Goal: Task Accomplishment & Management: Manage account settings

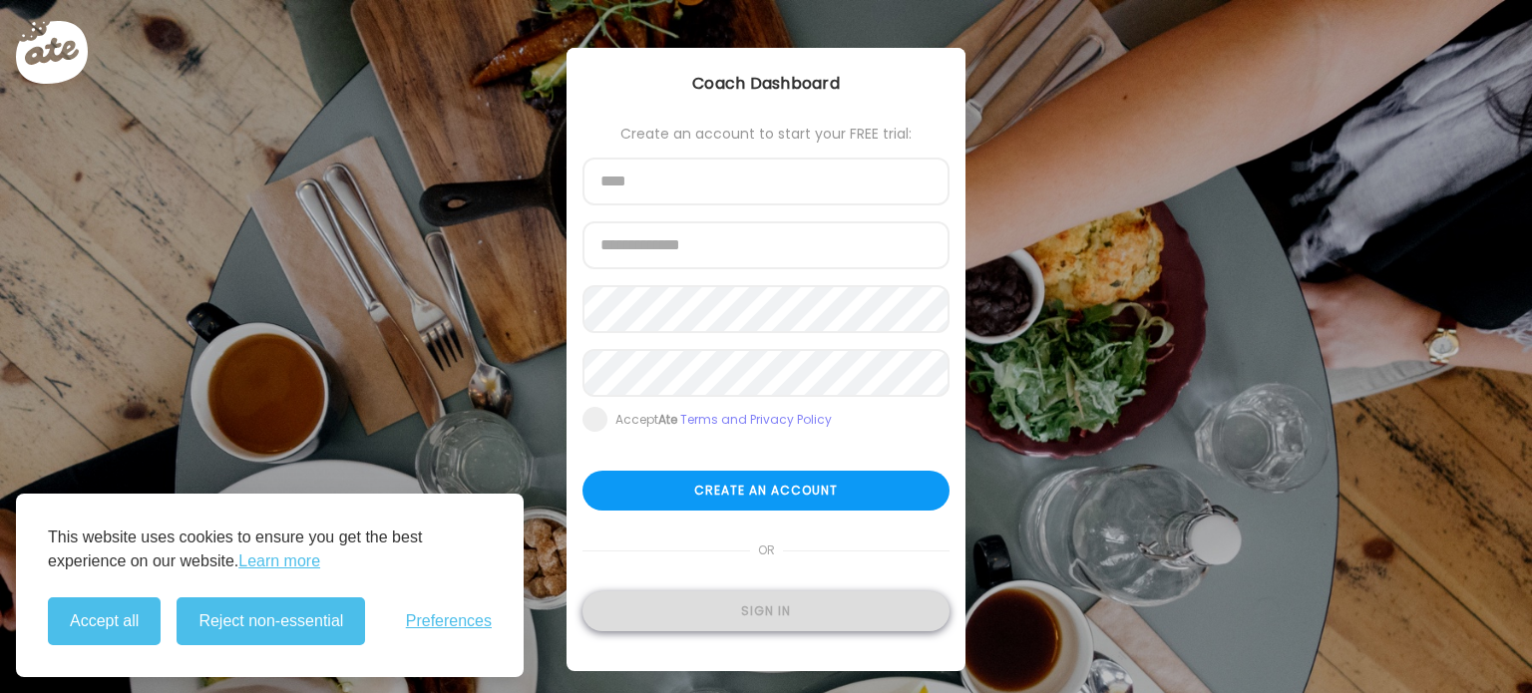
type input "**********"
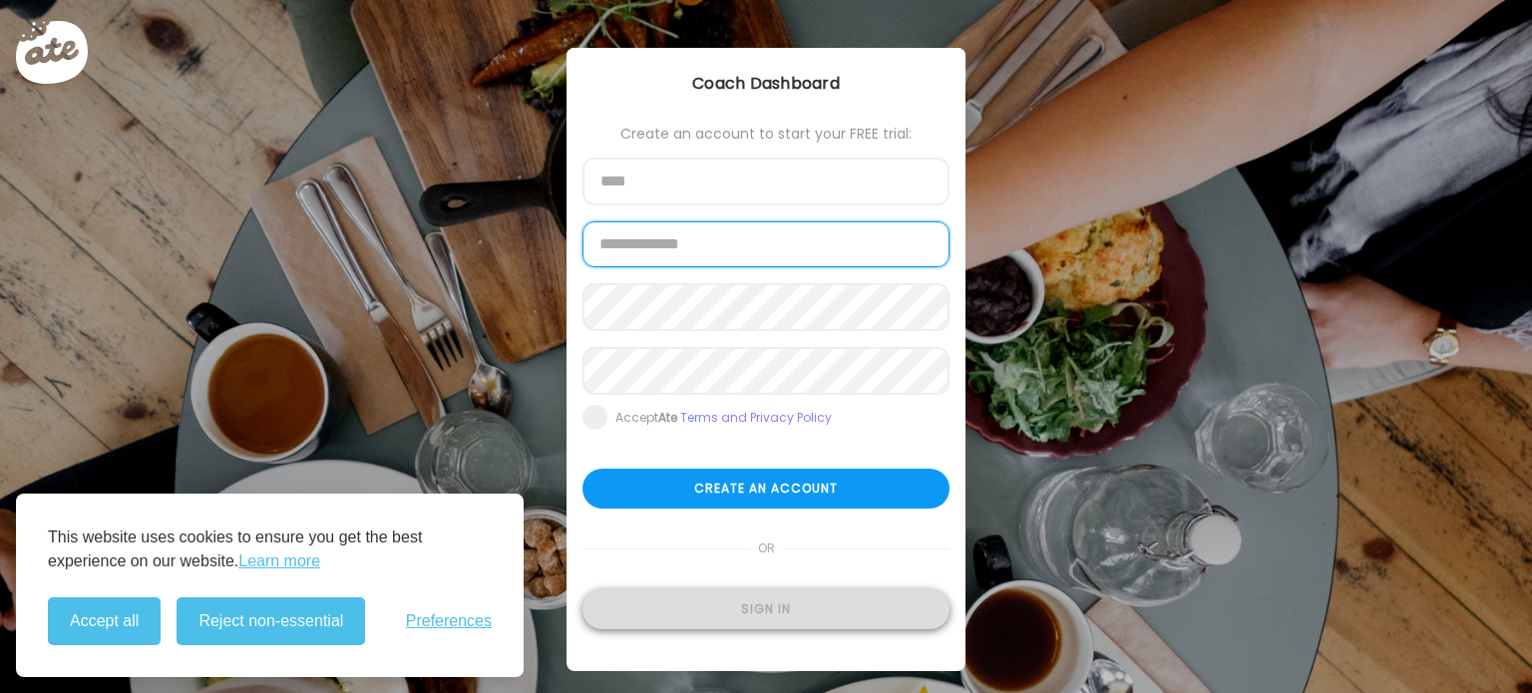
type input "**********"
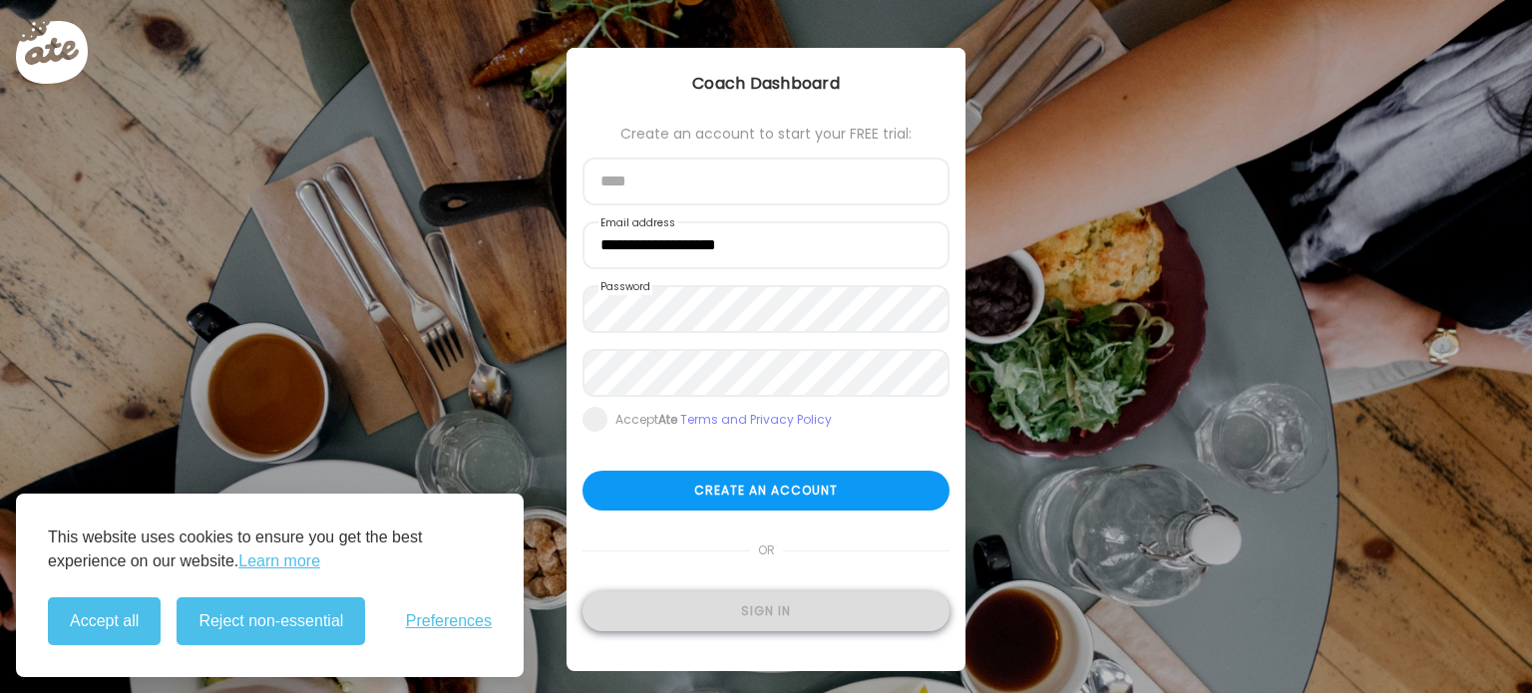
click at [797, 603] on div "Sign in" at bounding box center [765, 611] width 367 height 40
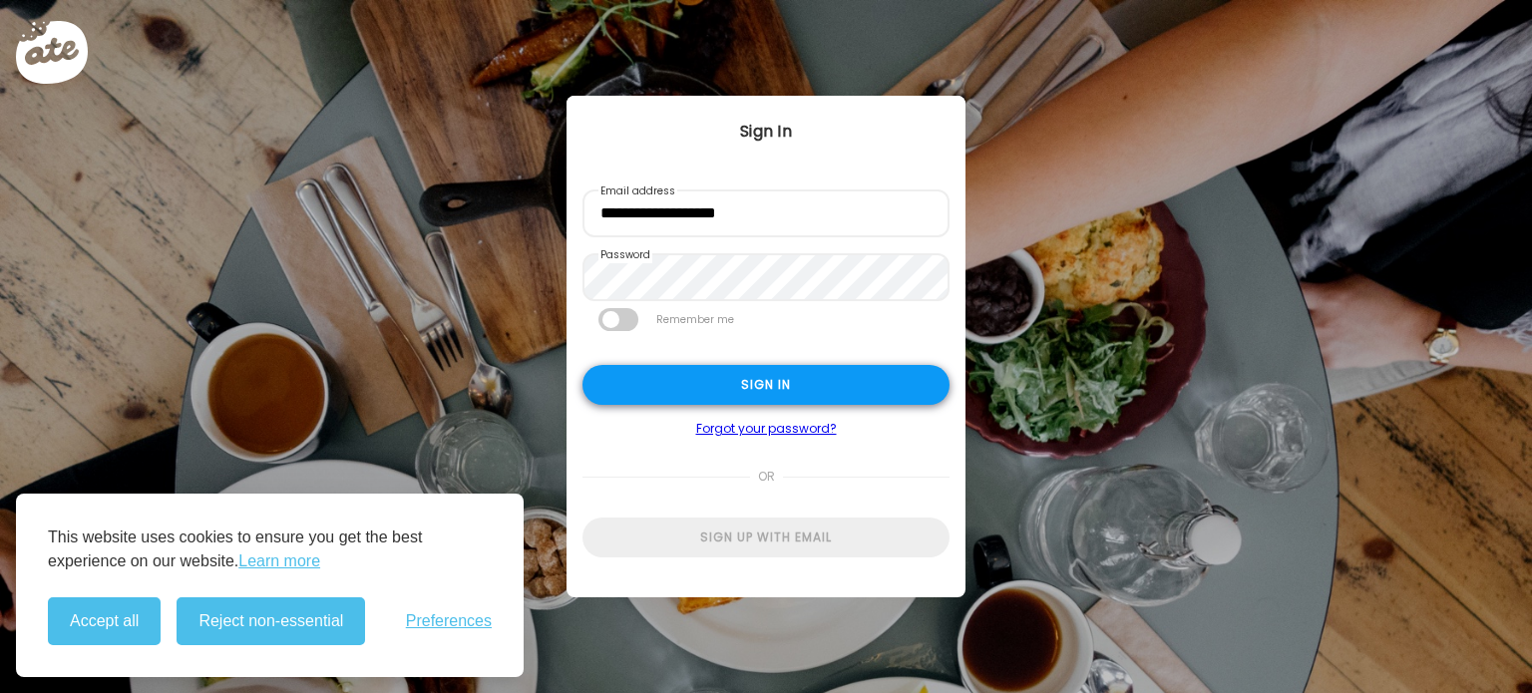
click at [755, 397] on div "Sign in" at bounding box center [765, 385] width 367 height 40
type input "**********"
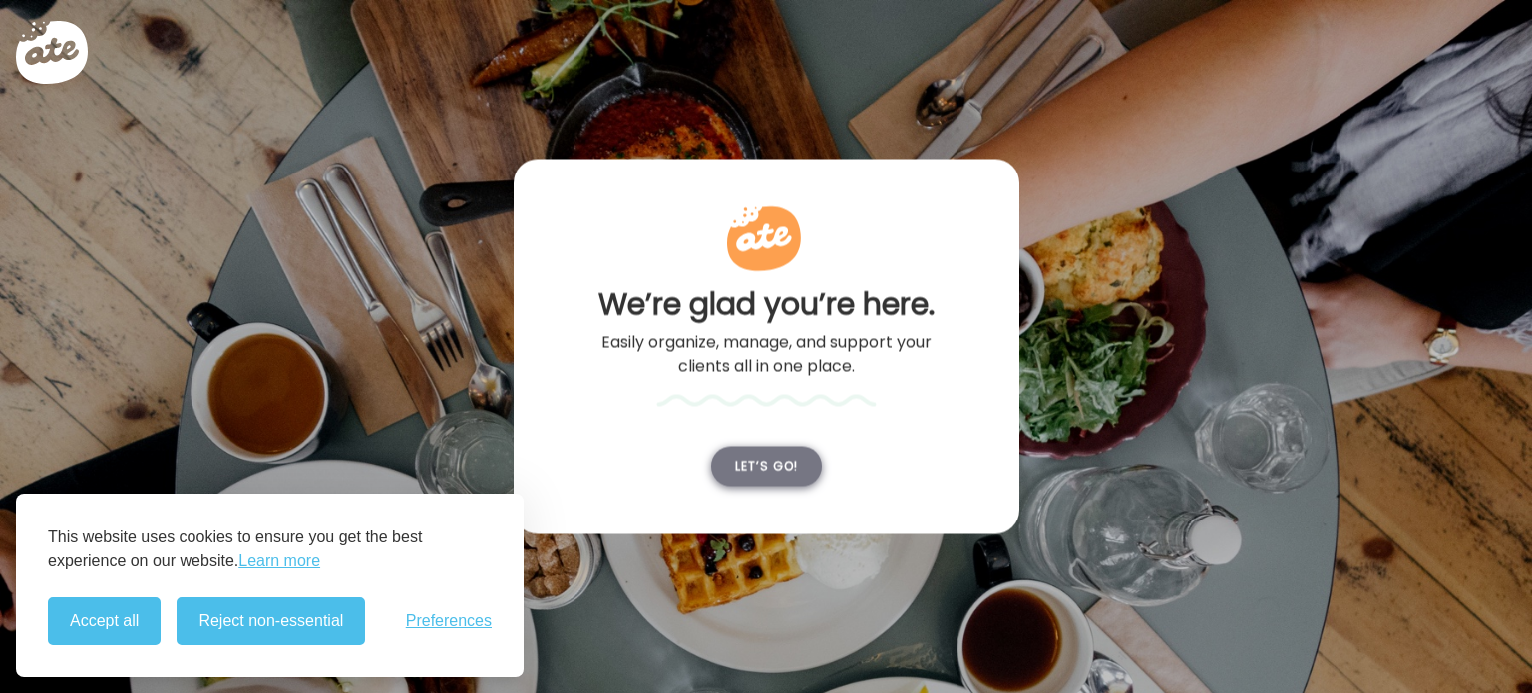
click at [787, 479] on div "Let’s go!" at bounding box center [766, 467] width 111 height 40
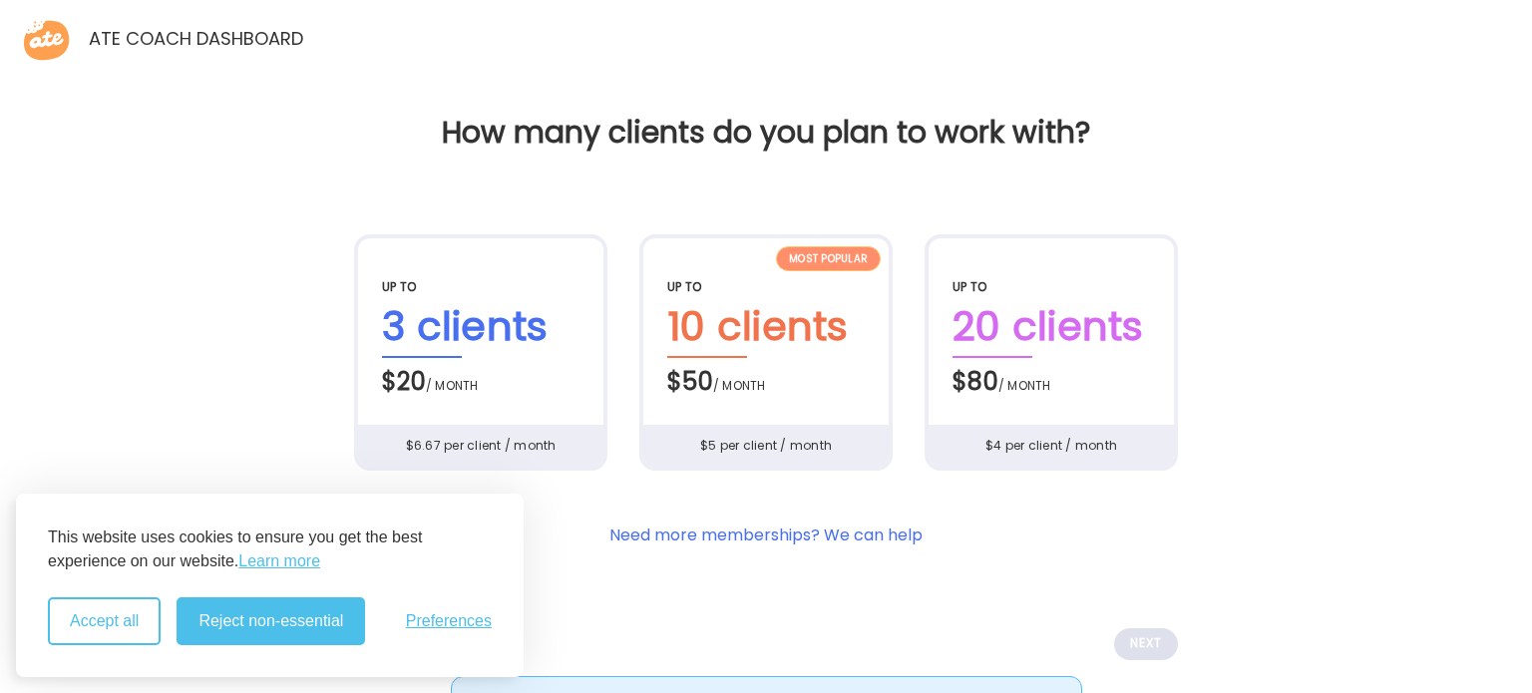
click at [126, 627] on button "Accept all" at bounding box center [104, 621] width 113 height 48
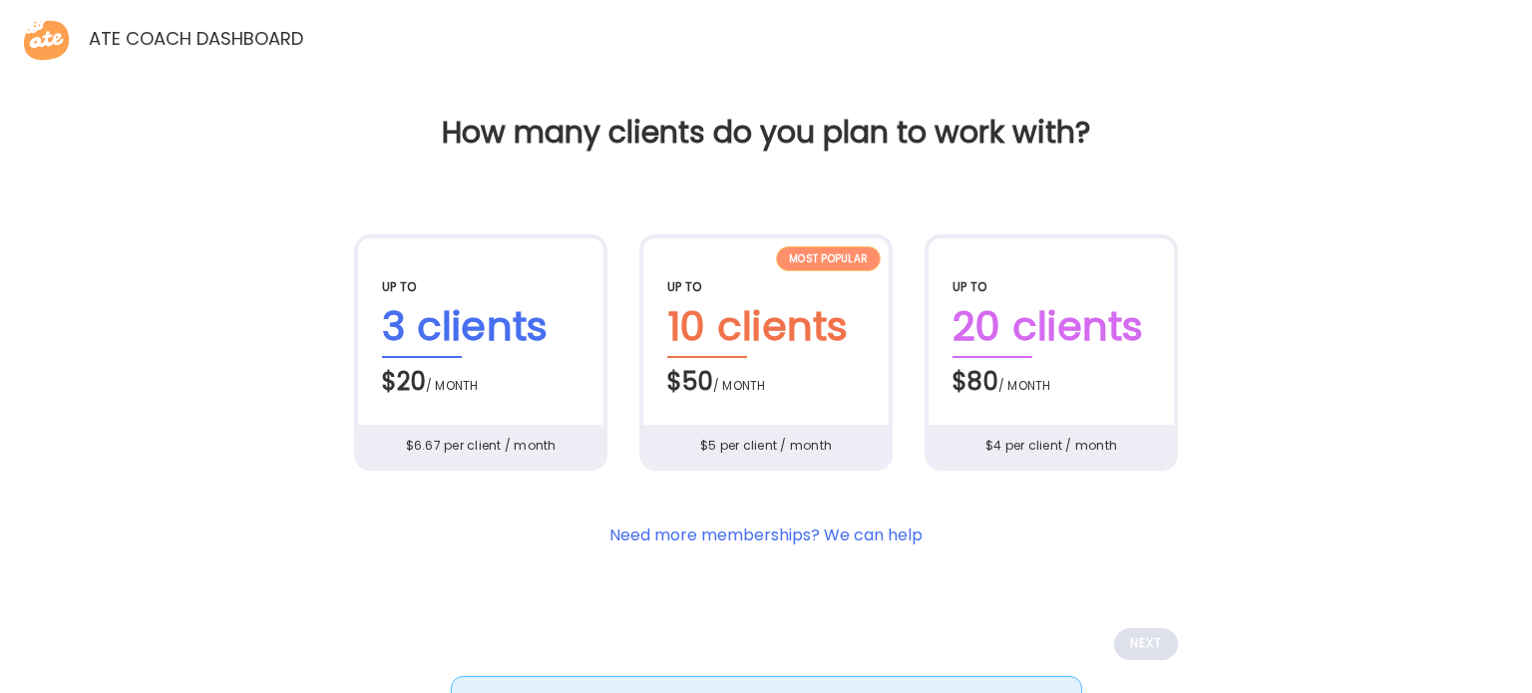
click at [779, 434] on div "$5 per client / month" at bounding box center [765, 446] width 247 height 42
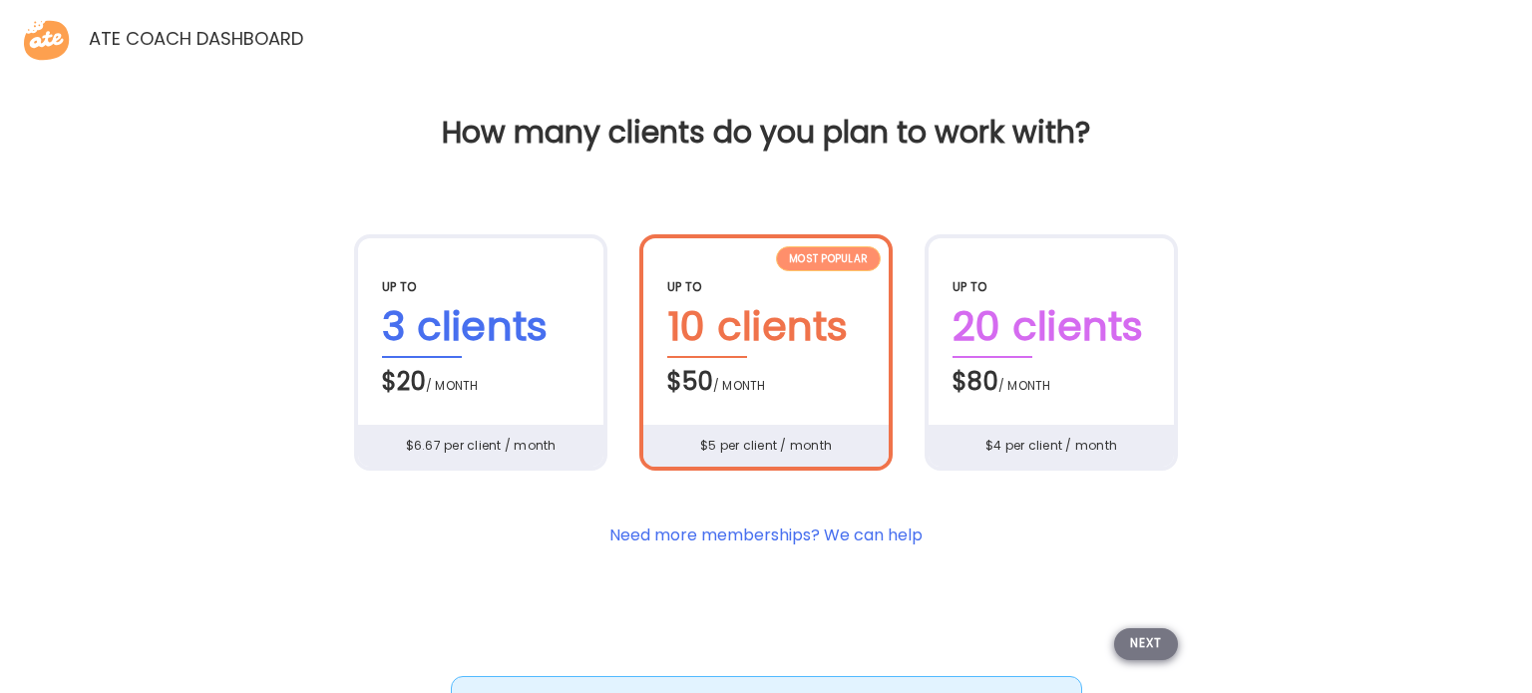
click at [1155, 641] on div "Next" at bounding box center [1146, 644] width 64 height 32
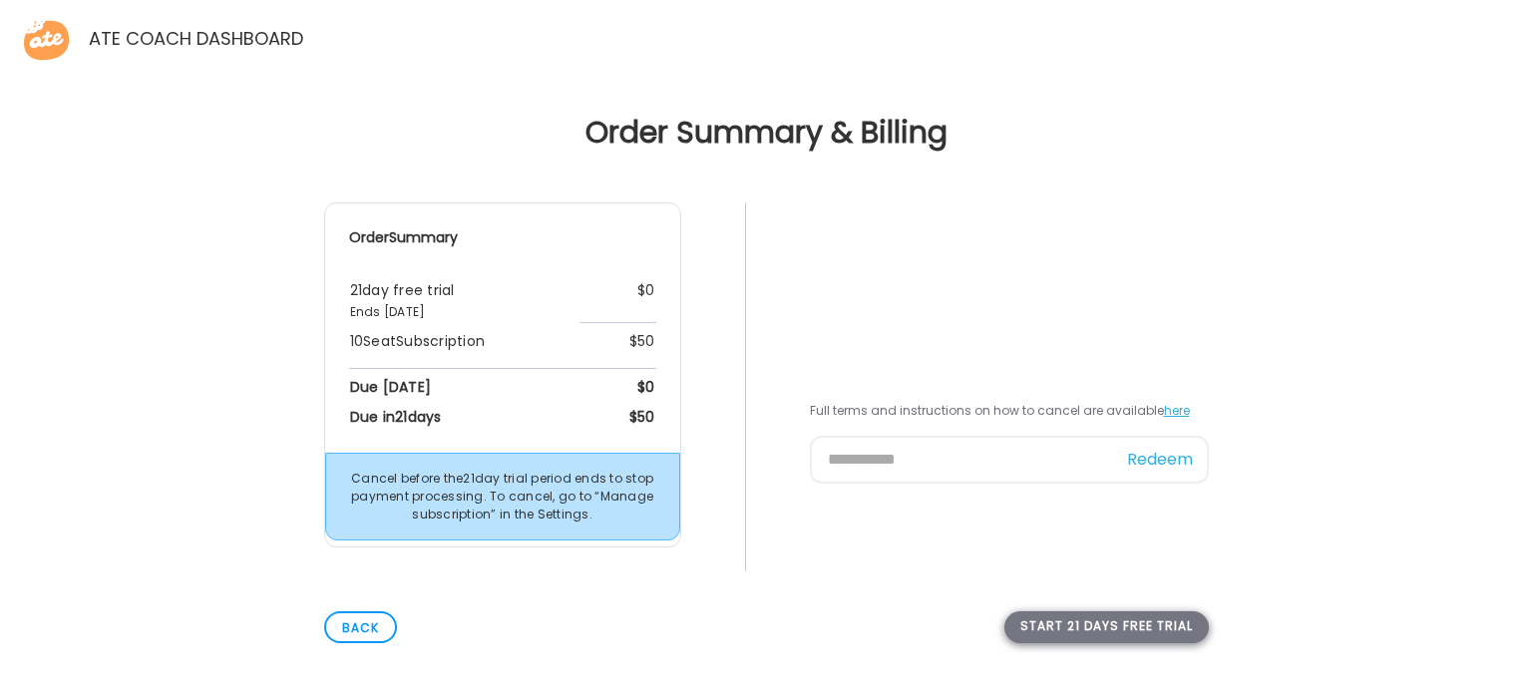
click at [1112, 628] on div "Start 21 days free trial" at bounding box center [1106, 627] width 204 height 32
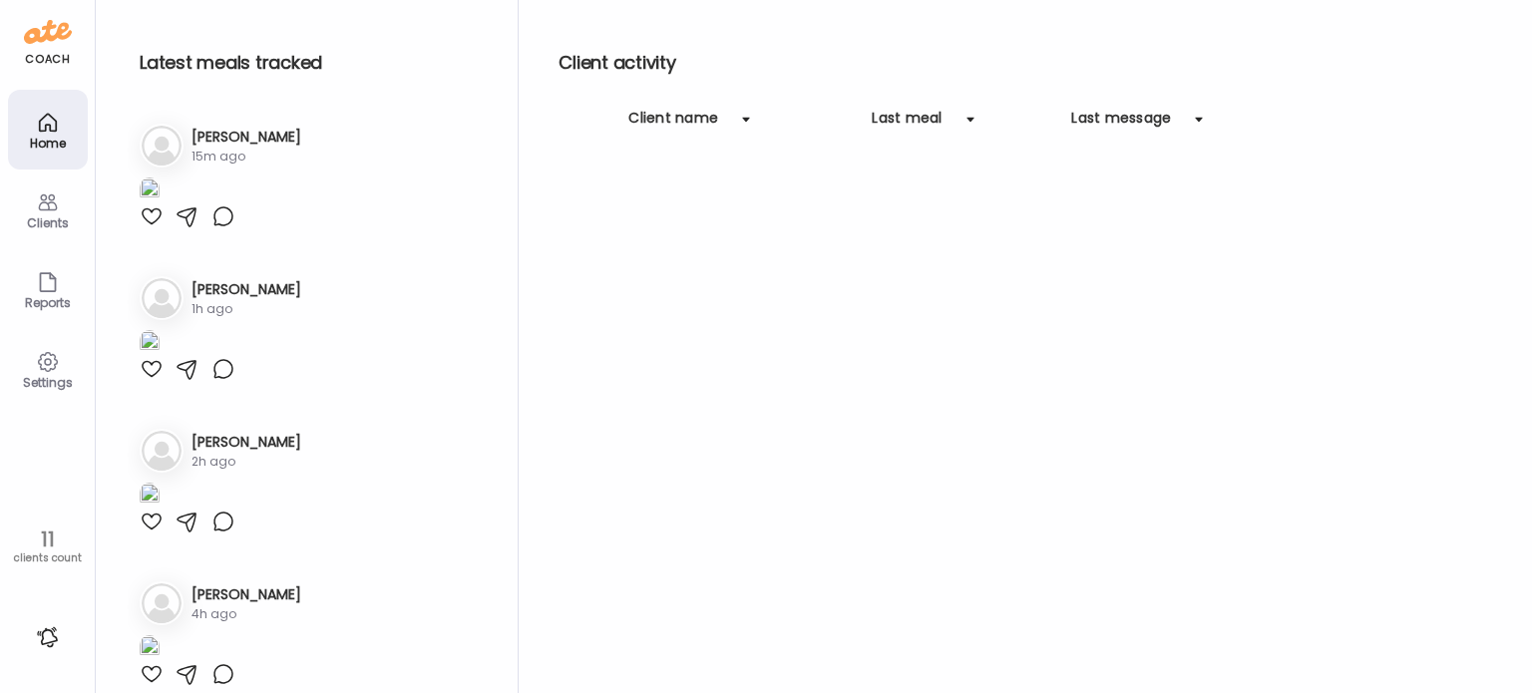
type input "**********"
click at [45, 201] on icon at bounding box center [47, 202] width 19 height 17
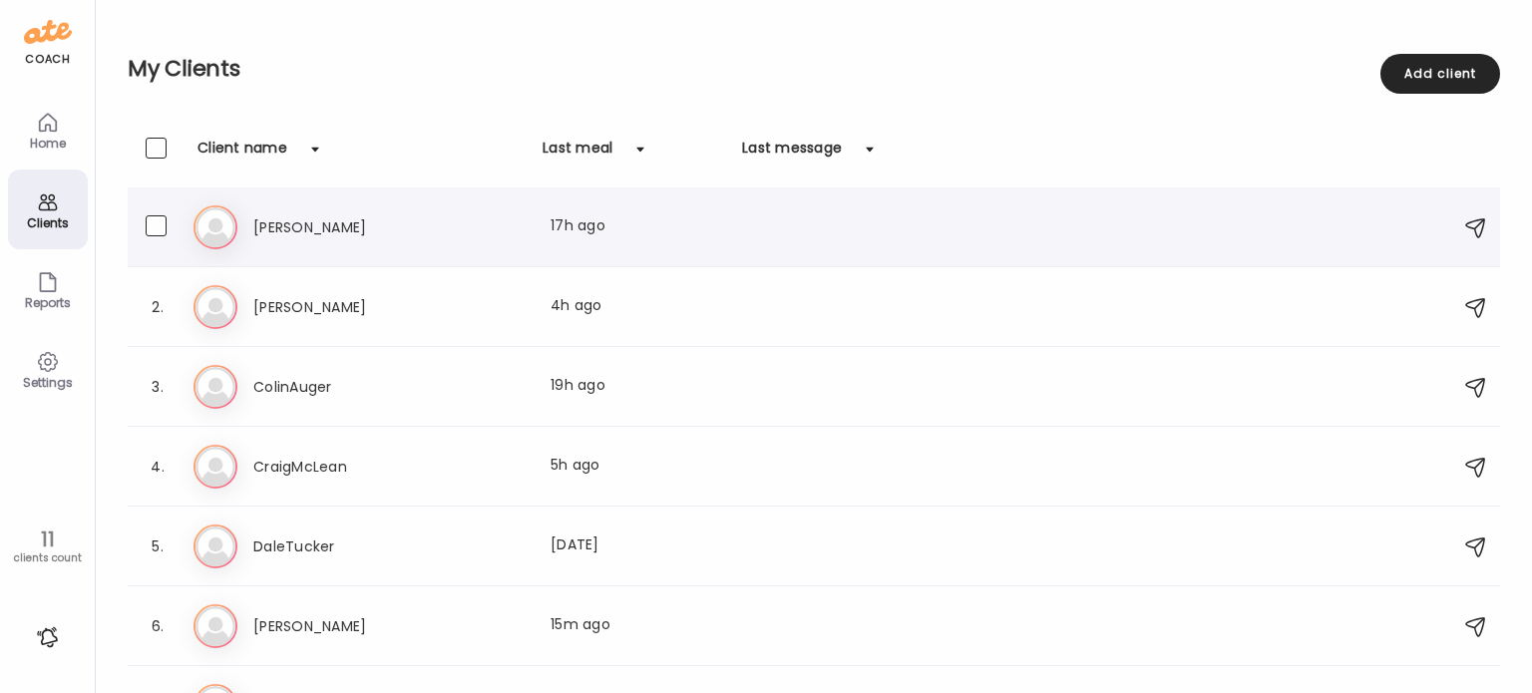
scroll to position [100, 0]
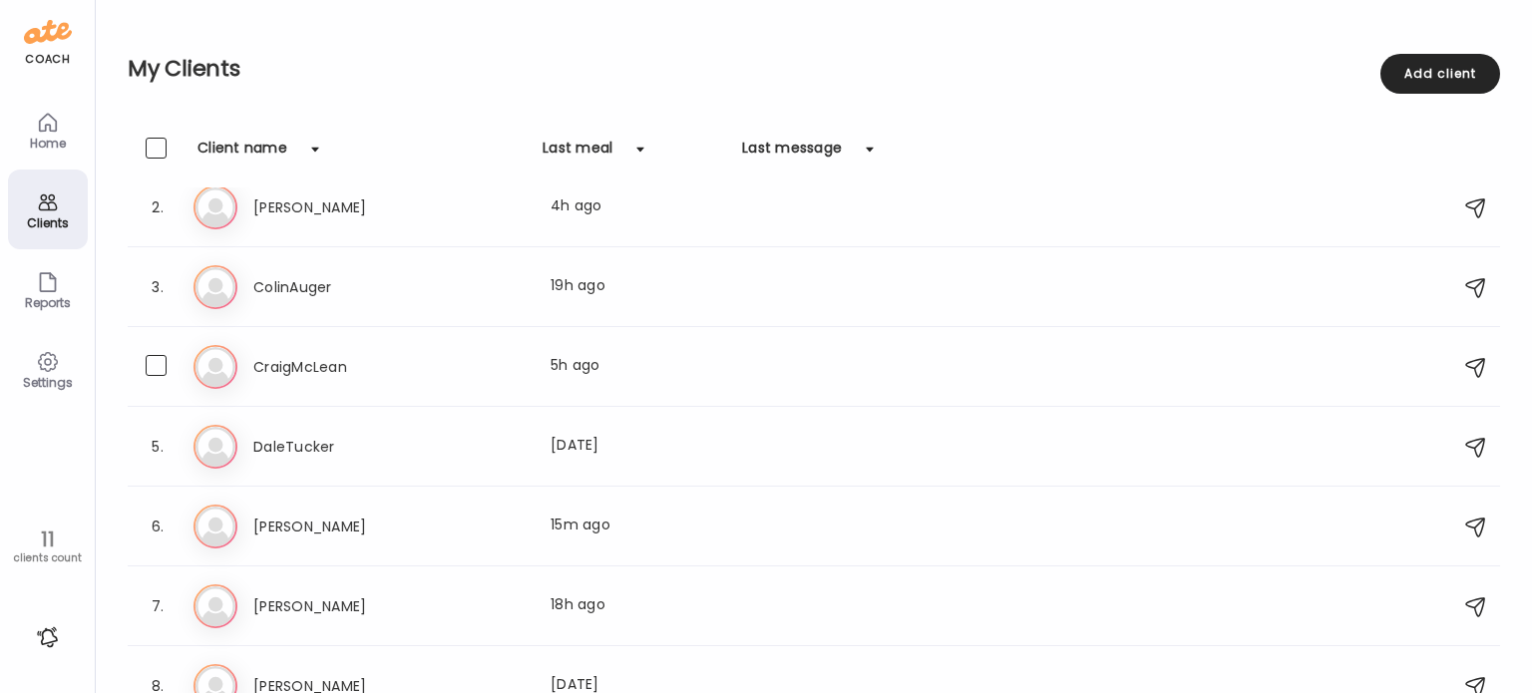
click at [343, 374] on h3 "CraigMcLean" at bounding box center [341, 367] width 176 height 24
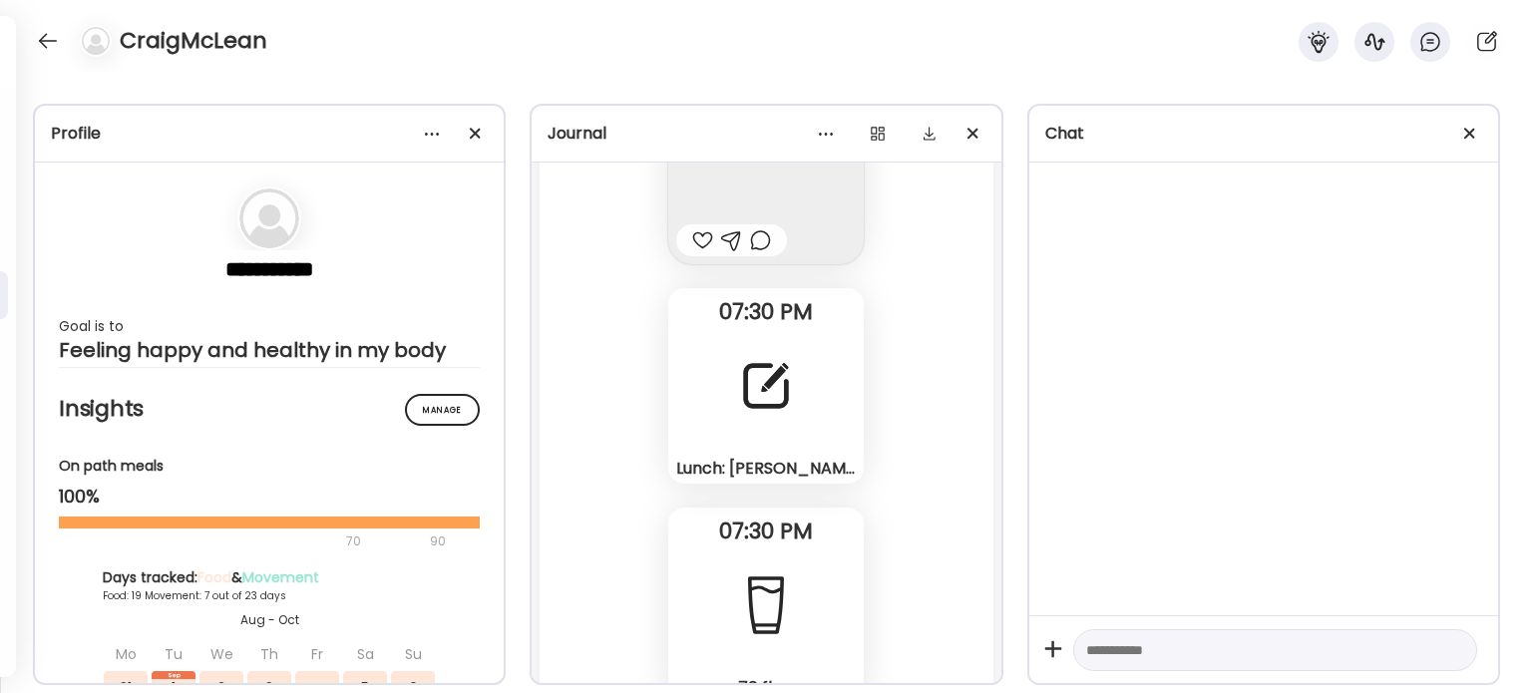
scroll to position [64818, 0]
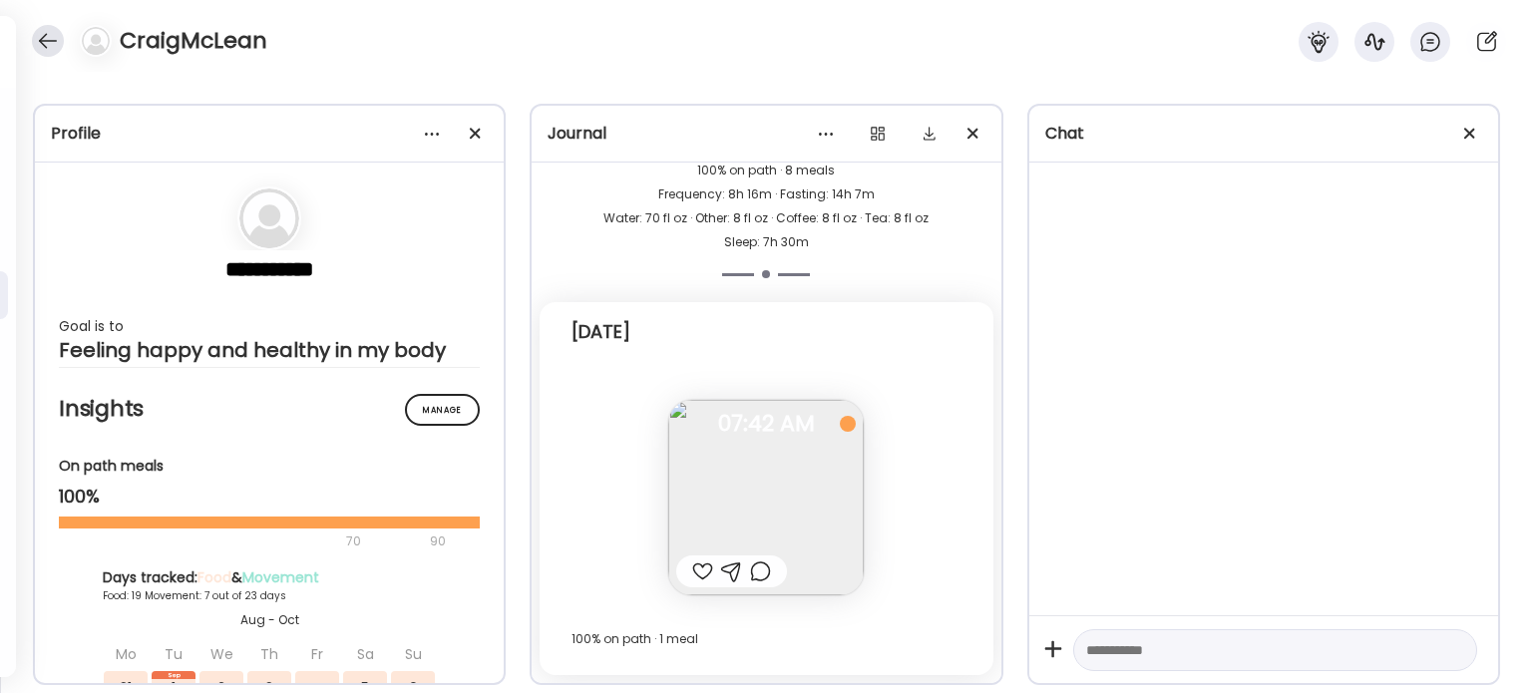
click at [40, 34] on div at bounding box center [48, 41] width 32 height 32
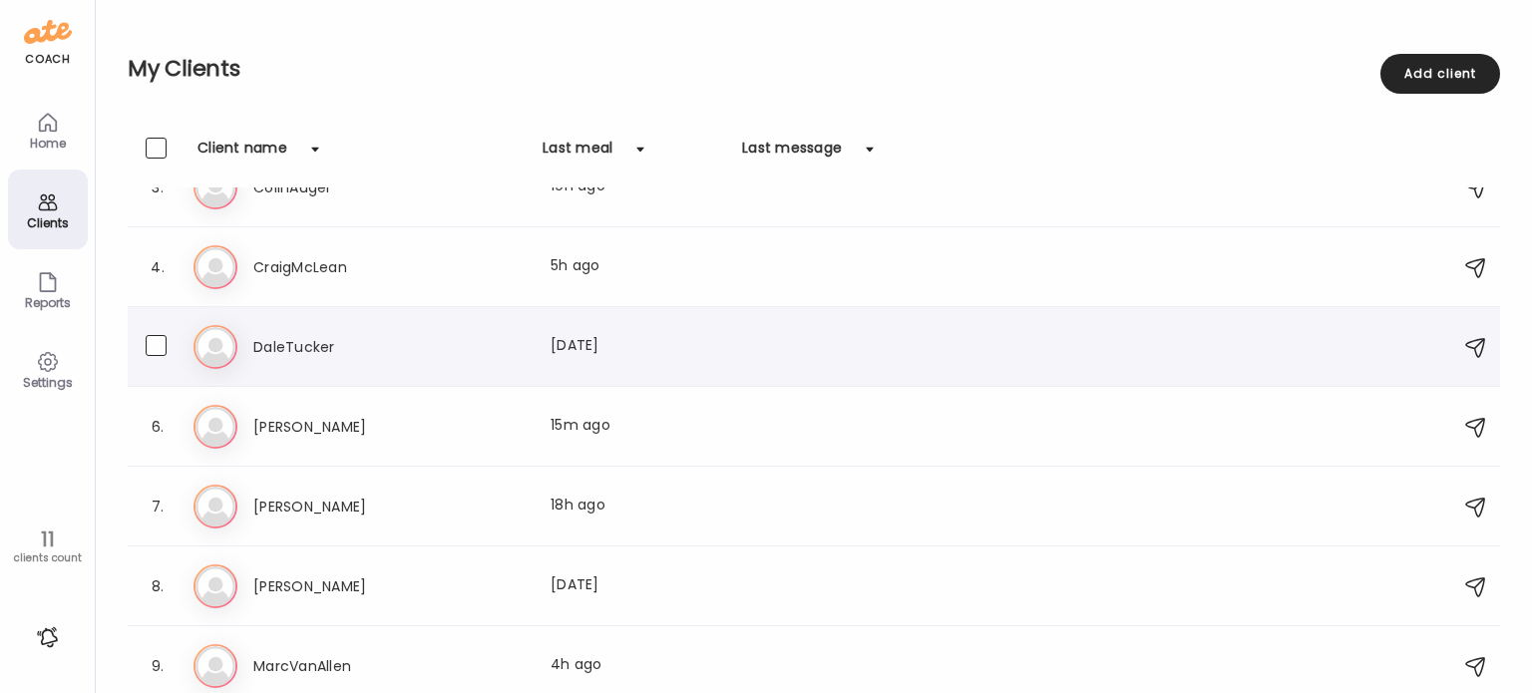
scroll to position [368, 0]
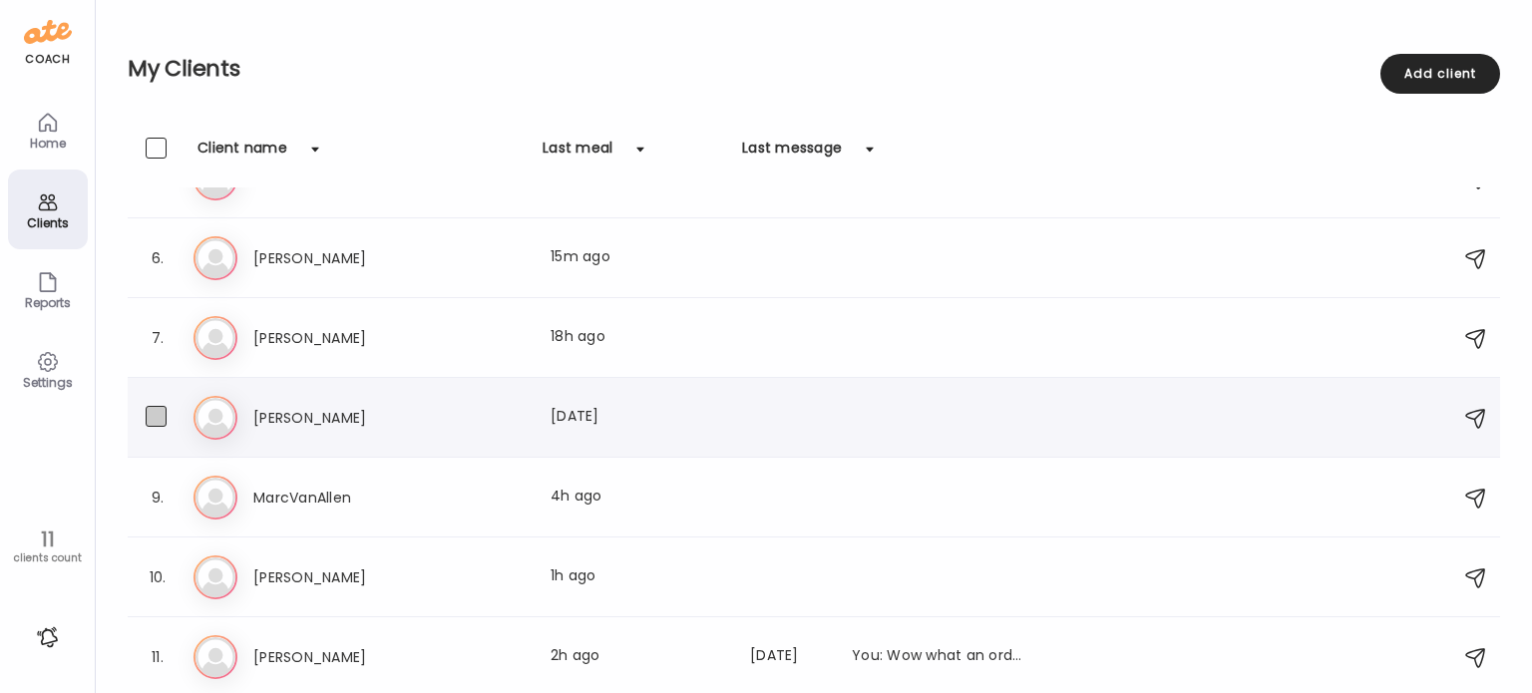
click at [156, 418] on span at bounding box center [156, 416] width 21 height 21
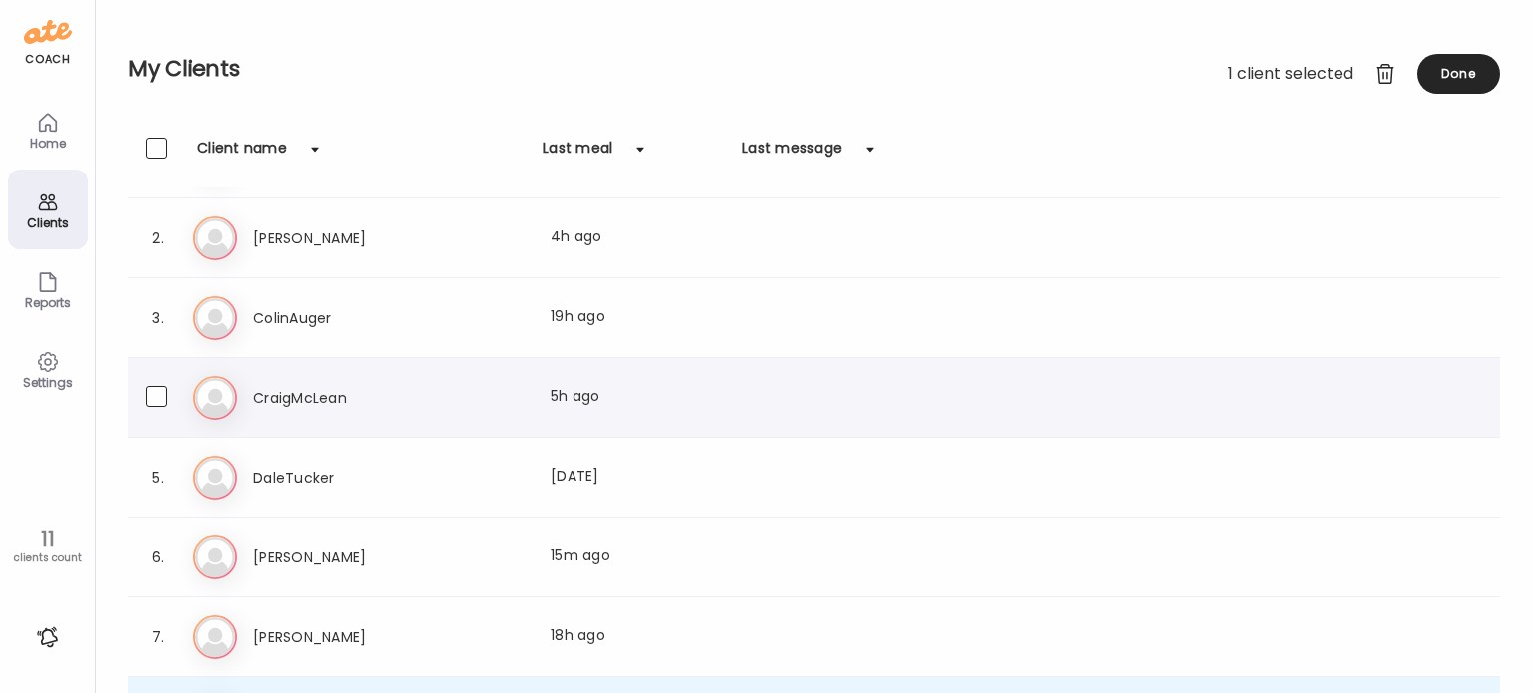
scroll to position [0, 0]
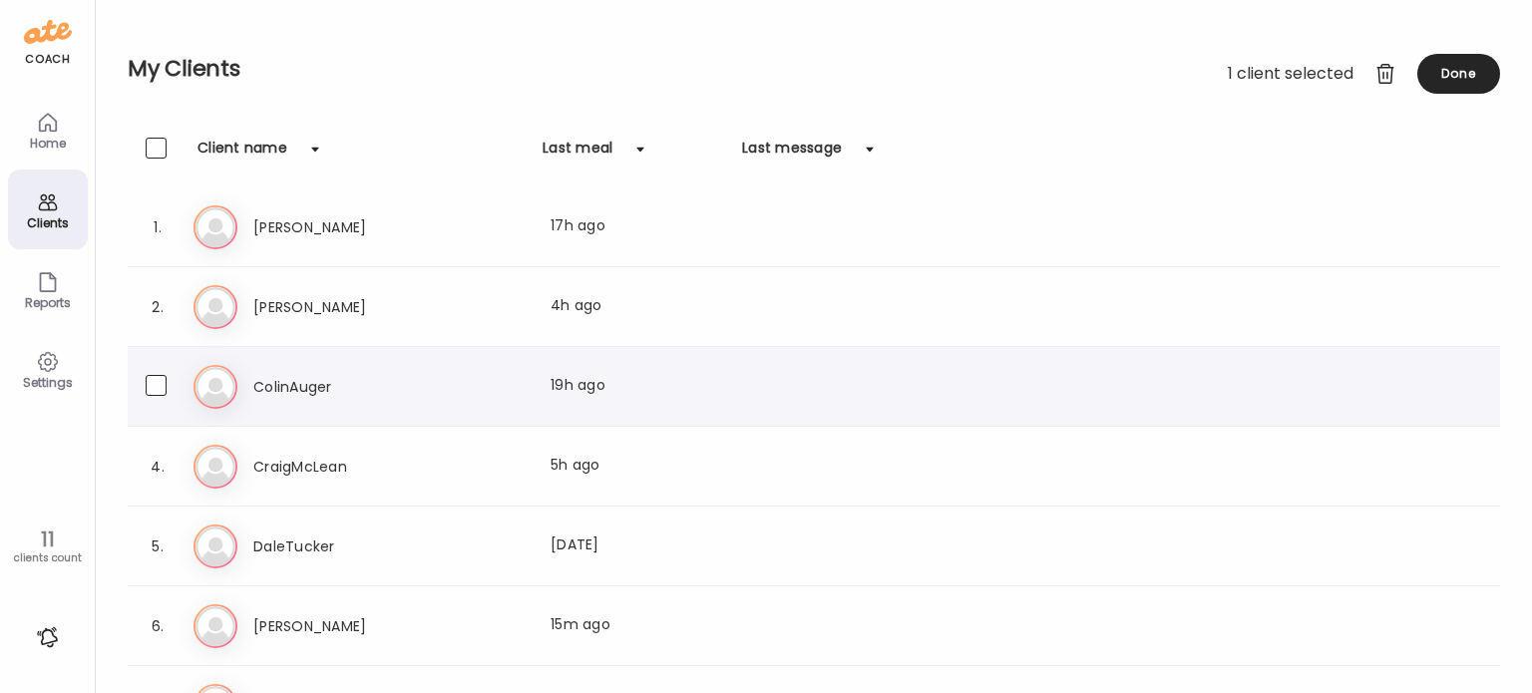
click at [433, 394] on div "ColinAuger Last meal: 19h ago" at bounding box center [640, 387] width 774 height 24
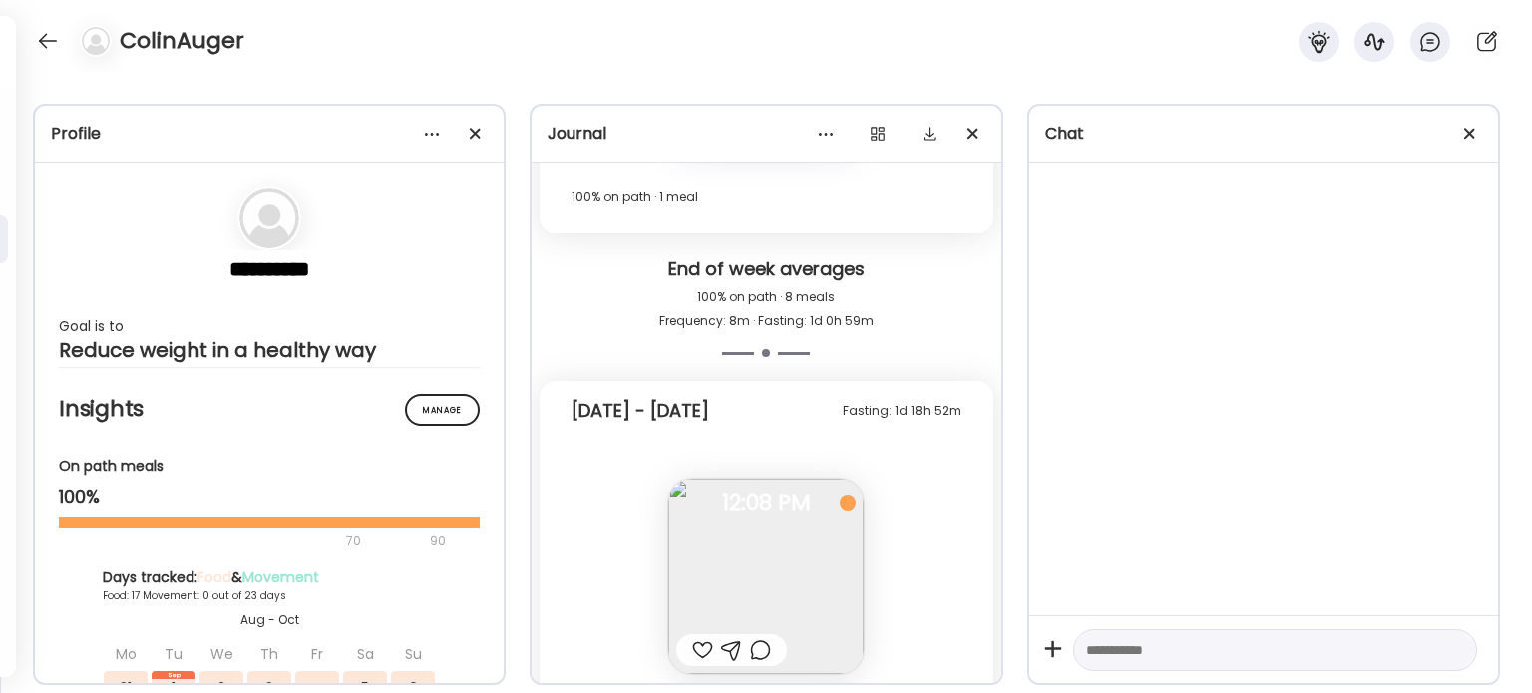
scroll to position [13010, 0]
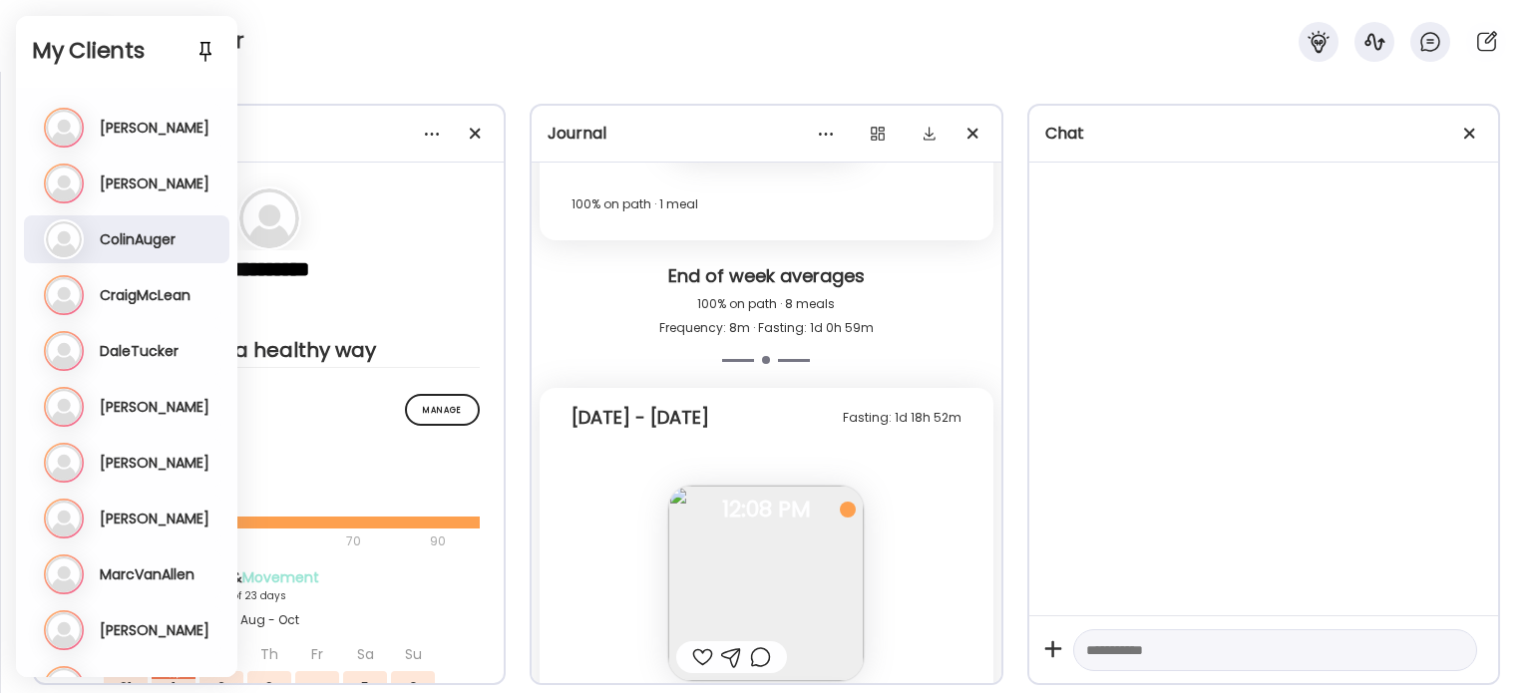
click at [332, 62] on div "ColinAuger" at bounding box center [766, 36] width 1532 height 72
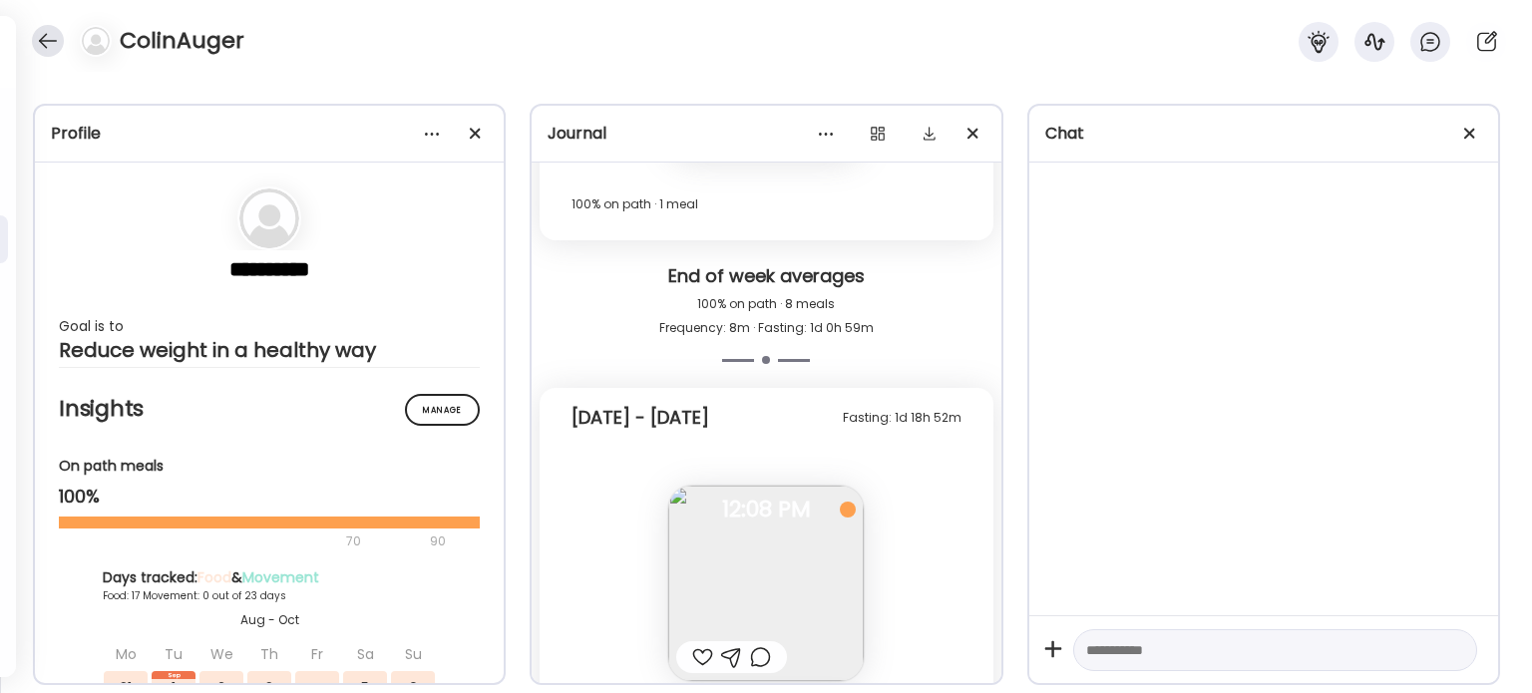
click at [45, 47] on div at bounding box center [48, 41] width 32 height 32
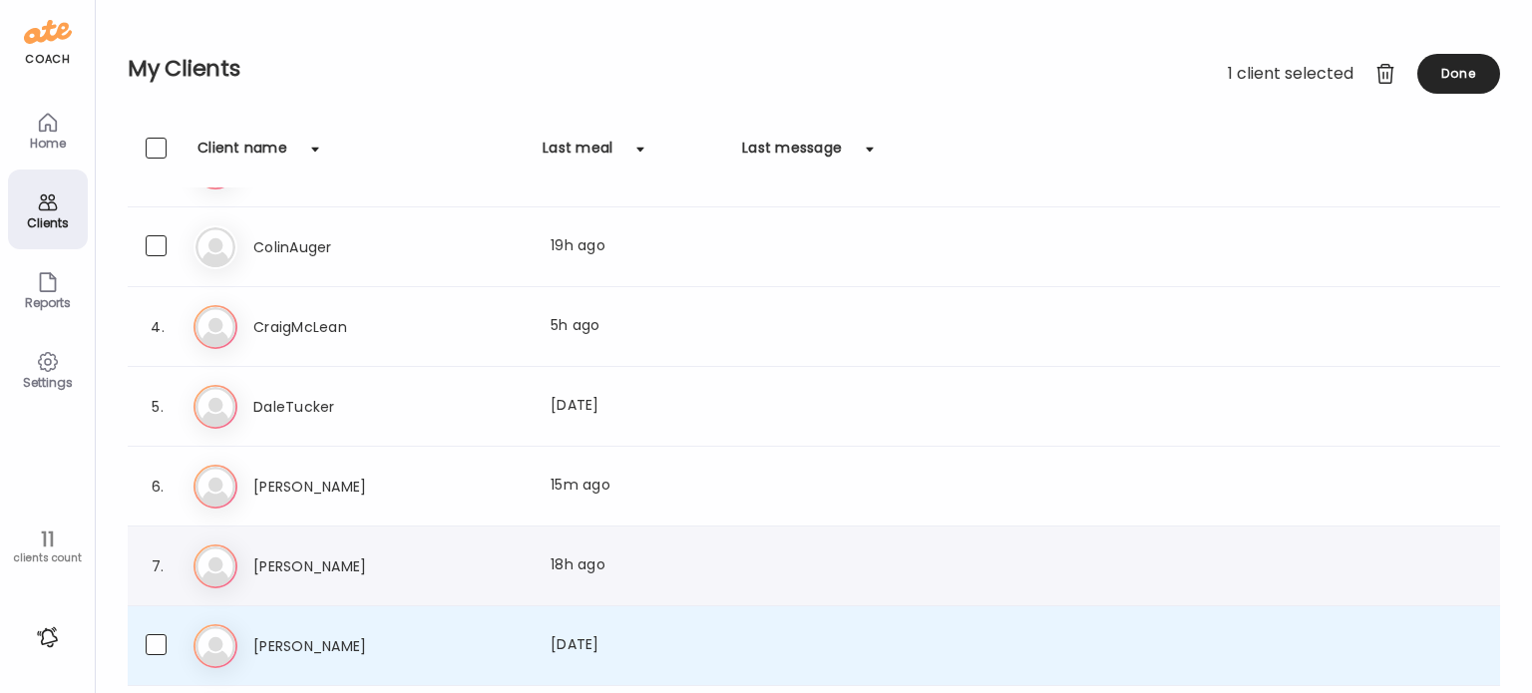
scroll to position [368, 0]
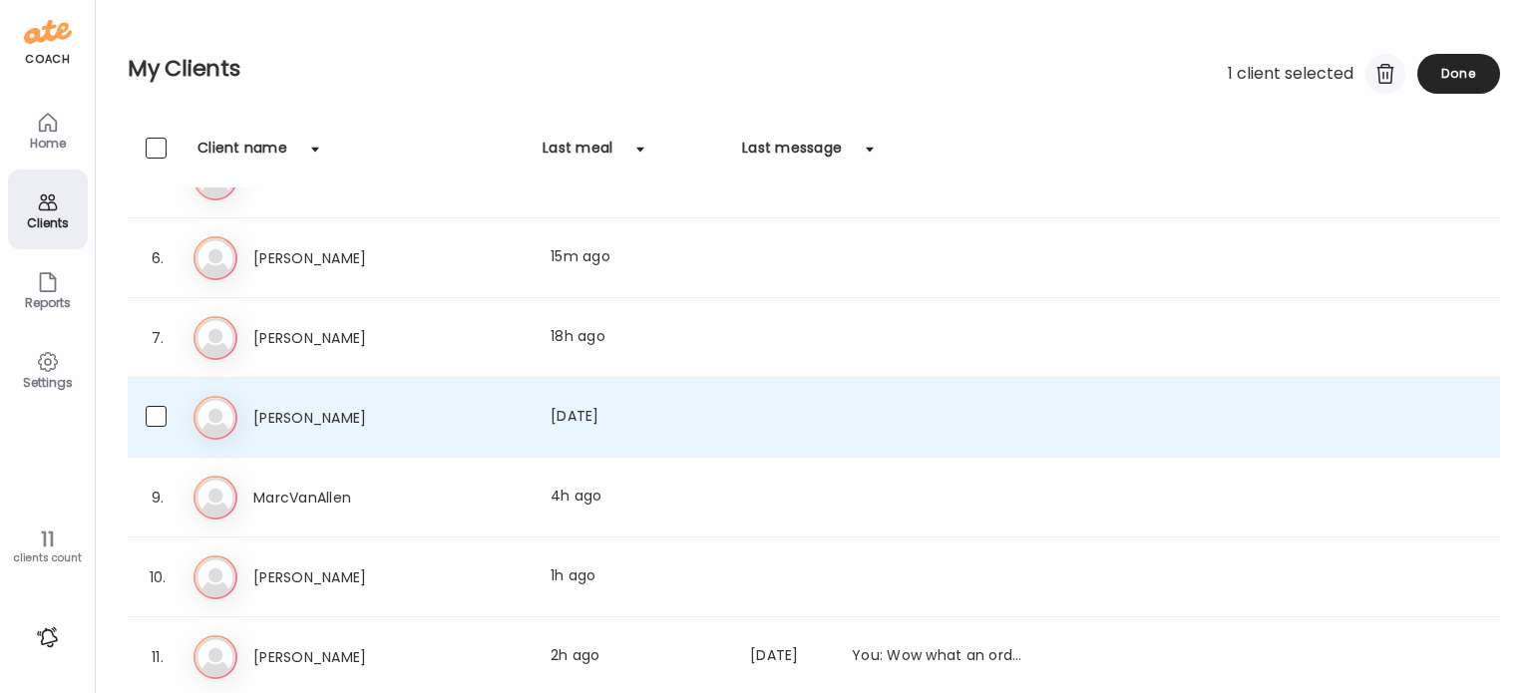
click at [1386, 83] on div at bounding box center [1385, 74] width 40 height 40
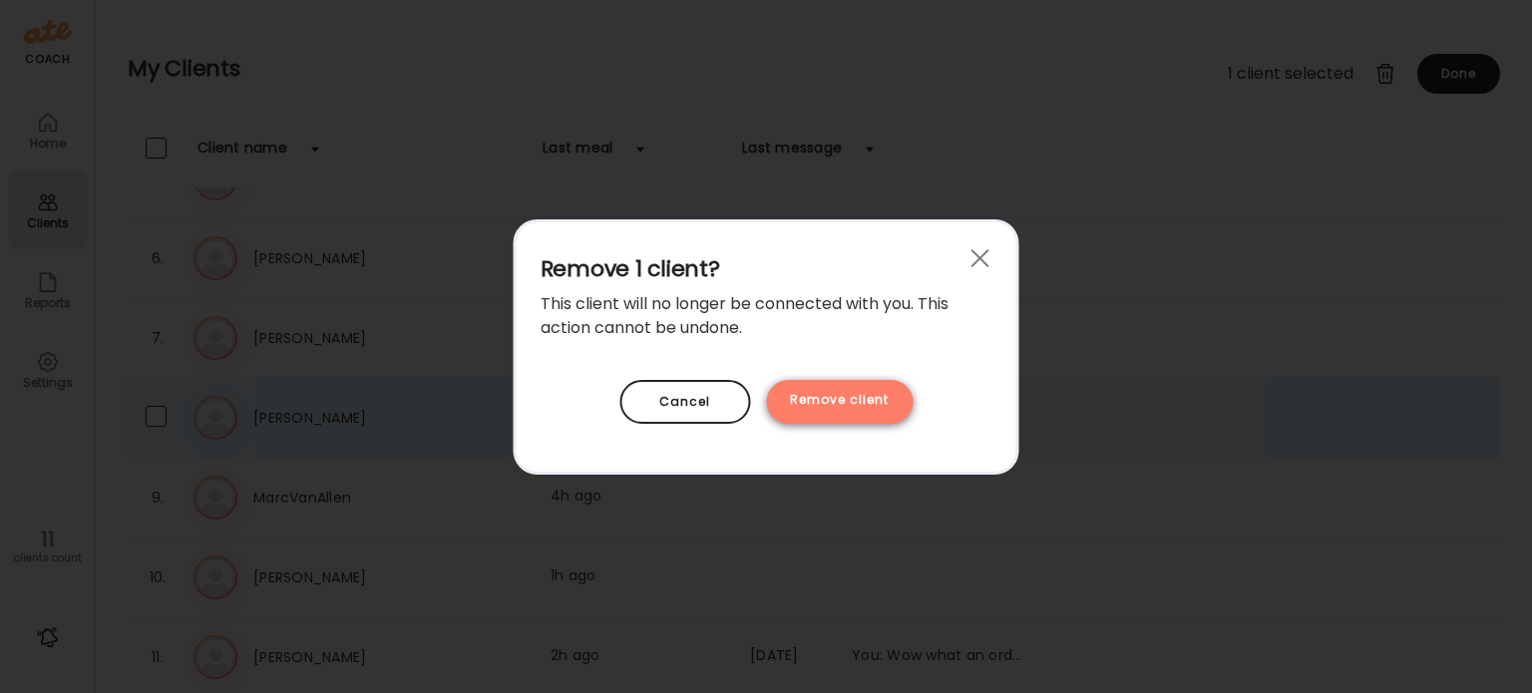
click at [862, 398] on div "Remove client" at bounding box center [839, 402] width 147 height 44
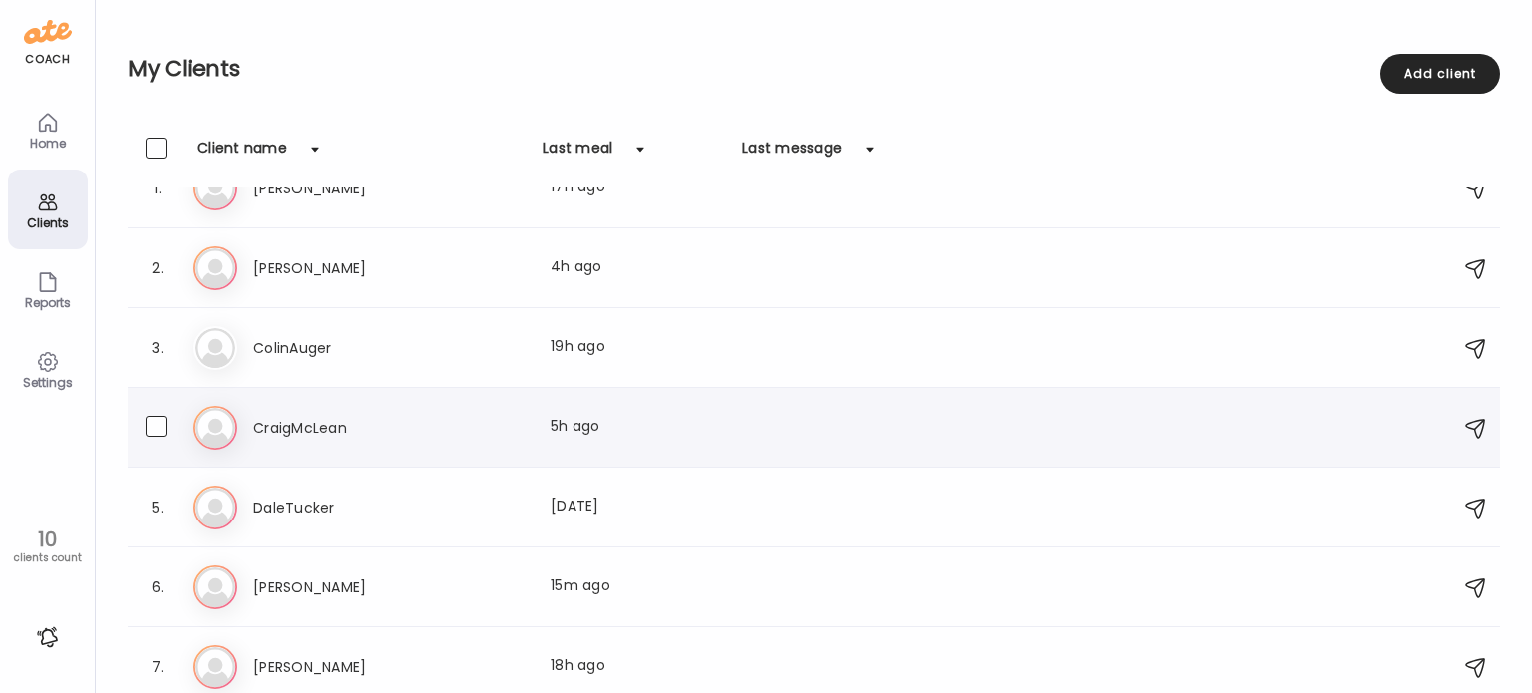
scroll to position [0, 0]
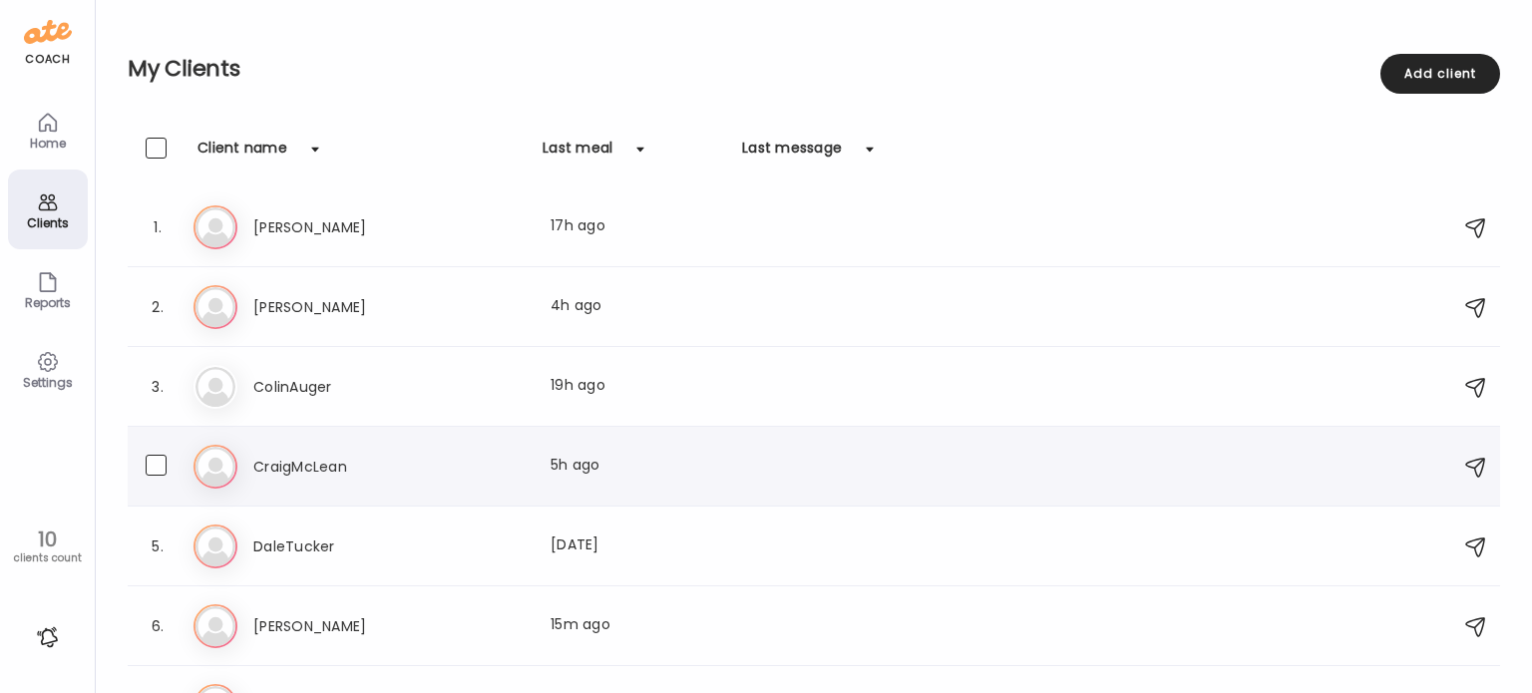
click at [317, 467] on h3 "CraigMcLean" at bounding box center [341, 467] width 176 height 24
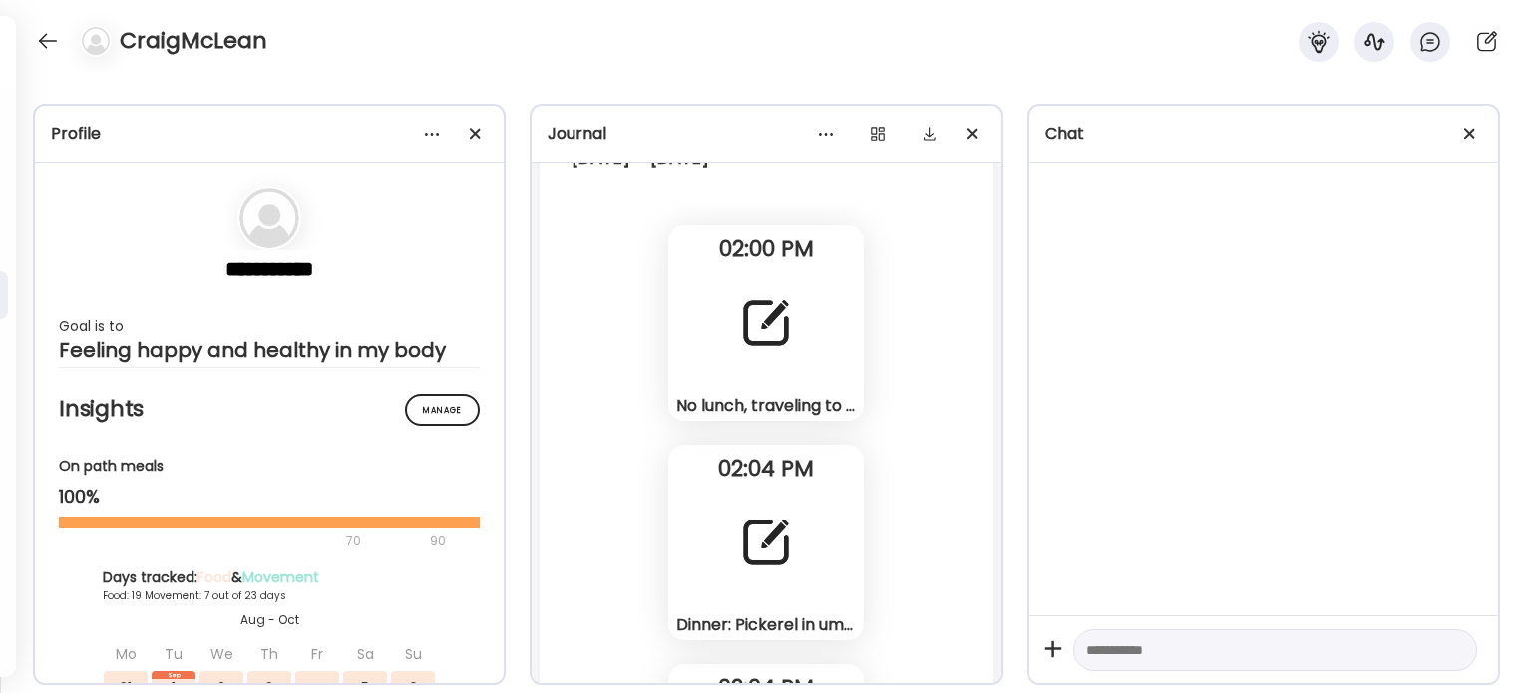
scroll to position [63521, 0]
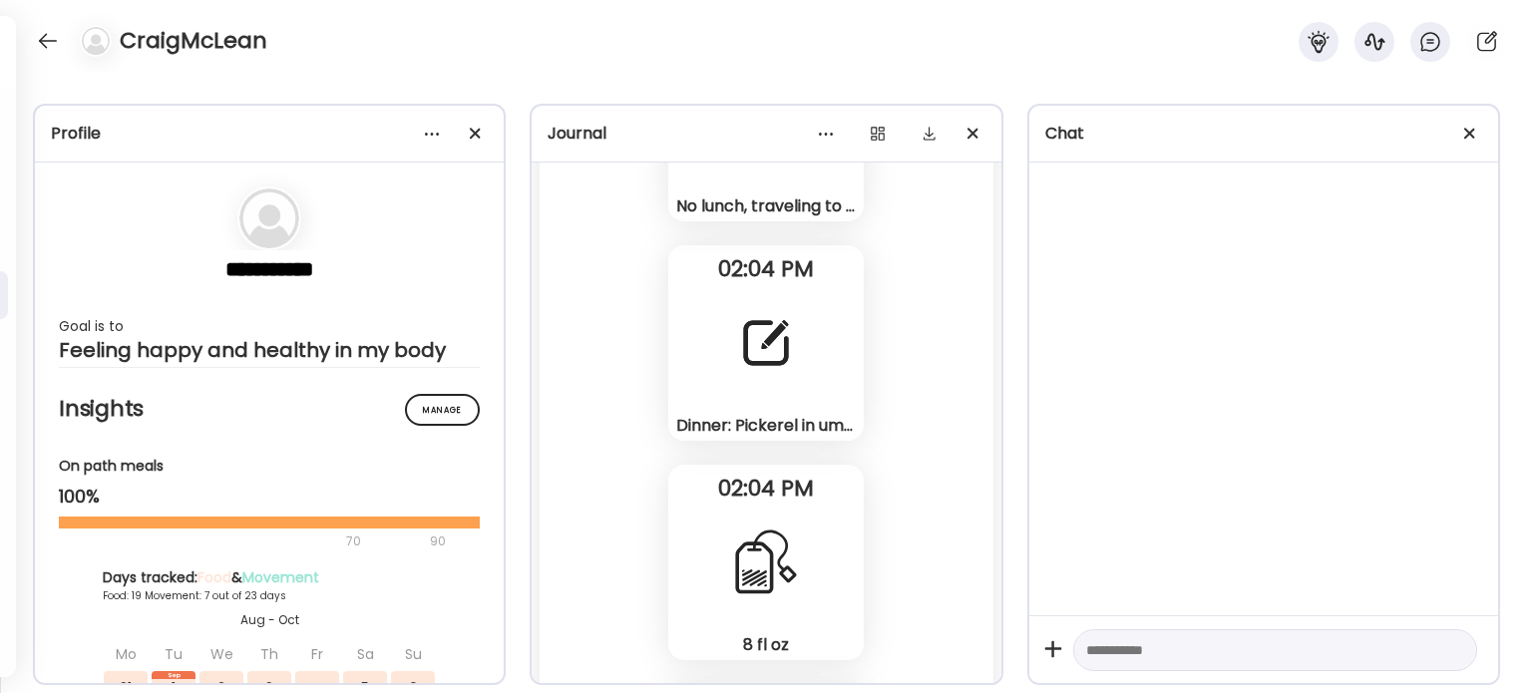
click at [773, 383] on div "Dinner: Pickerel in umami broth with vegetables. Special egg roll to start at […" at bounding box center [765, 342] width 195 height 195
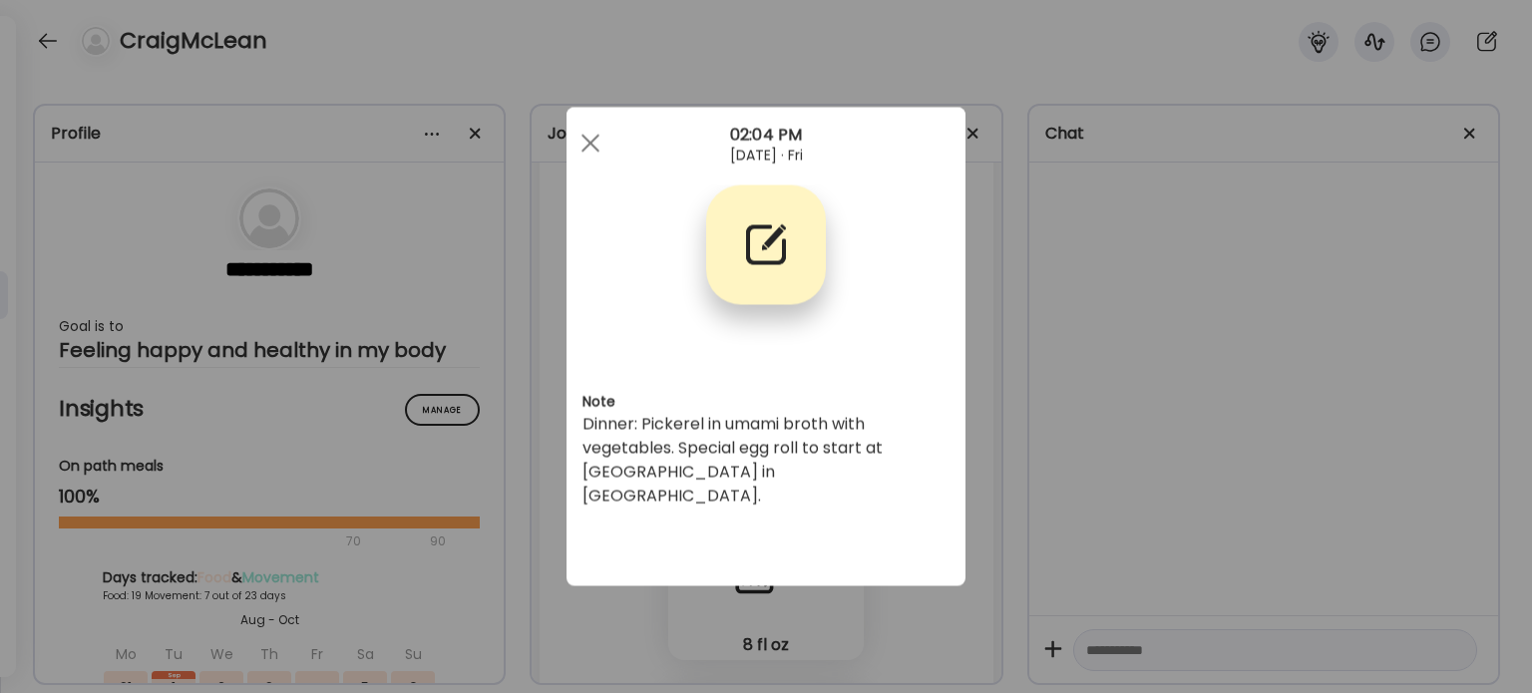
click at [1120, 316] on div "Ate Coach Dashboard Wahoo! It’s official Take a moment to set up your Coach Pro…" at bounding box center [766, 346] width 1532 height 693
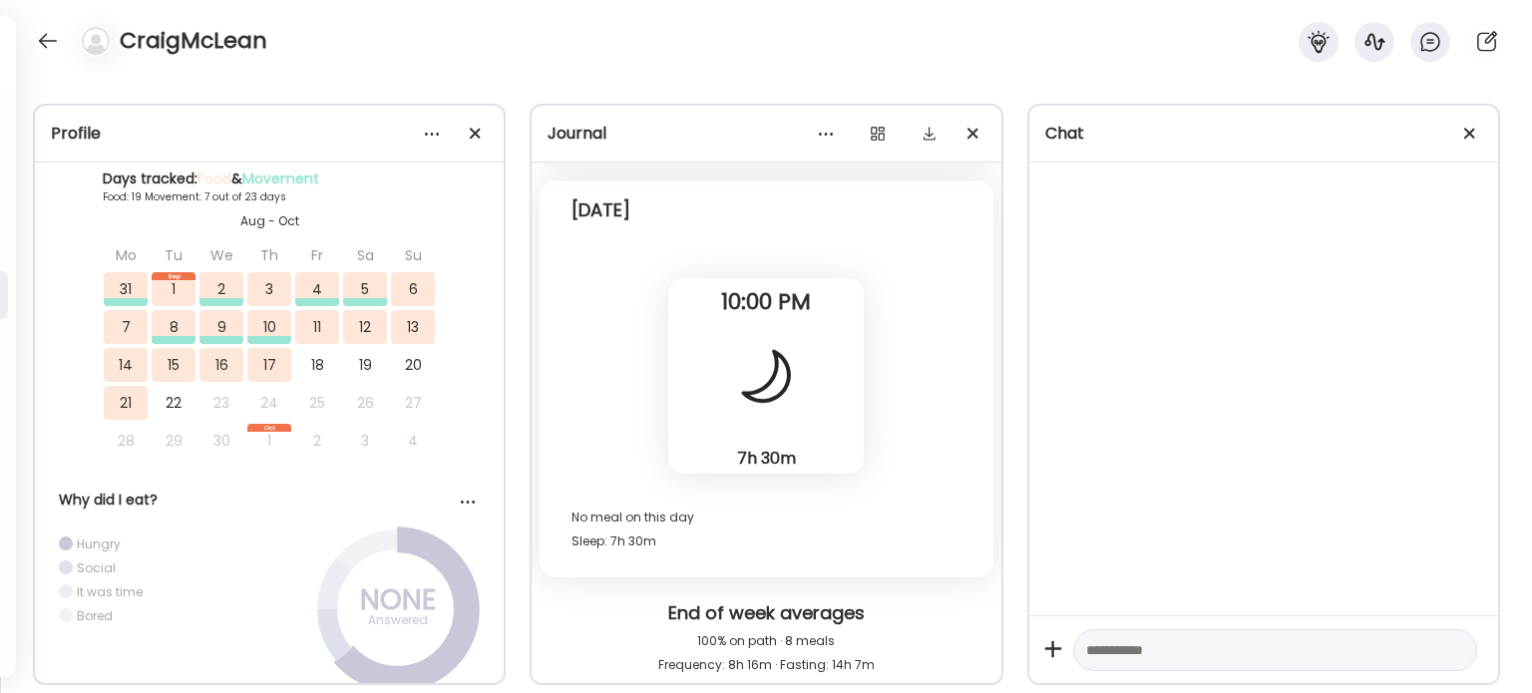
scroll to position [64219, 0]
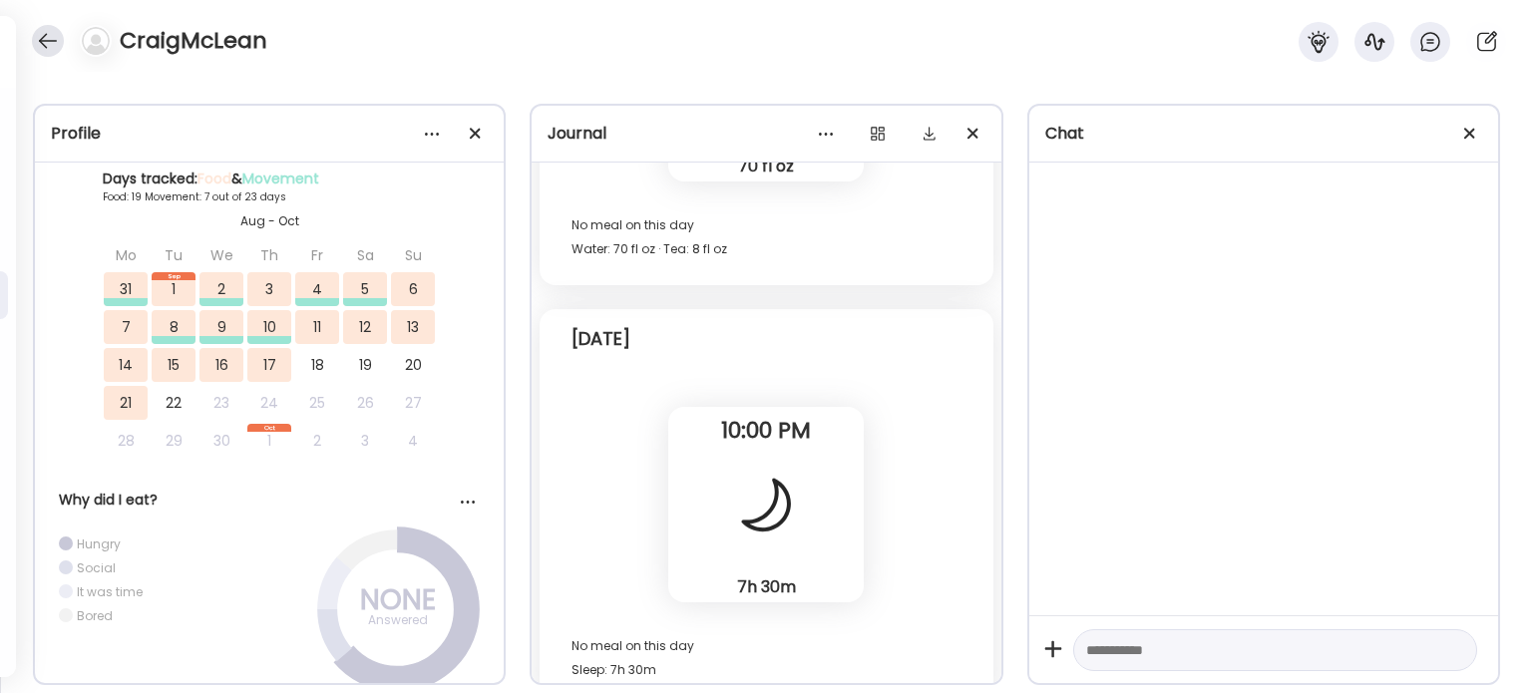
click at [39, 49] on div at bounding box center [48, 41] width 32 height 32
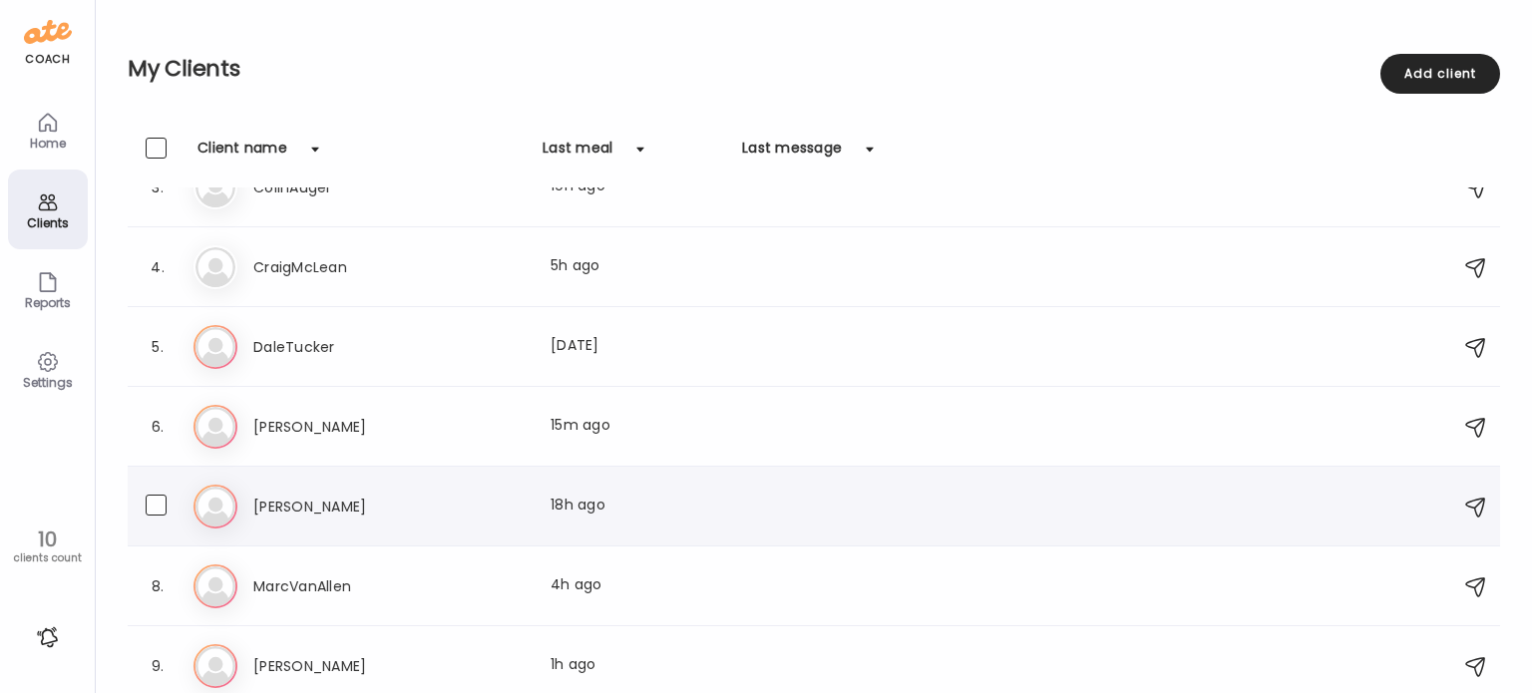
scroll to position [288, 0]
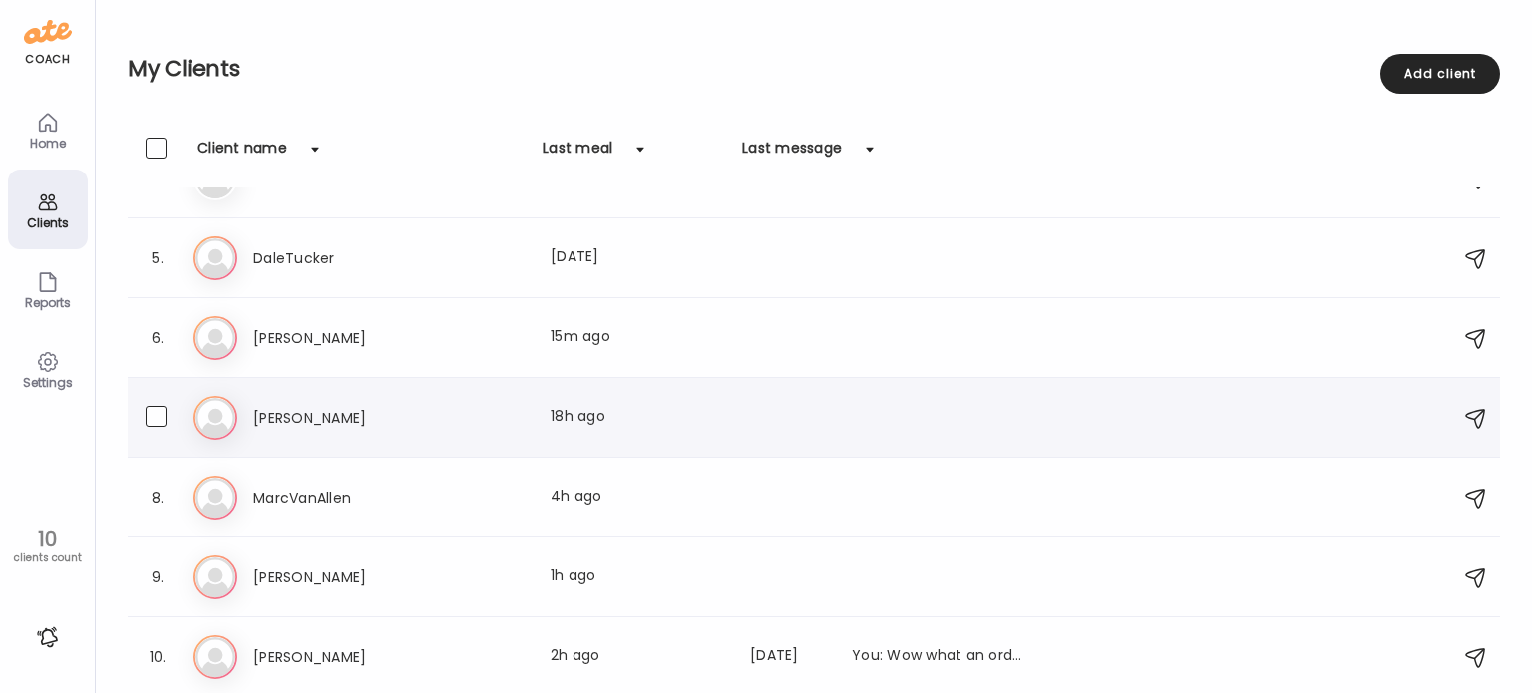
click at [269, 418] on h3 "[PERSON_NAME]" at bounding box center [341, 418] width 176 height 24
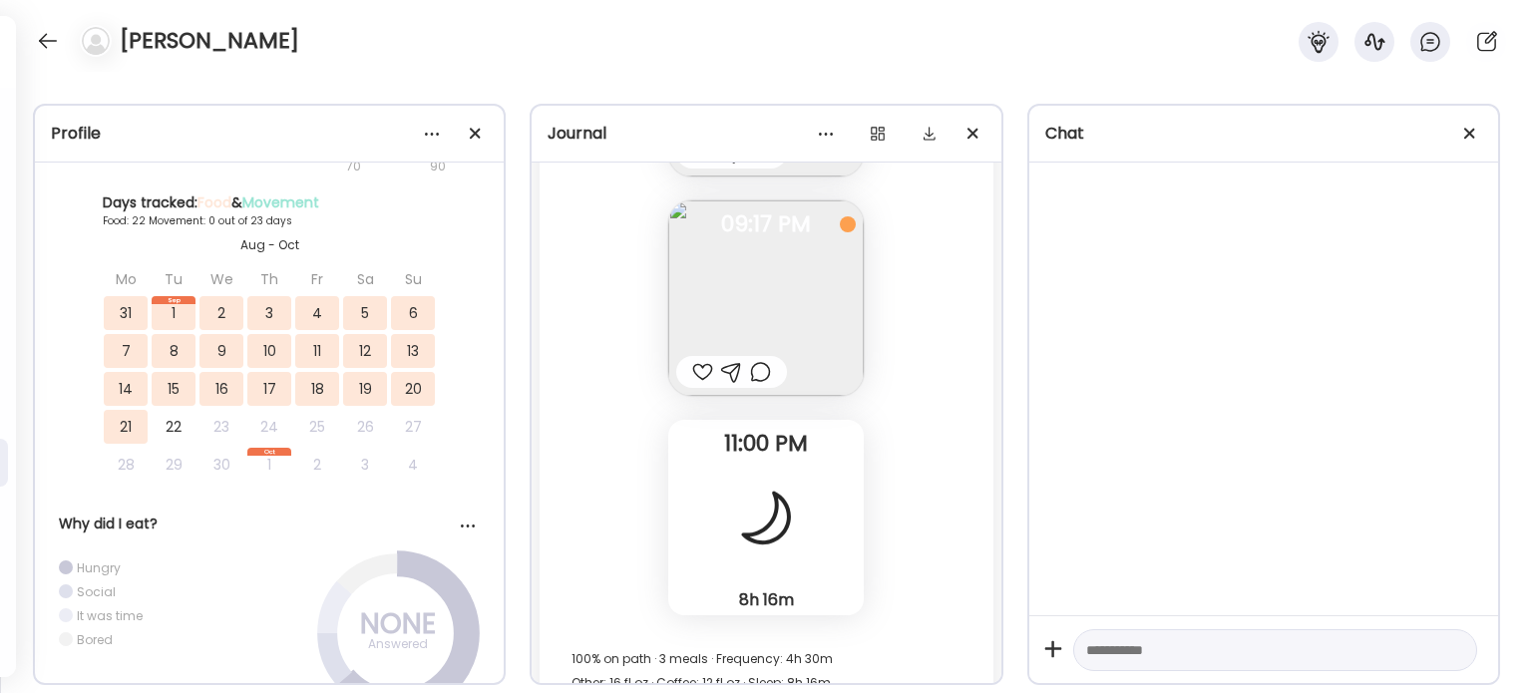
scroll to position [56415, 0]
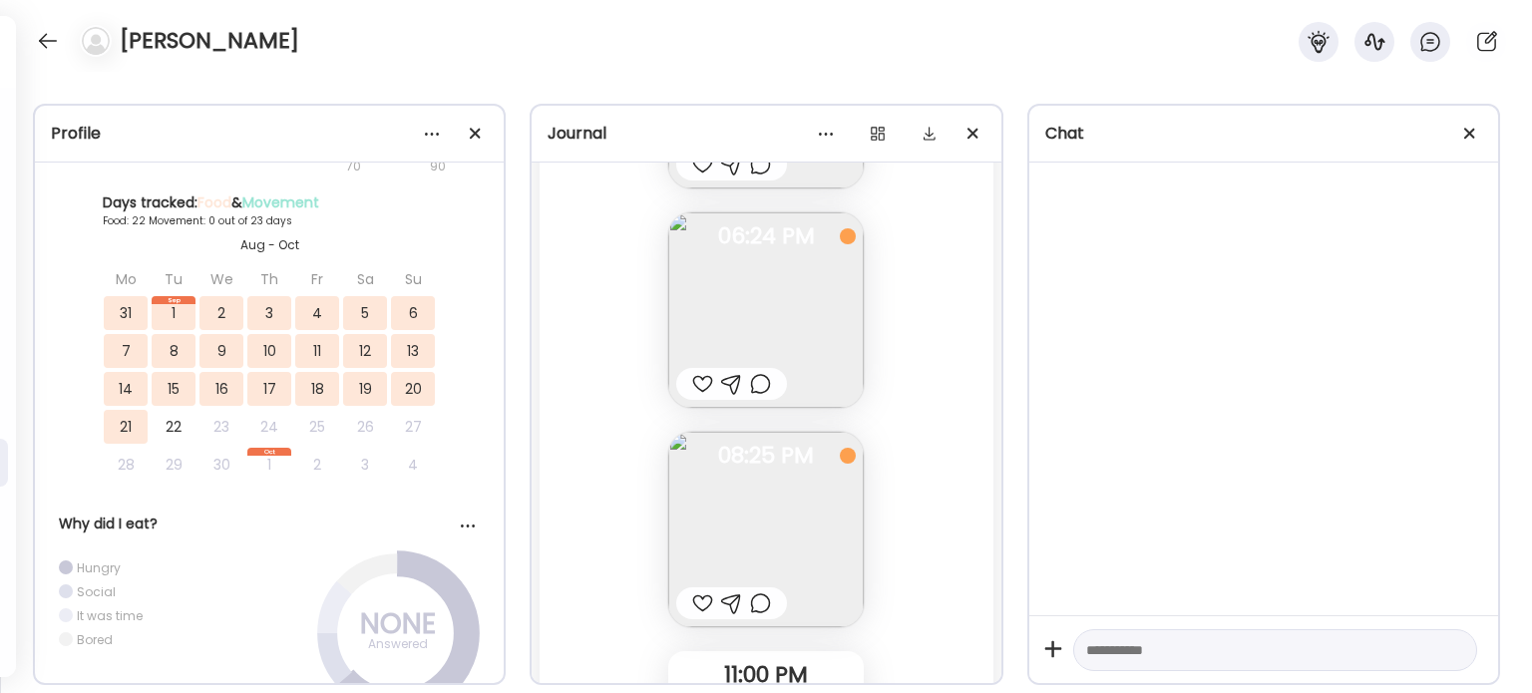
click at [840, 571] on img at bounding box center [765, 529] width 195 height 195
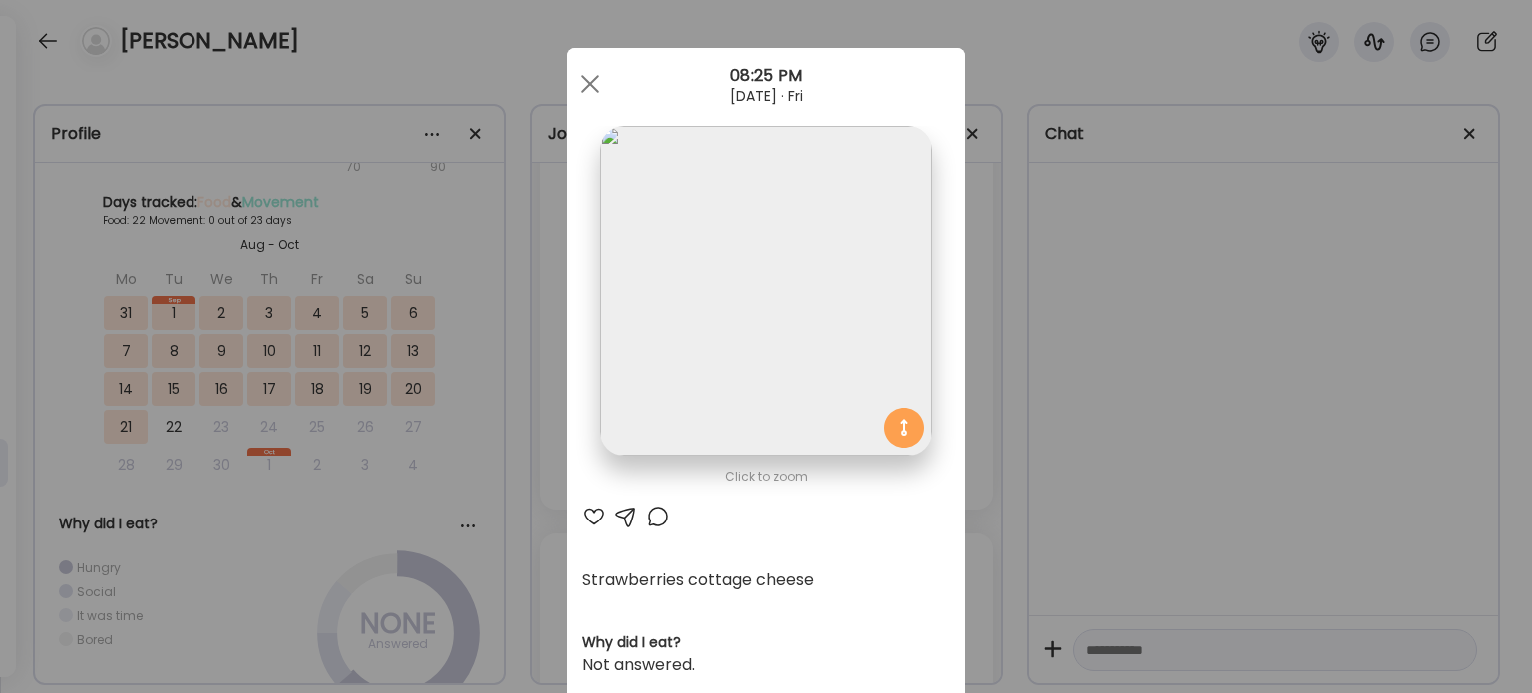
click at [1050, 510] on div "Ate Coach Dashboard Wahoo! It’s official Take a moment to set up your Coach Pro…" at bounding box center [766, 346] width 1532 height 693
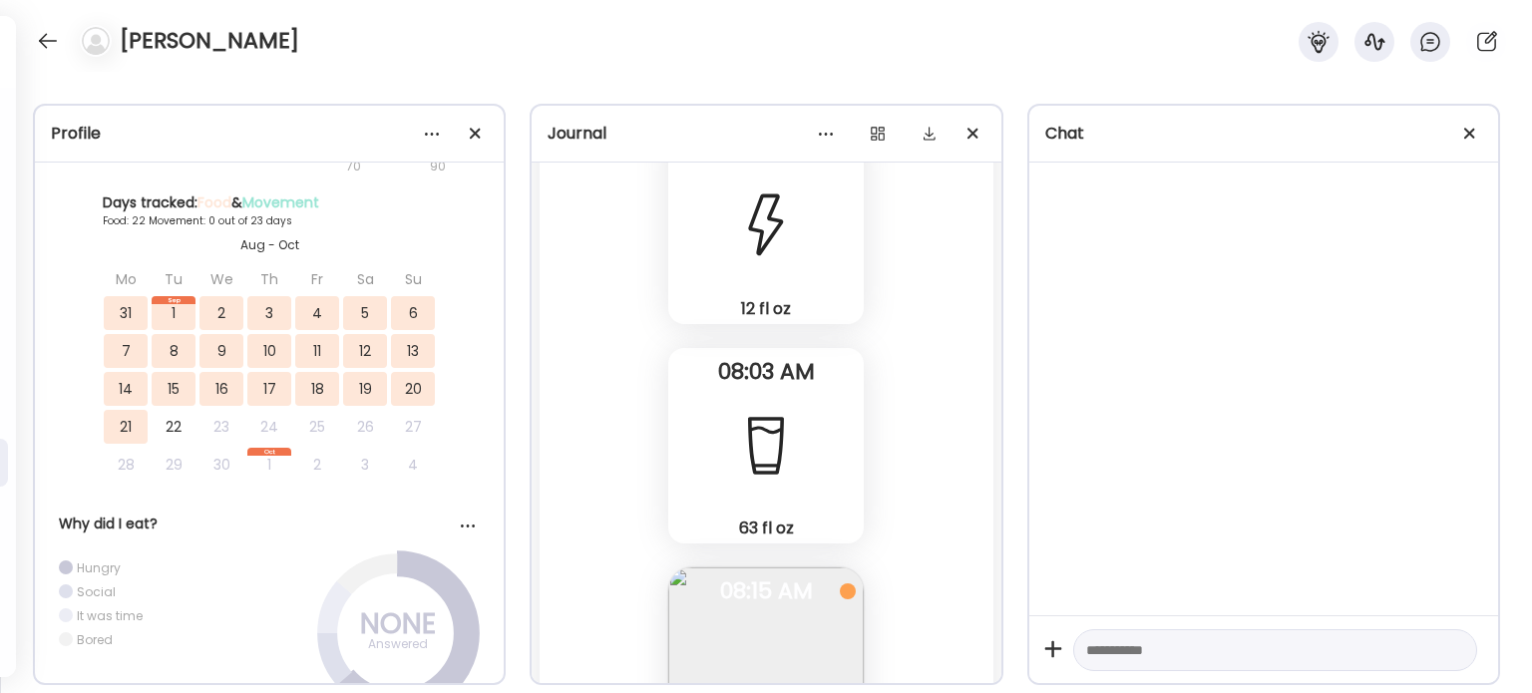
scroll to position [48836, 0]
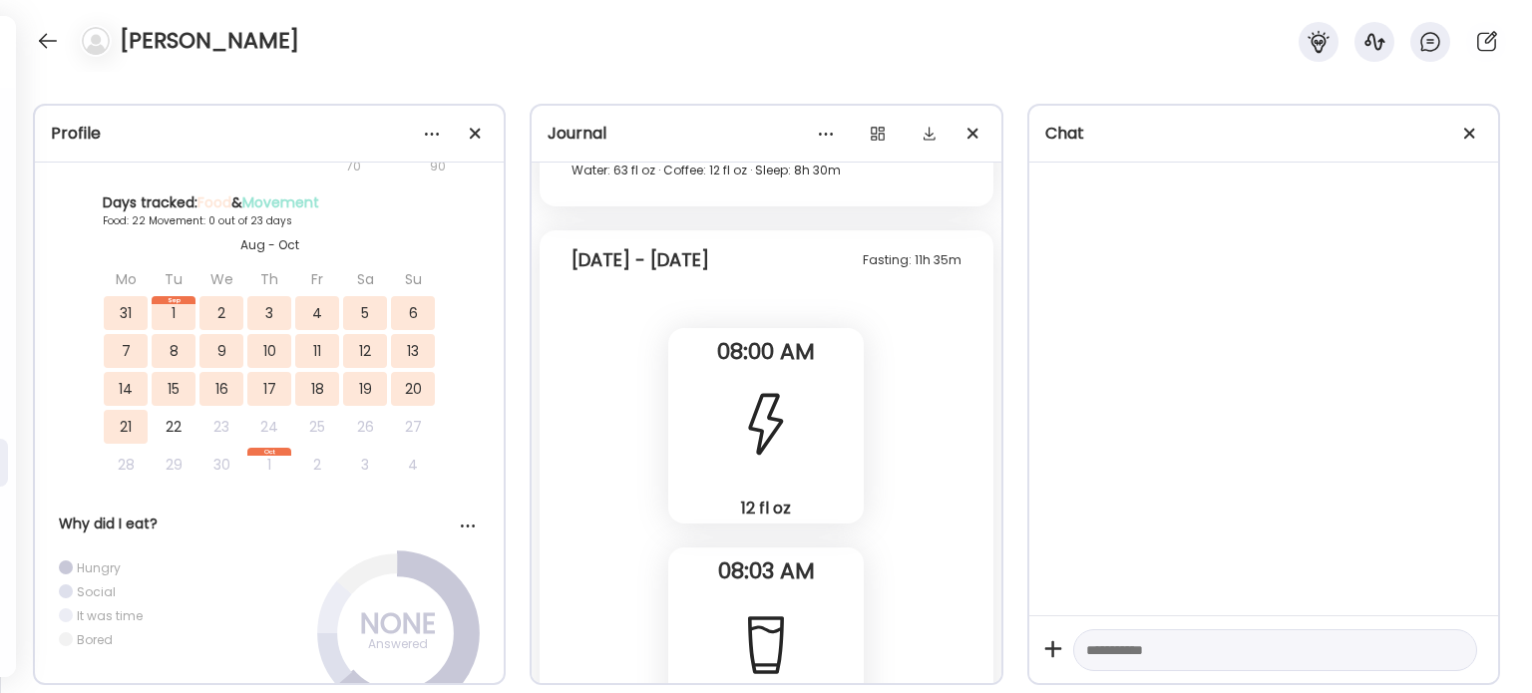
click at [761, 418] on div at bounding box center [766, 426] width 72 height 72
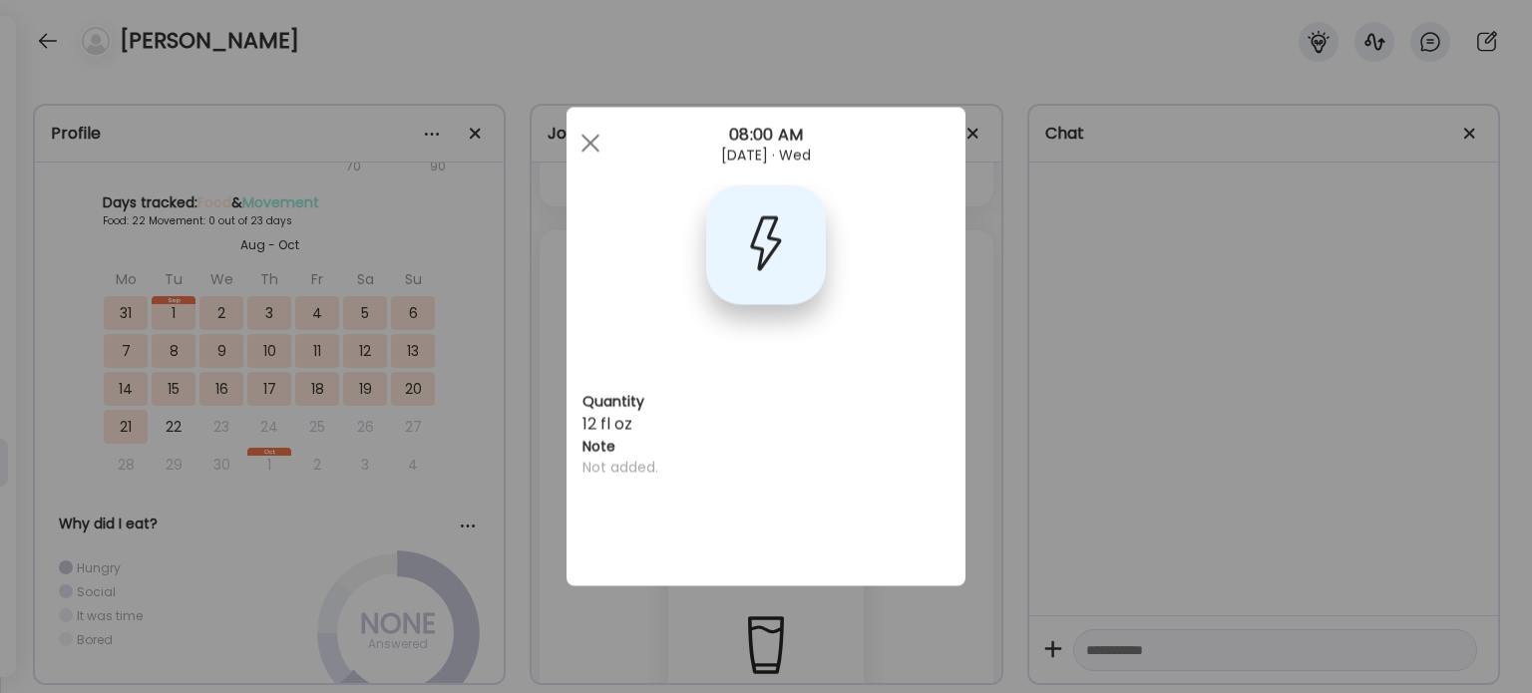
click at [1020, 405] on div "Ate Coach Dashboard Wahoo! It’s official Take a moment to set up your Coach Pro…" at bounding box center [766, 346] width 1532 height 693
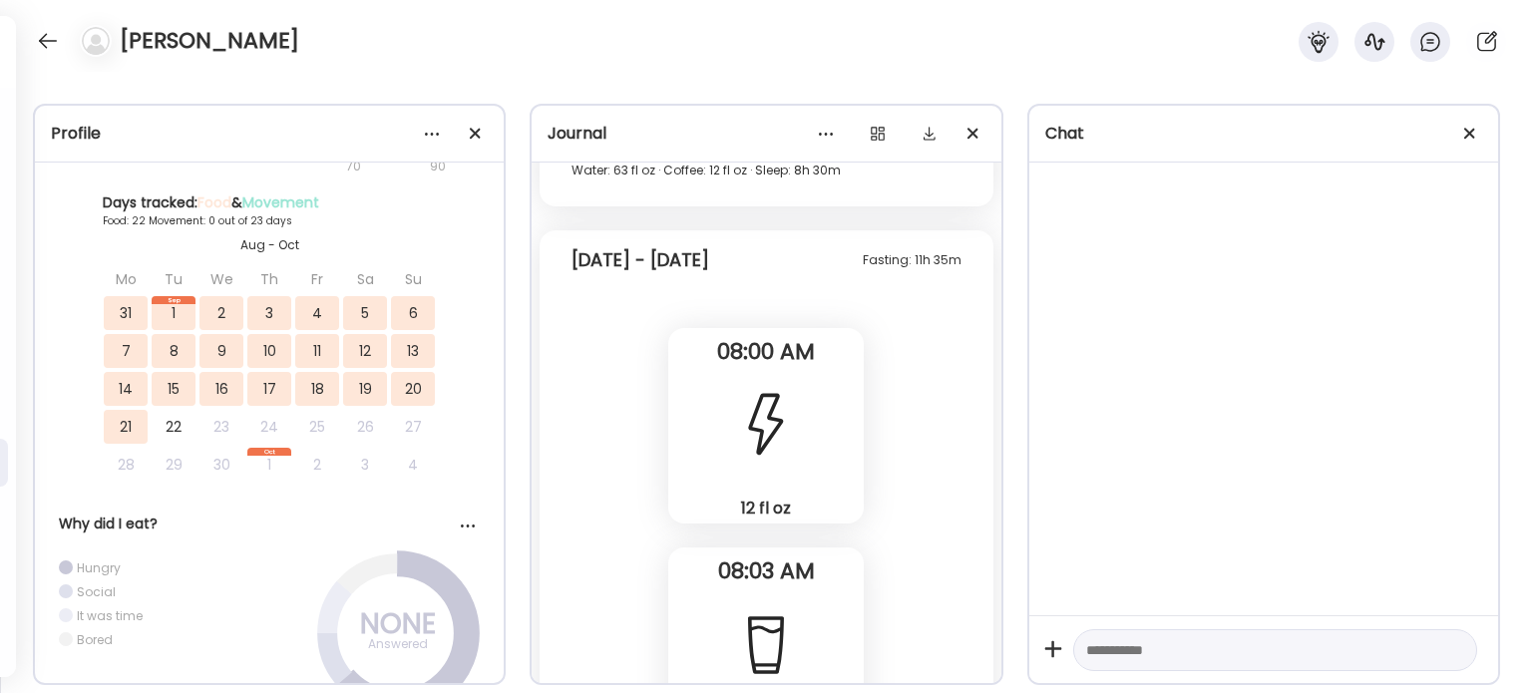
click at [838, 449] on div "12 fl oz Caffeine" at bounding box center [765, 425] width 195 height 195
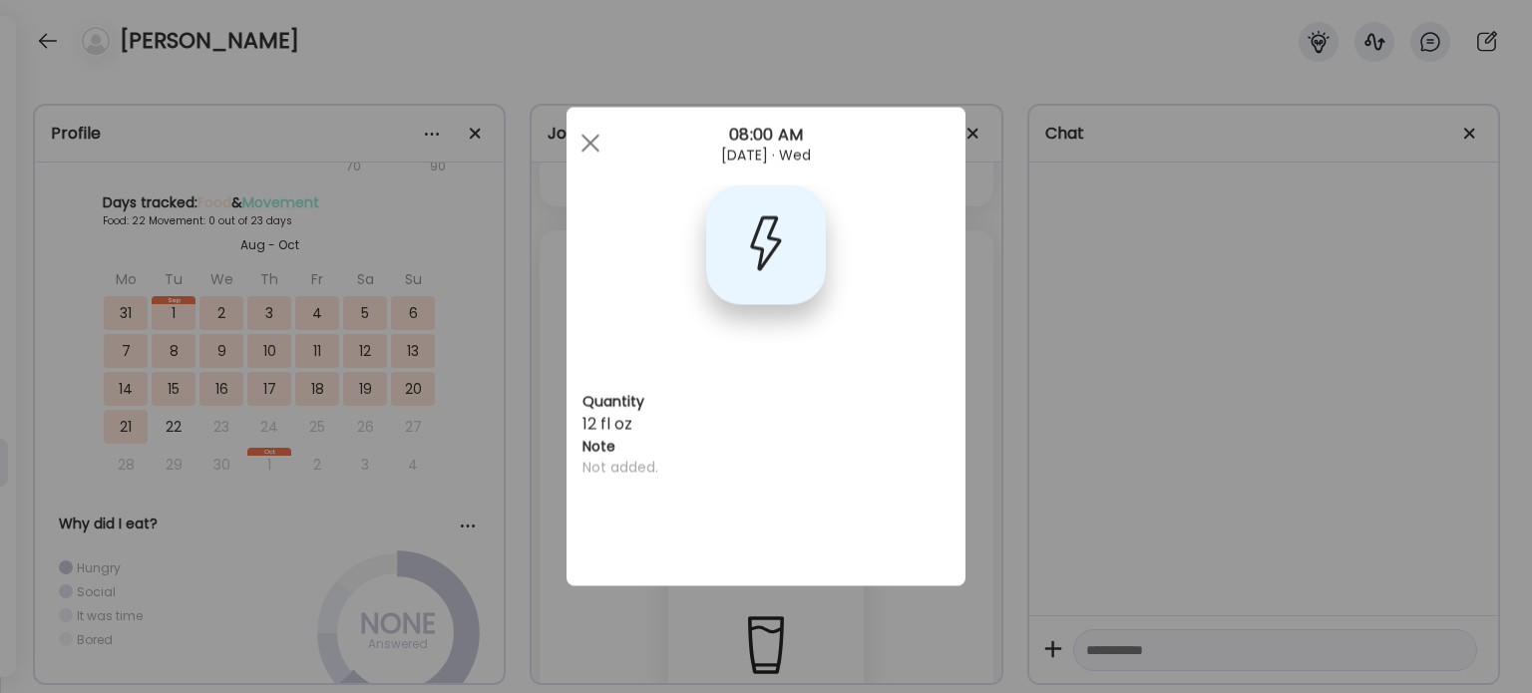
click at [986, 441] on div "Ate Coach Dashboard Wahoo! It’s official Take a moment to set up your Coach Pro…" at bounding box center [766, 346] width 1532 height 693
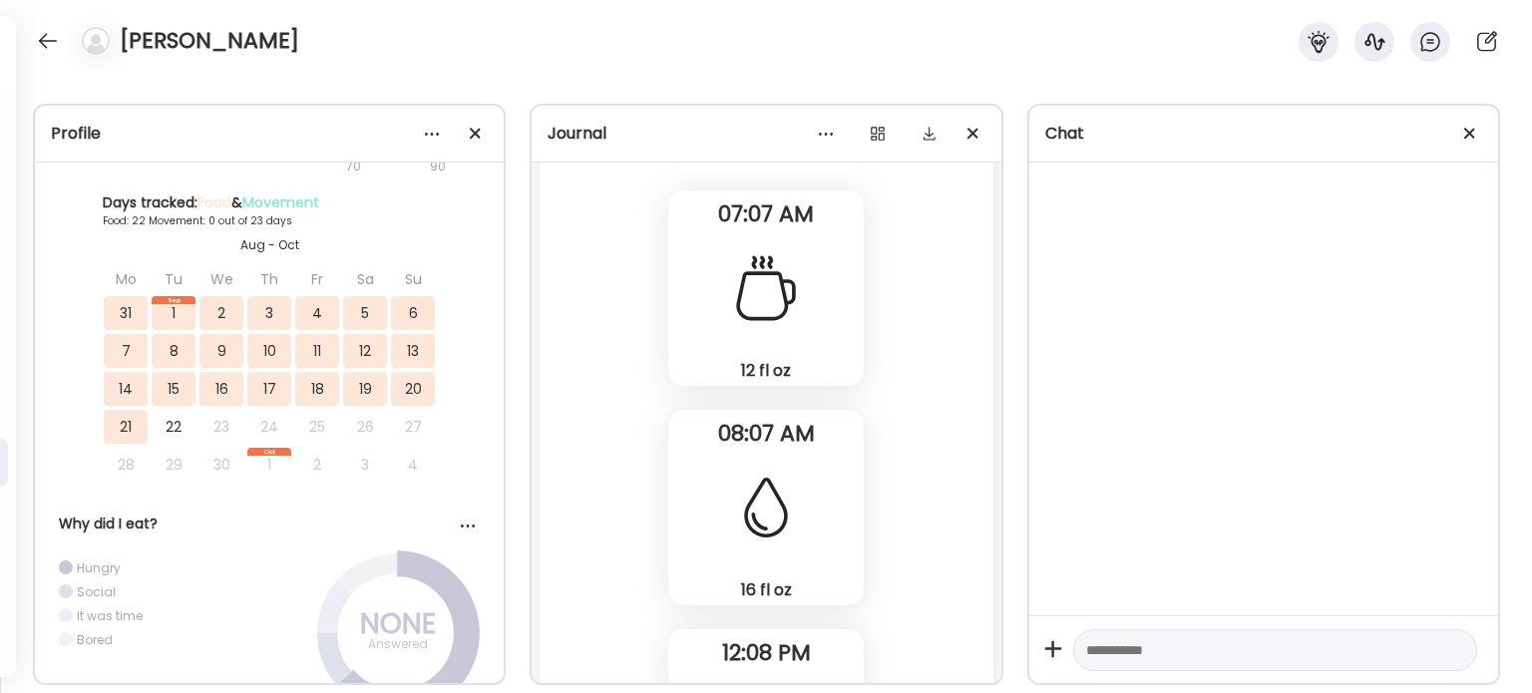
scroll to position [51130, 0]
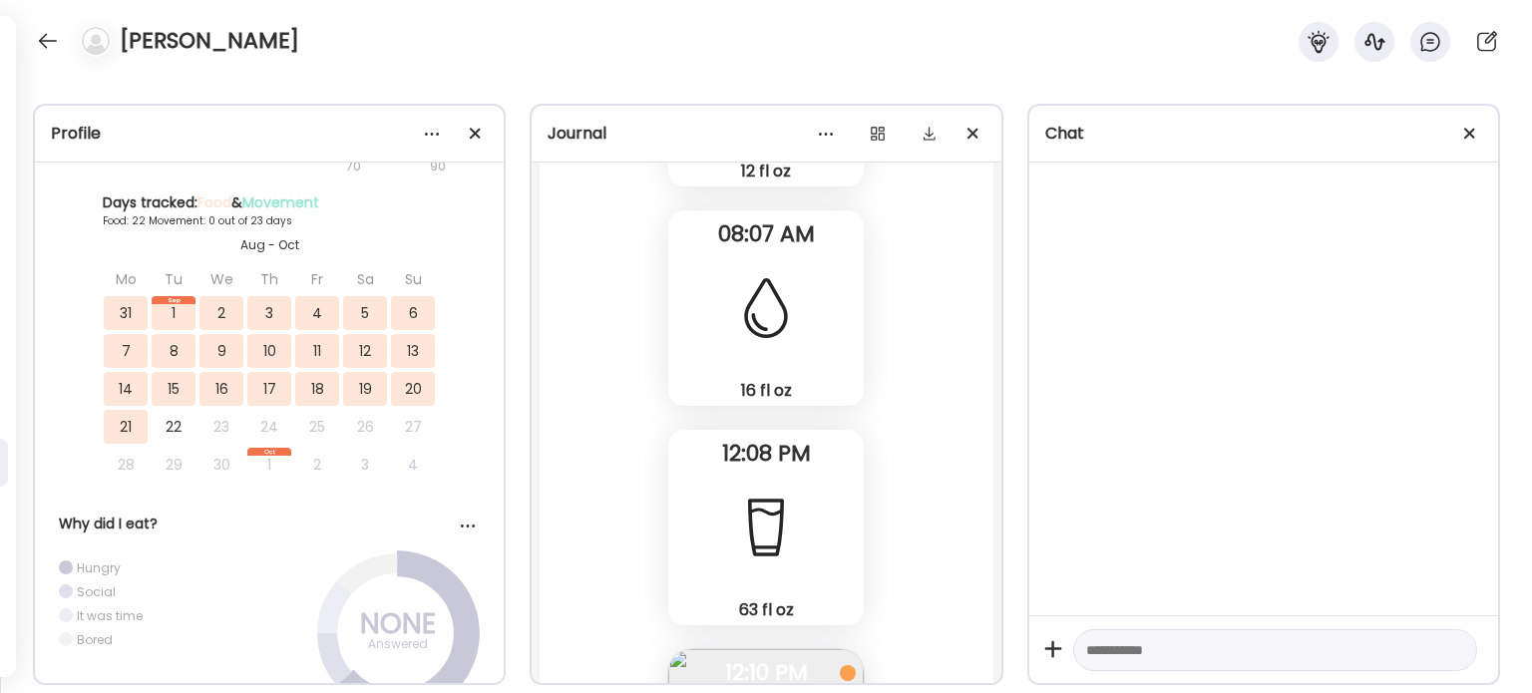
click at [822, 331] on div "16 fl oz Other" at bounding box center [765, 307] width 195 height 195
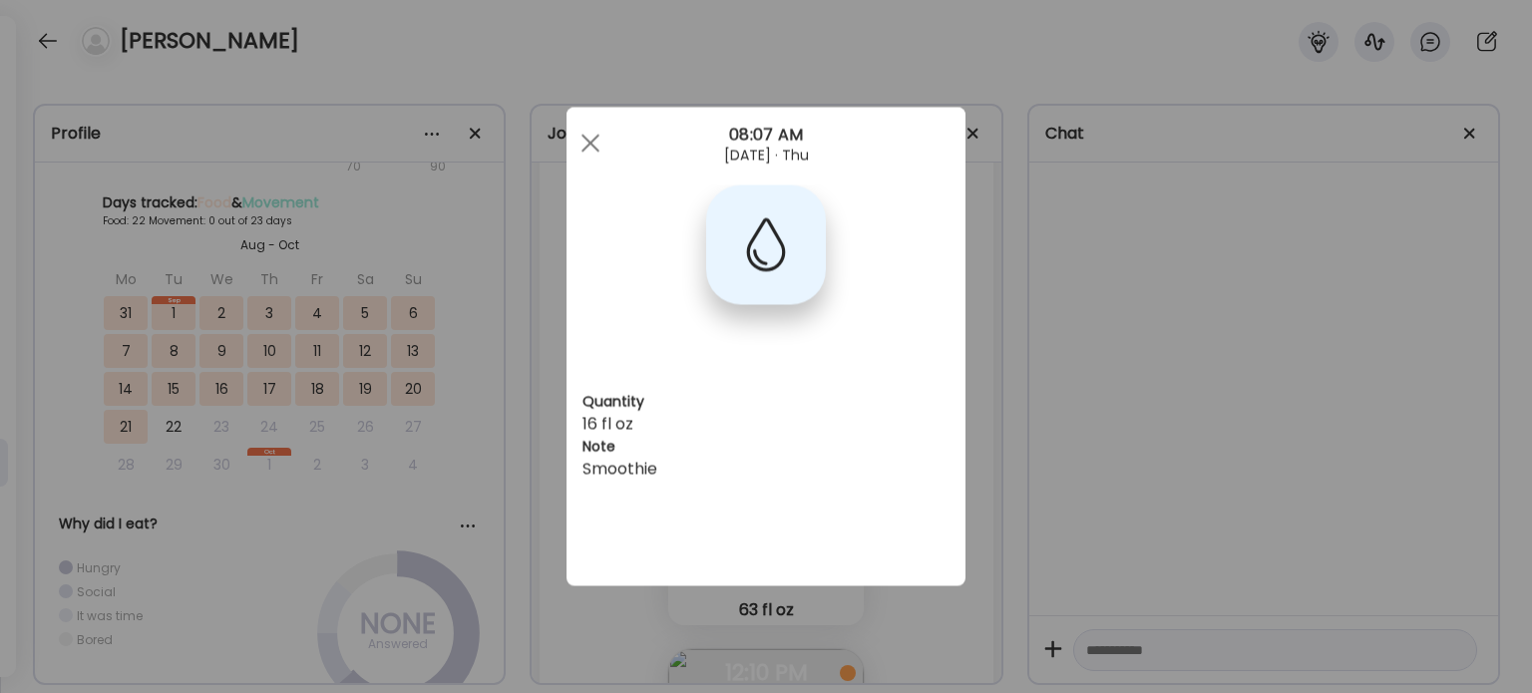
click at [834, 350] on section at bounding box center [765, 268] width 399 height 167
click at [1066, 388] on div "Ate Coach Dashboard Wahoo! It’s official Take a moment to set up your Coach Pro…" at bounding box center [766, 346] width 1532 height 693
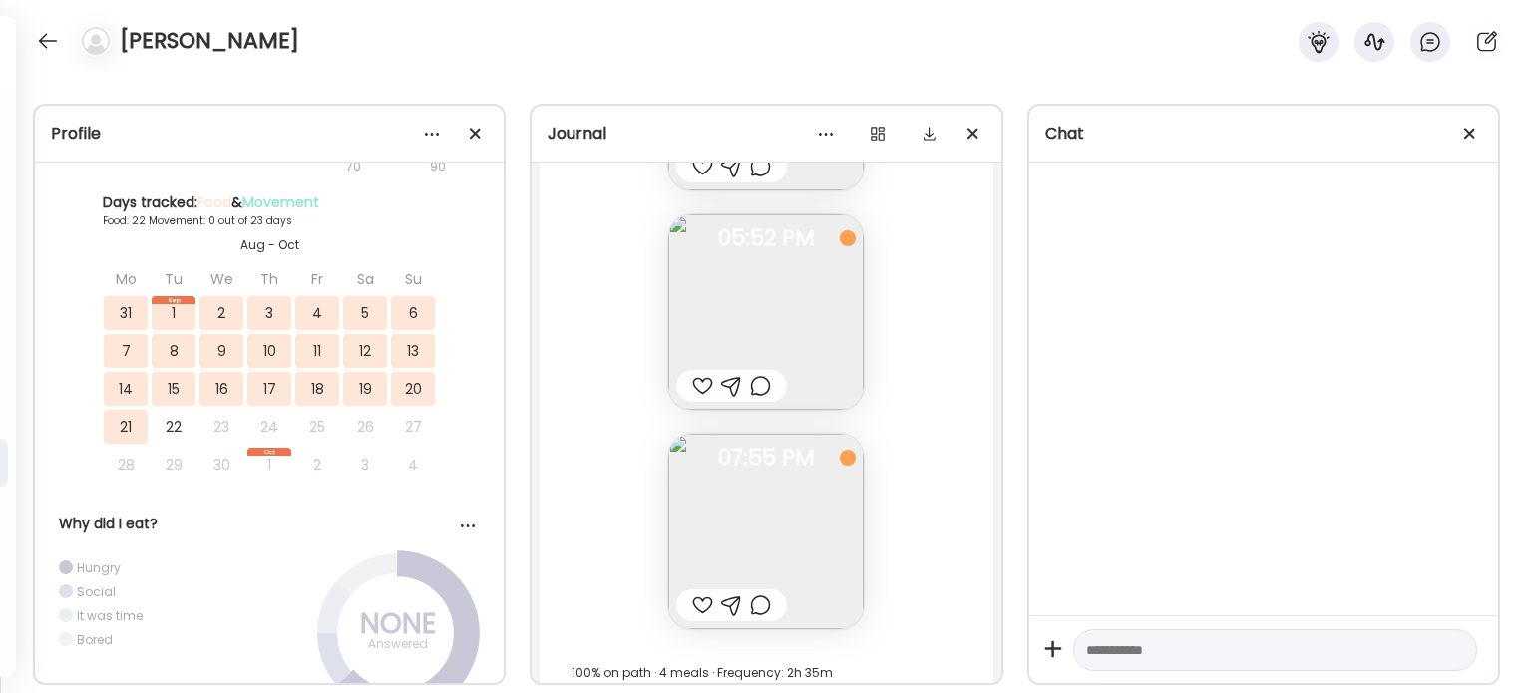
scroll to position [52027, 0]
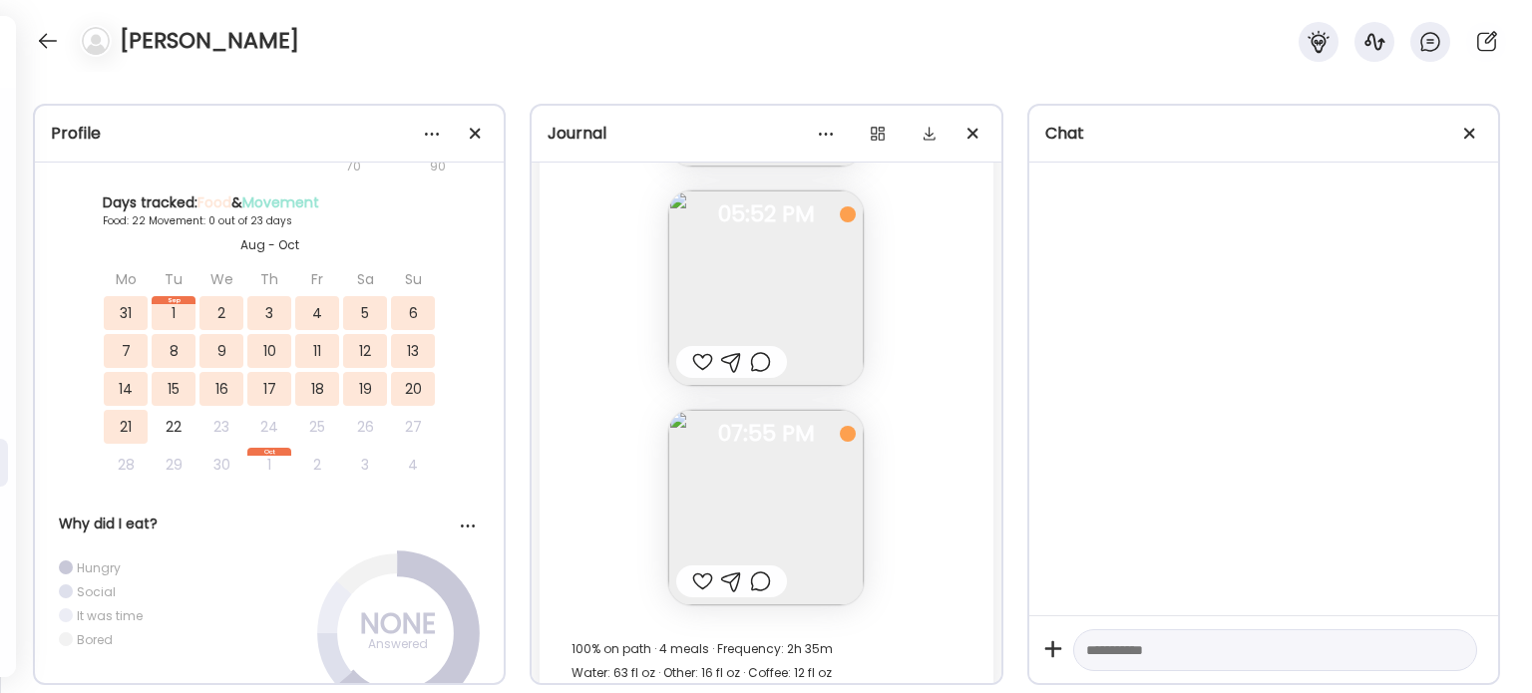
click at [692, 356] on div at bounding box center [702, 362] width 21 height 24
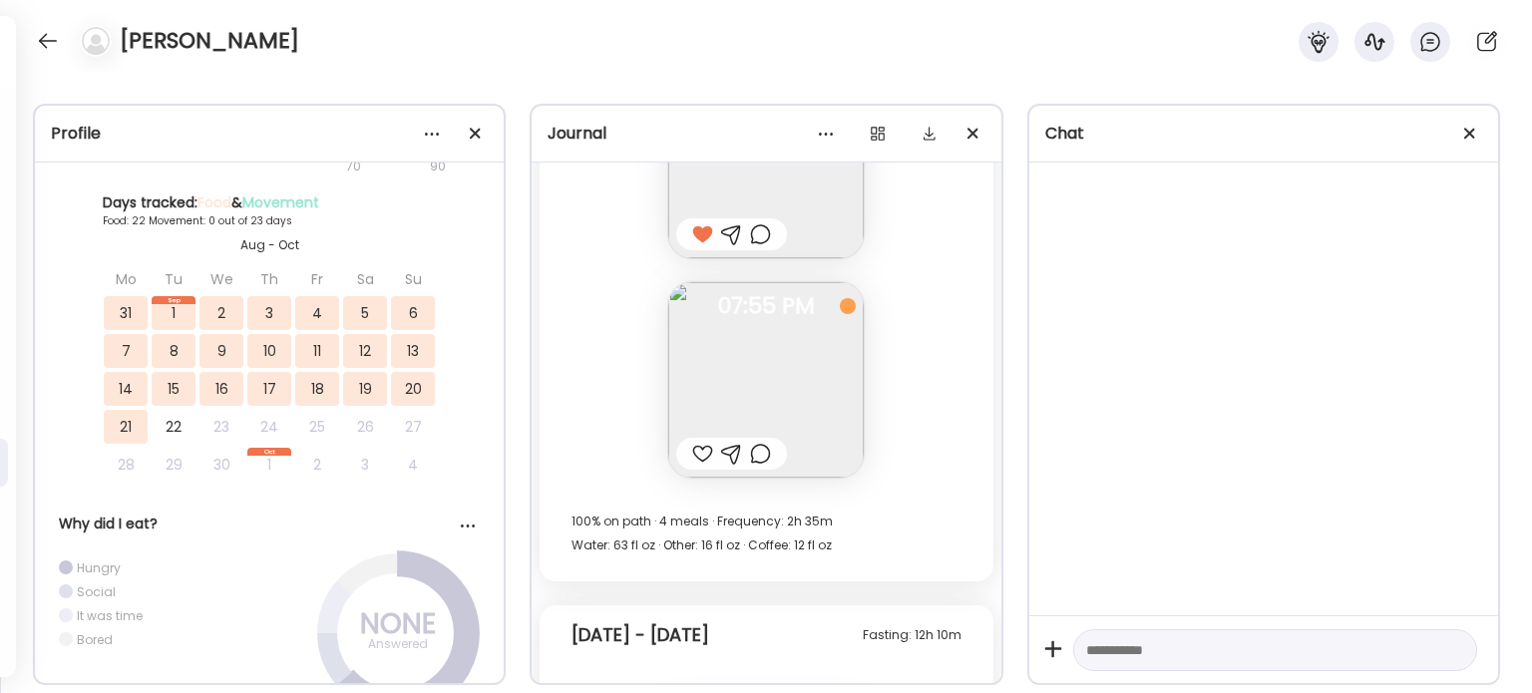
scroll to position [52227, 0]
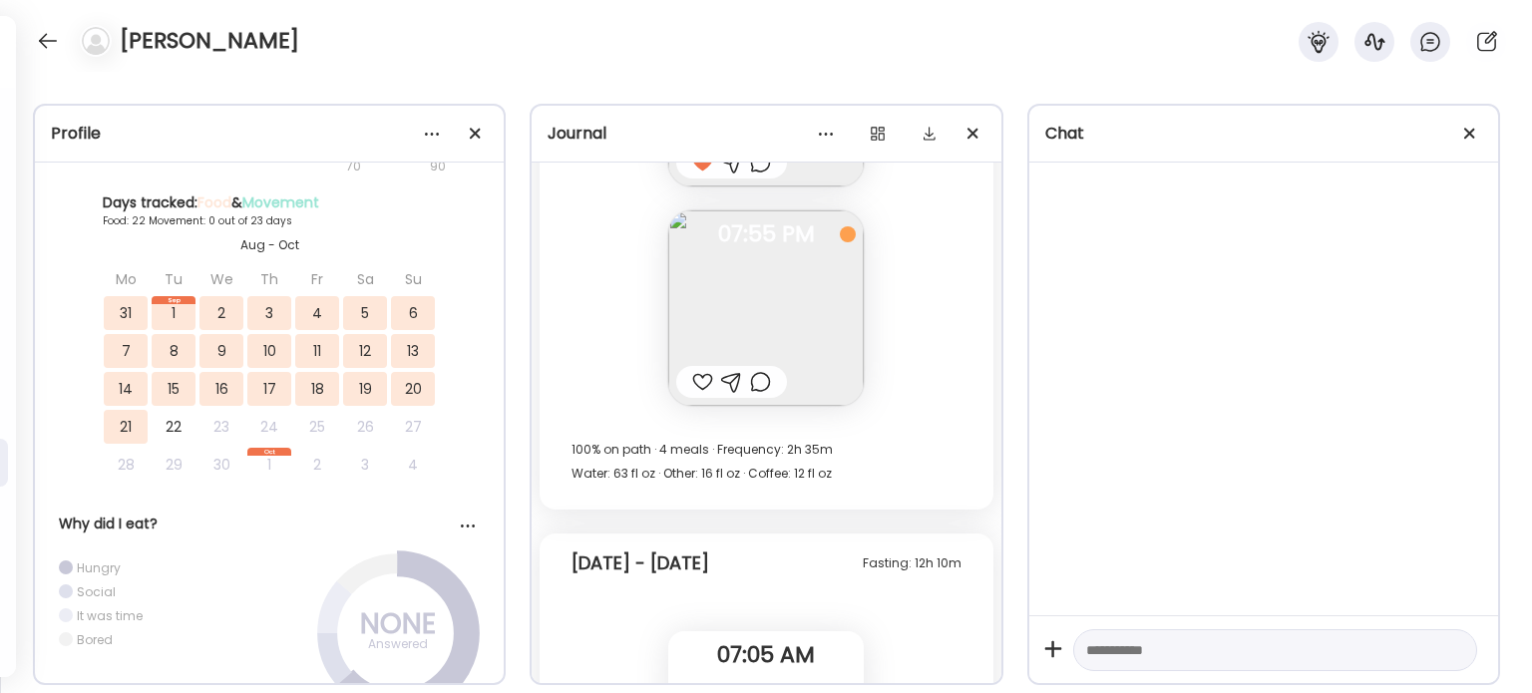
click at [692, 381] on div at bounding box center [702, 382] width 21 height 24
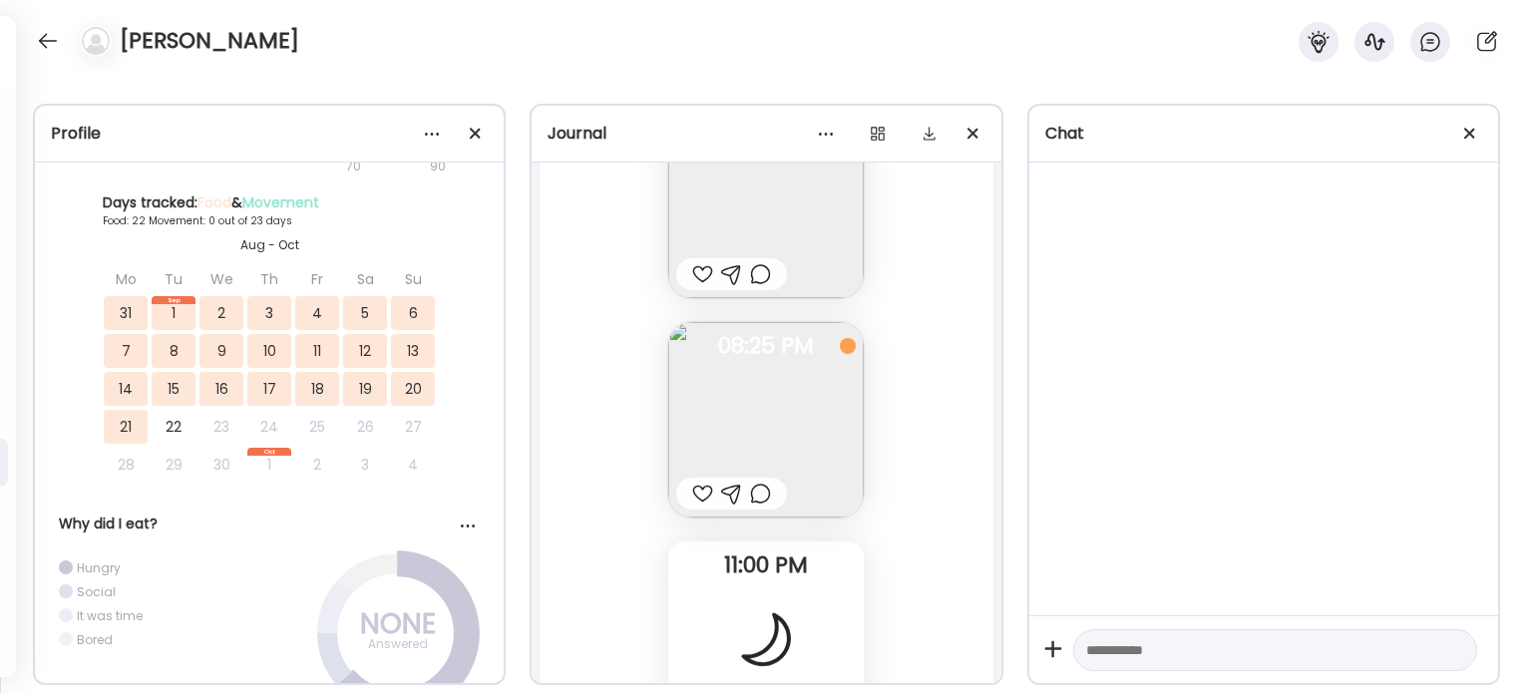
scroll to position [53623, 0]
click at [698, 506] on div at bounding box center [702, 504] width 21 height 24
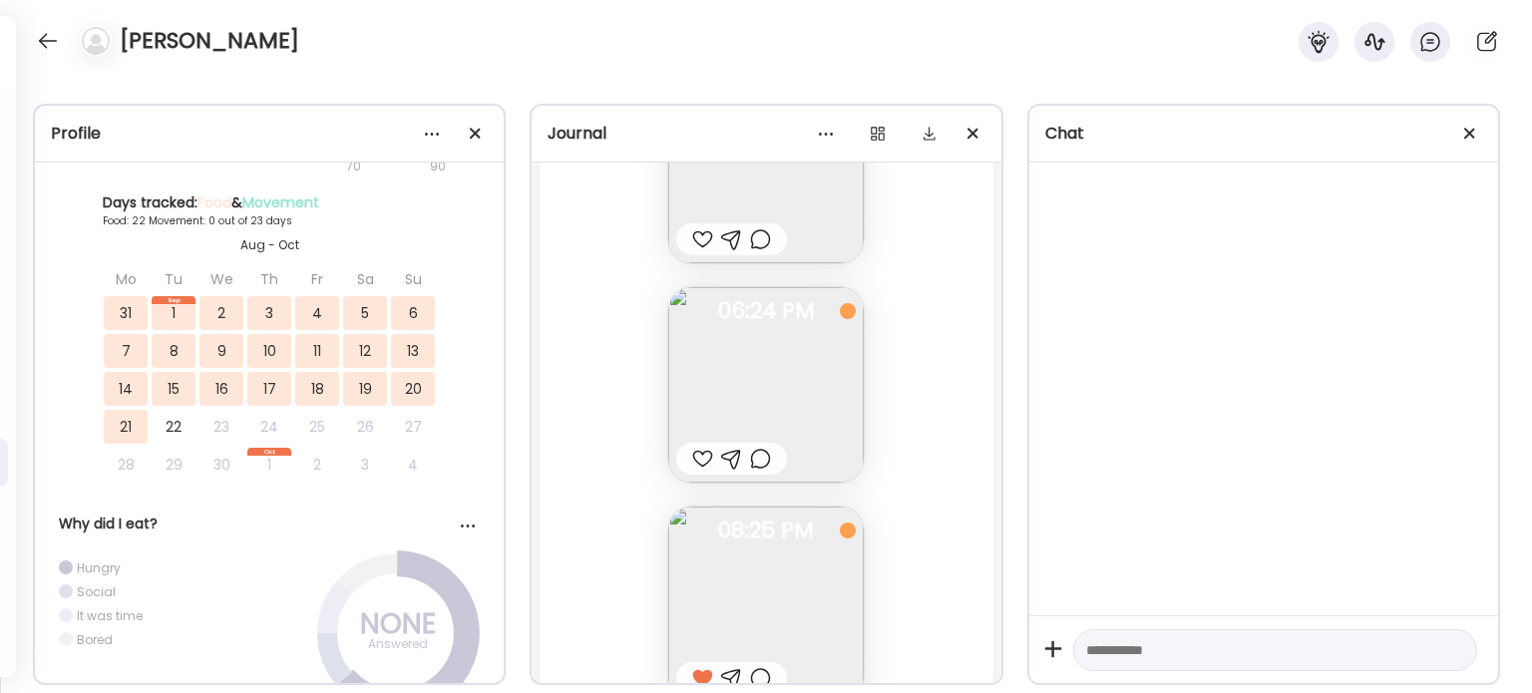
scroll to position [53423, 0]
click at [783, 425] on img at bounding box center [765, 409] width 195 height 195
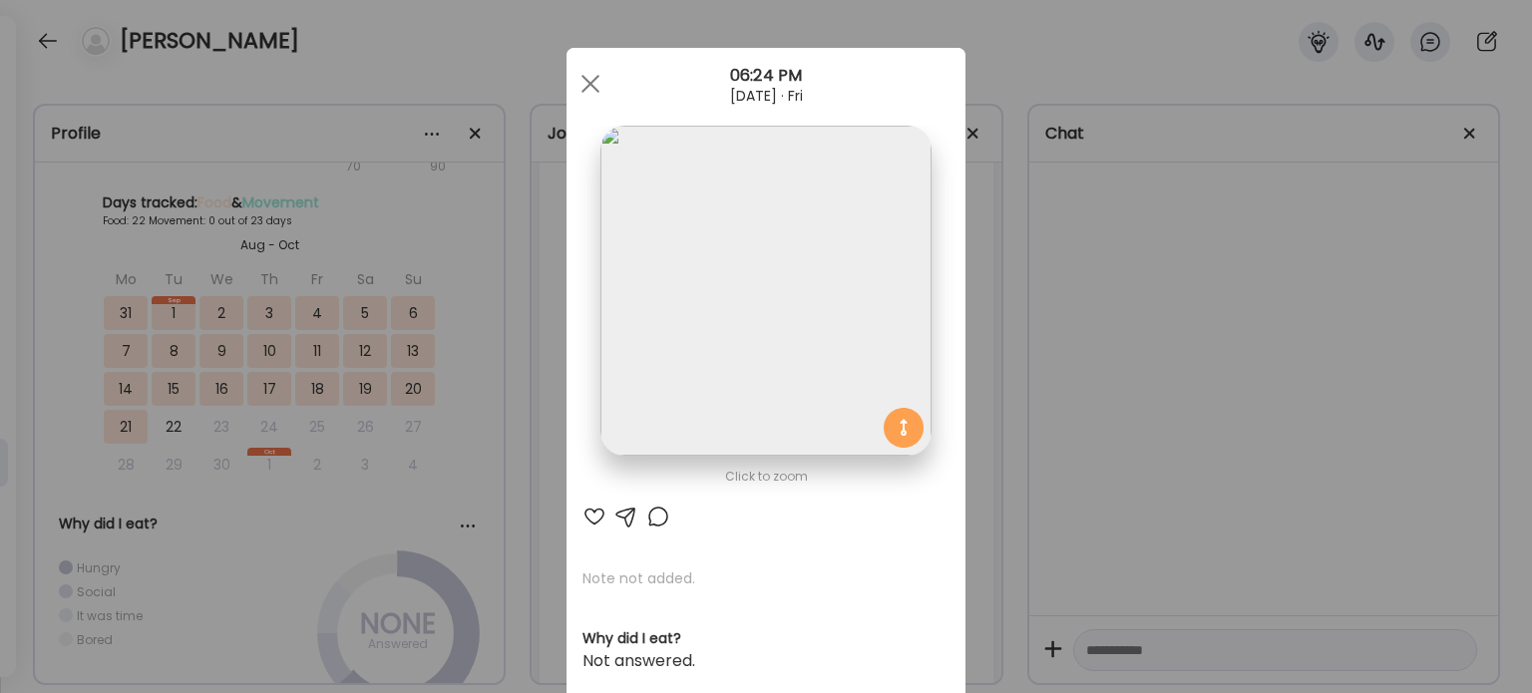
click at [589, 518] on div at bounding box center [594, 517] width 24 height 24
click at [1024, 430] on div "Ate Coach Dashboard Wahoo! It’s official Take a moment to set up your Coach Pro…" at bounding box center [766, 346] width 1532 height 693
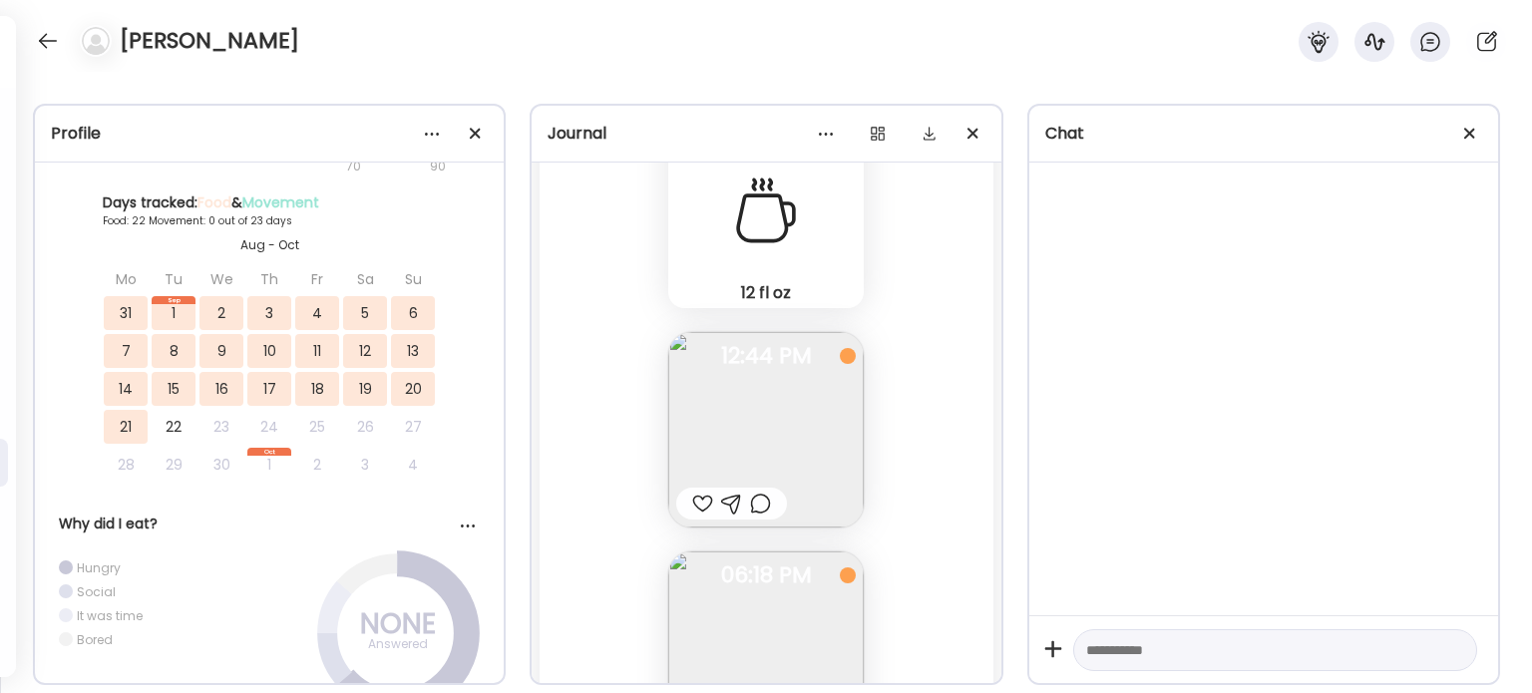
scroll to position [54321, 0]
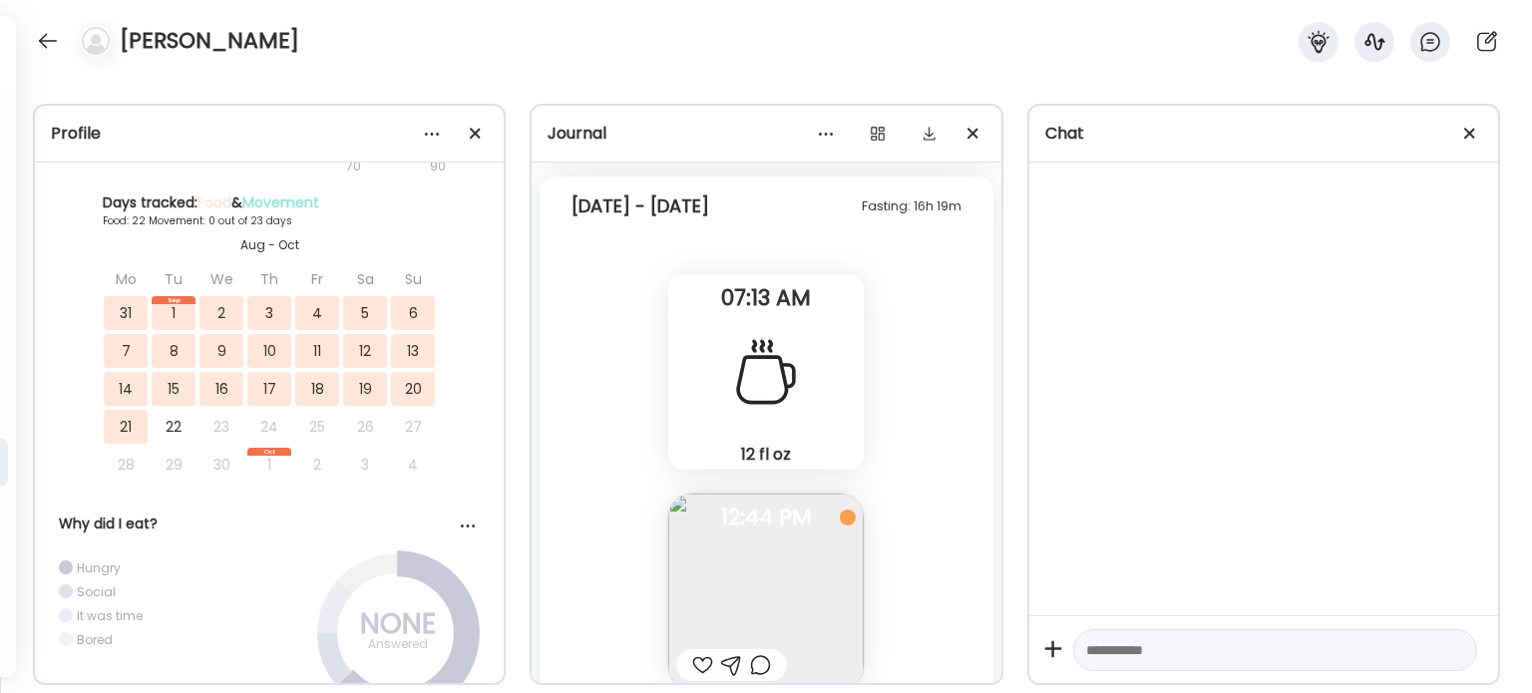
click at [697, 660] on div at bounding box center [702, 665] width 21 height 24
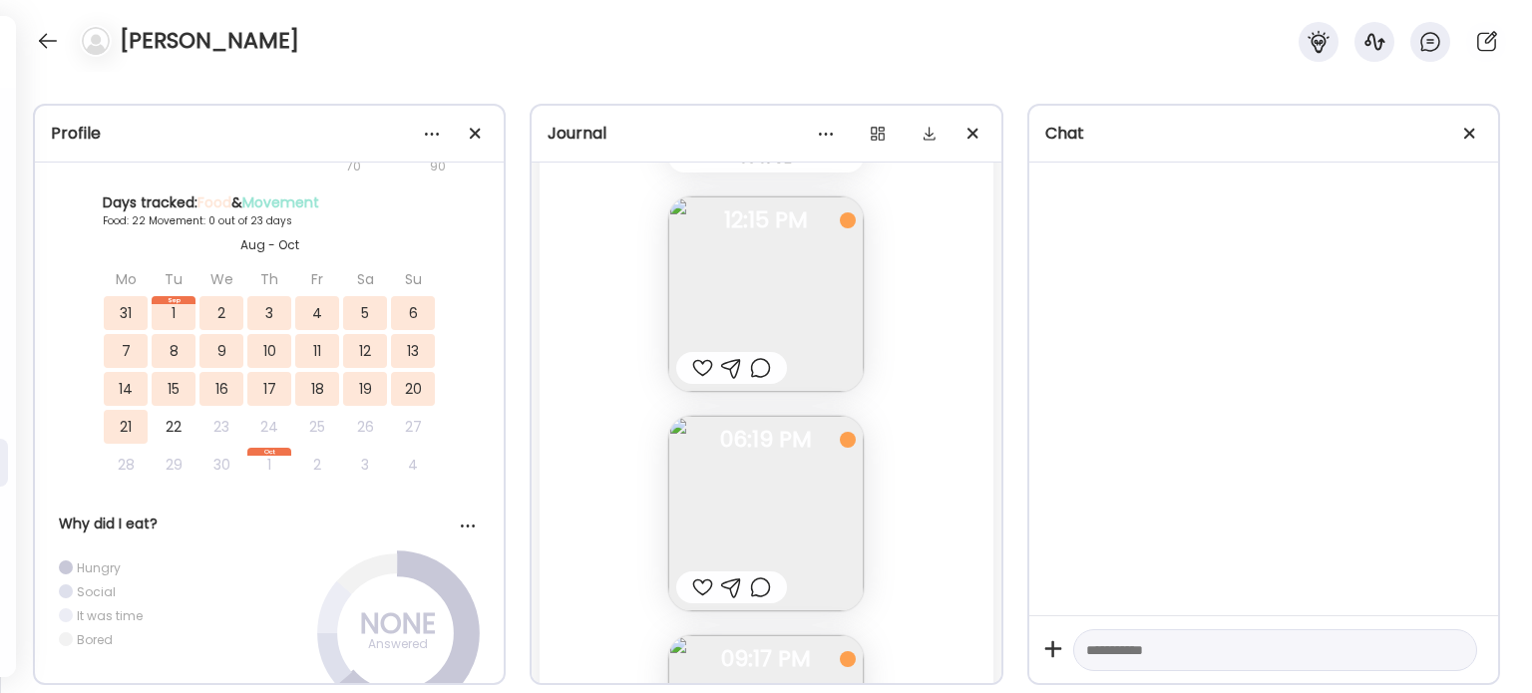
scroll to position [55717, 0]
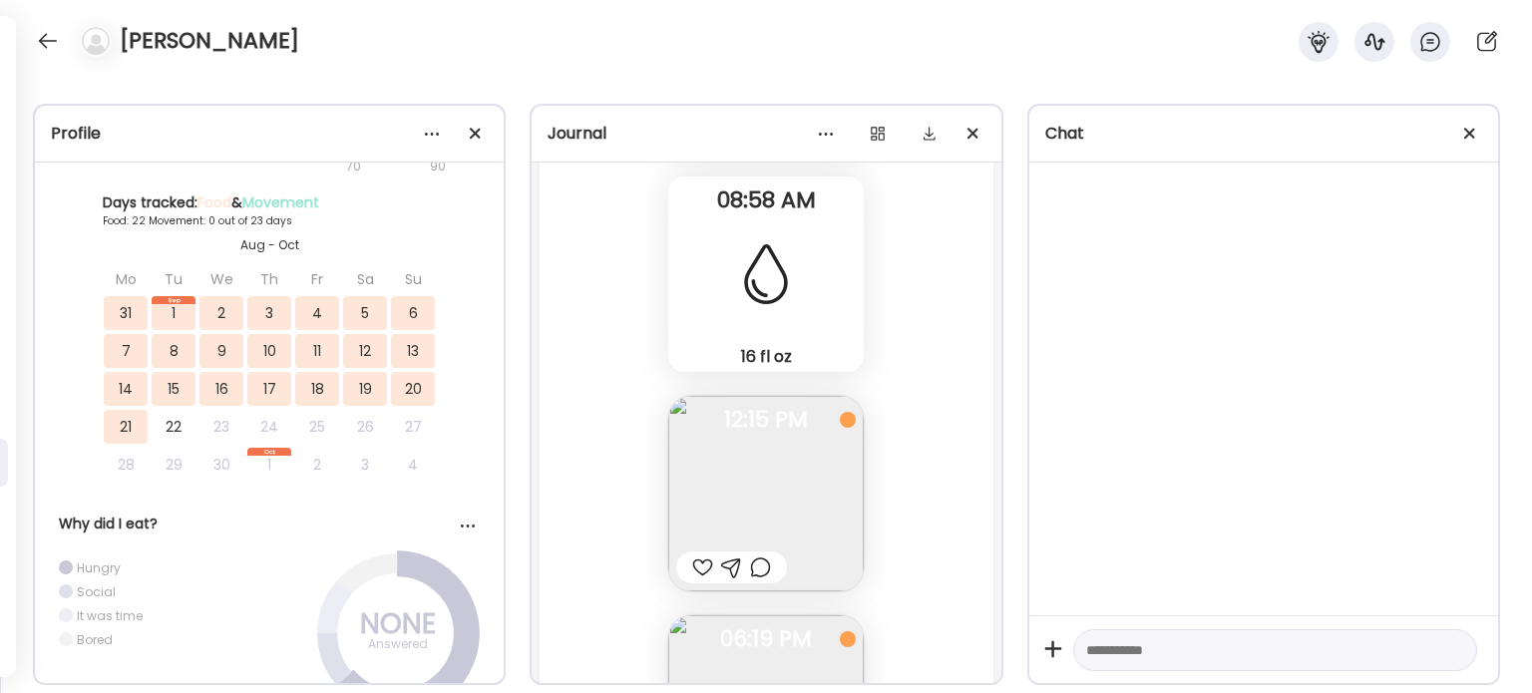
click at [692, 566] on div at bounding box center [702, 567] width 21 height 24
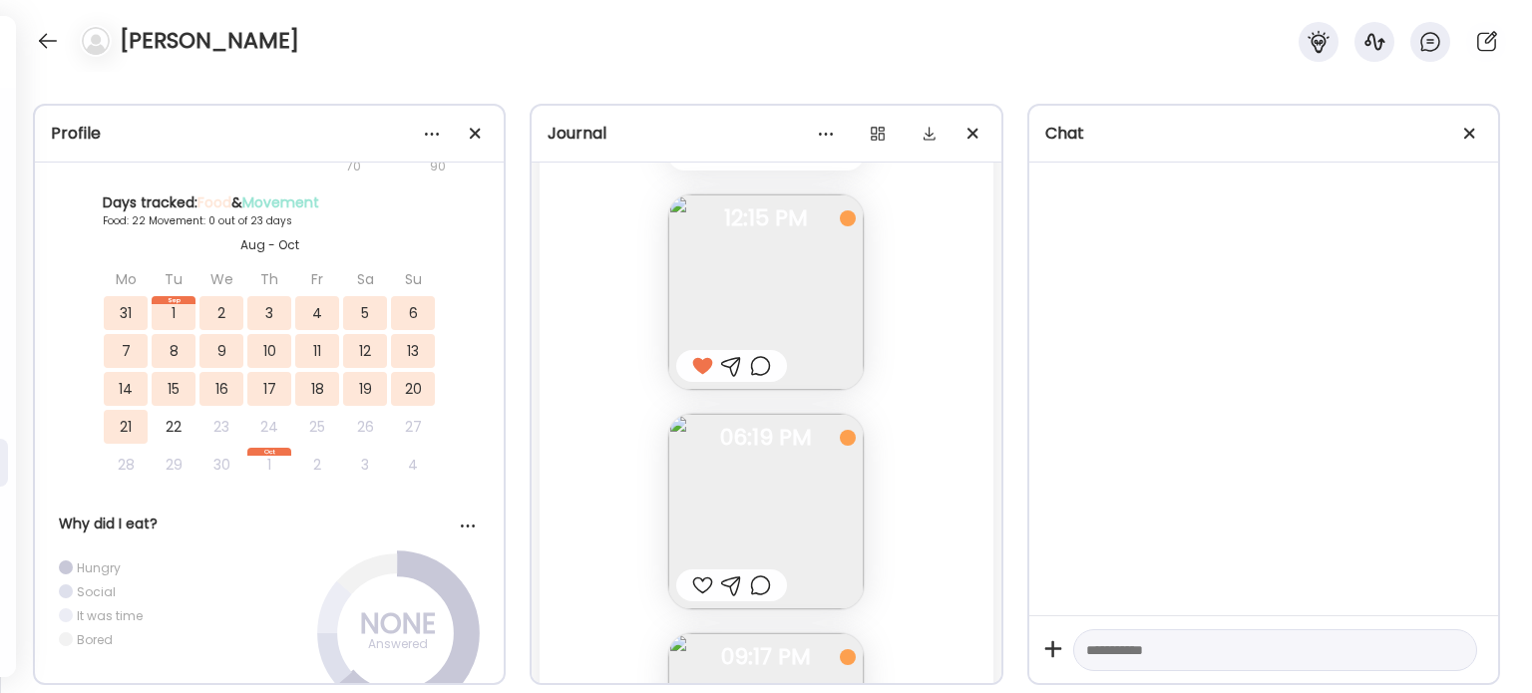
scroll to position [56016, 0]
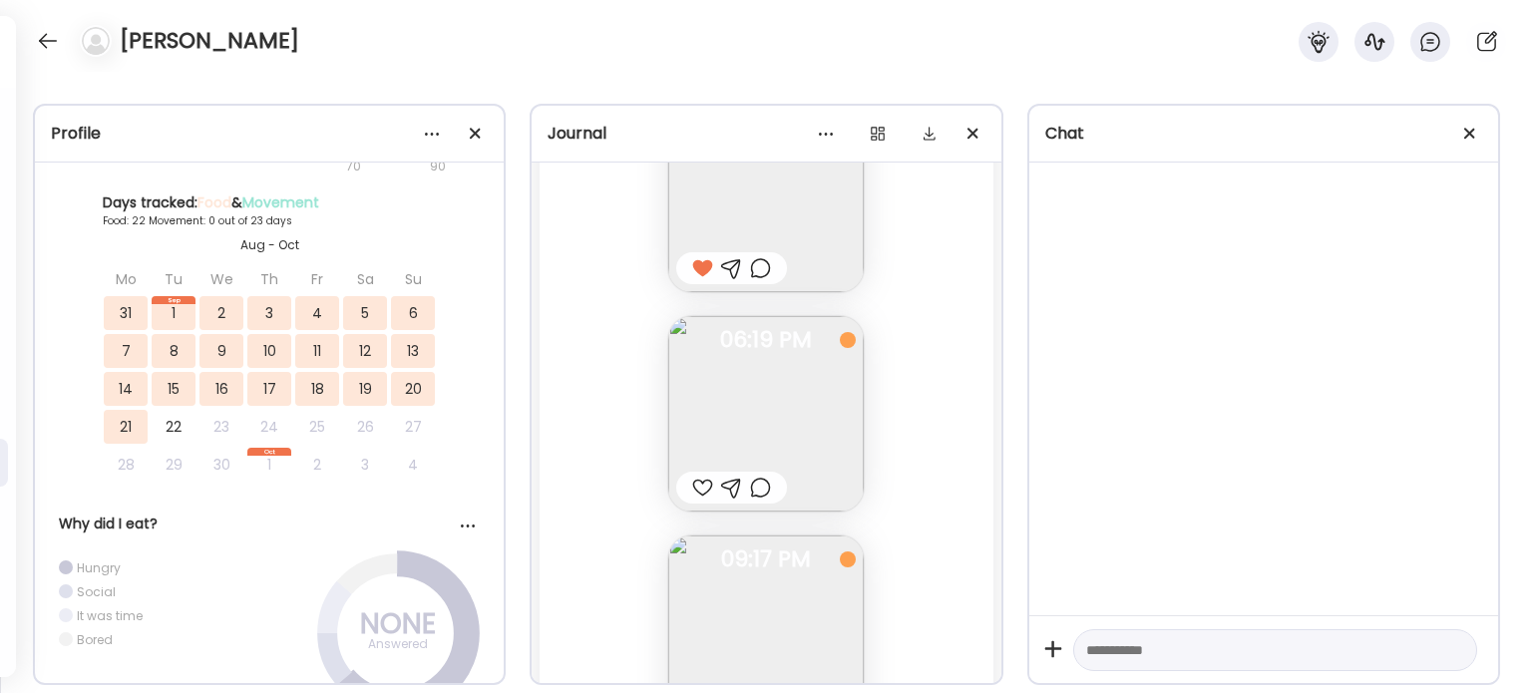
click at [692, 476] on div at bounding box center [702, 488] width 21 height 24
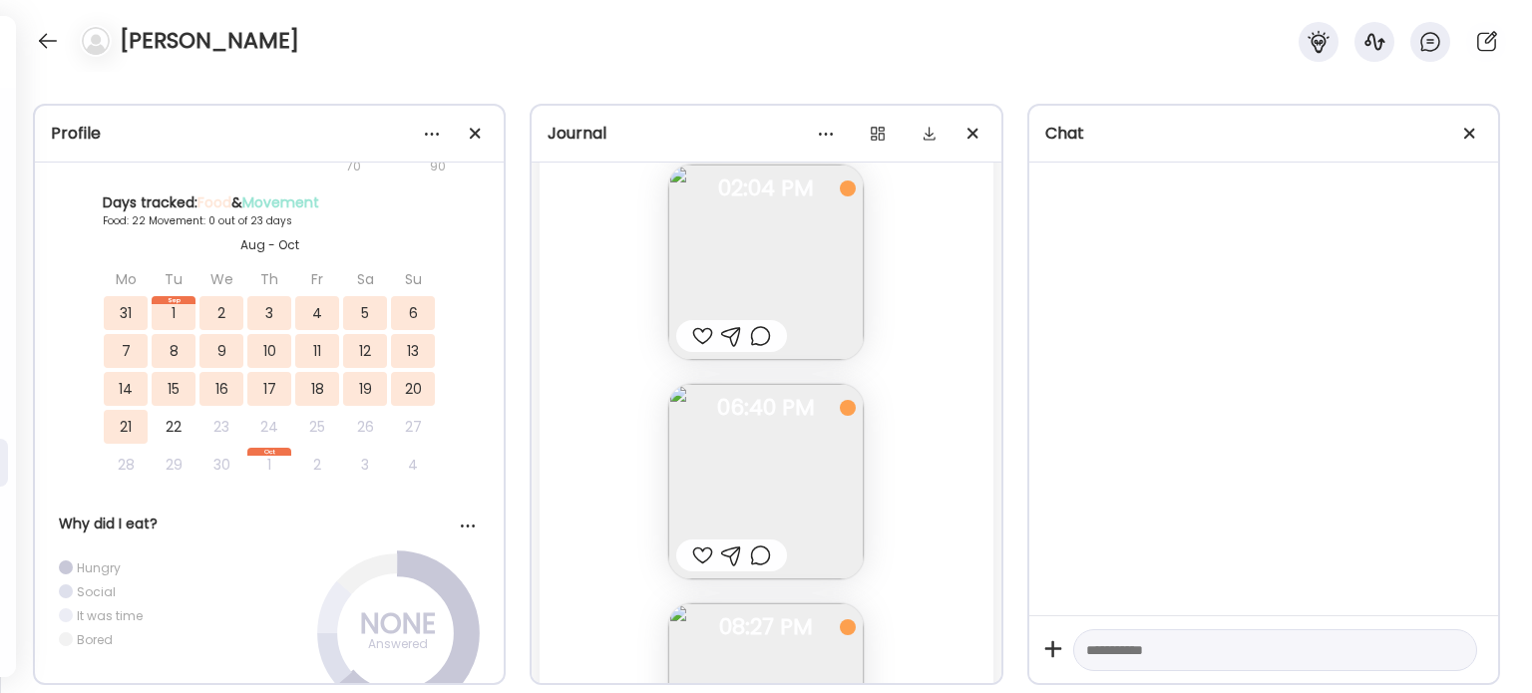
scroll to position [59706, 0]
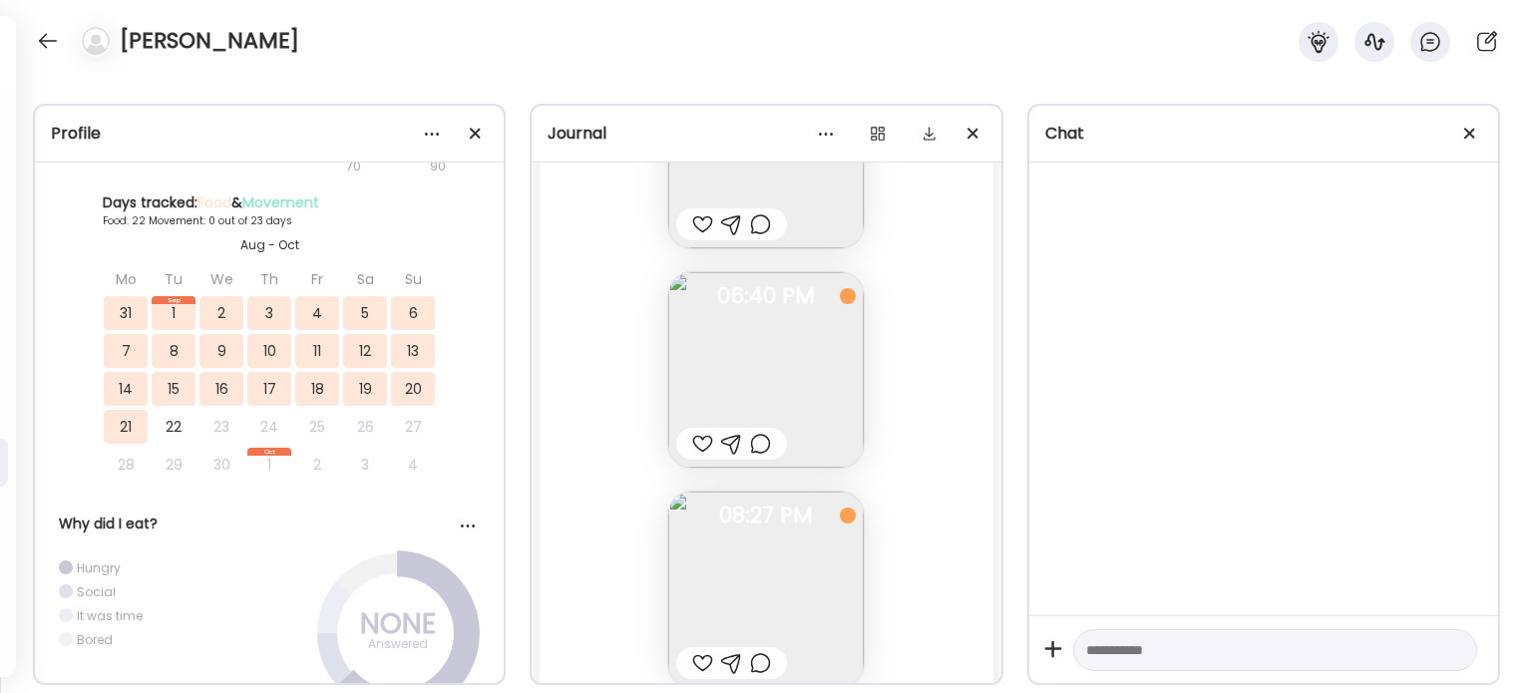
click at [692, 444] on div at bounding box center [702, 444] width 21 height 24
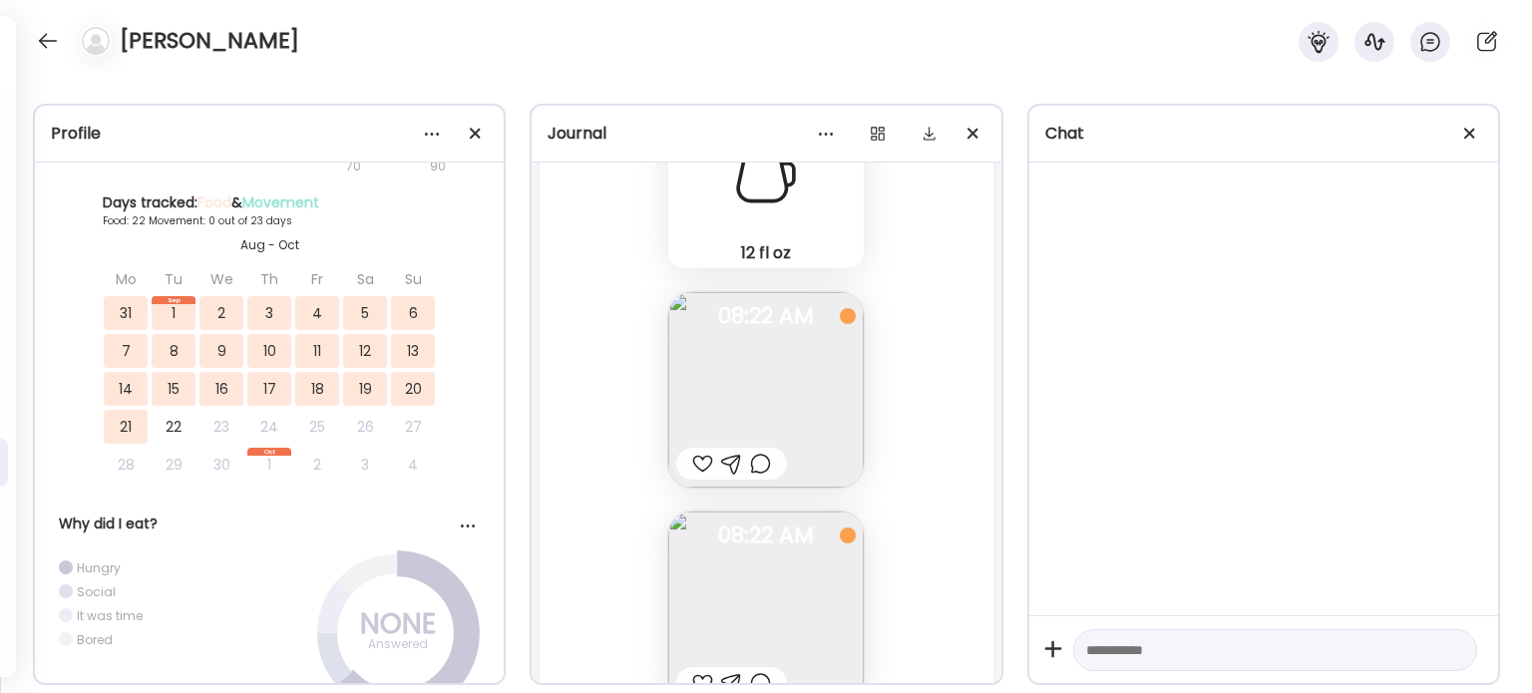
scroll to position [59008, 0]
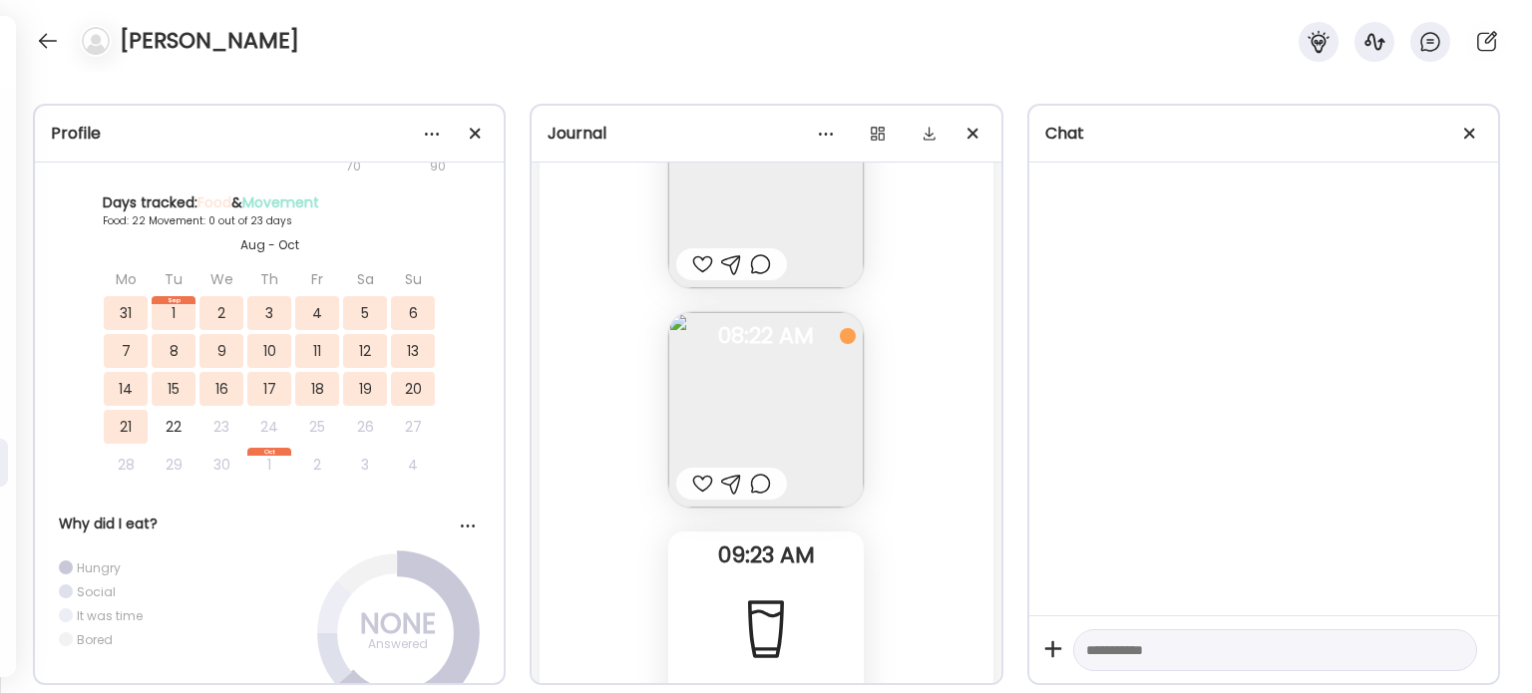
click at [696, 476] on div at bounding box center [702, 484] width 21 height 24
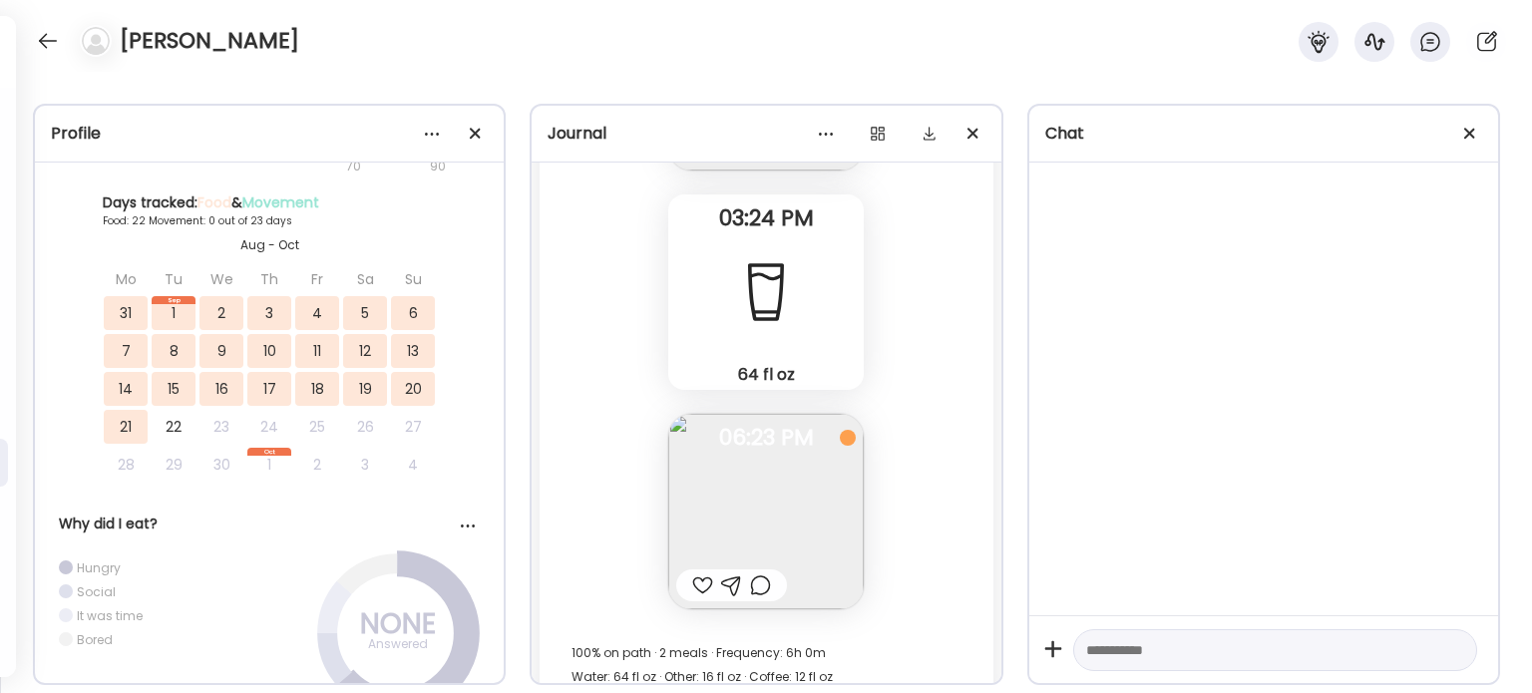
scroll to position [61501, 0]
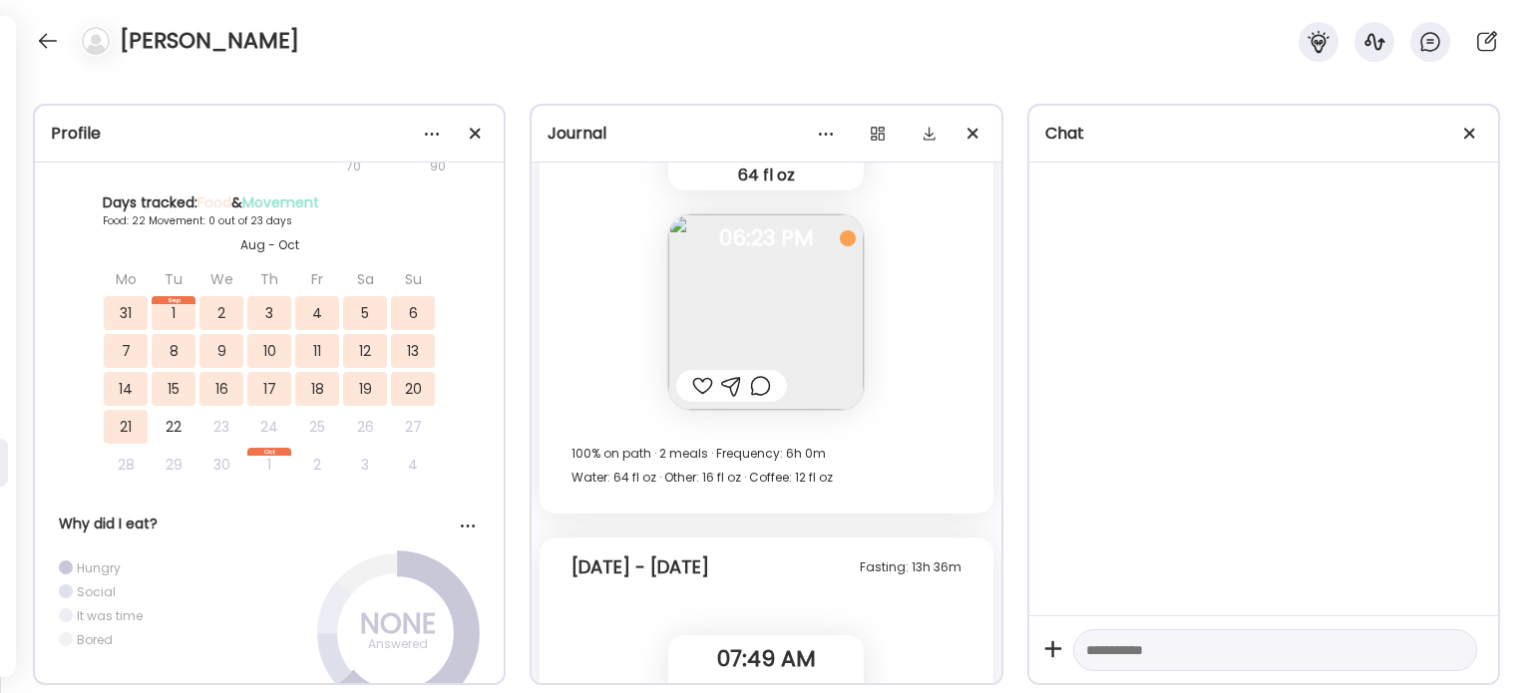
click at [693, 384] on div at bounding box center [702, 386] width 21 height 24
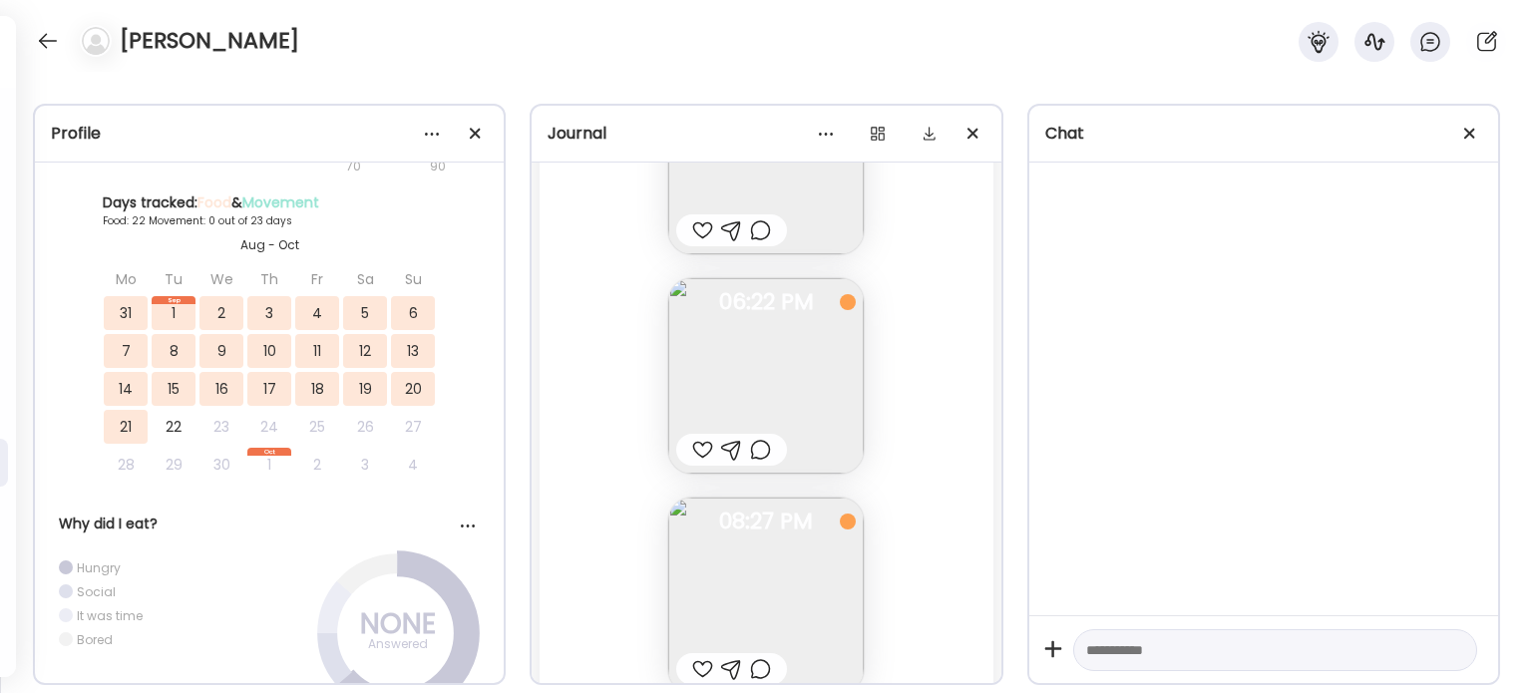
scroll to position [63795, 0]
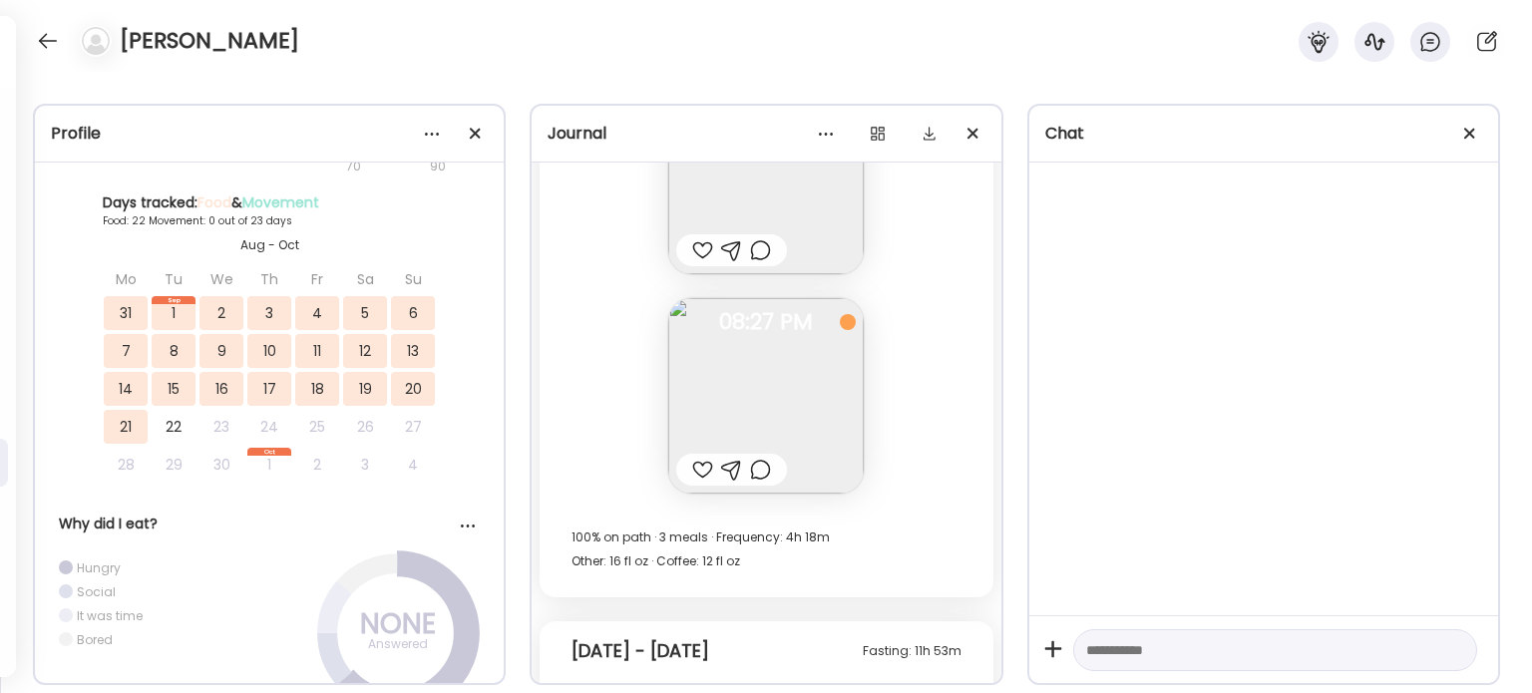
click at [693, 470] on div at bounding box center [702, 470] width 21 height 24
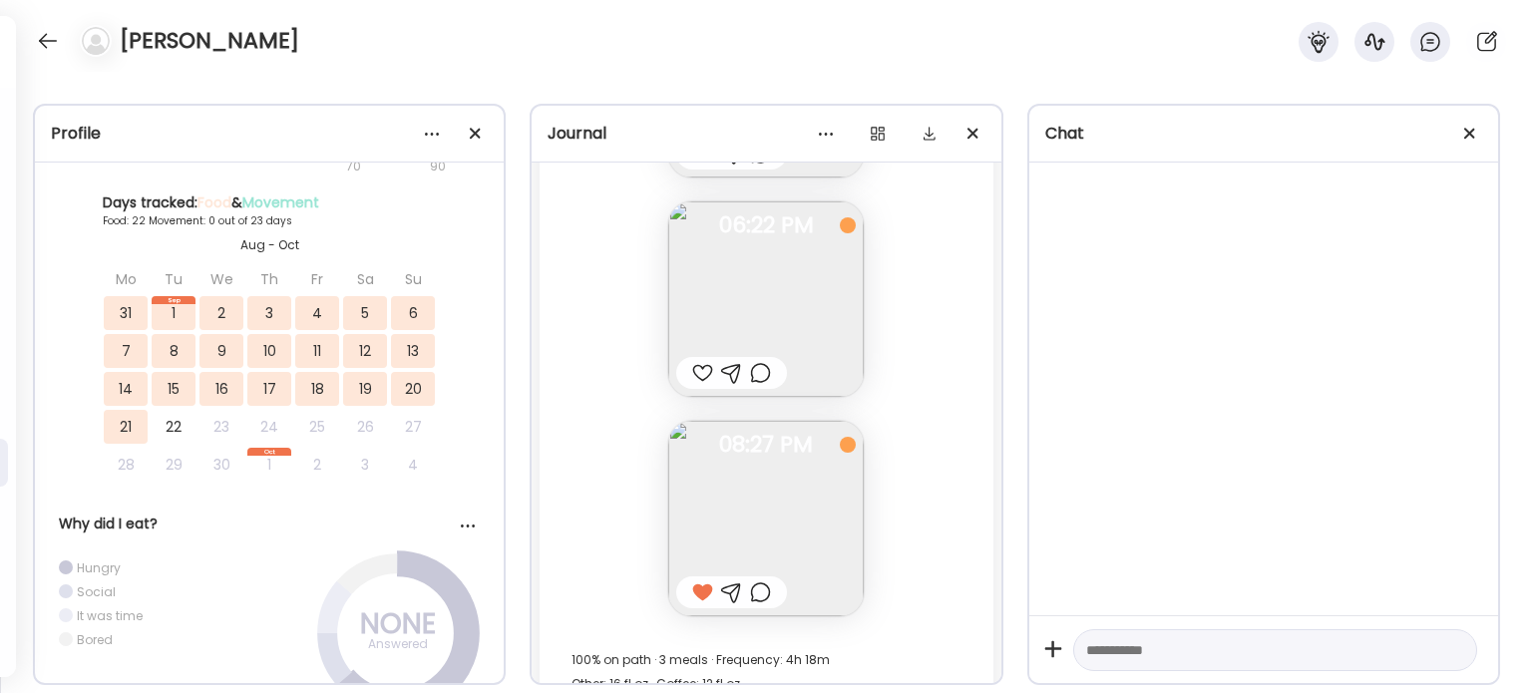
scroll to position [63596, 0]
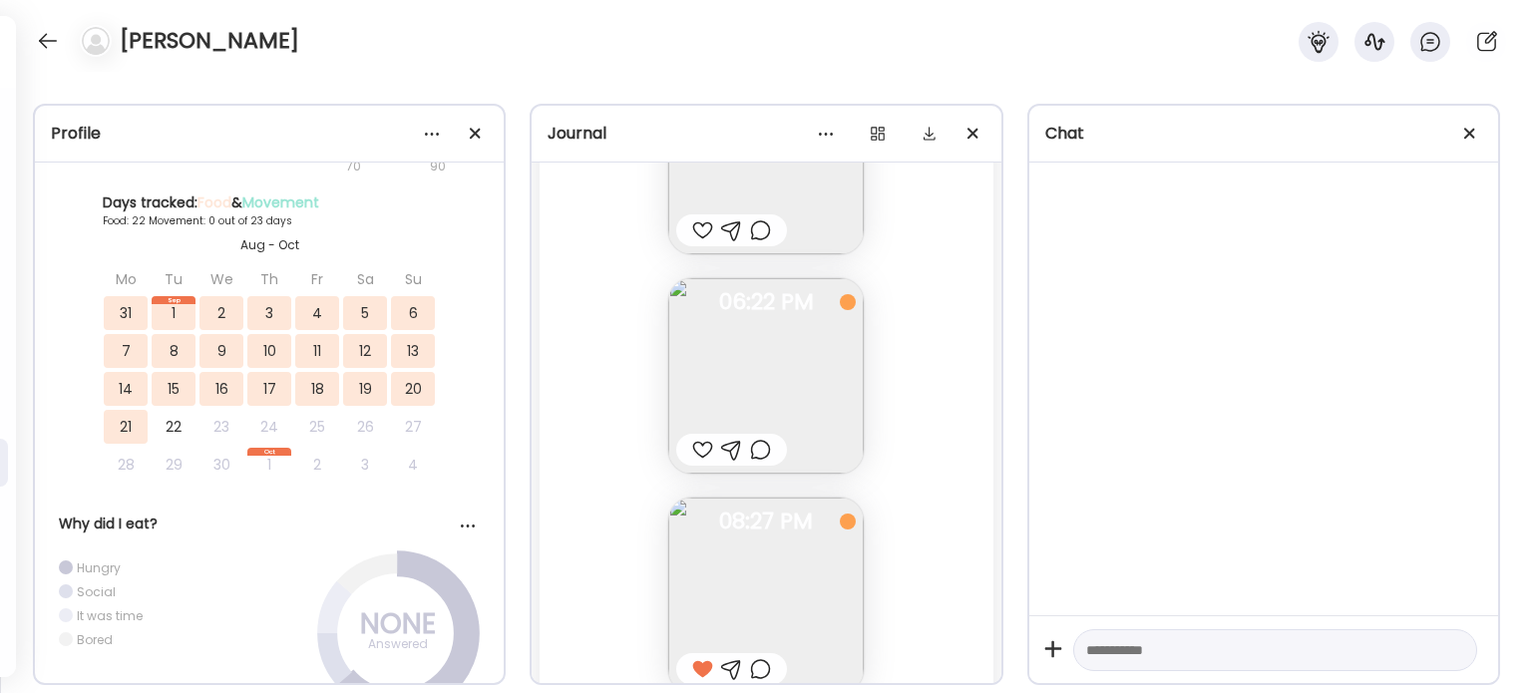
click at [692, 448] on div at bounding box center [702, 450] width 21 height 24
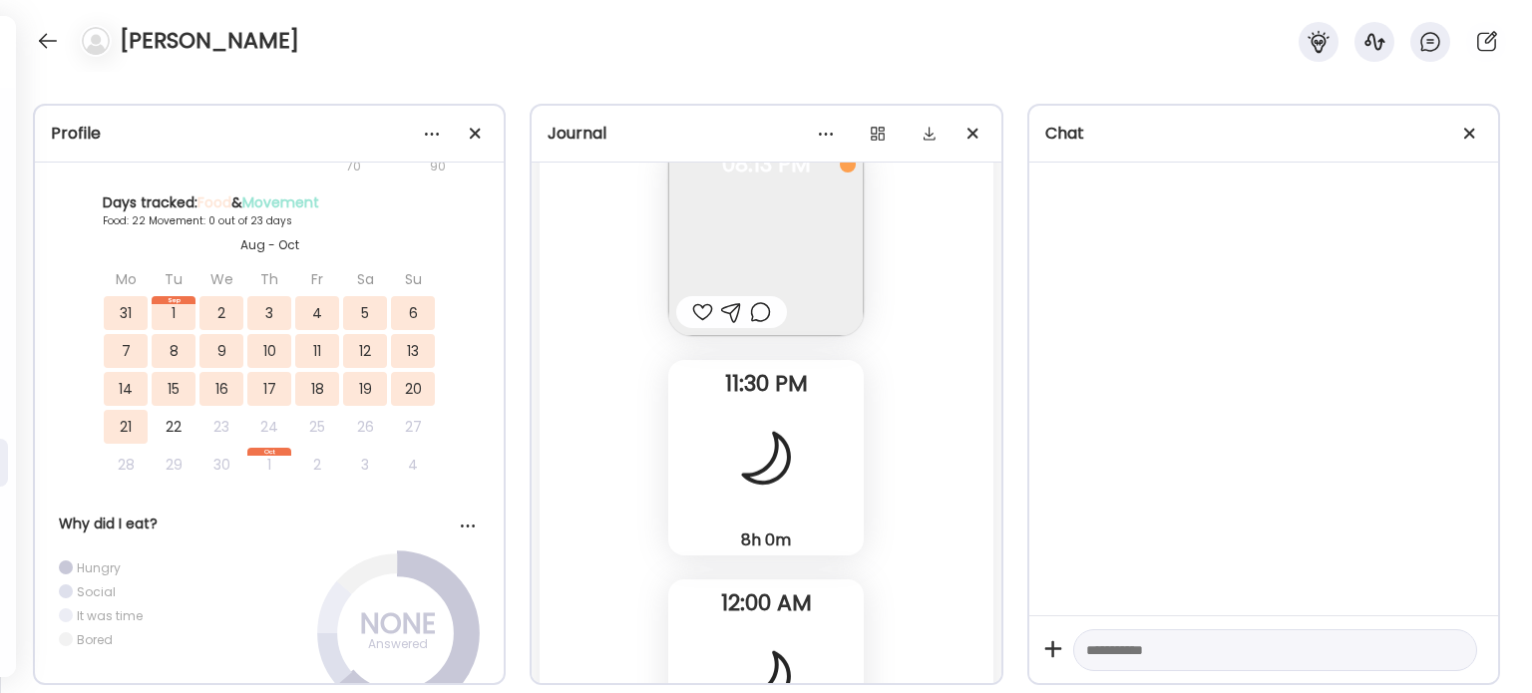
scroll to position [65790, 0]
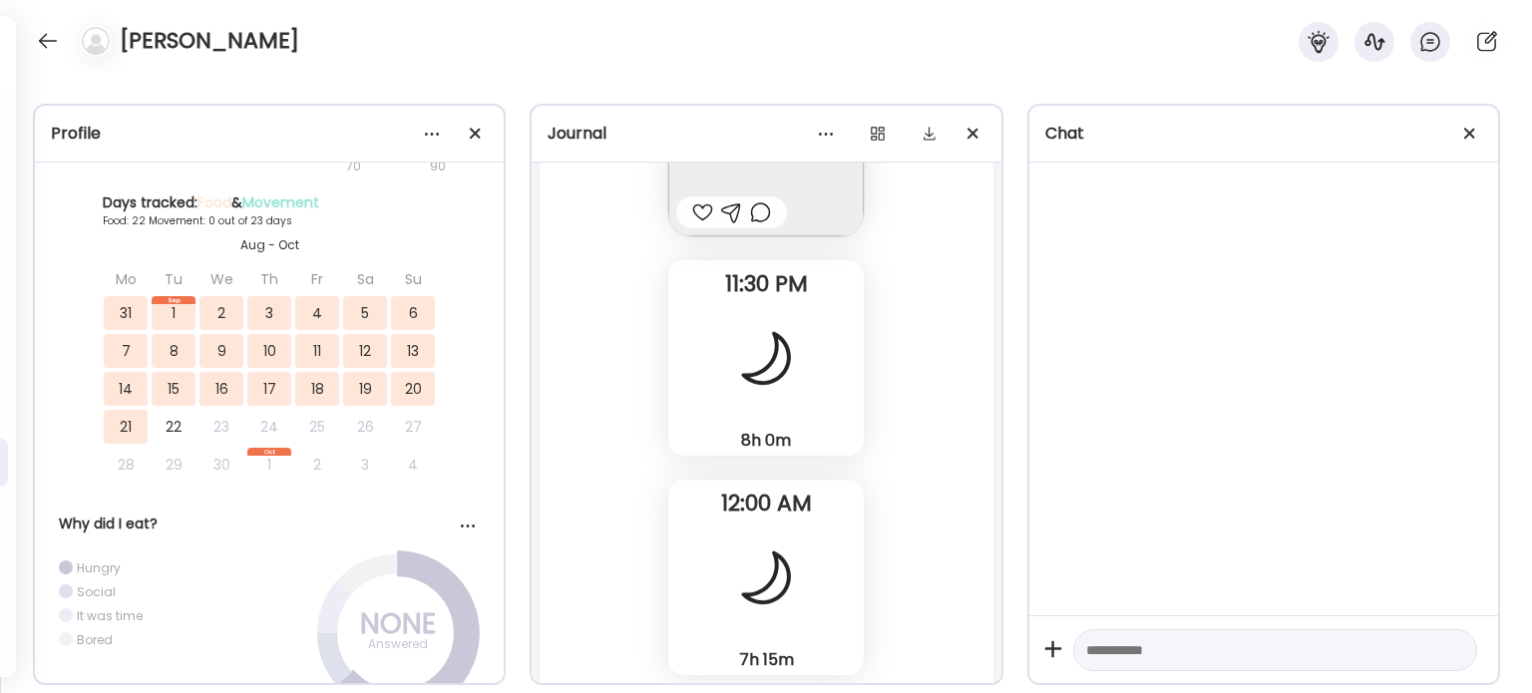
click at [790, 421] on div "8h 0m Sleep" at bounding box center [765, 357] width 195 height 195
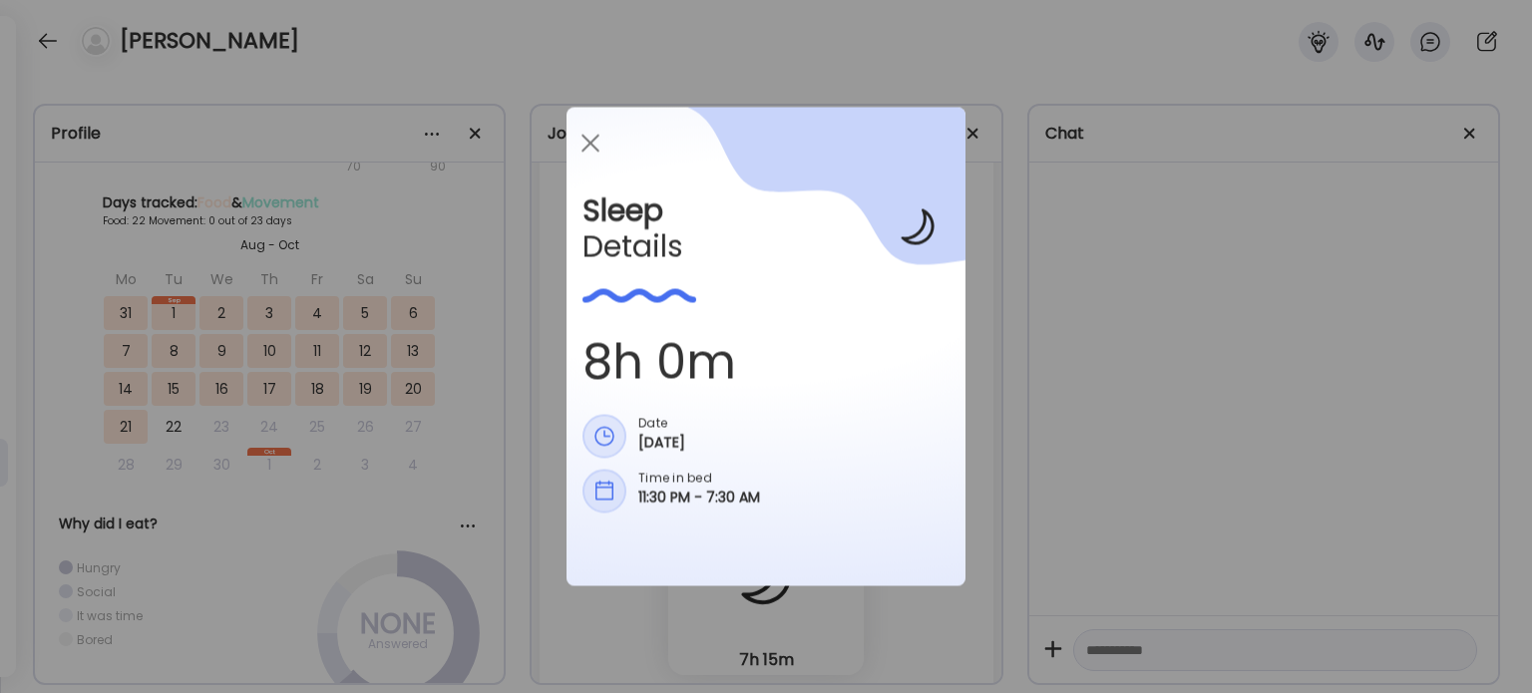
click at [1017, 320] on div "Ate Coach Dashboard Wahoo! It’s official Take a moment to set up your Coach Pro…" at bounding box center [766, 346] width 1532 height 693
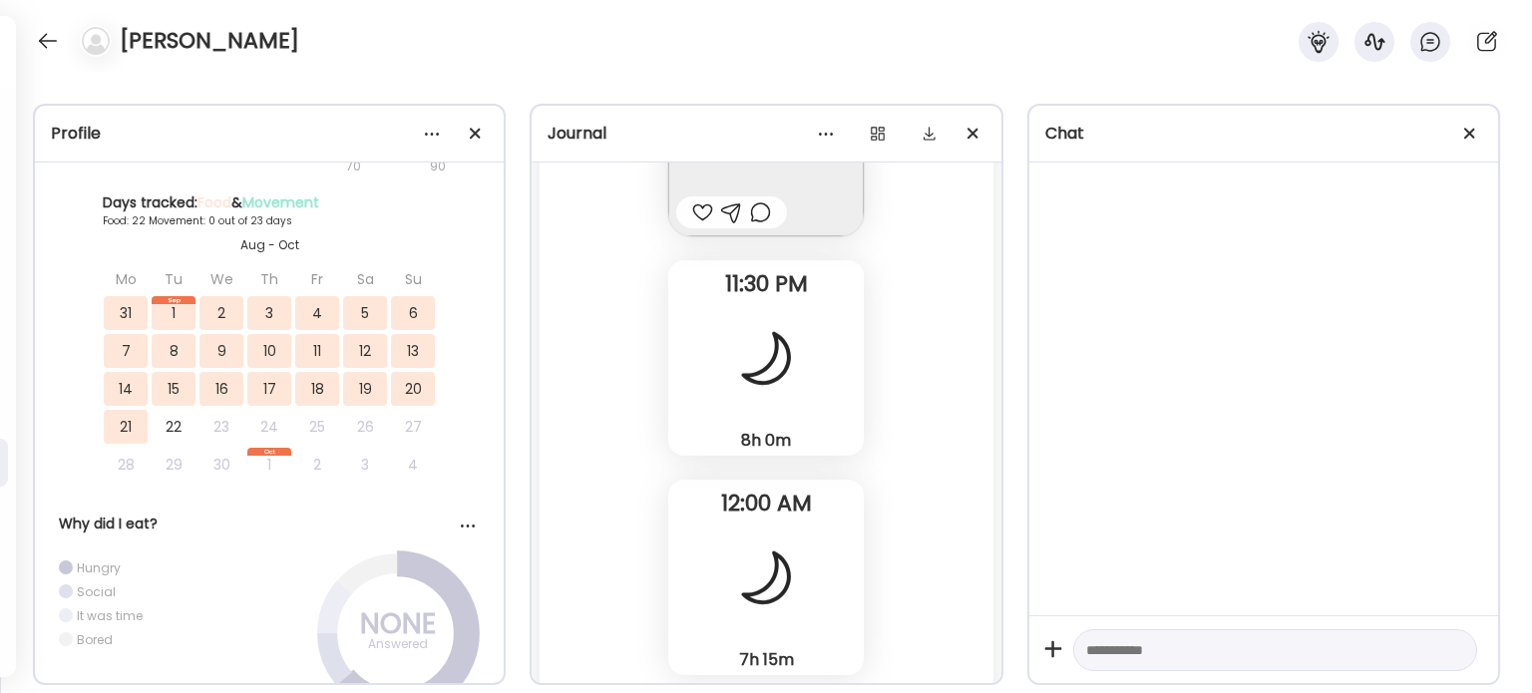
click at [749, 552] on div at bounding box center [766, 578] width 72 height 72
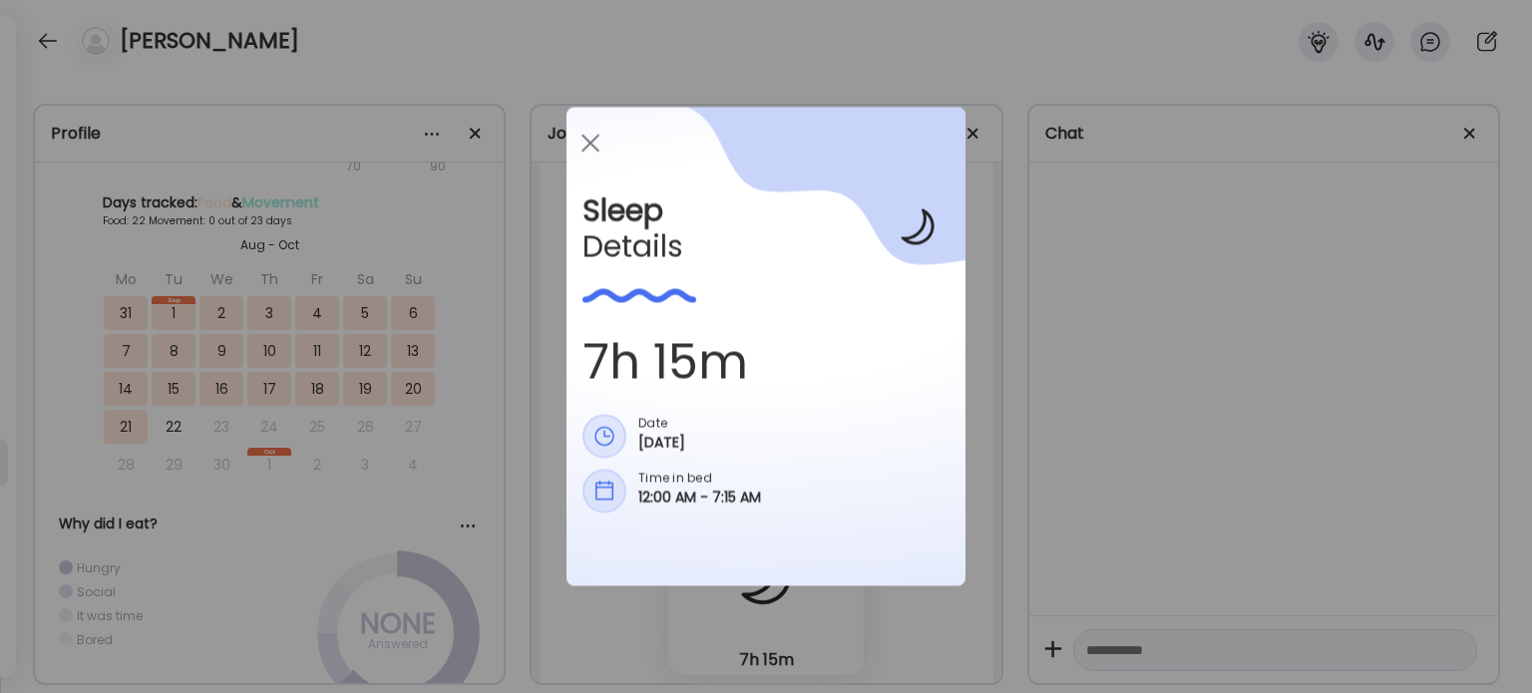
click at [1038, 496] on div "Ate Coach Dashboard Wahoo! It’s official Take a moment to set up your Coach Pro…" at bounding box center [766, 346] width 1532 height 693
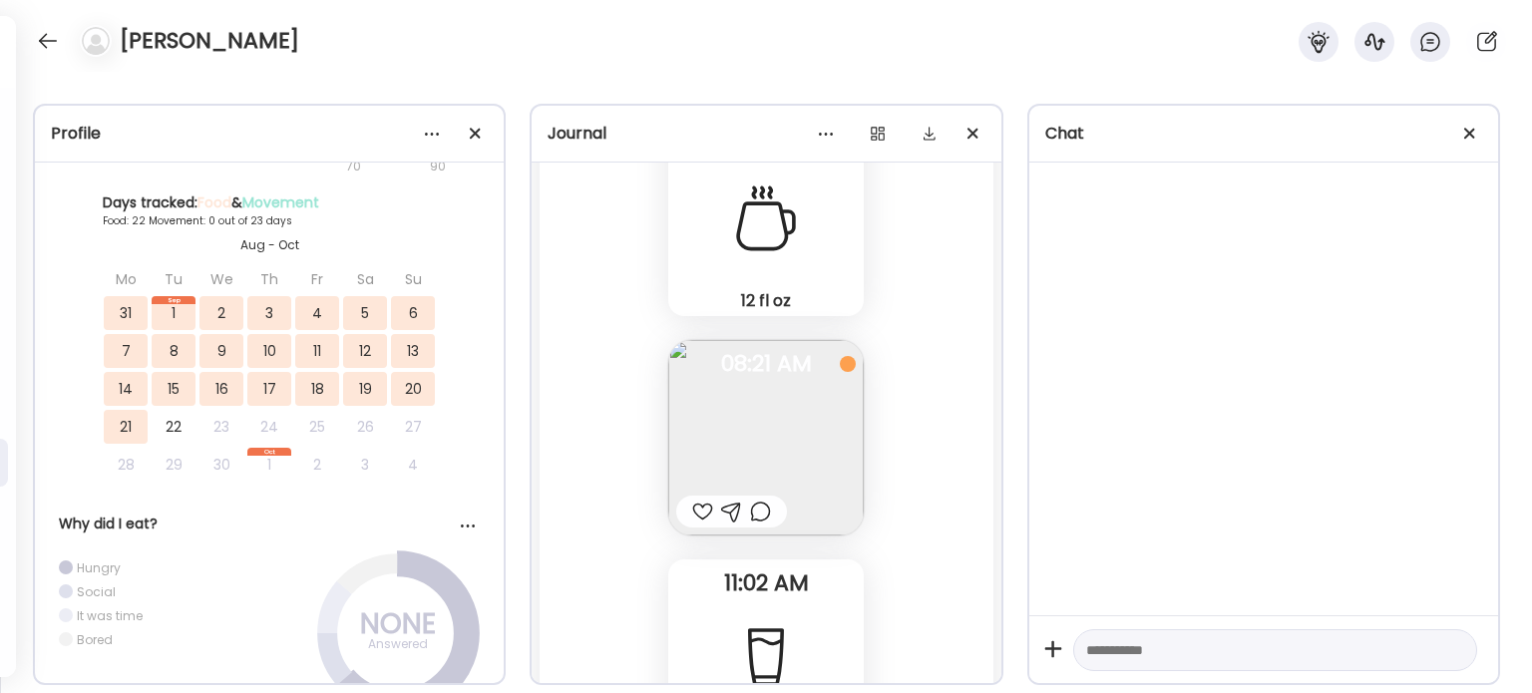
scroll to position [64294, 0]
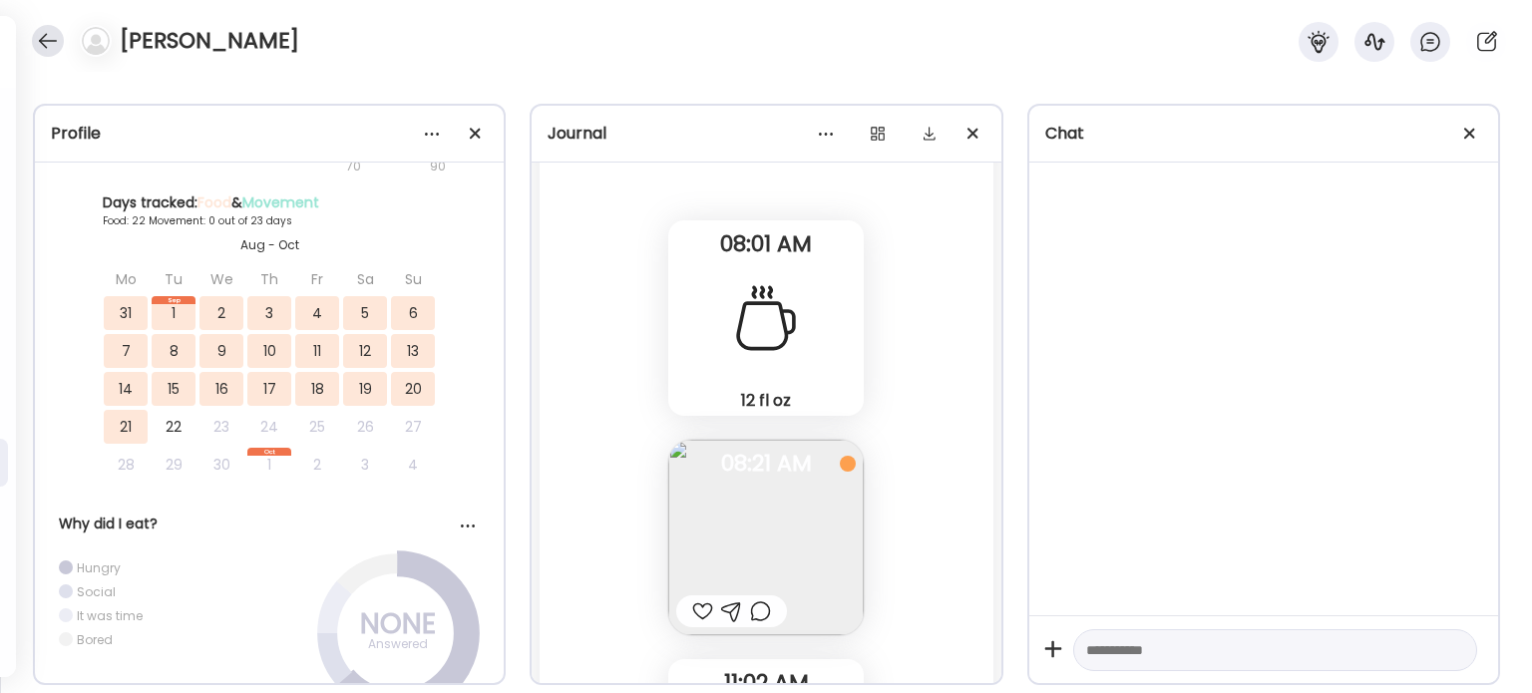
click at [54, 46] on div at bounding box center [48, 41] width 32 height 32
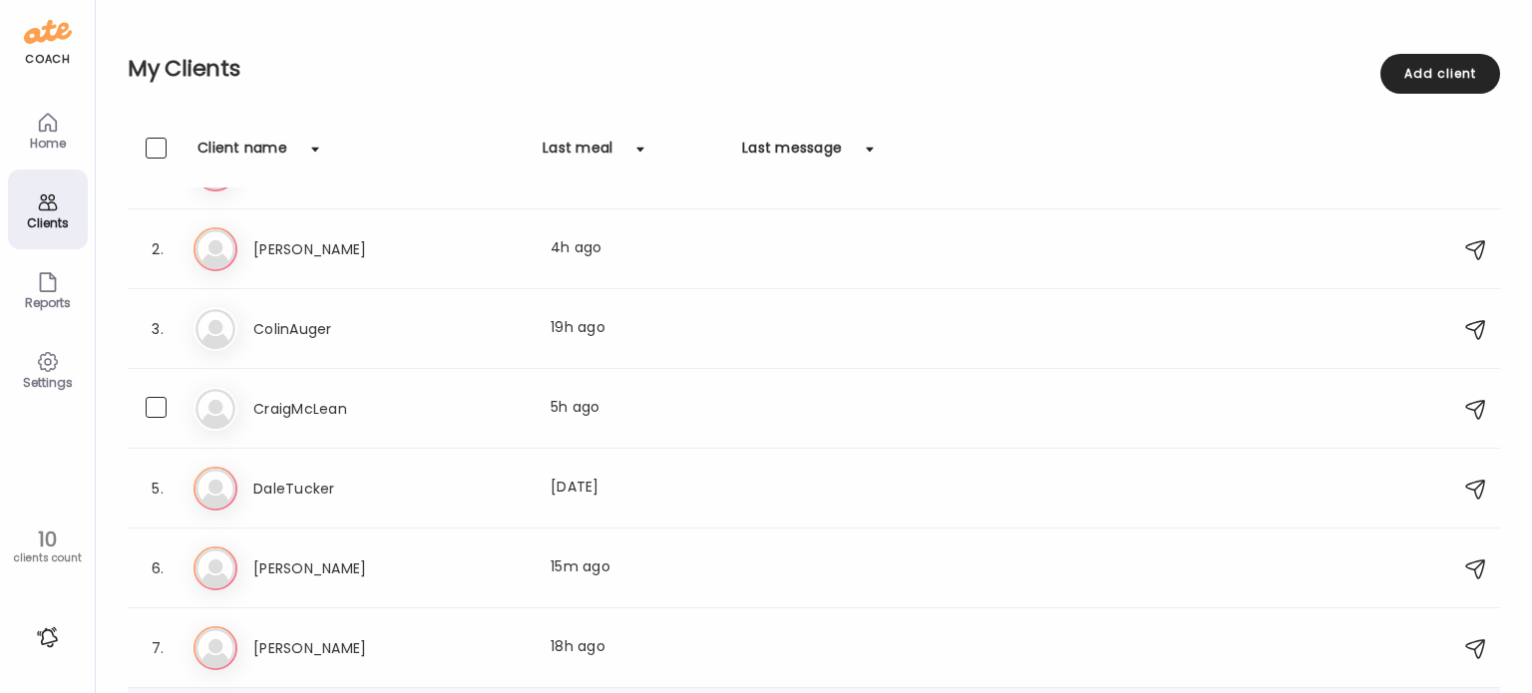
scroll to position [100, 0]
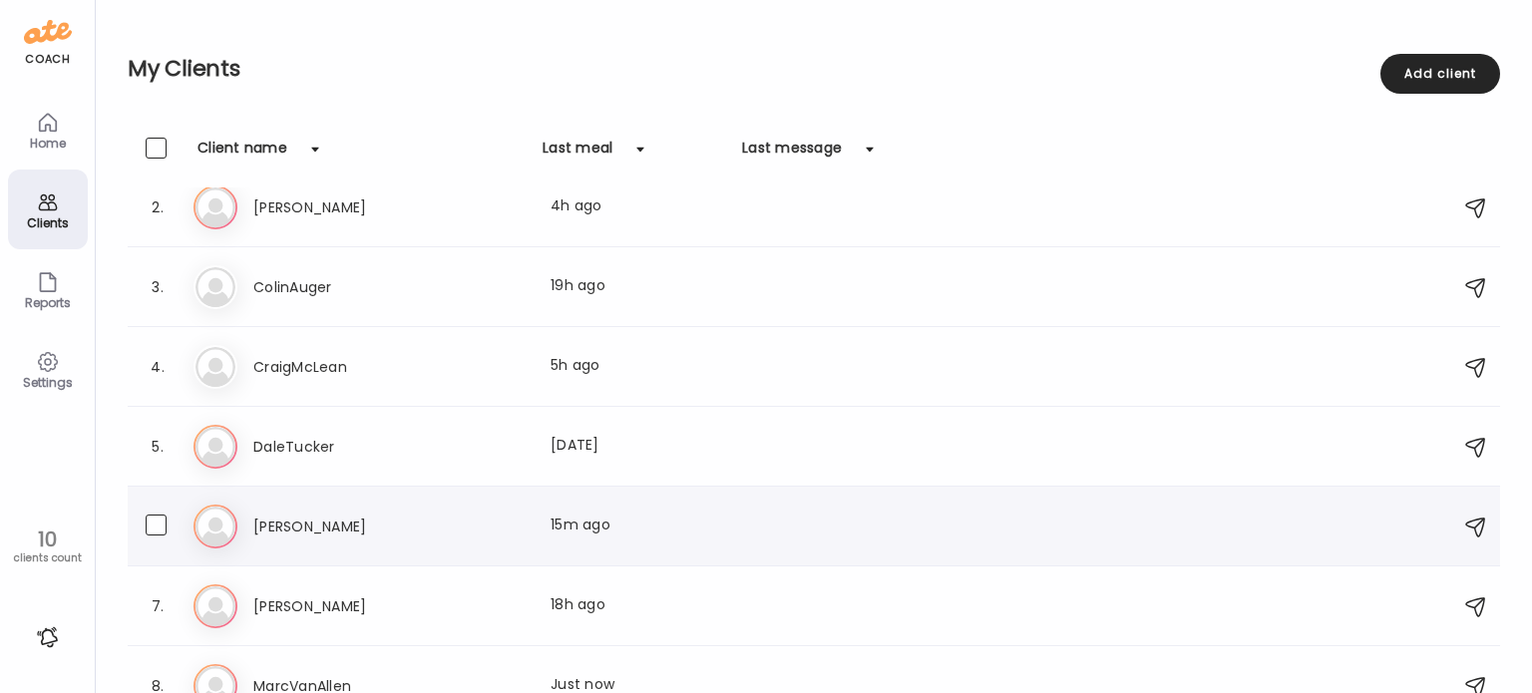
click at [271, 546] on div "Di [PERSON_NAME] Last meal: 15m ago" at bounding box center [816, 527] width 1247 height 44
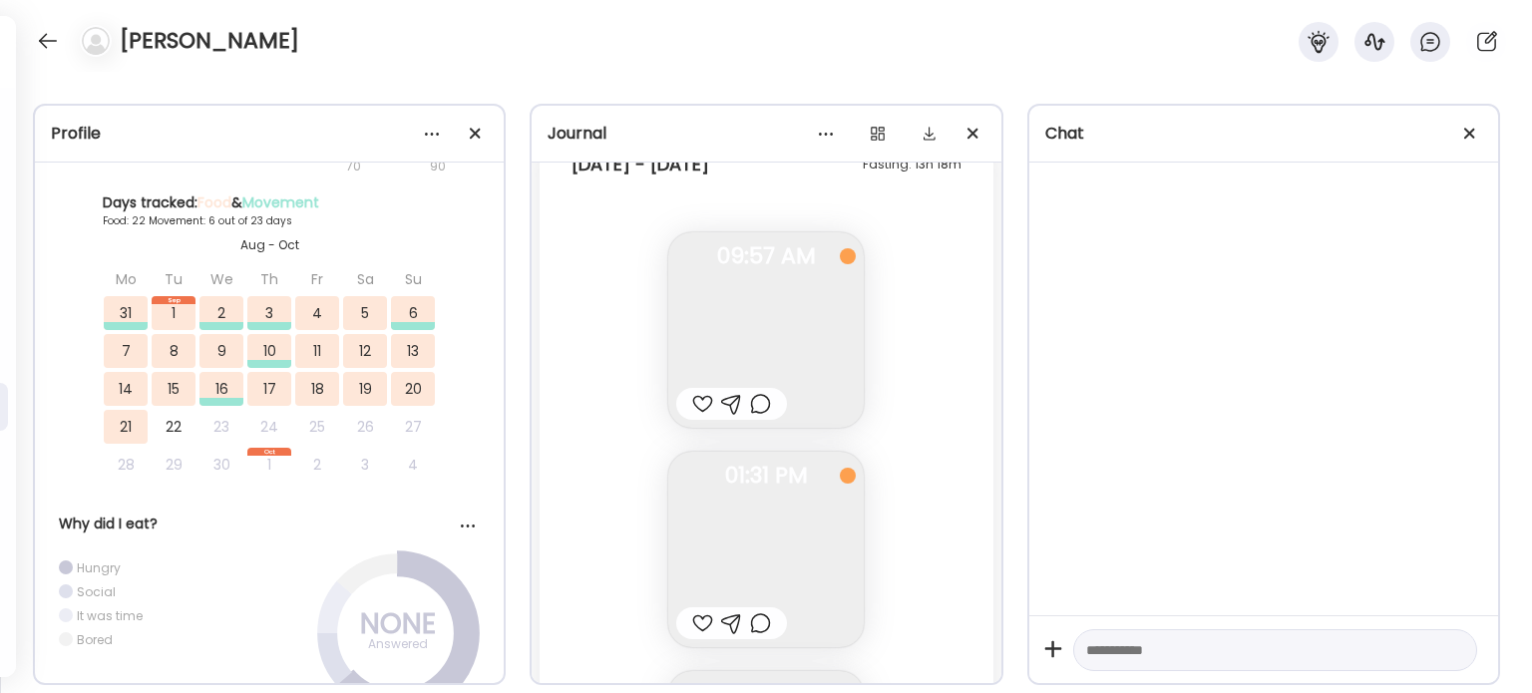
scroll to position [42462, 0]
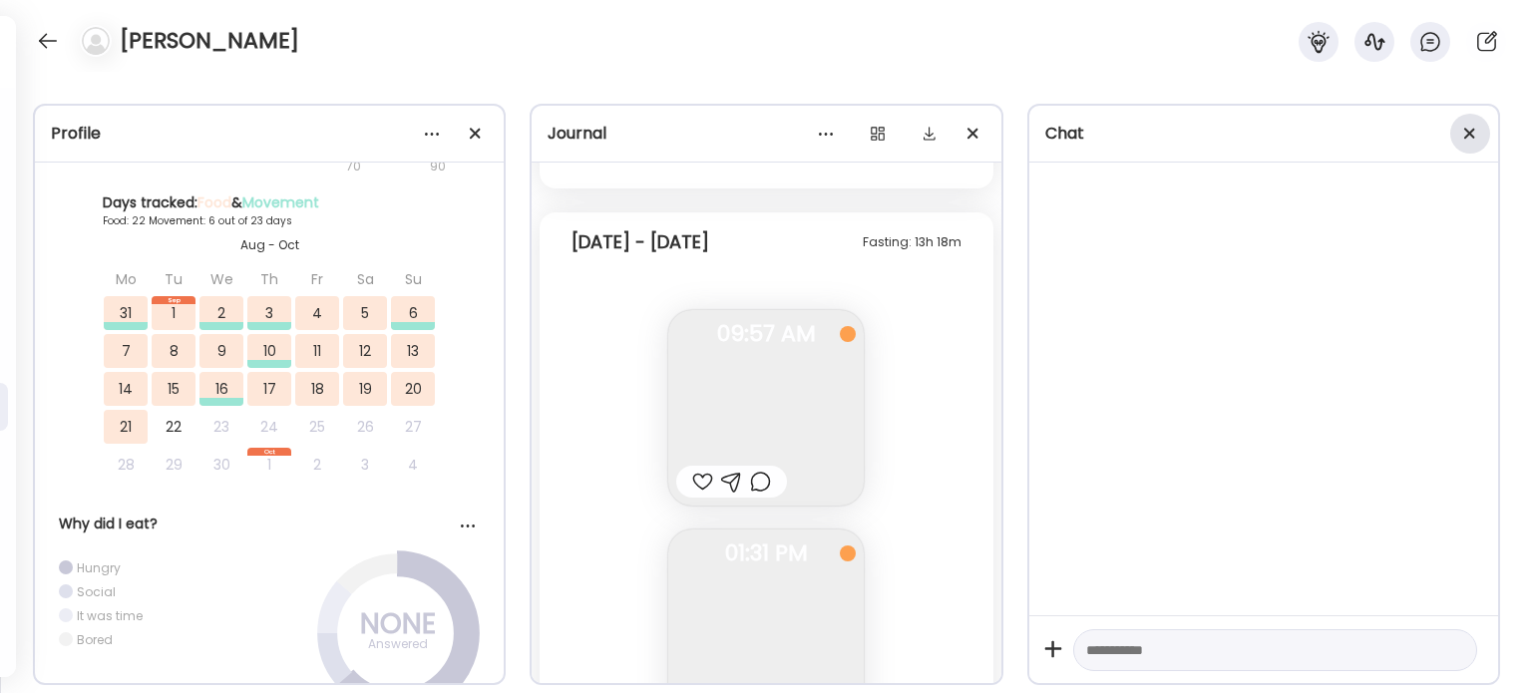
click at [1472, 138] on span at bounding box center [1469, 133] width 11 height 11
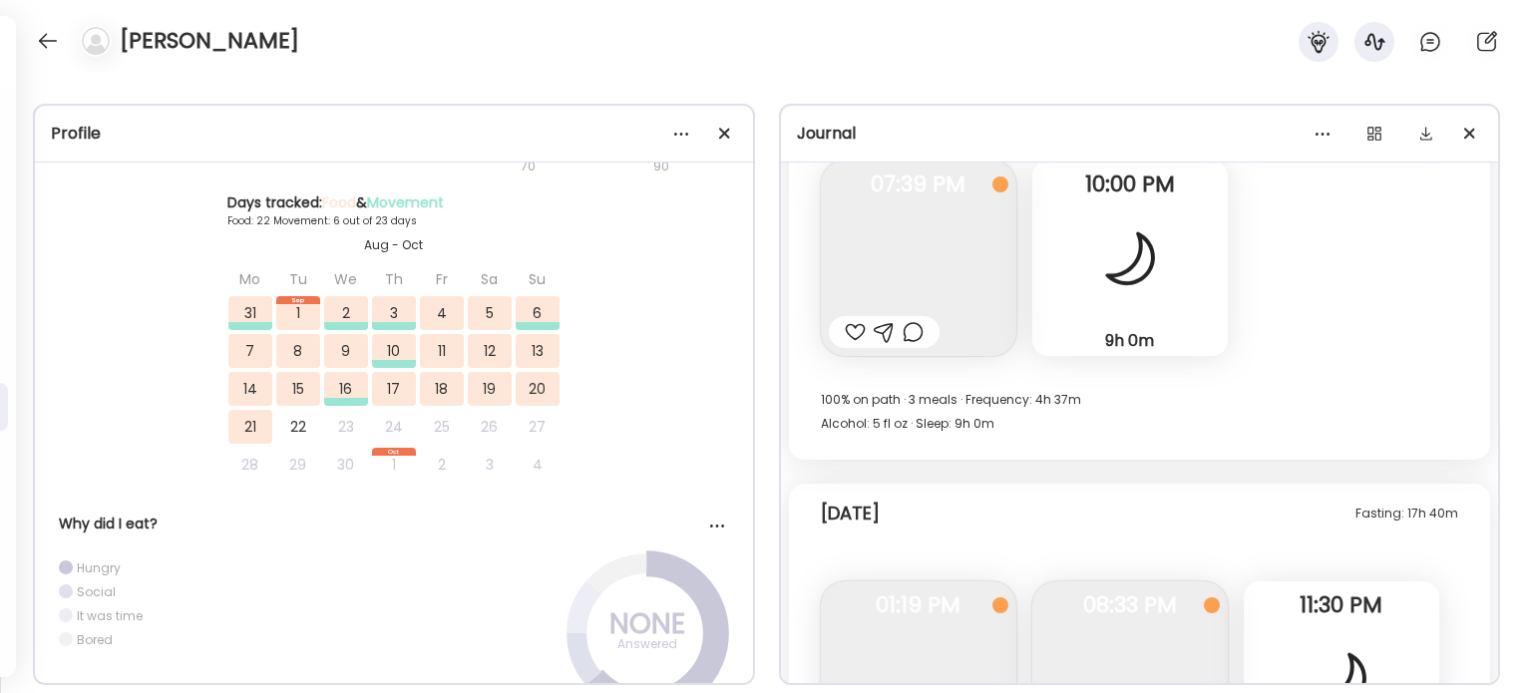
scroll to position [20083, 0]
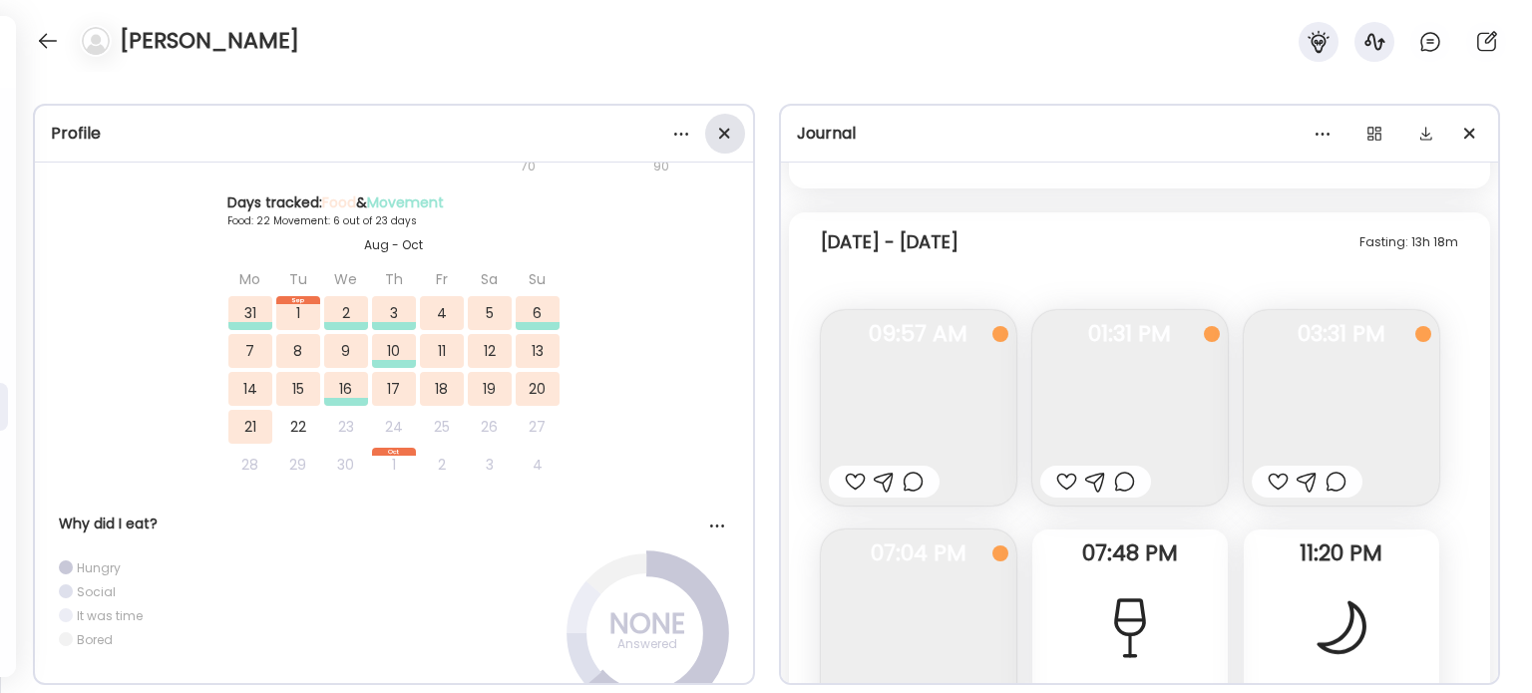
click at [731, 129] on div at bounding box center [725, 134] width 40 height 40
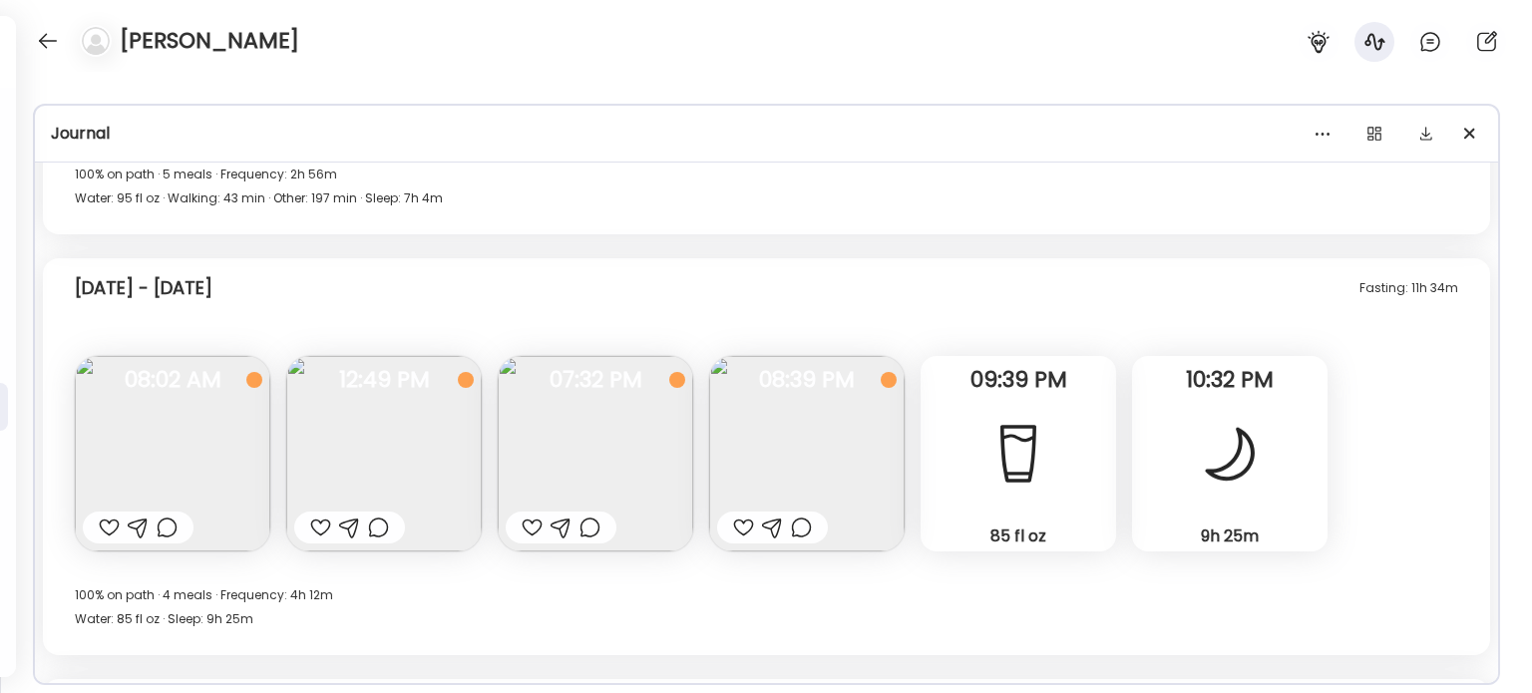
scroll to position [13980, 0]
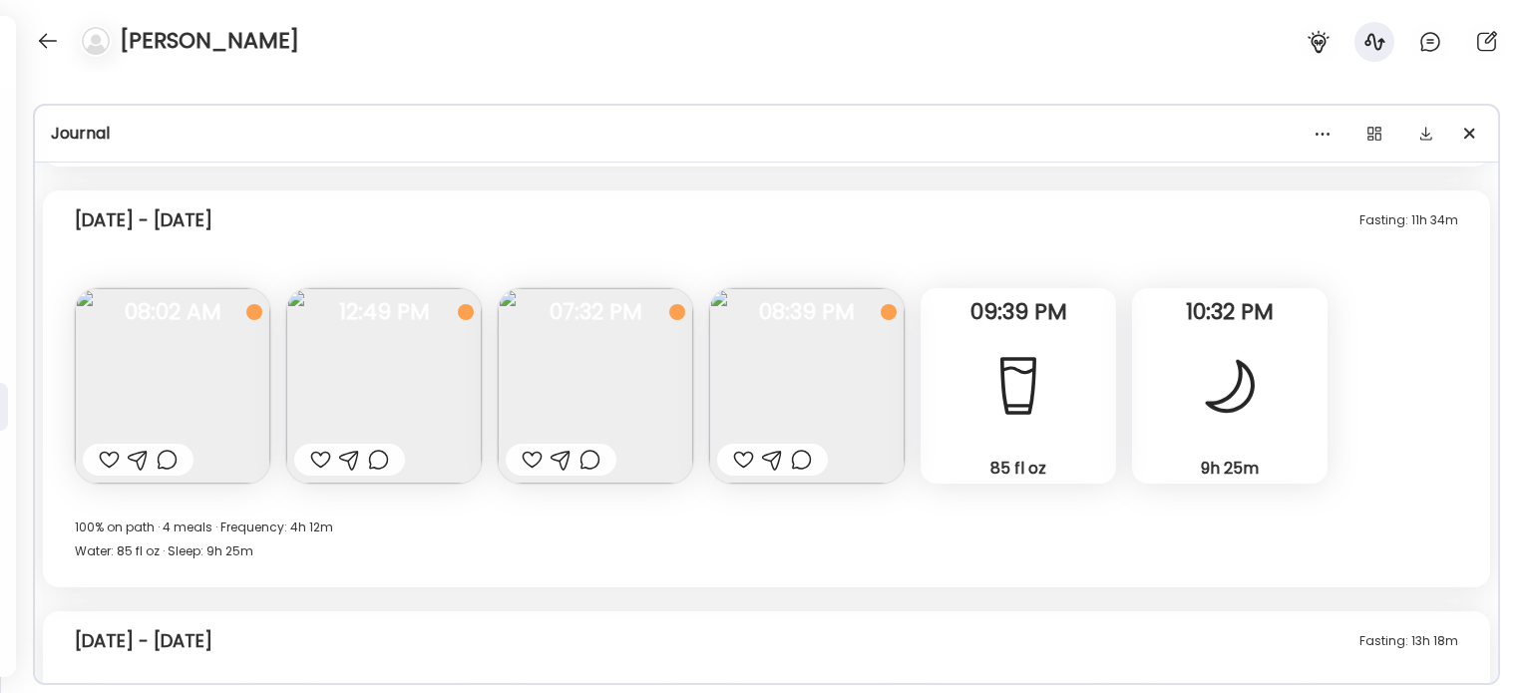
click at [739, 458] on div at bounding box center [743, 460] width 21 height 24
click at [738, 459] on div at bounding box center [743, 460] width 21 height 24
click at [746, 460] on div at bounding box center [743, 460] width 21 height 24
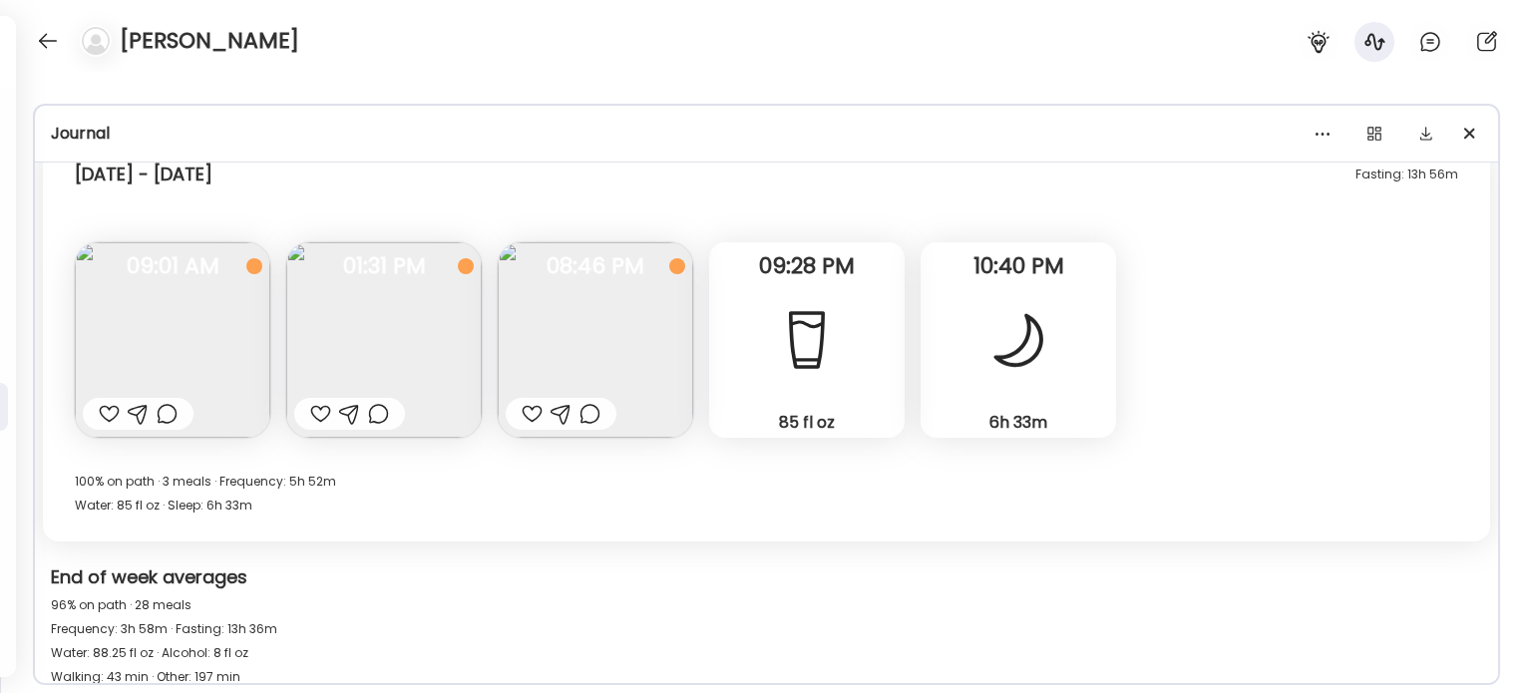
scroll to position [15077, 0]
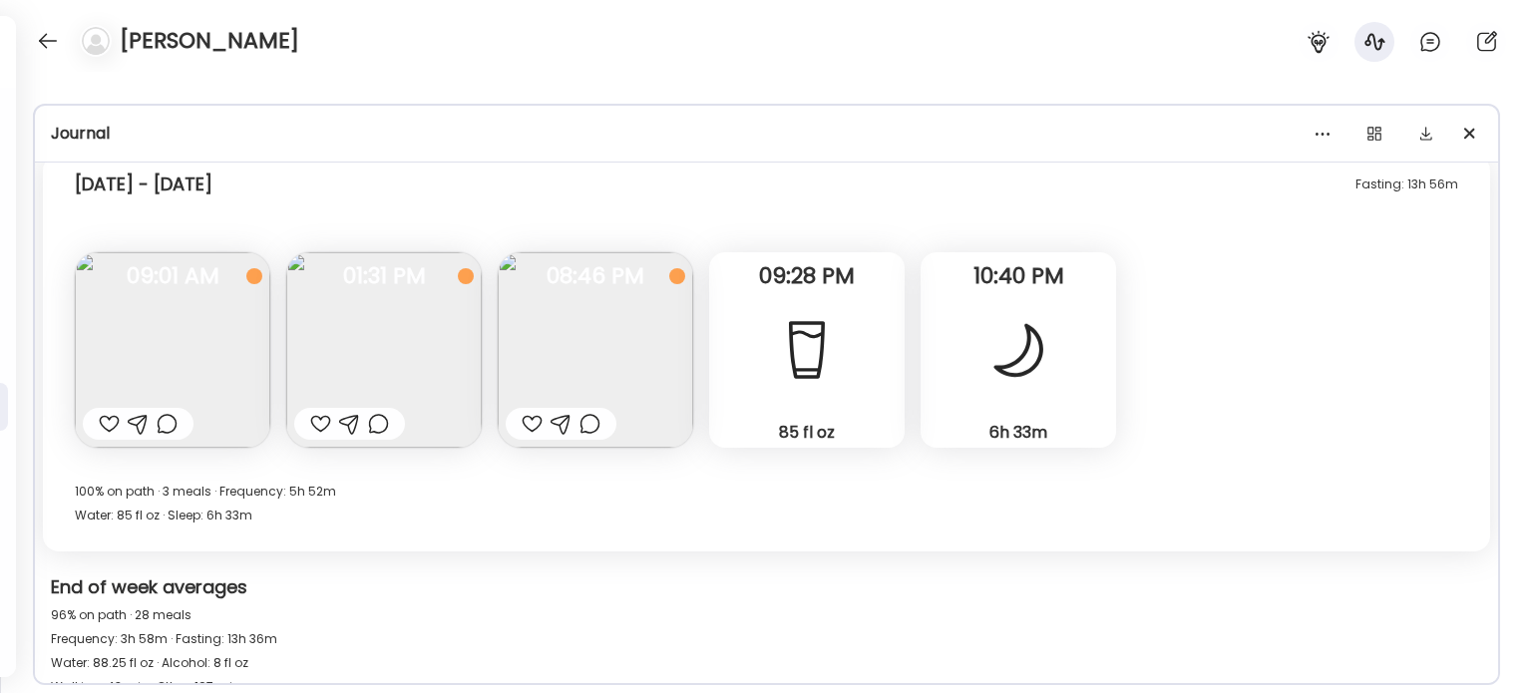
click at [602, 367] on img at bounding box center [595, 349] width 195 height 195
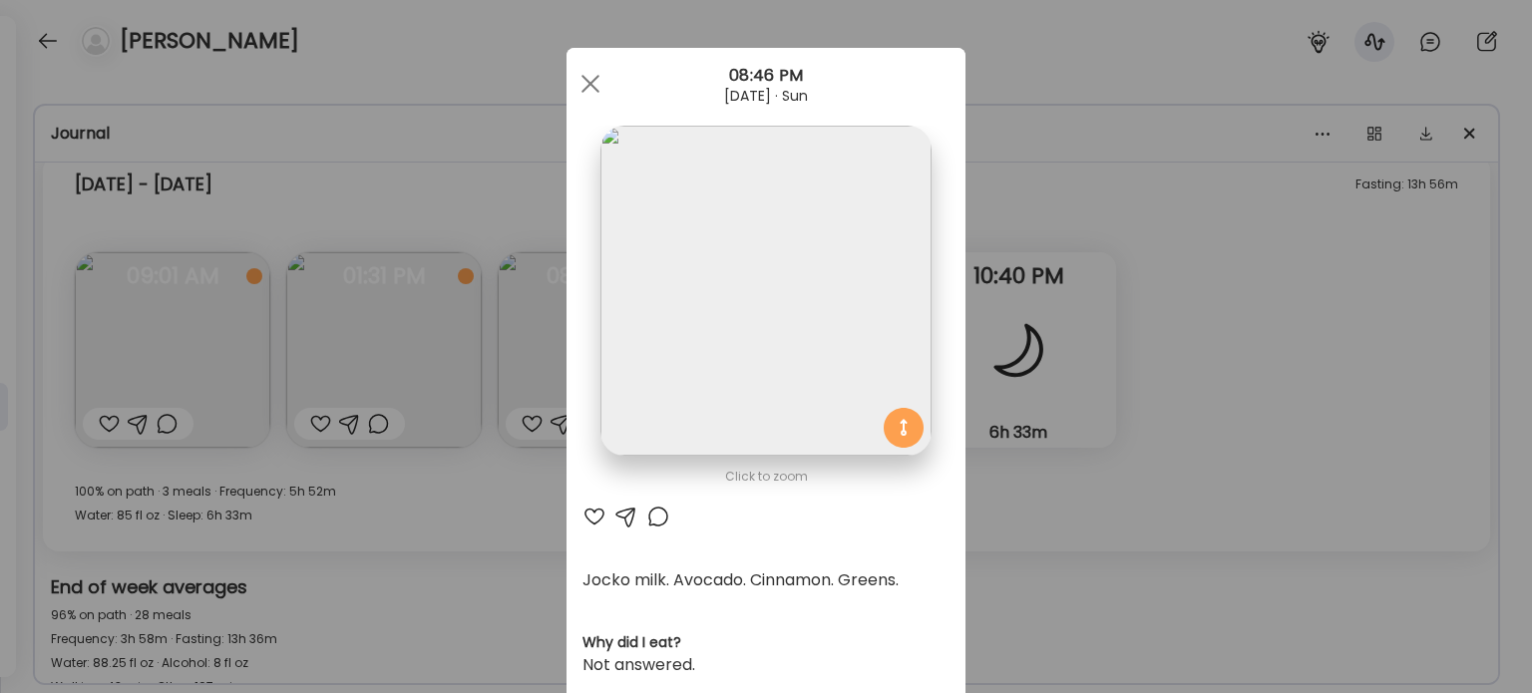
click at [479, 369] on div "Ate Coach Dashboard Wahoo! It’s official Take a moment to set up your Coach Pro…" at bounding box center [766, 346] width 1532 height 693
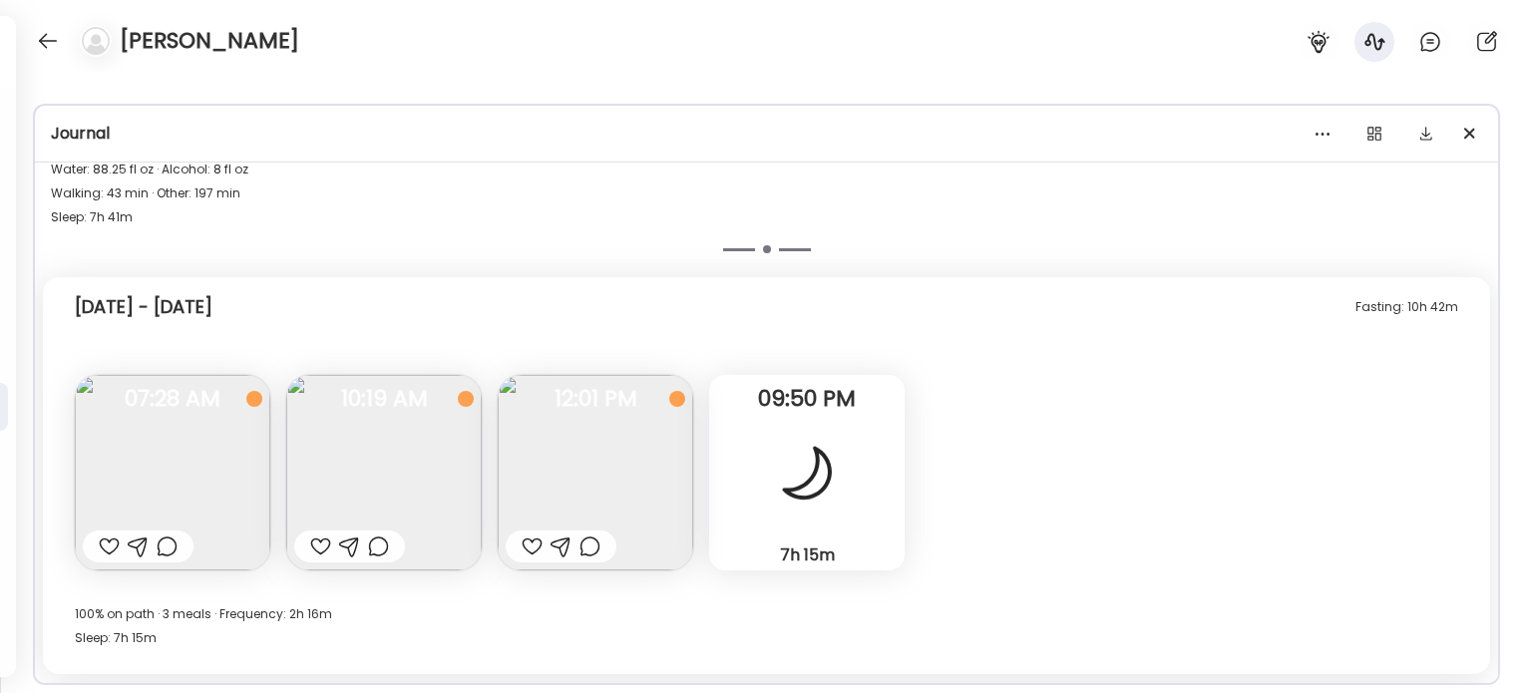
scroll to position [15675, 0]
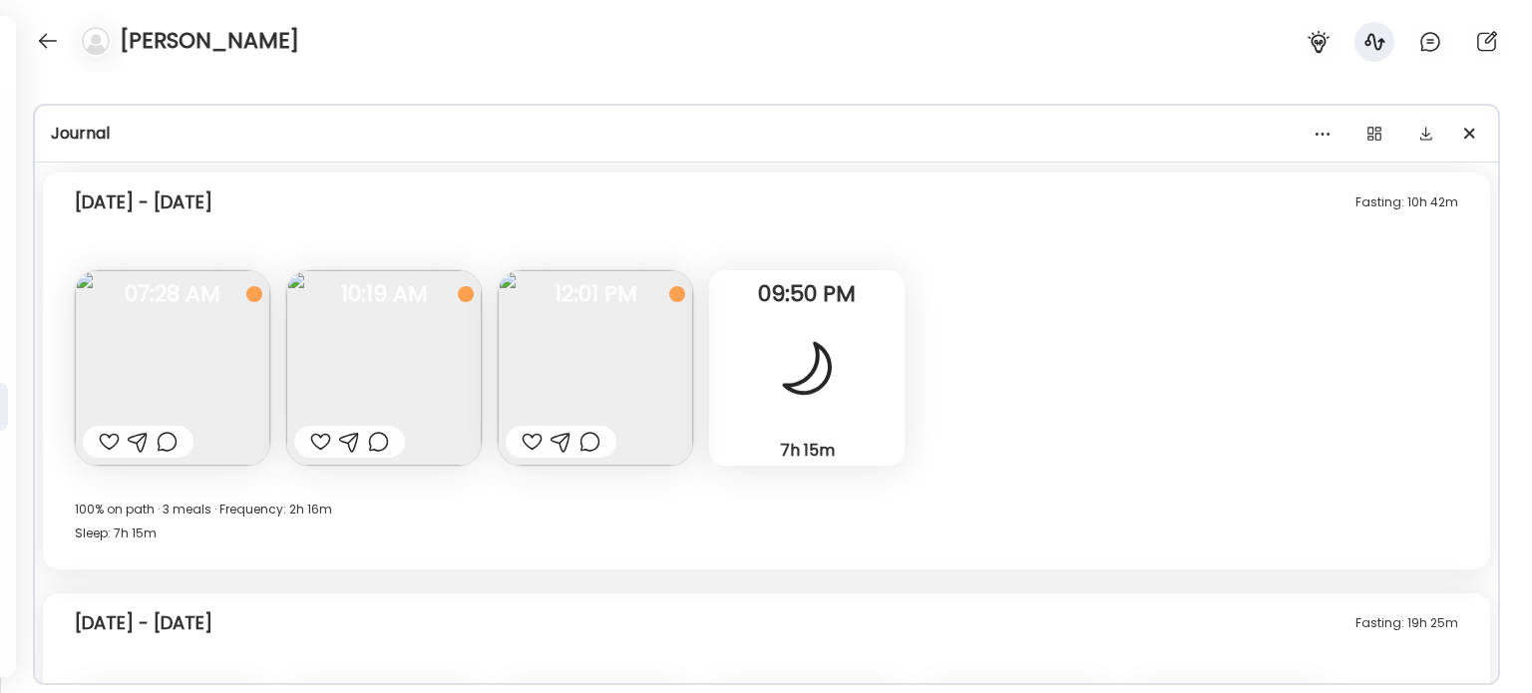
click at [102, 437] on div at bounding box center [109, 442] width 21 height 24
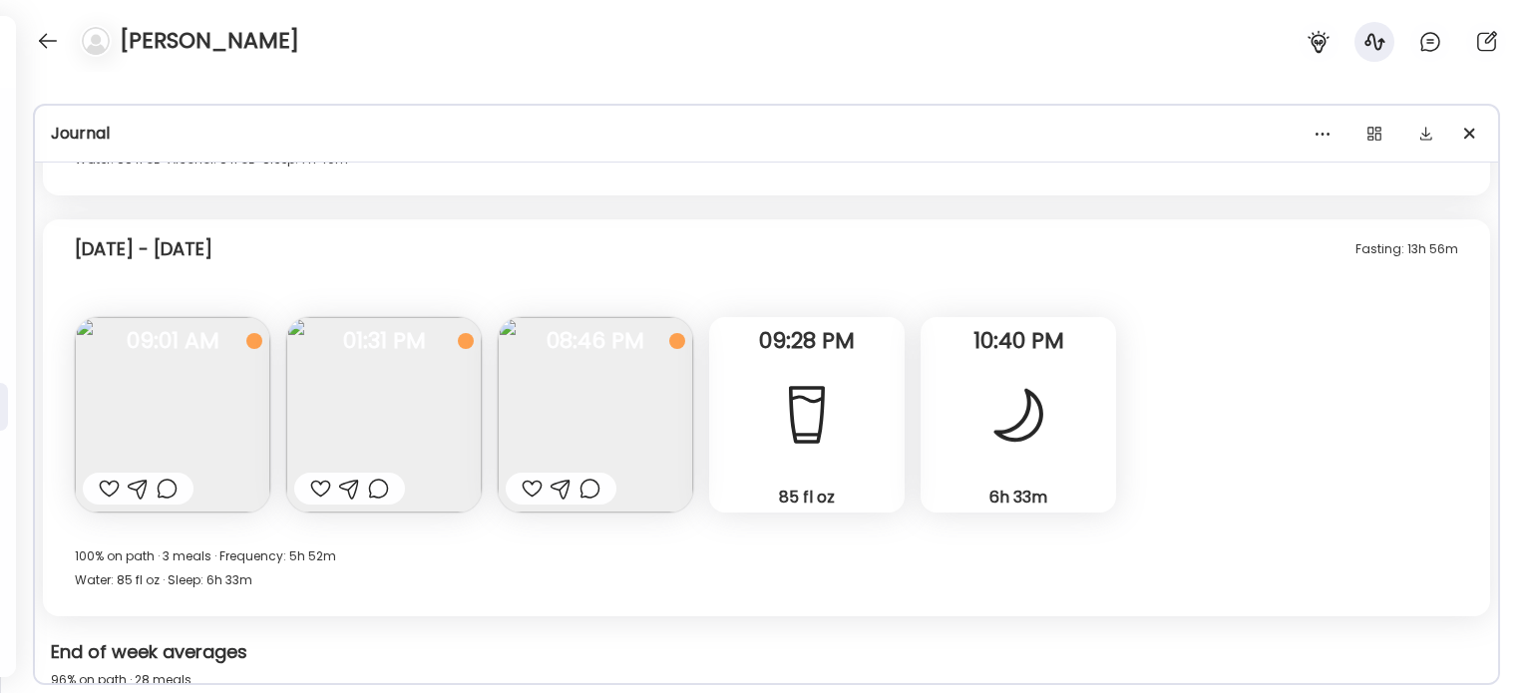
scroll to position [14977, 0]
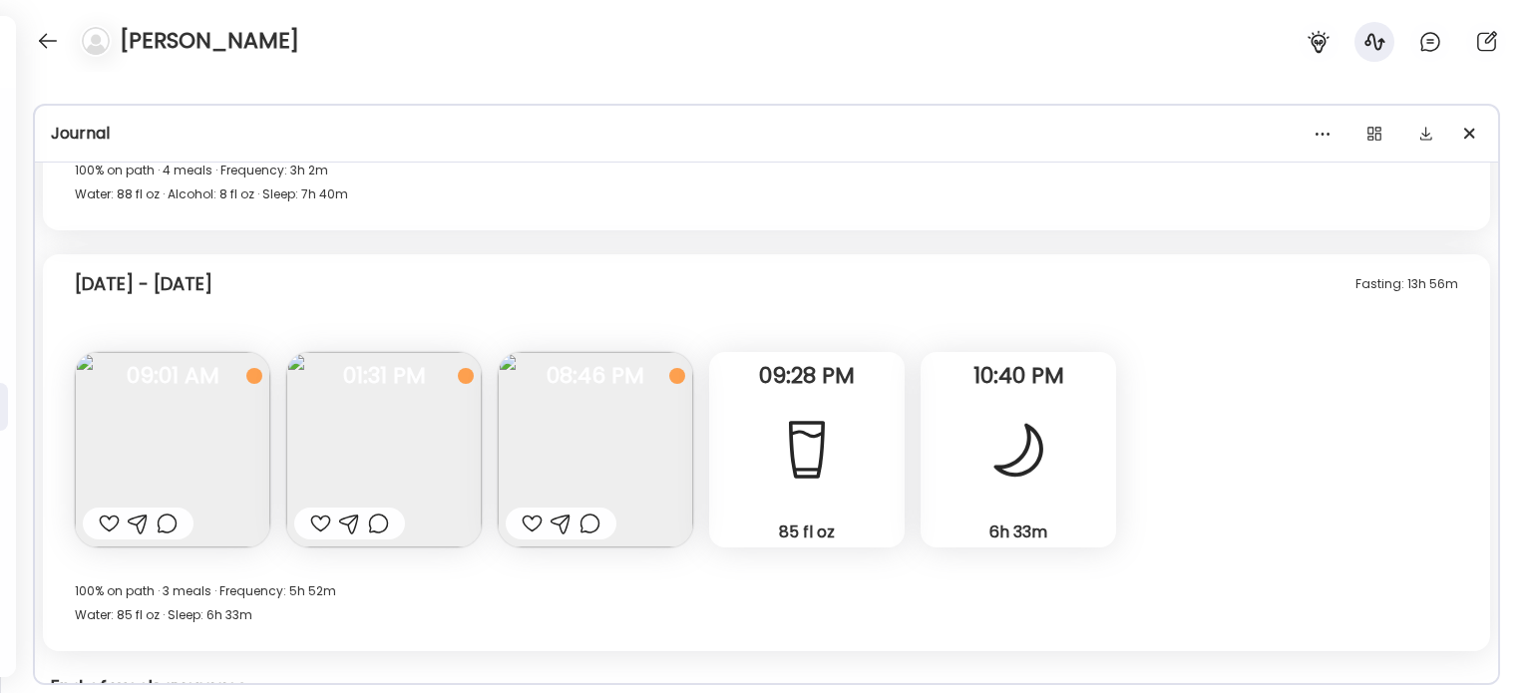
click at [530, 518] on div at bounding box center [532, 524] width 21 height 24
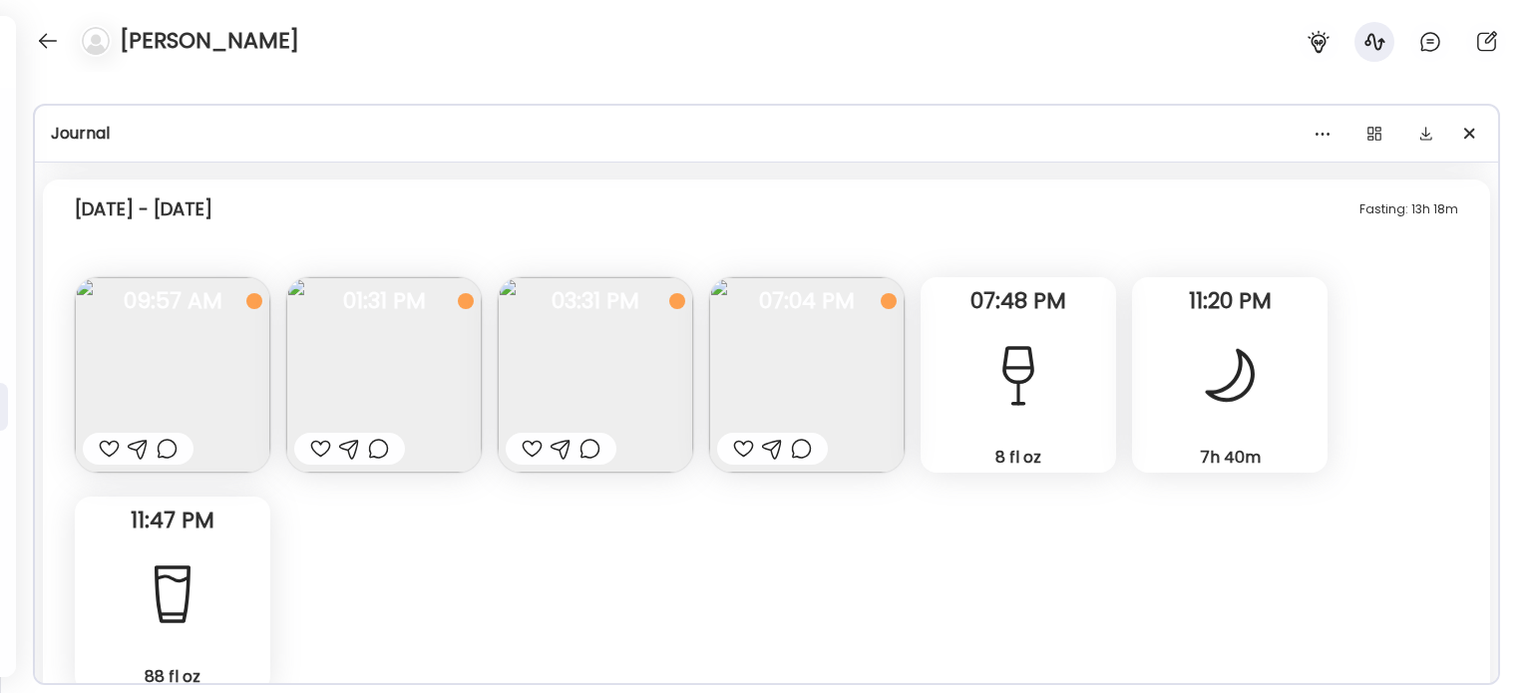
scroll to position [14379, 0]
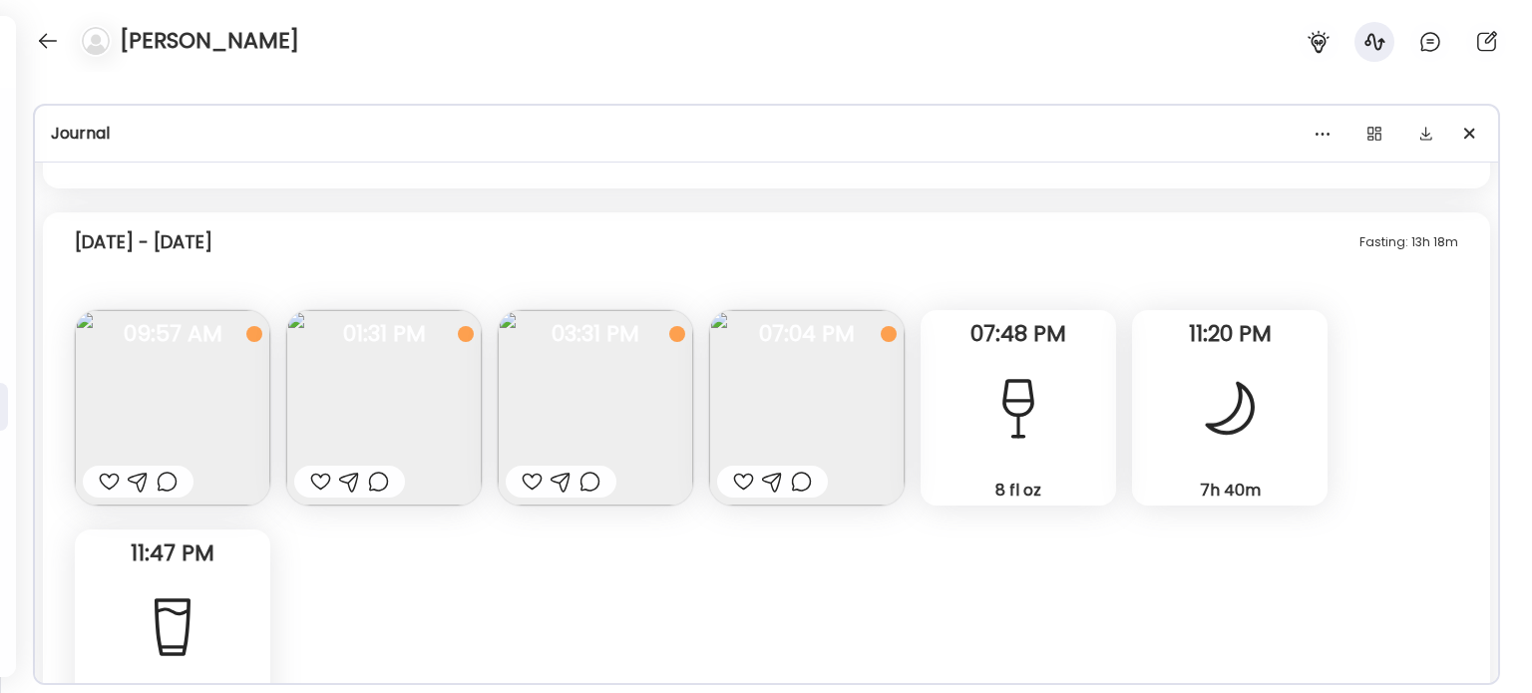
click at [107, 476] on div at bounding box center [109, 482] width 21 height 24
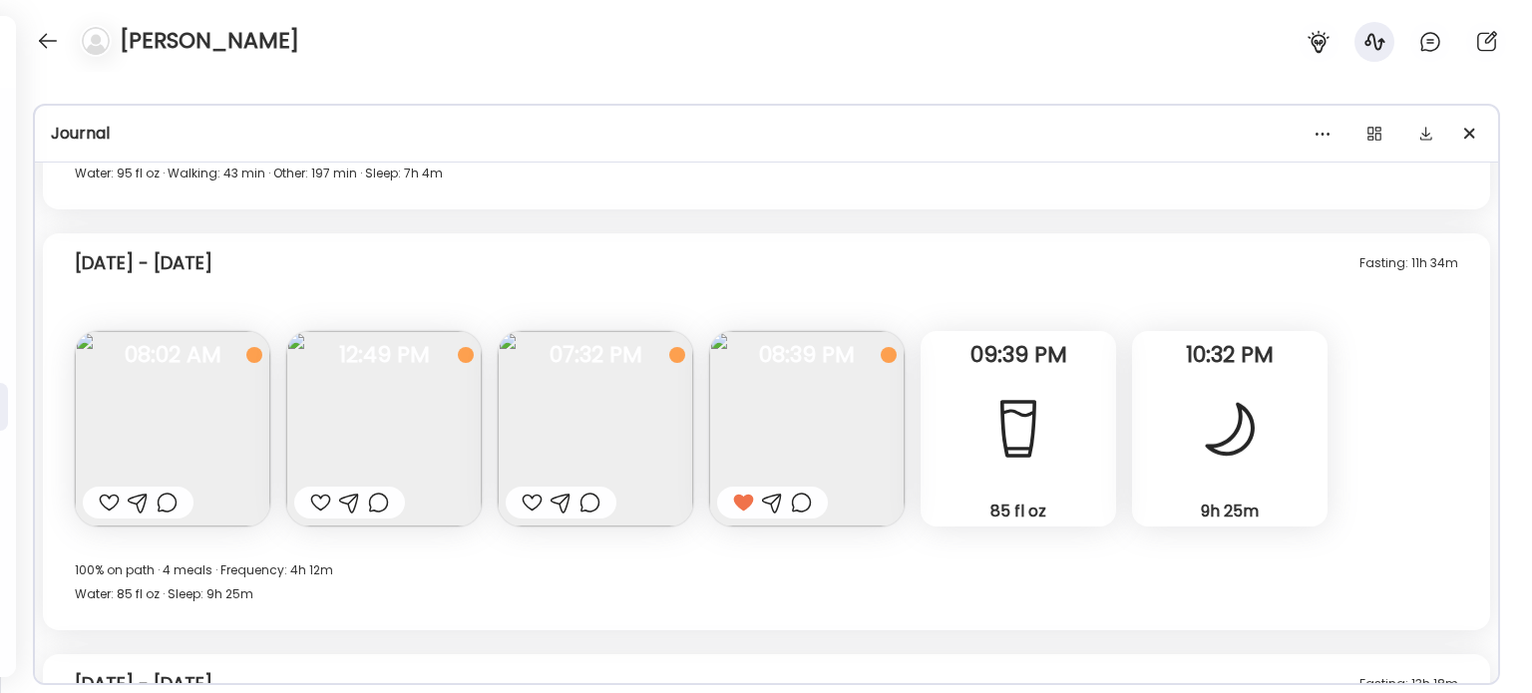
scroll to position [13880, 0]
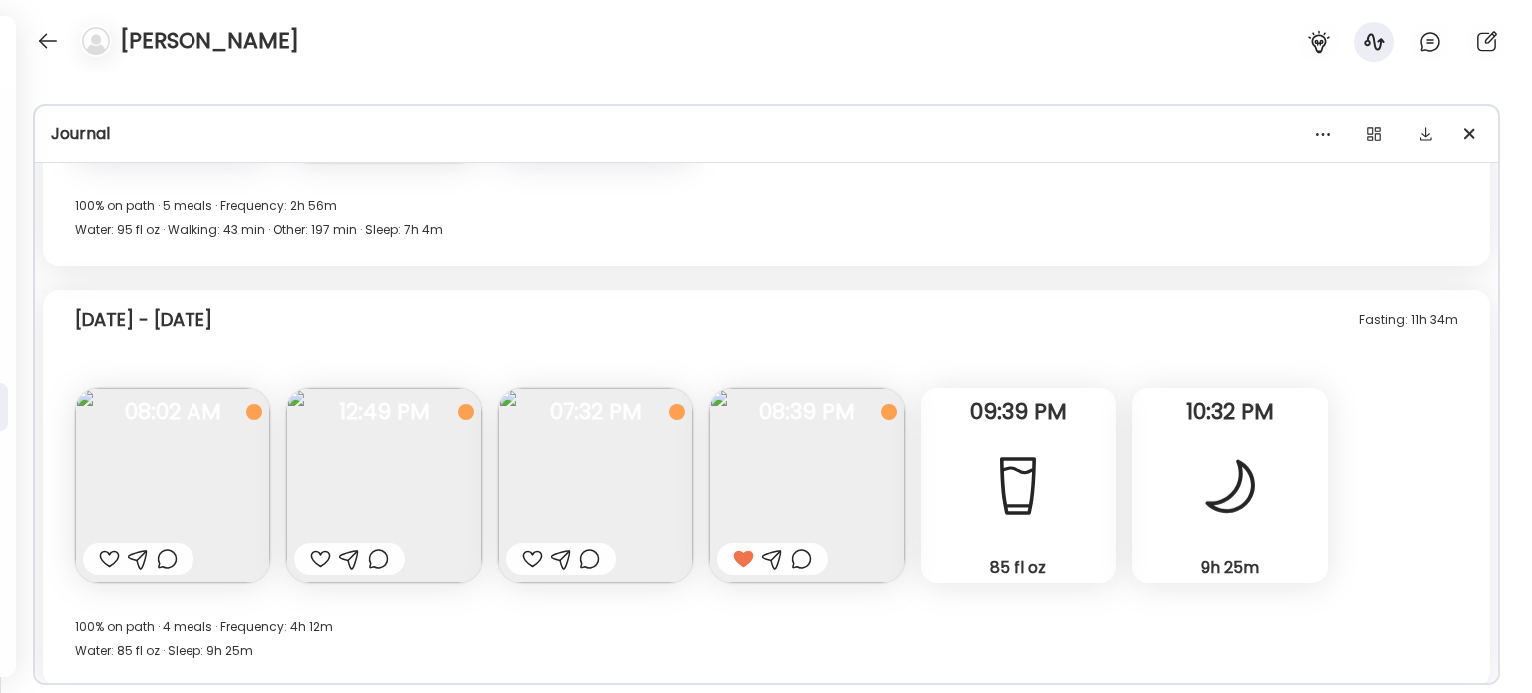
click at [318, 553] on div at bounding box center [320, 559] width 21 height 24
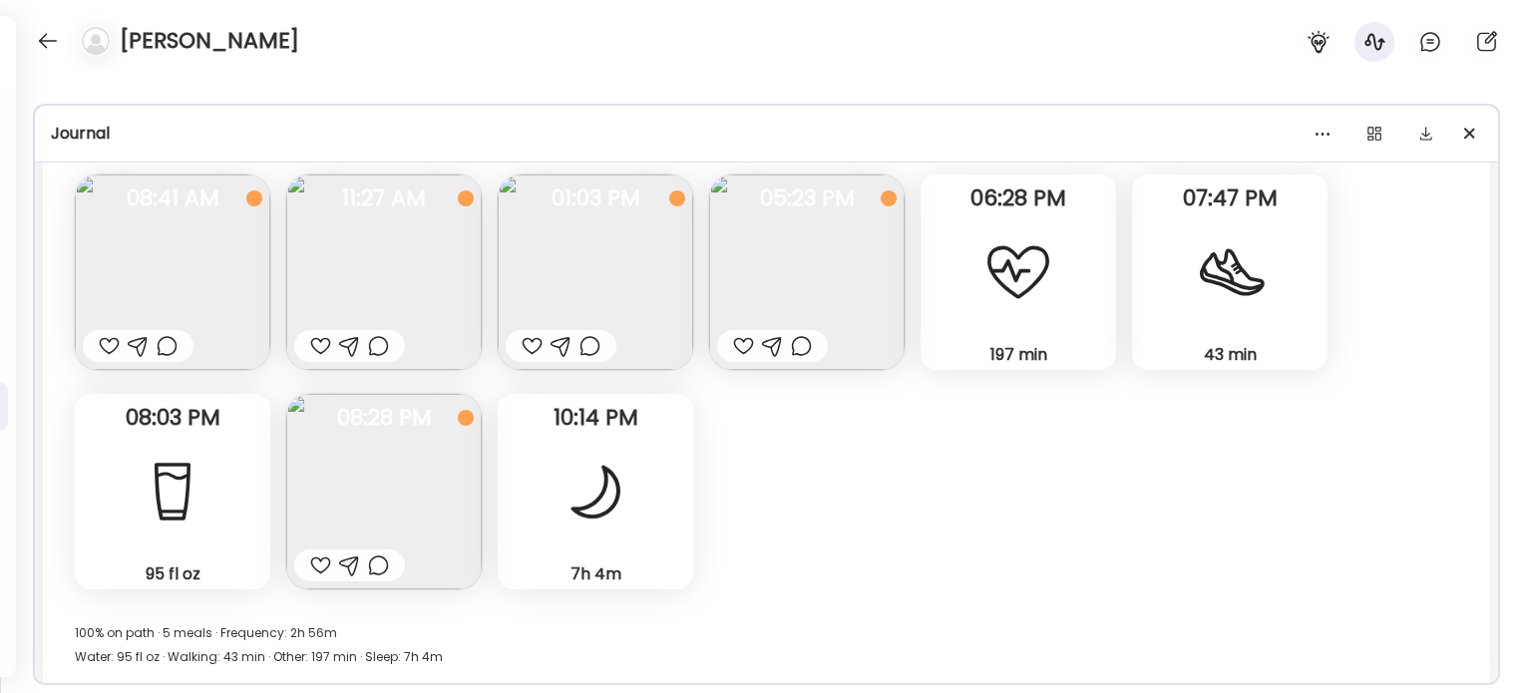
scroll to position [13481, 0]
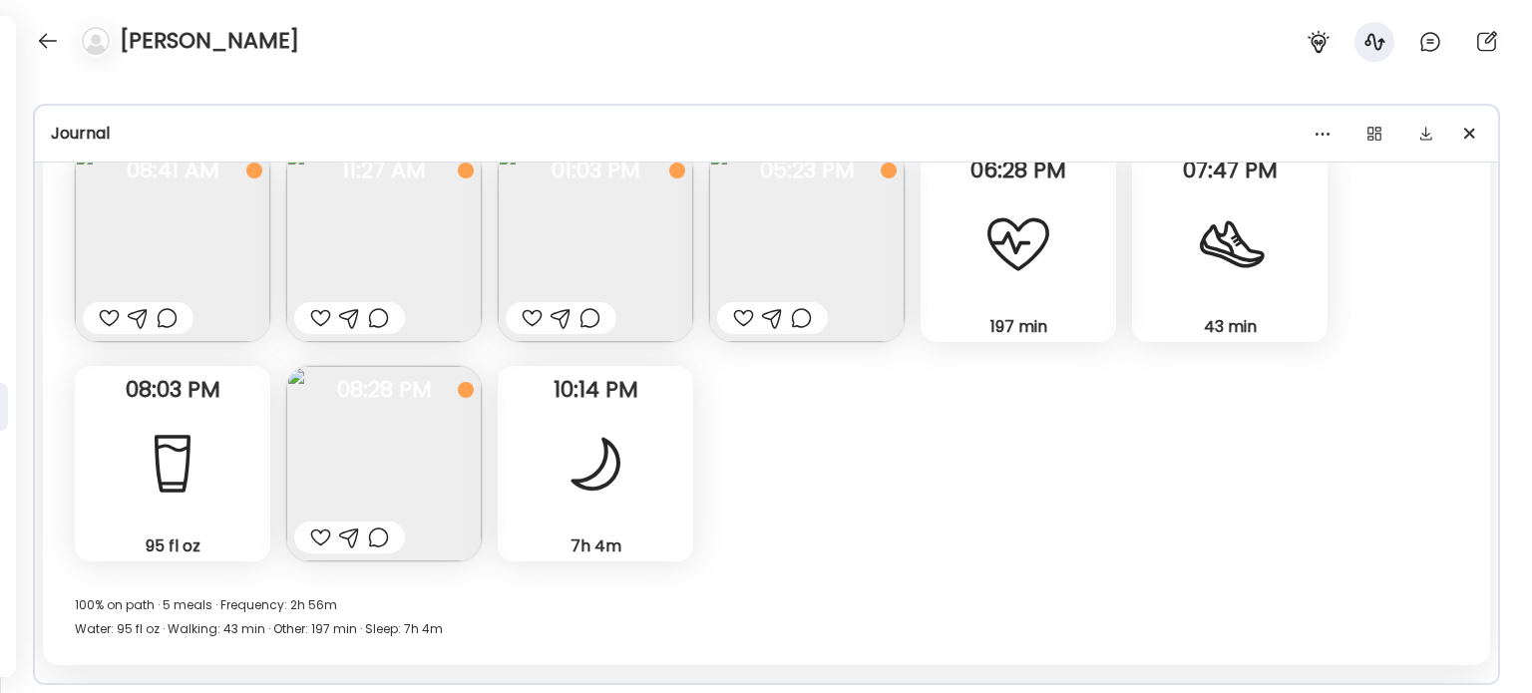
click at [319, 532] on div at bounding box center [320, 538] width 21 height 24
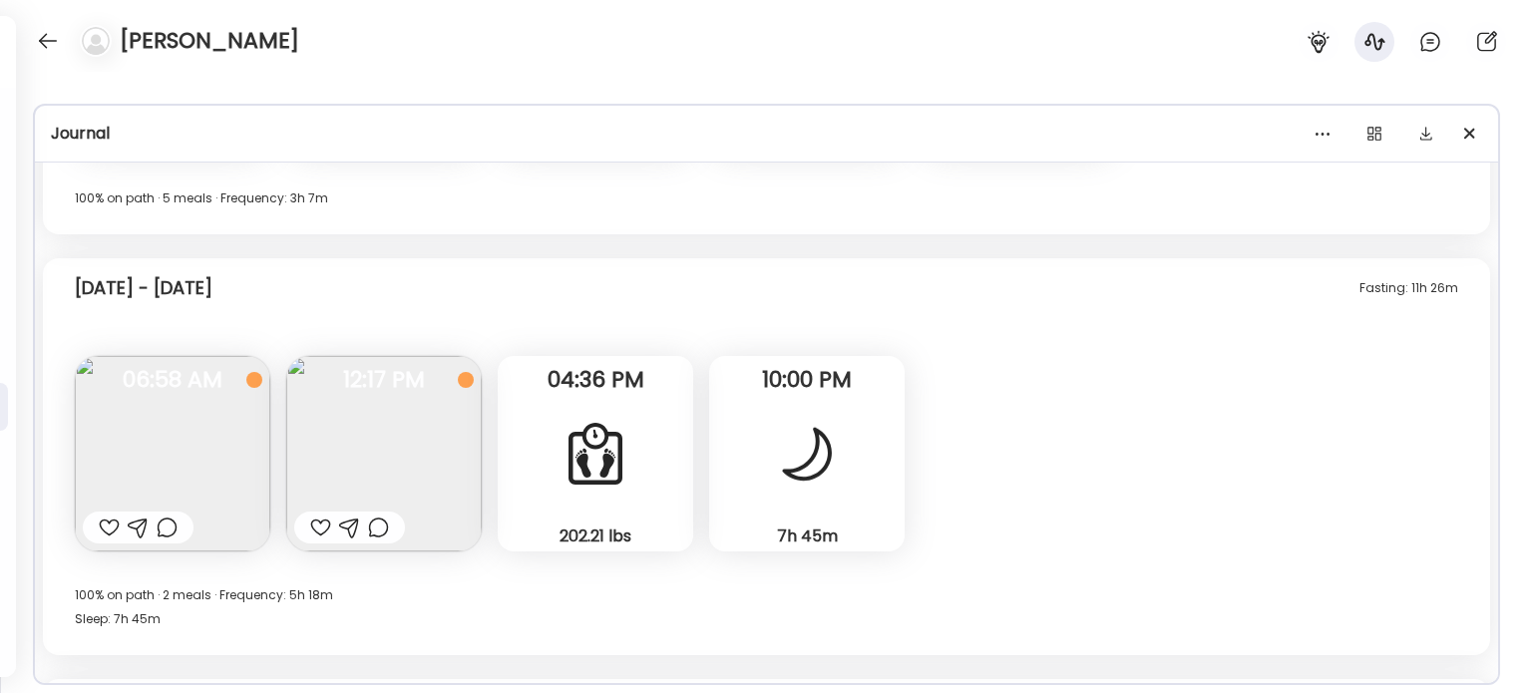
scroll to position [12883, 0]
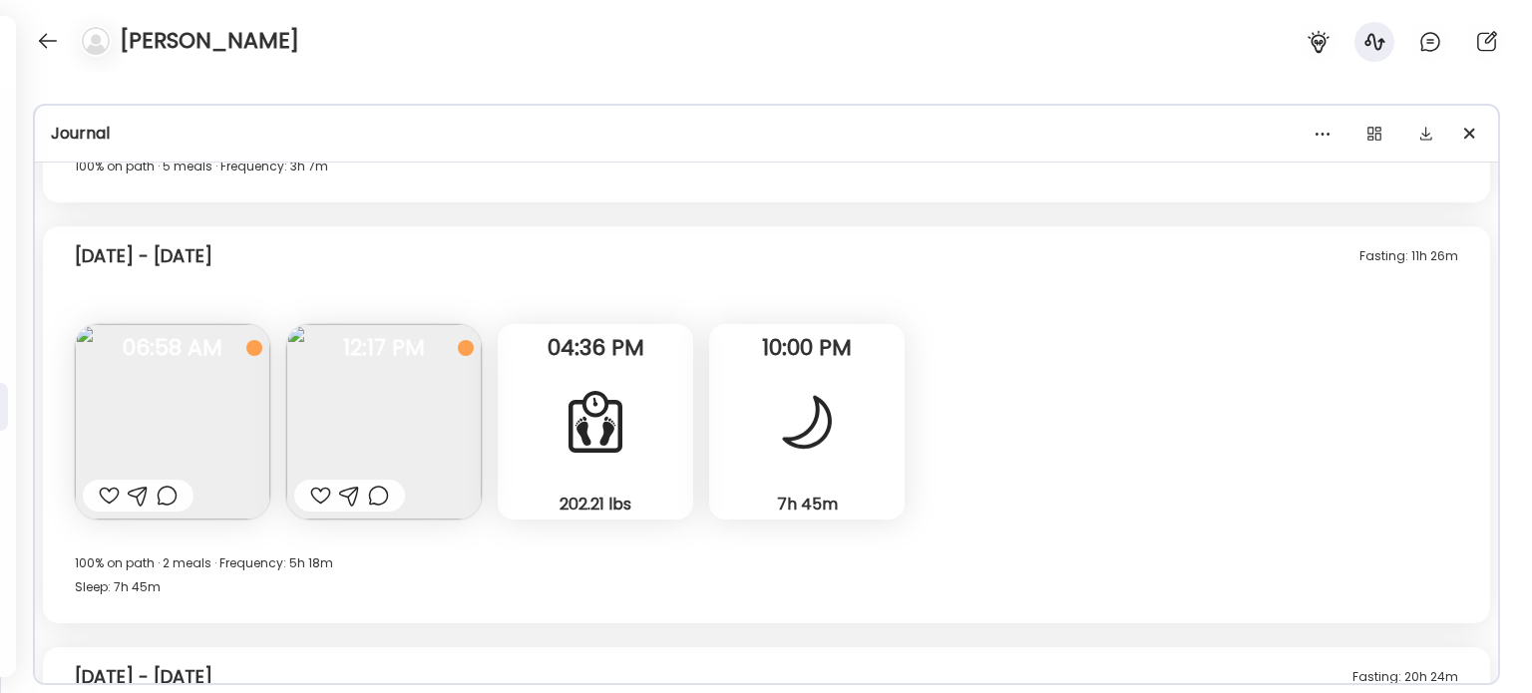
click at [319, 491] on div at bounding box center [320, 496] width 21 height 24
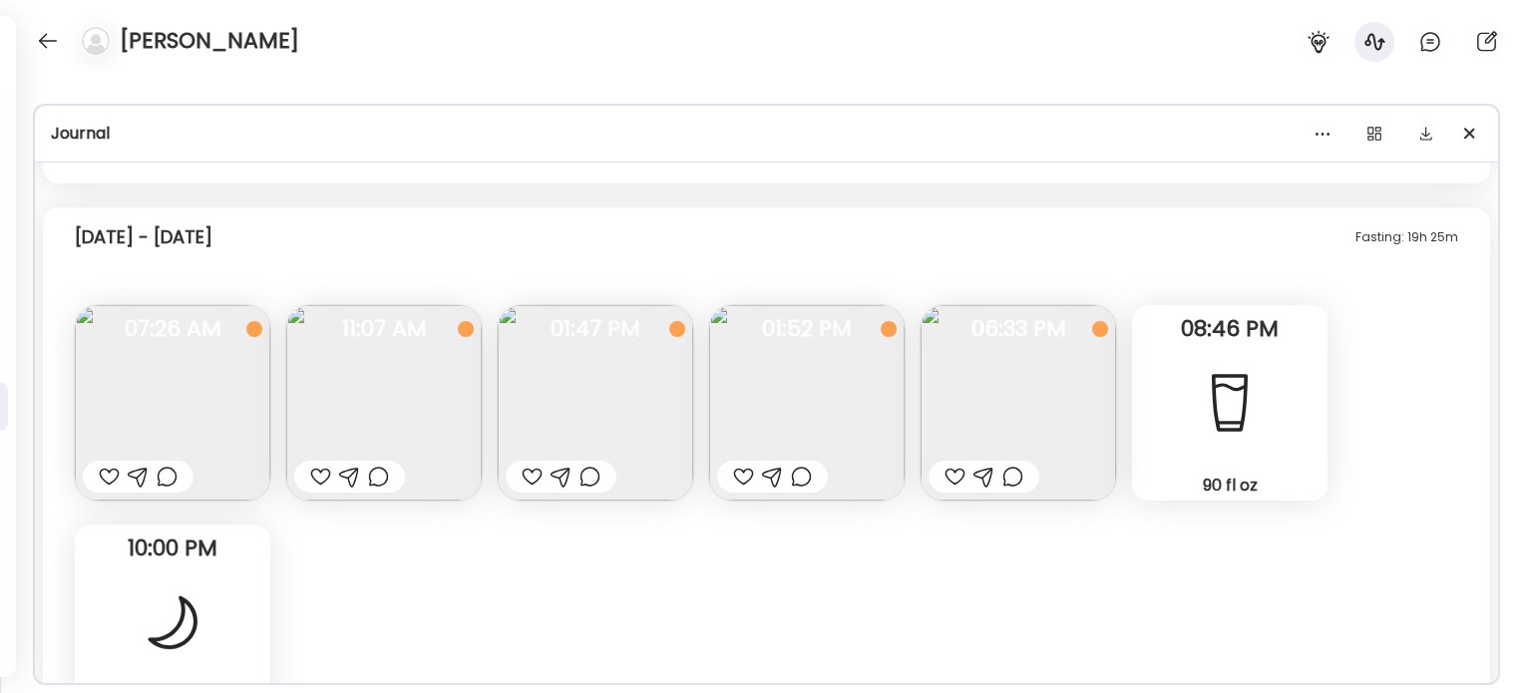
scroll to position [16074, 0]
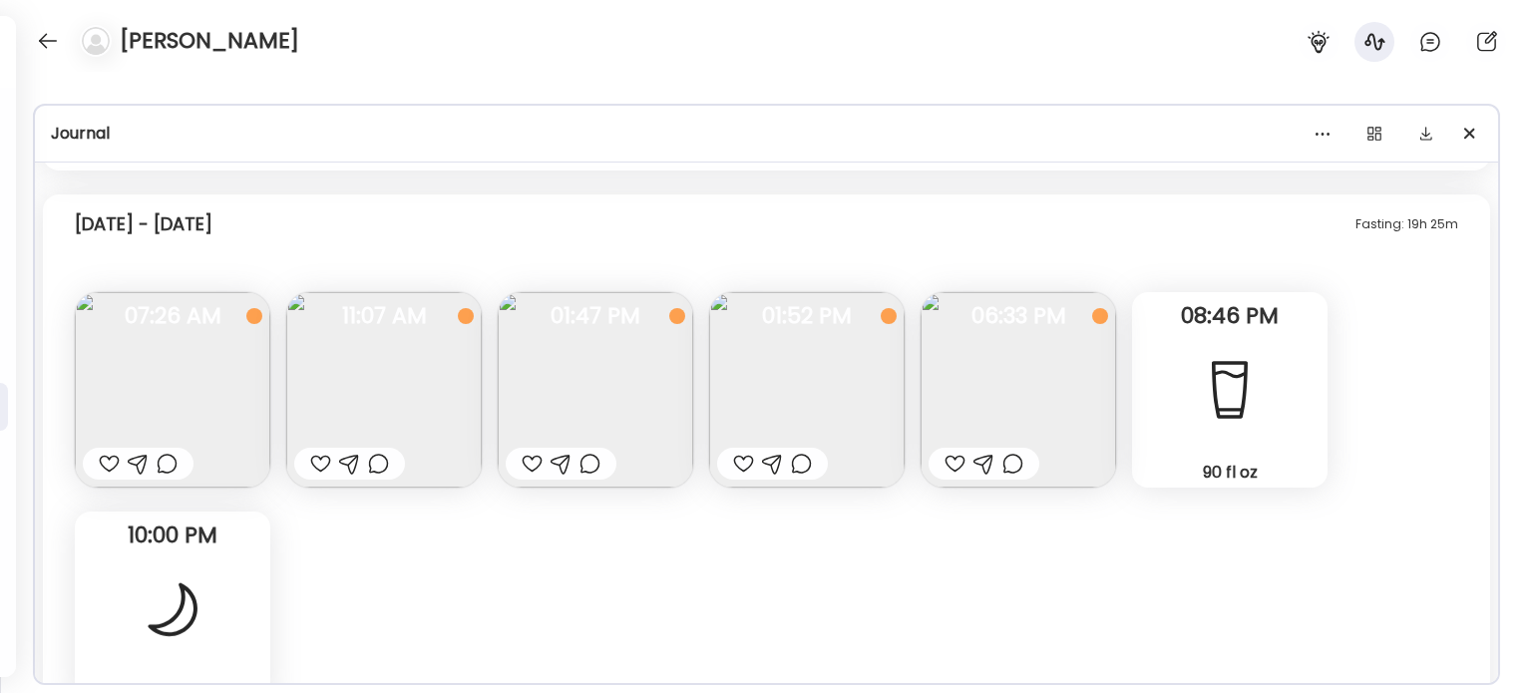
click at [1002, 363] on img at bounding box center [1017, 389] width 195 height 195
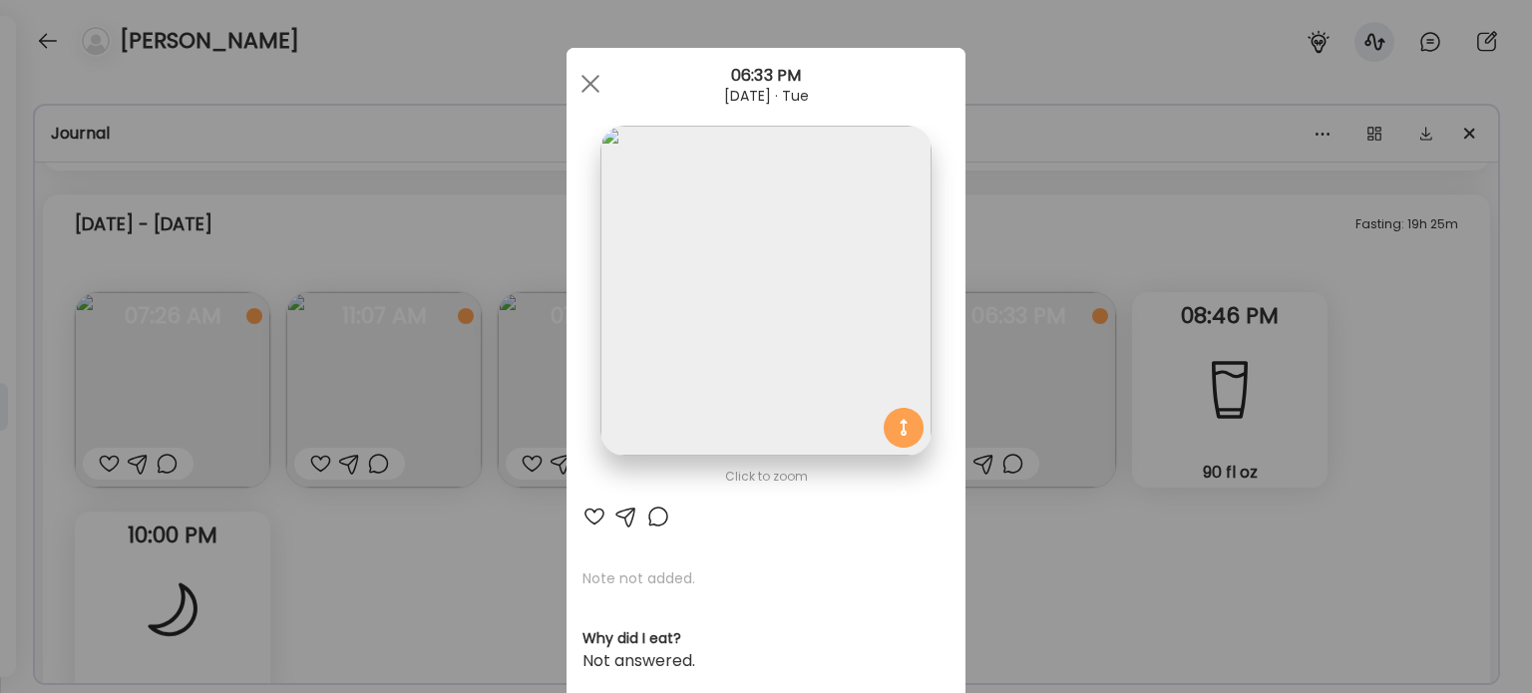
click at [745, 307] on img at bounding box center [765, 291] width 330 height 330
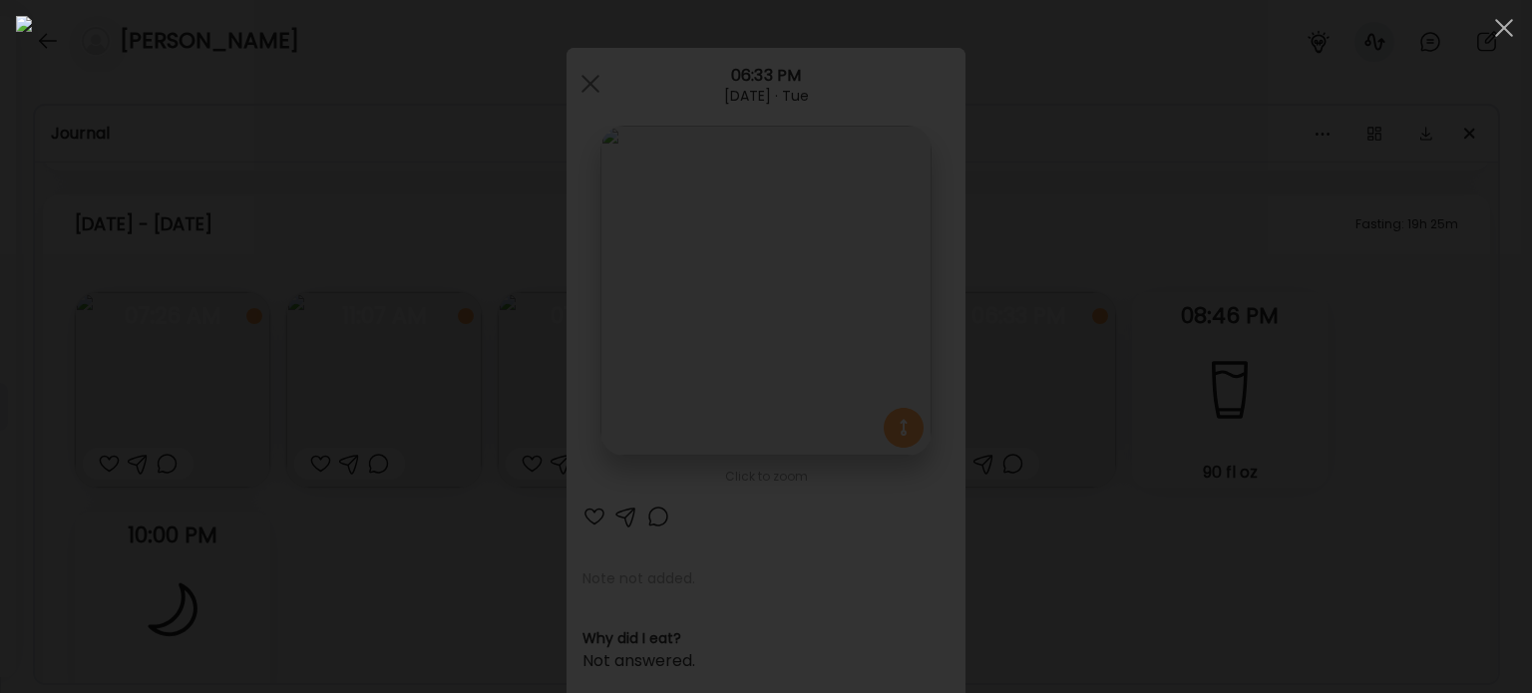
click at [1267, 340] on div at bounding box center [766, 346] width 1500 height 661
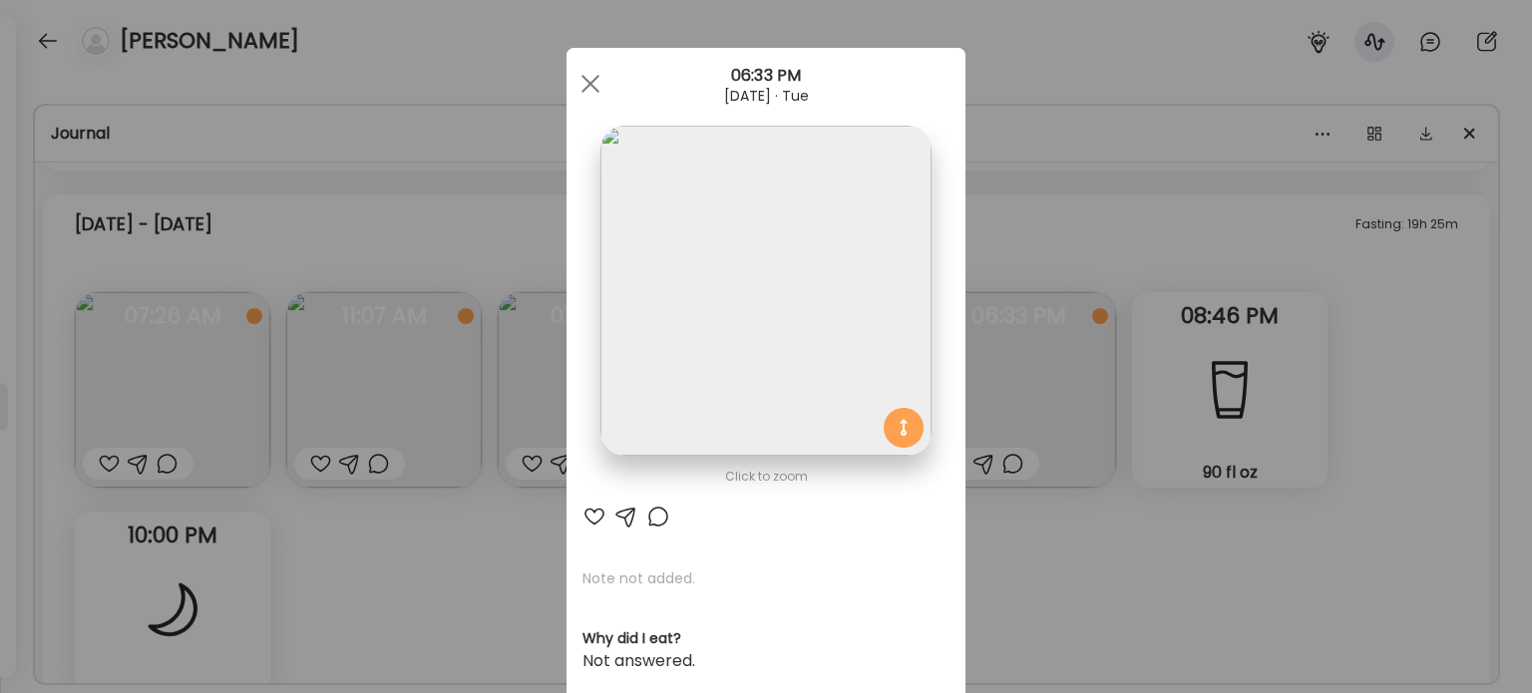
drag, startPoint x: 1129, startPoint y: 483, endPoint x: 1106, endPoint y: 627, distance: 146.4
click at [1127, 490] on div "Ate Coach Dashboard Wahoo! It’s official Take a moment to set up your Coach Pro…" at bounding box center [766, 346] width 1532 height 693
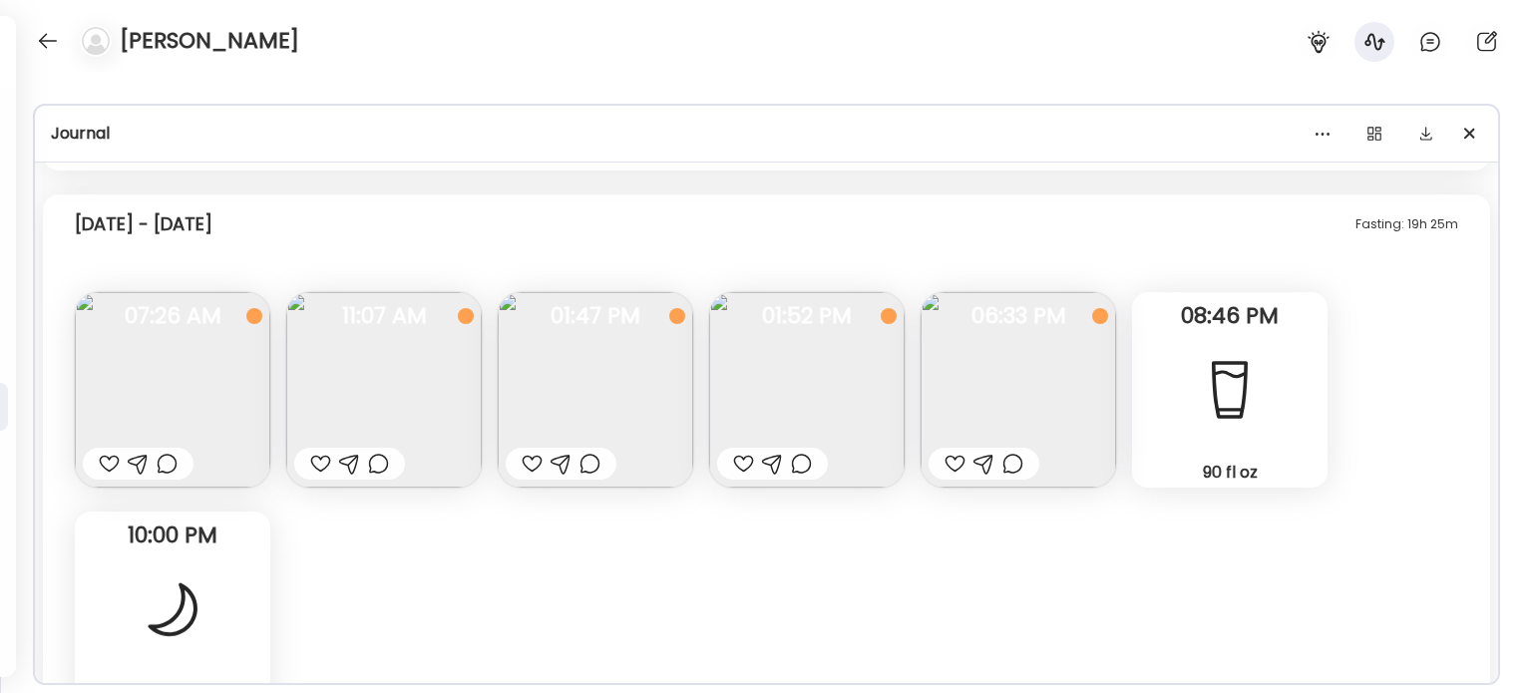
click at [956, 461] on div at bounding box center [954, 464] width 21 height 24
click at [180, 355] on img at bounding box center [172, 389] width 195 height 195
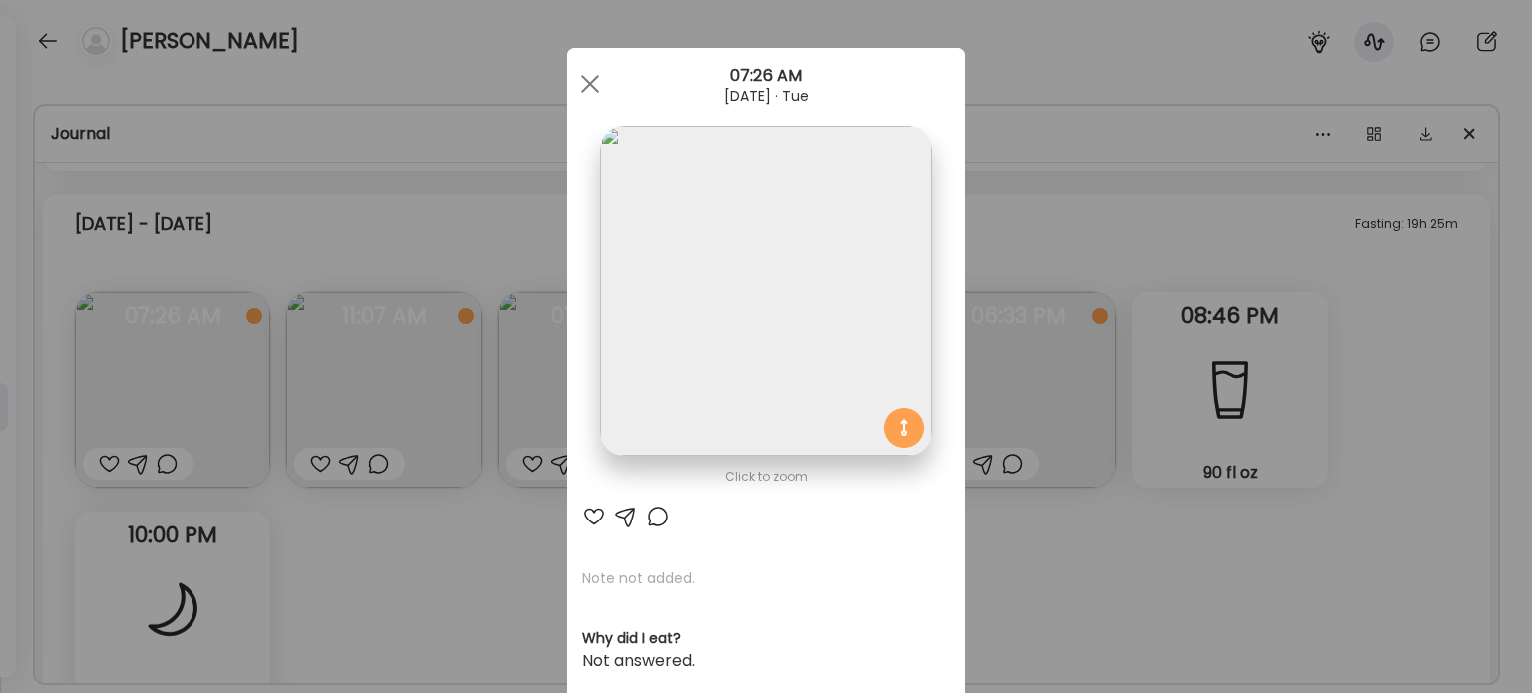
click at [437, 530] on div "Ate Coach Dashboard Wahoo! It’s official Take a moment to set up your Coach Pro…" at bounding box center [766, 346] width 1532 height 693
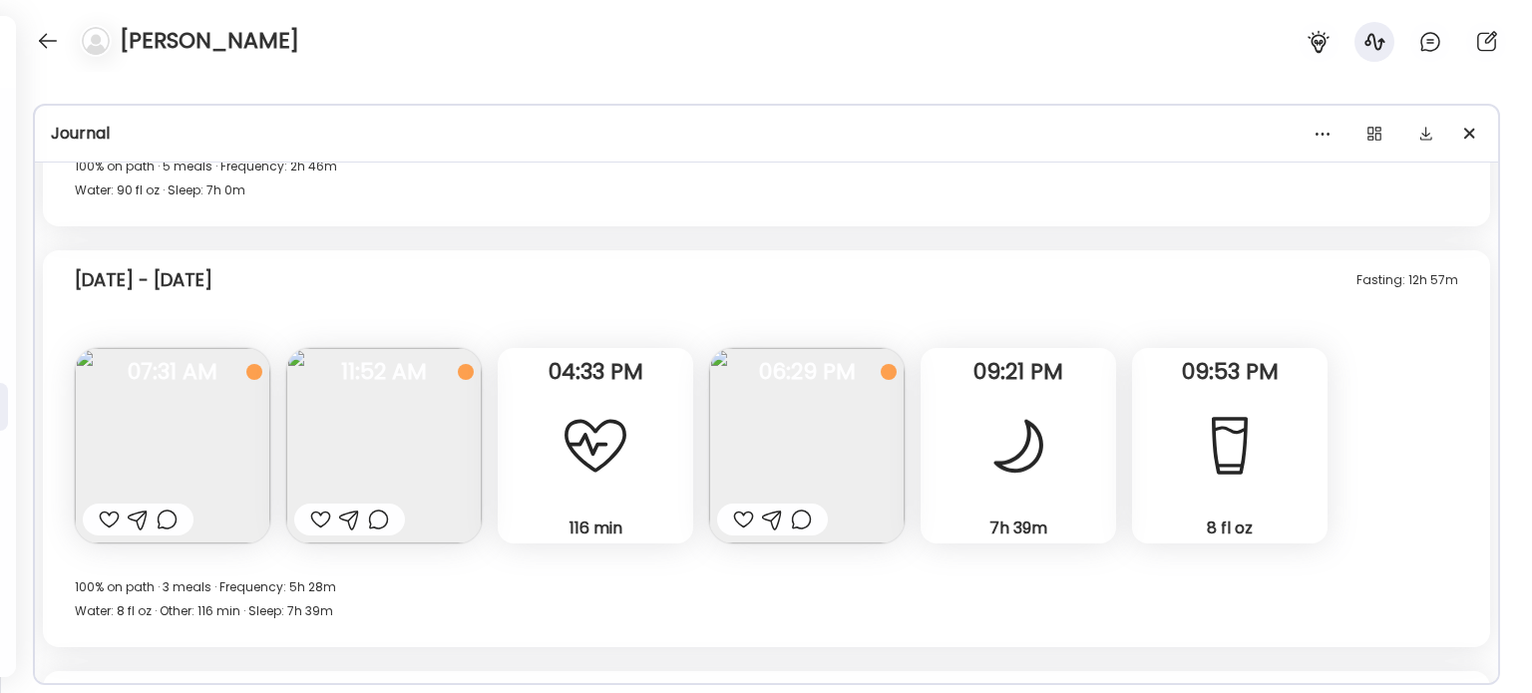
scroll to position [16672, 0]
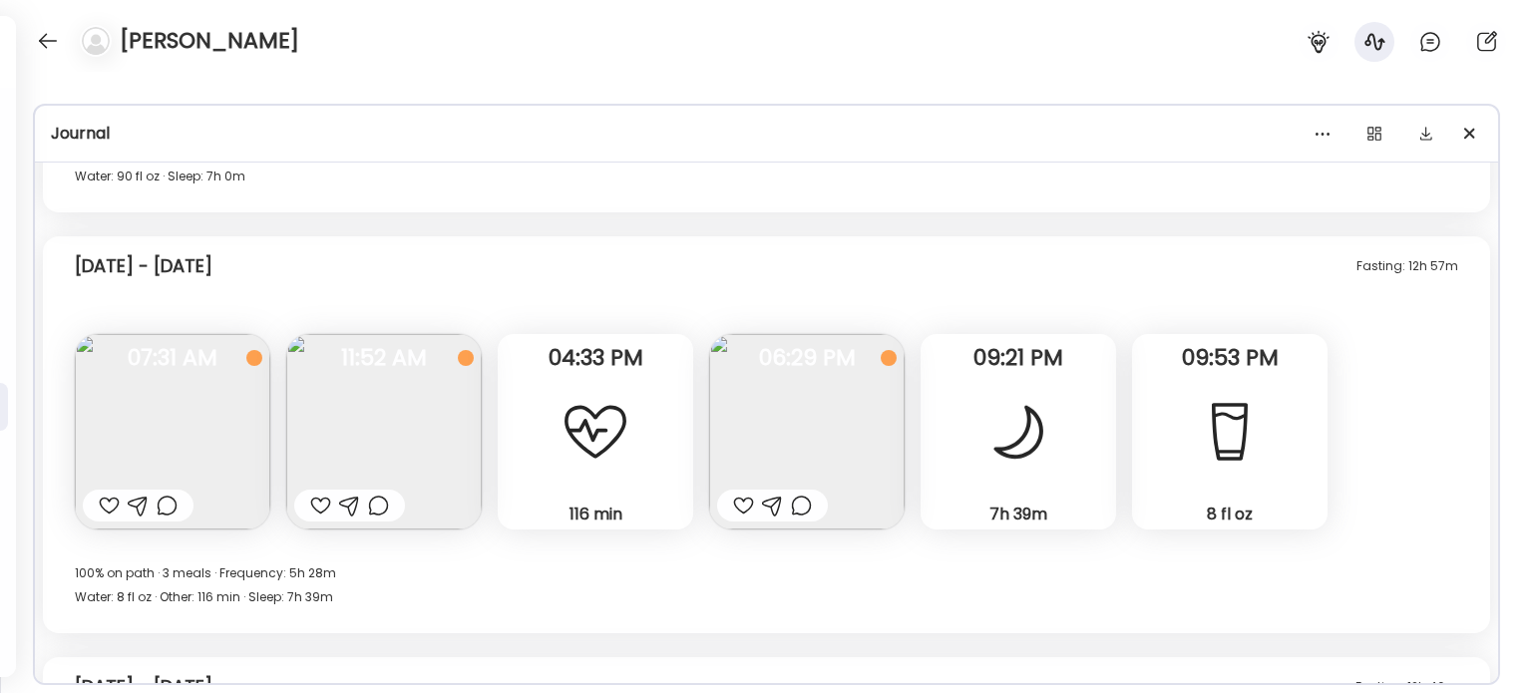
click at [421, 453] on img at bounding box center [383, 431] width 195 height 195
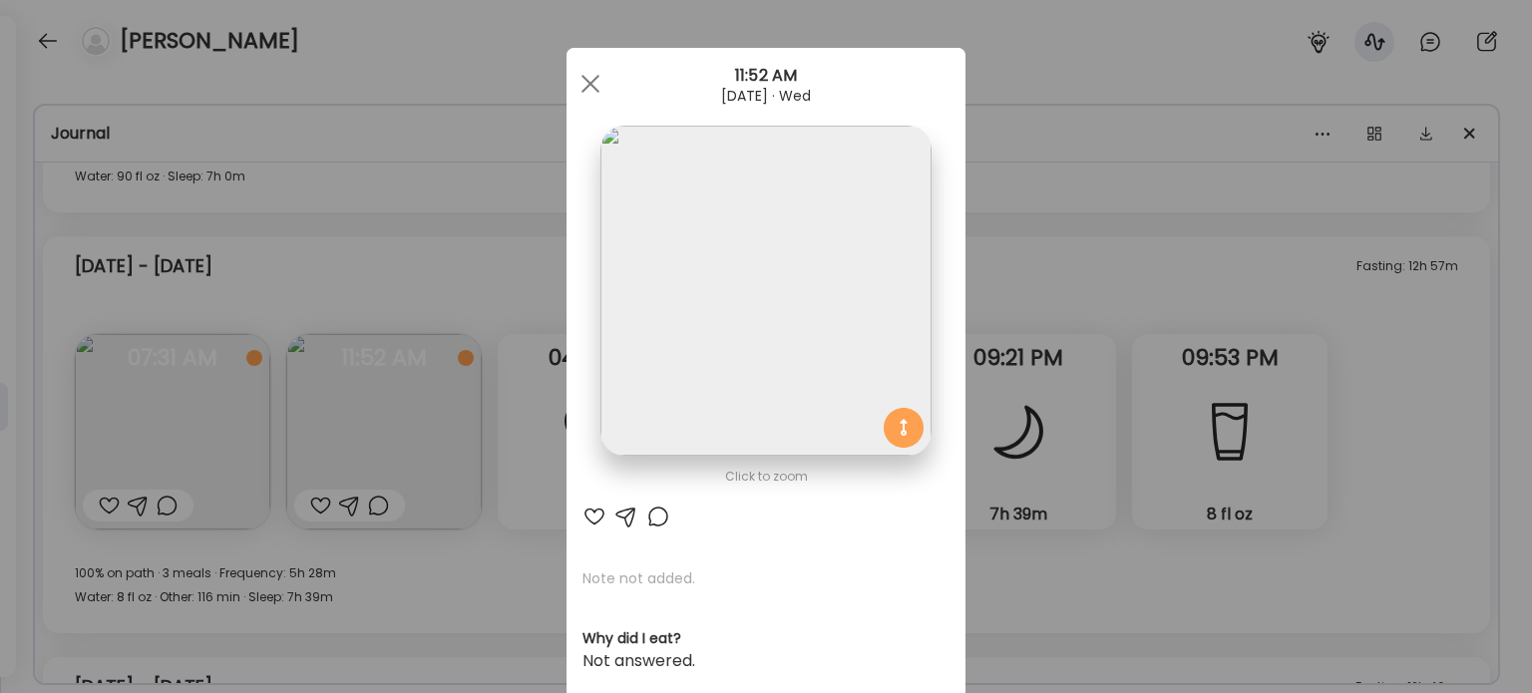
click at [643, 427] on img at bounding box center [765, 291] width 330 height 330
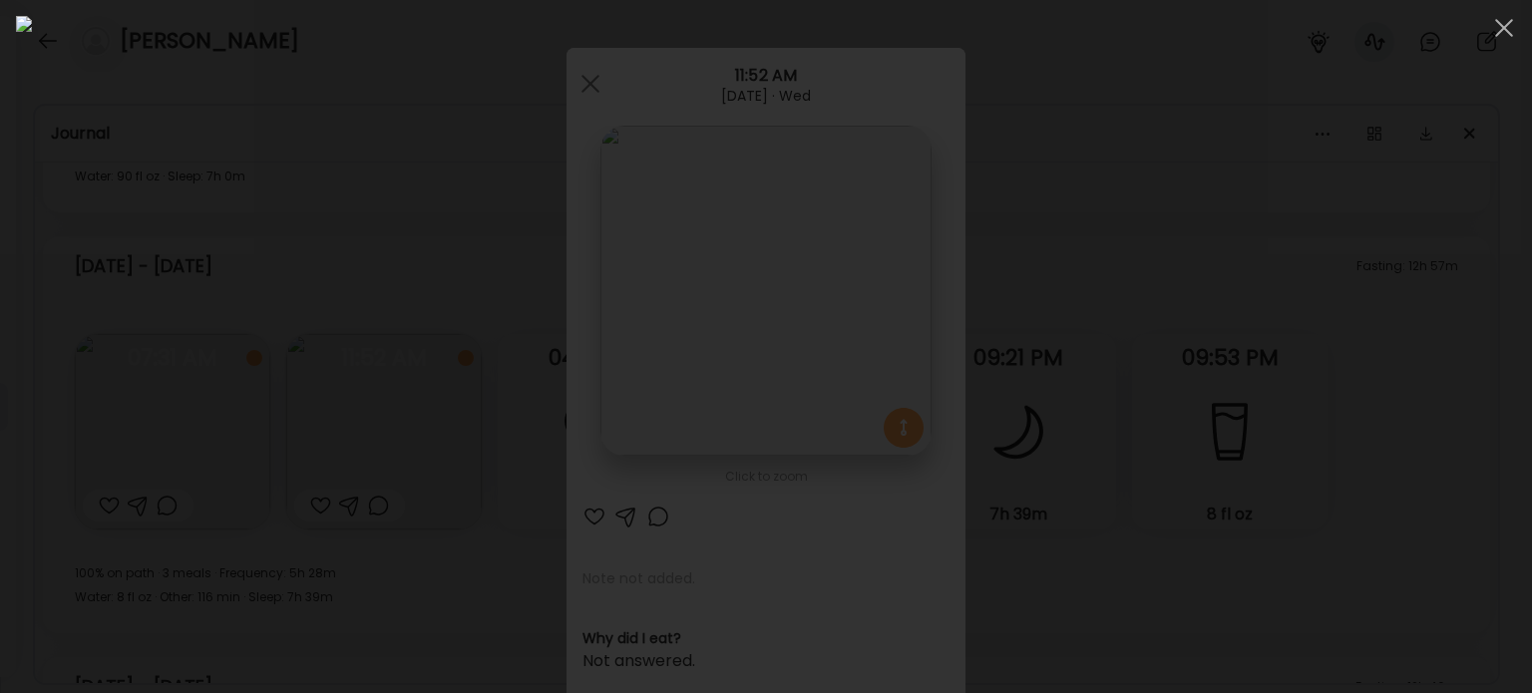
click at [310, 578] on div at bounding box center [766, 346] width 1500 height 661
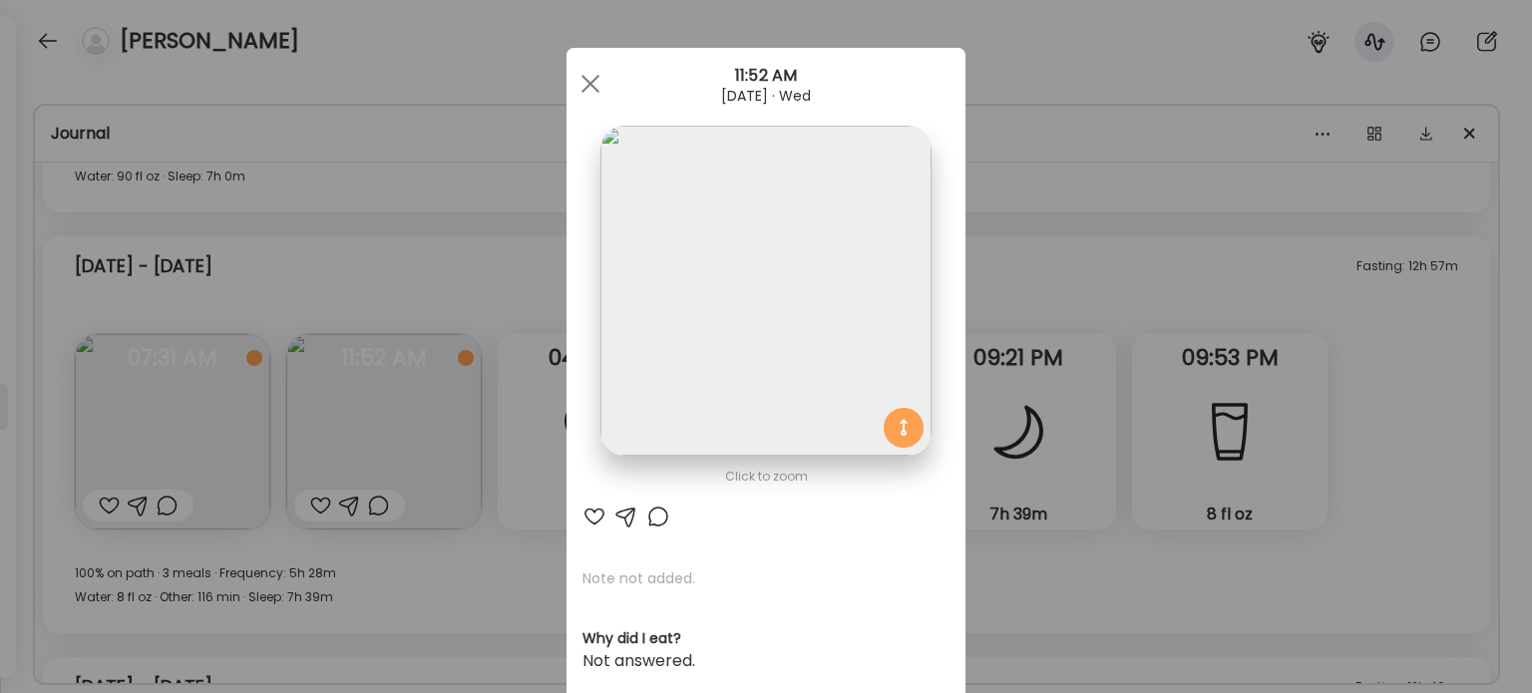
click at [297, 558] on div "Ate Coach Dashboard Wahoo! It’s official Take a moment to set up your Coach Pro…" at bounding box center [766, 346] width 1532 height 693
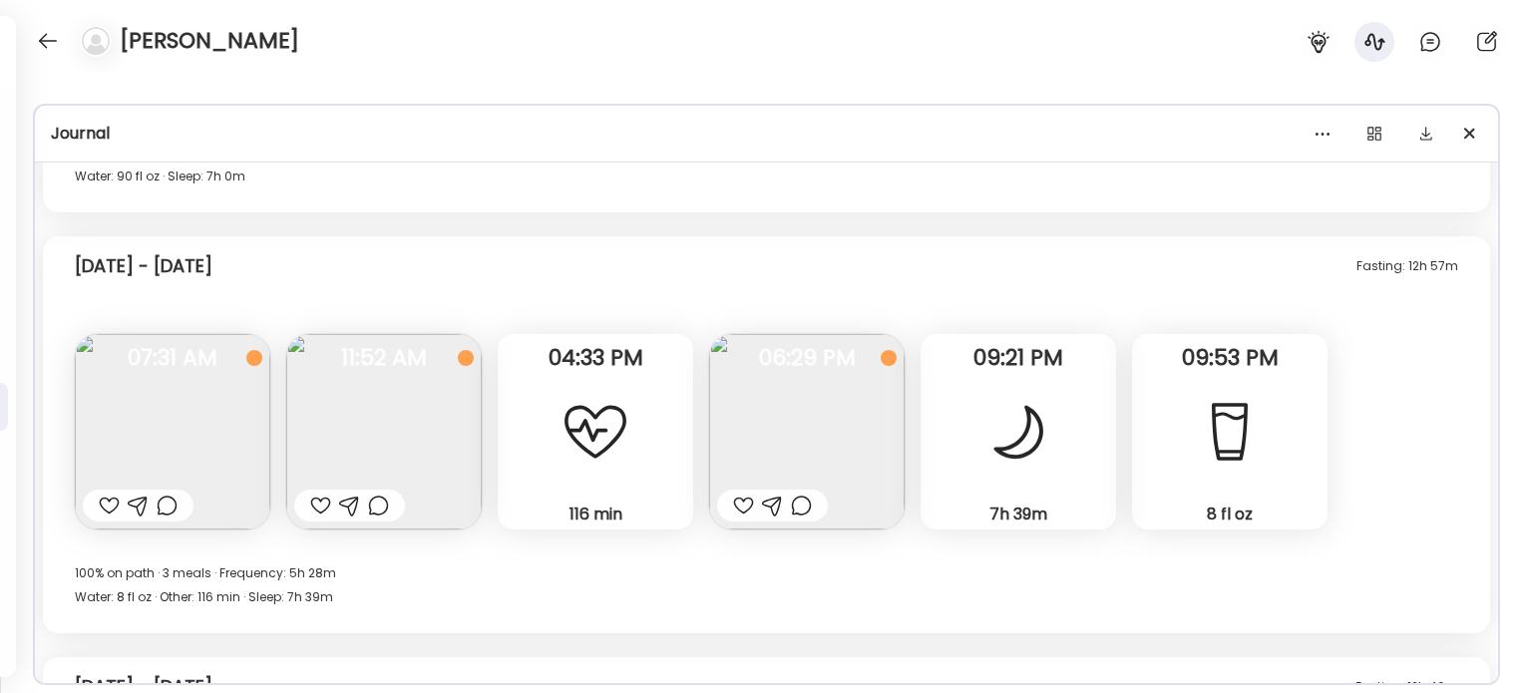
drag, startPoint x: 108, startPoint y: 502, endPoint x: 389, endPoint y: 548, distance: 285.1
click at [108, 502] on div at bounding box center [109, 506] width 21 height 24
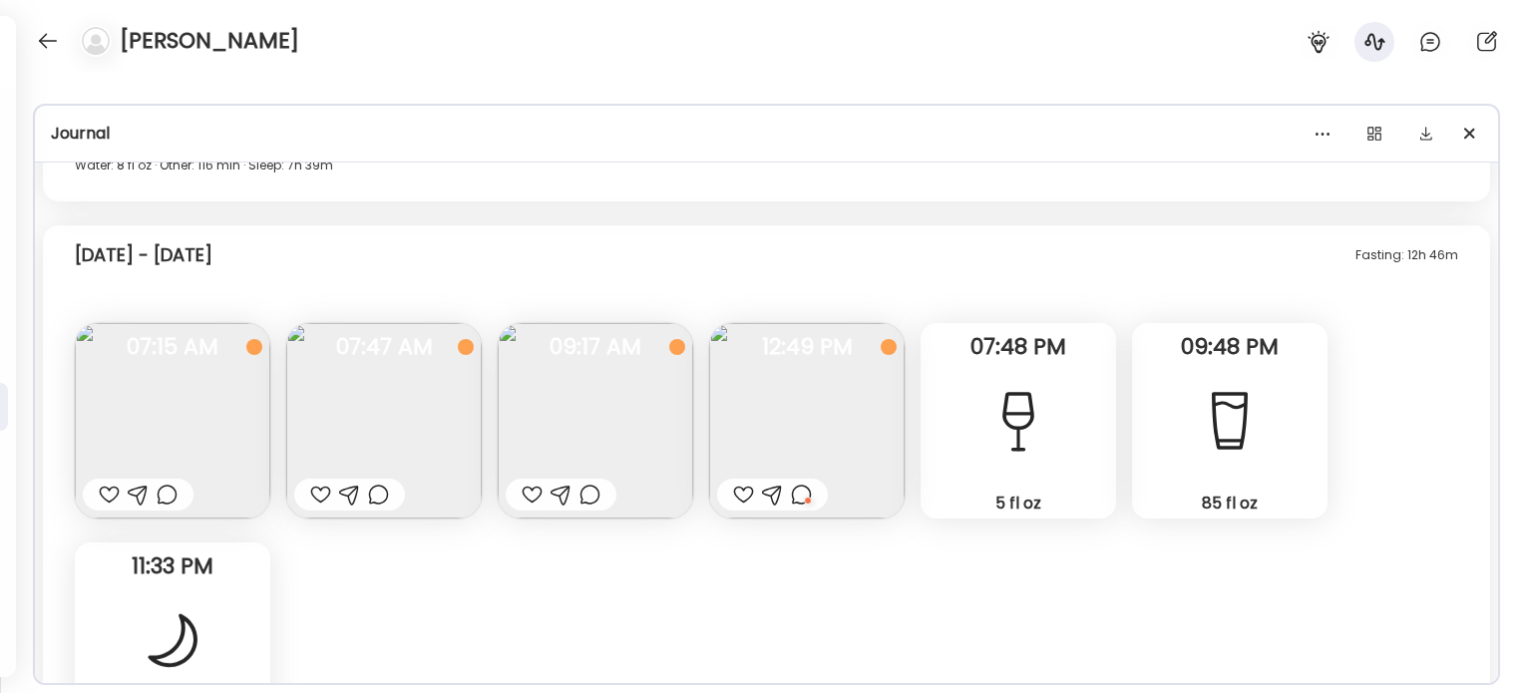
scroll to position [17171, 0]
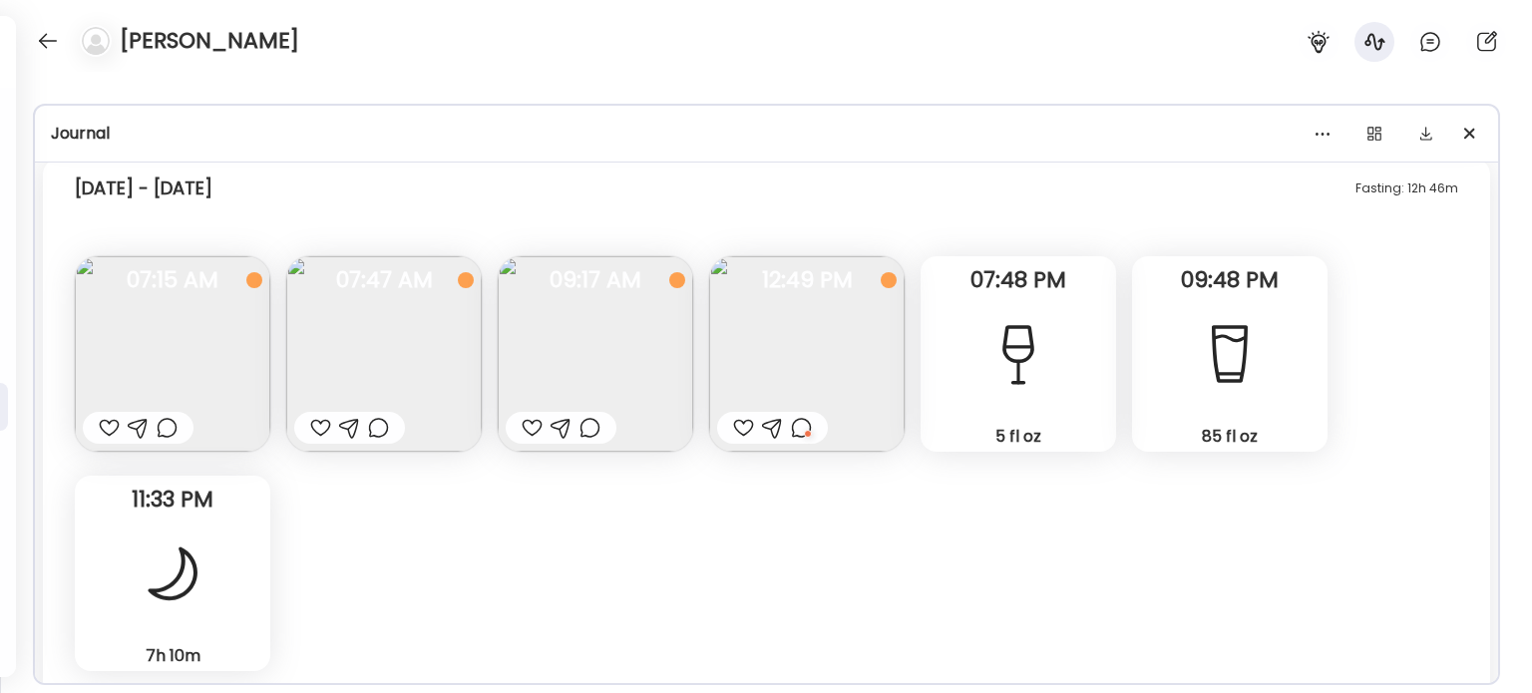
click at [445, 233] on div "Fasting: 12h 46m [DATE] - [DATE] Banana. Left. Questions not answered 07:15 AM …" at bounding box center [766, 467] width 1447 height 616
click at [828, 306] on img at bounding box center [806, 353] width 195 height 195
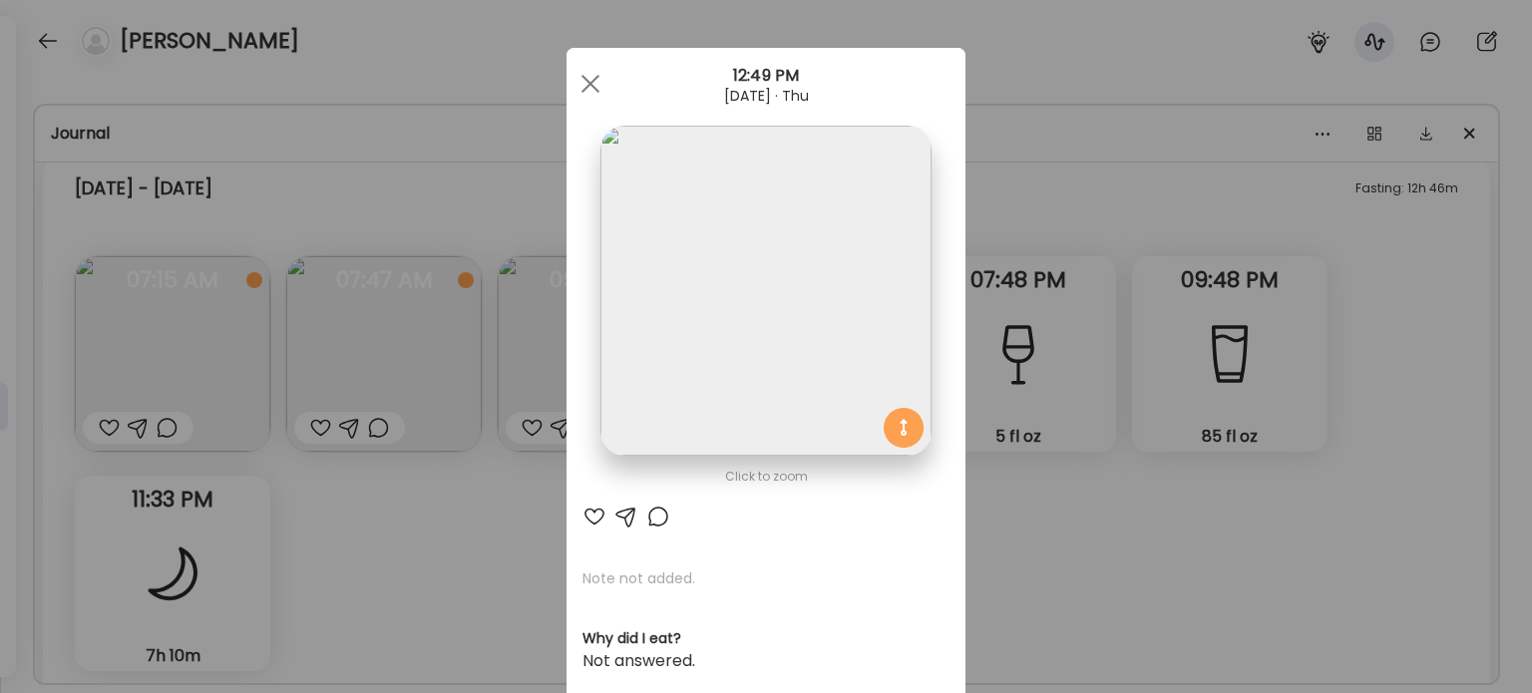
click at [1003, 163] on div "Ate Coach Dashboard Wahoo! It’s official Take a moment to set up your Coach Pro…" at bounding box center [766, 346] width 1532 height 693
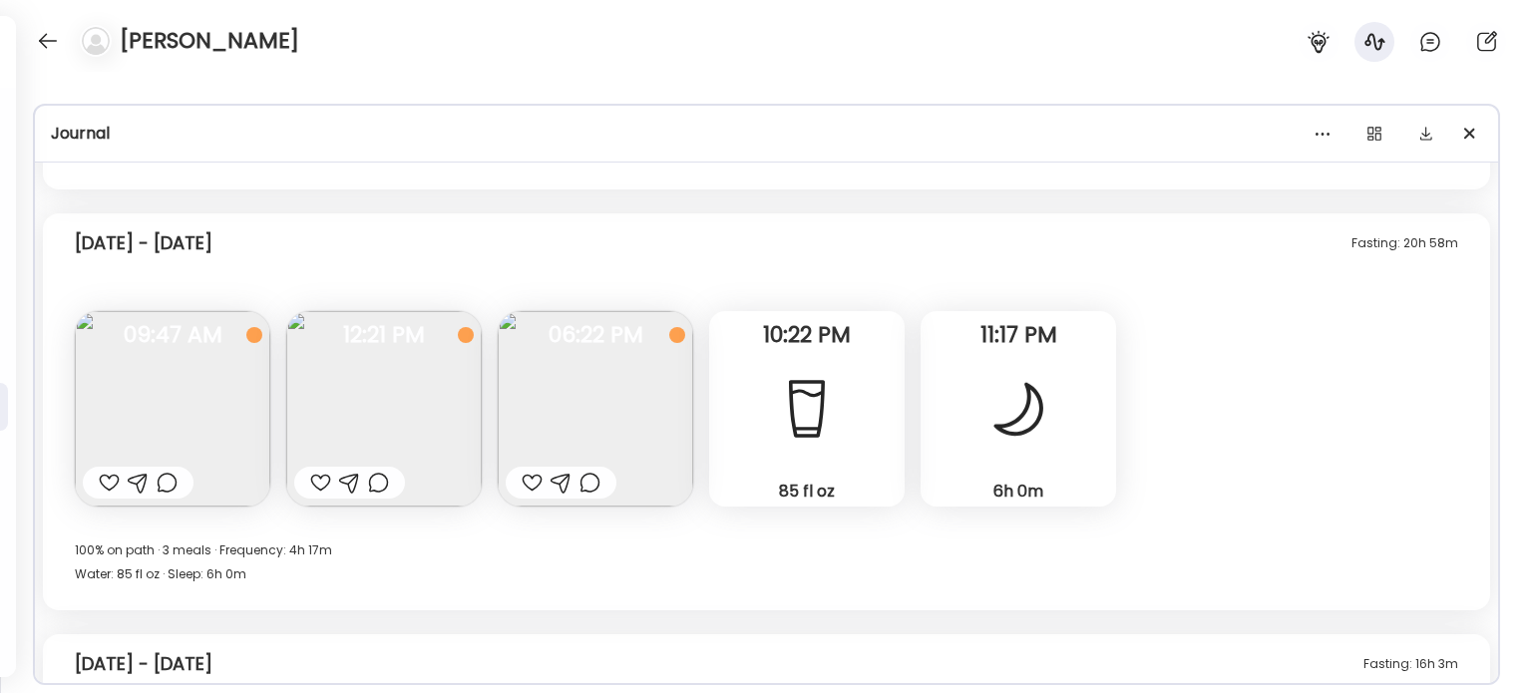
scroll to position [17769, 0]
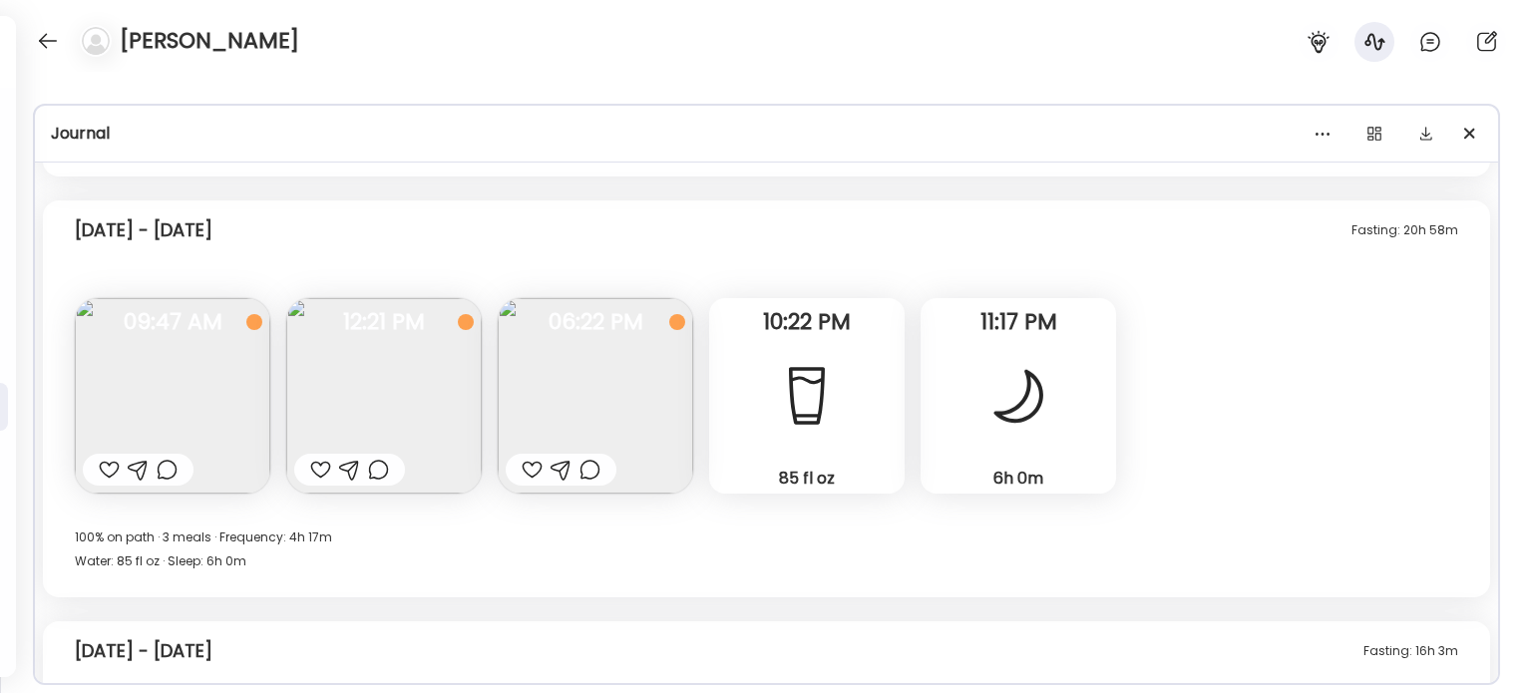
click at [538, 462] on div at bounding box center [532, 470] width 21 height 24
click at [174, 384] on img at bounding box center [172, 395] width 195 height 195
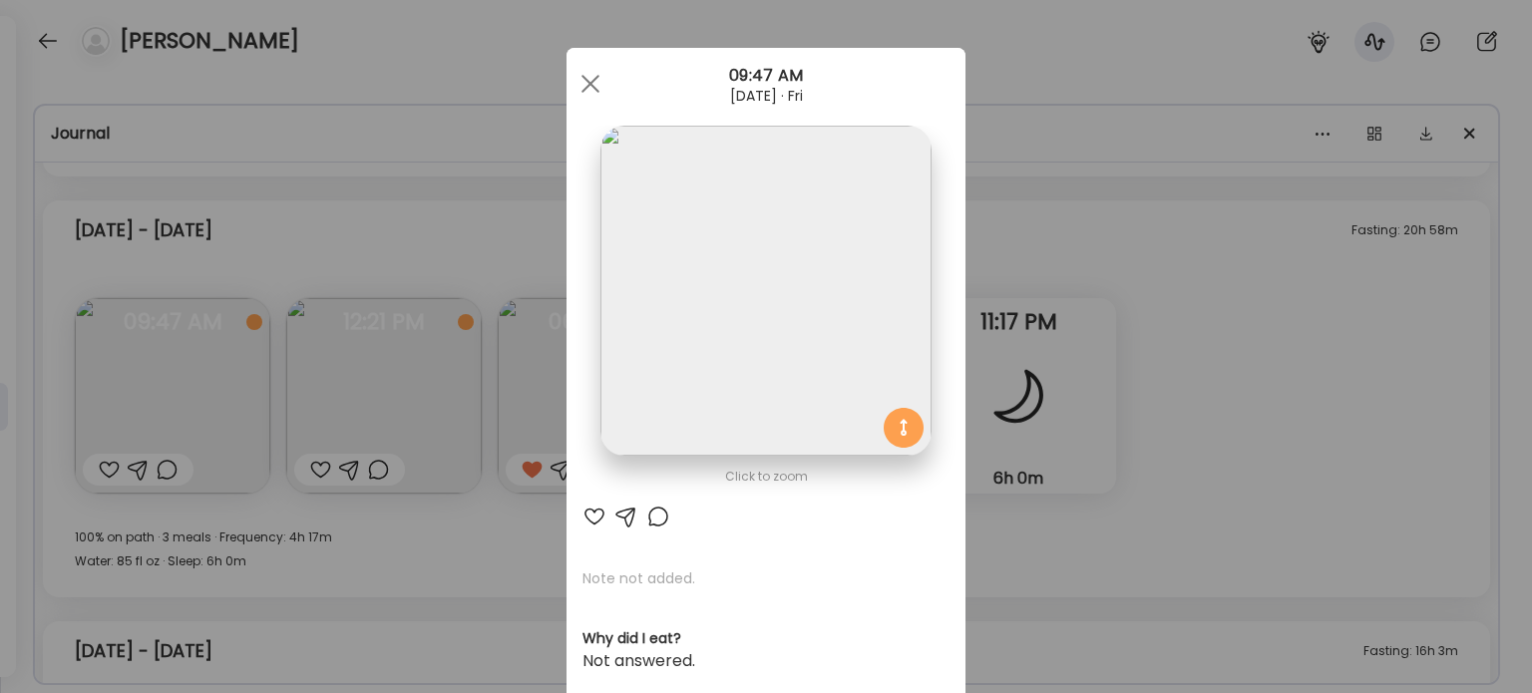
click at [357, 243] on div "Ate Coach Dashboard Wahoo! It’s official Take a moment to set up your Coach Pro…" at bounding box center [766, 346] width 1532 height 693
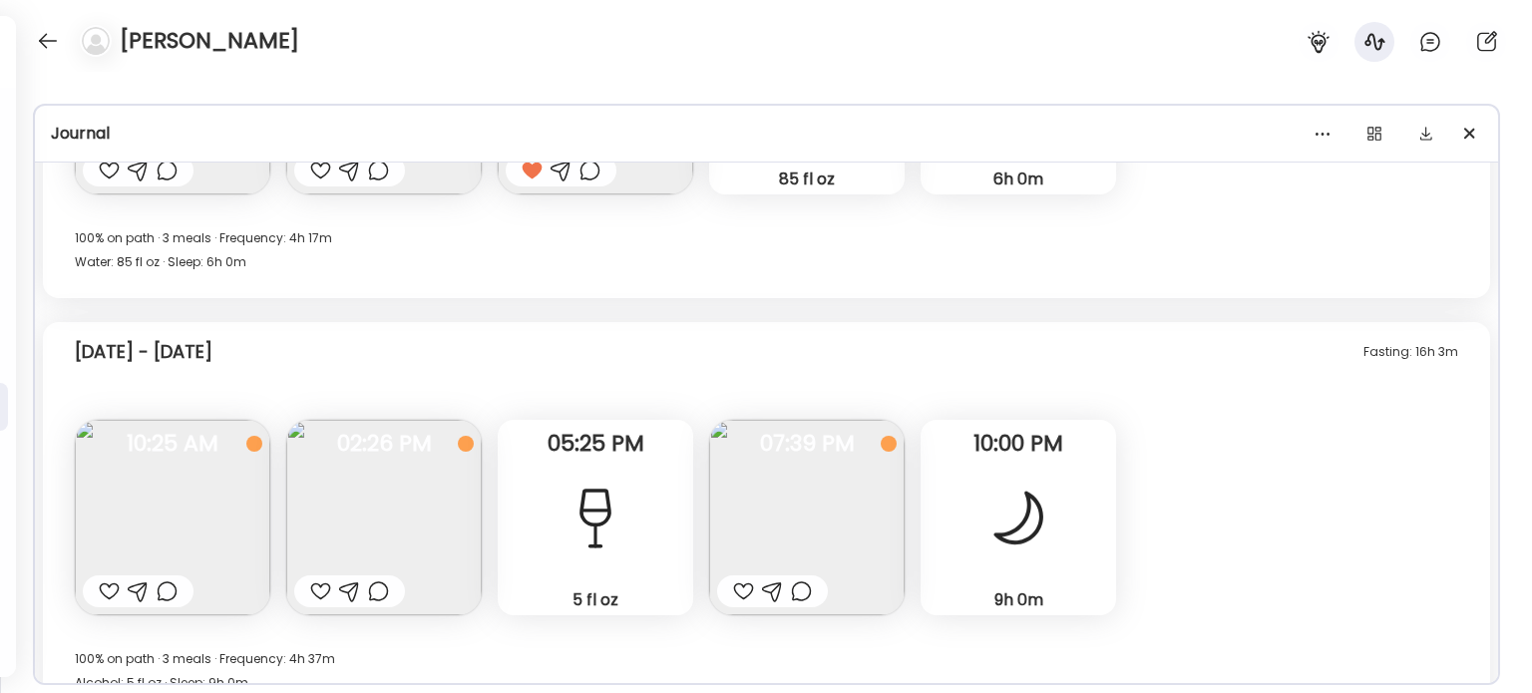
scroll to position [18168, 0]
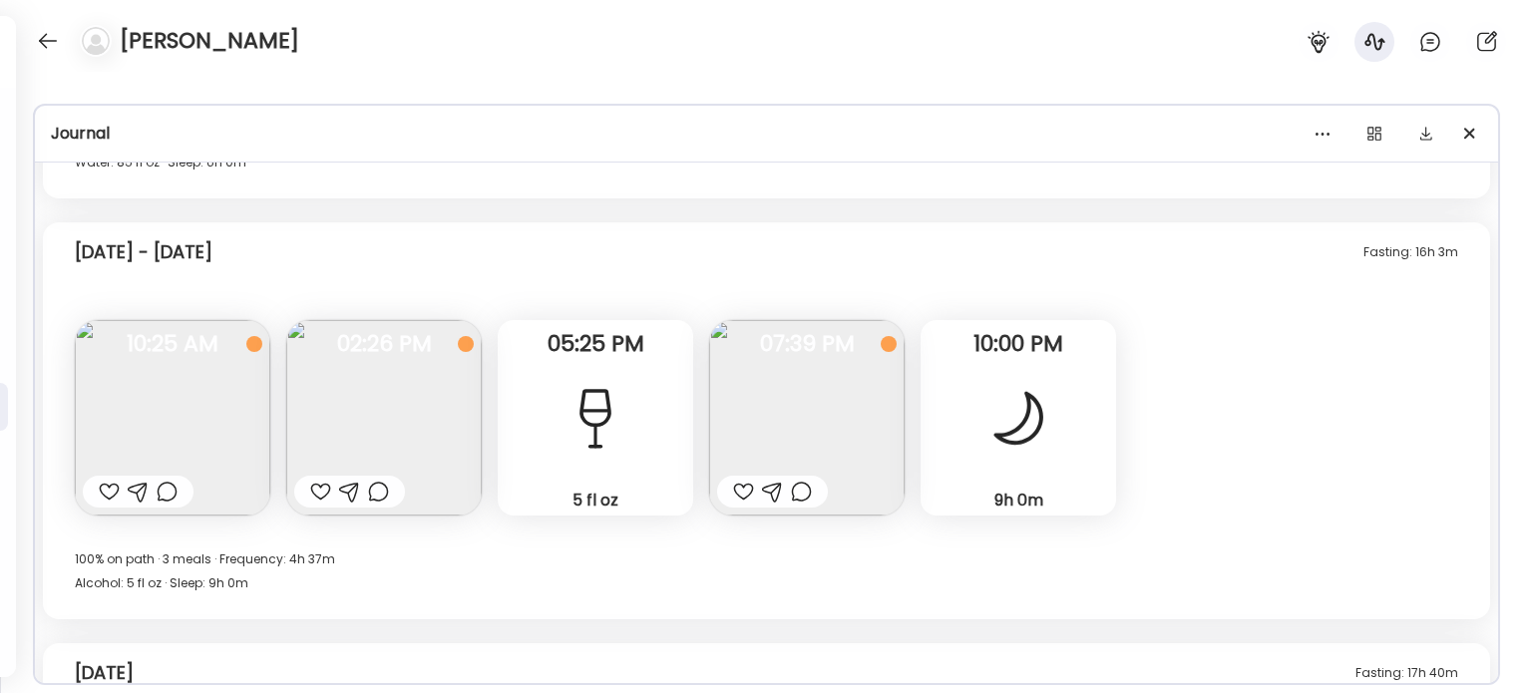
click at [791, 415] on img at bounding box center [806, 417] width 195 height 195
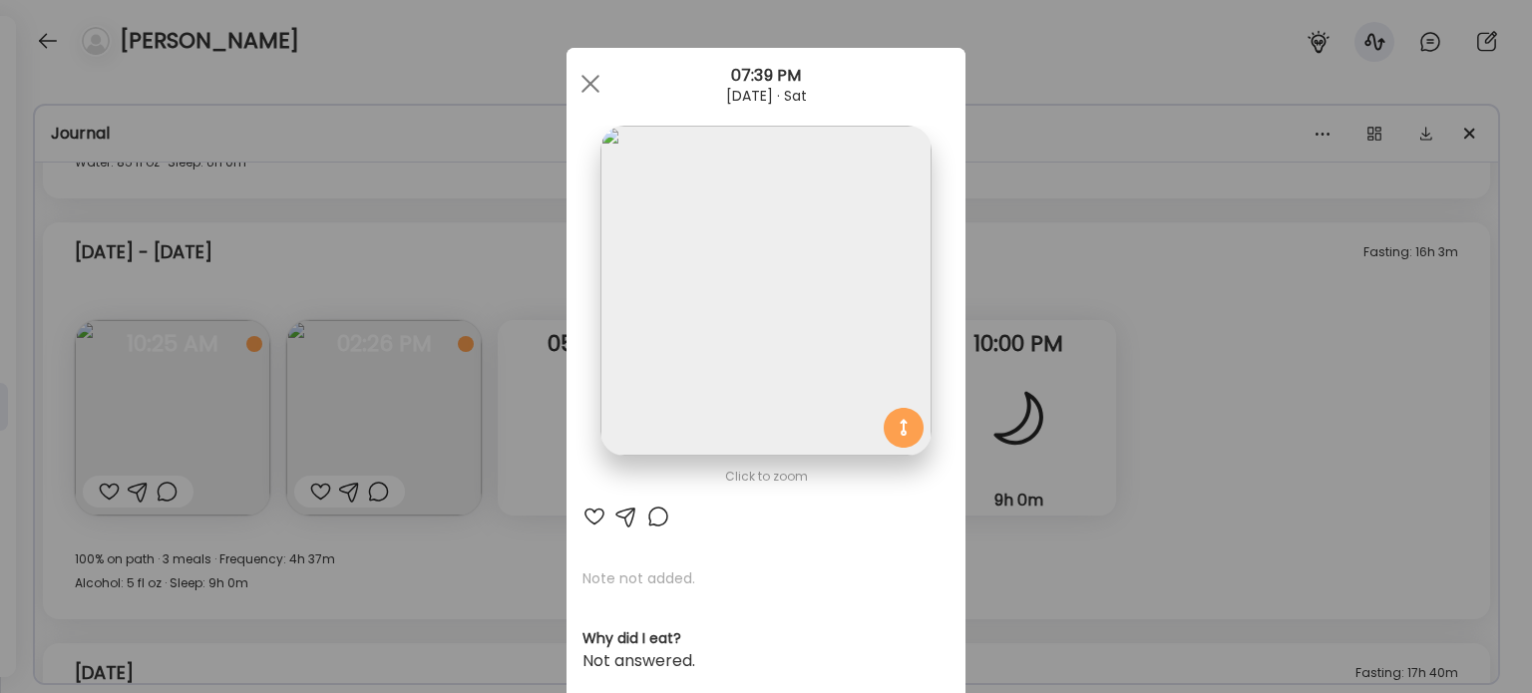
click at [779, 318] on img at bounding box center [765, 291] width 330 height 330
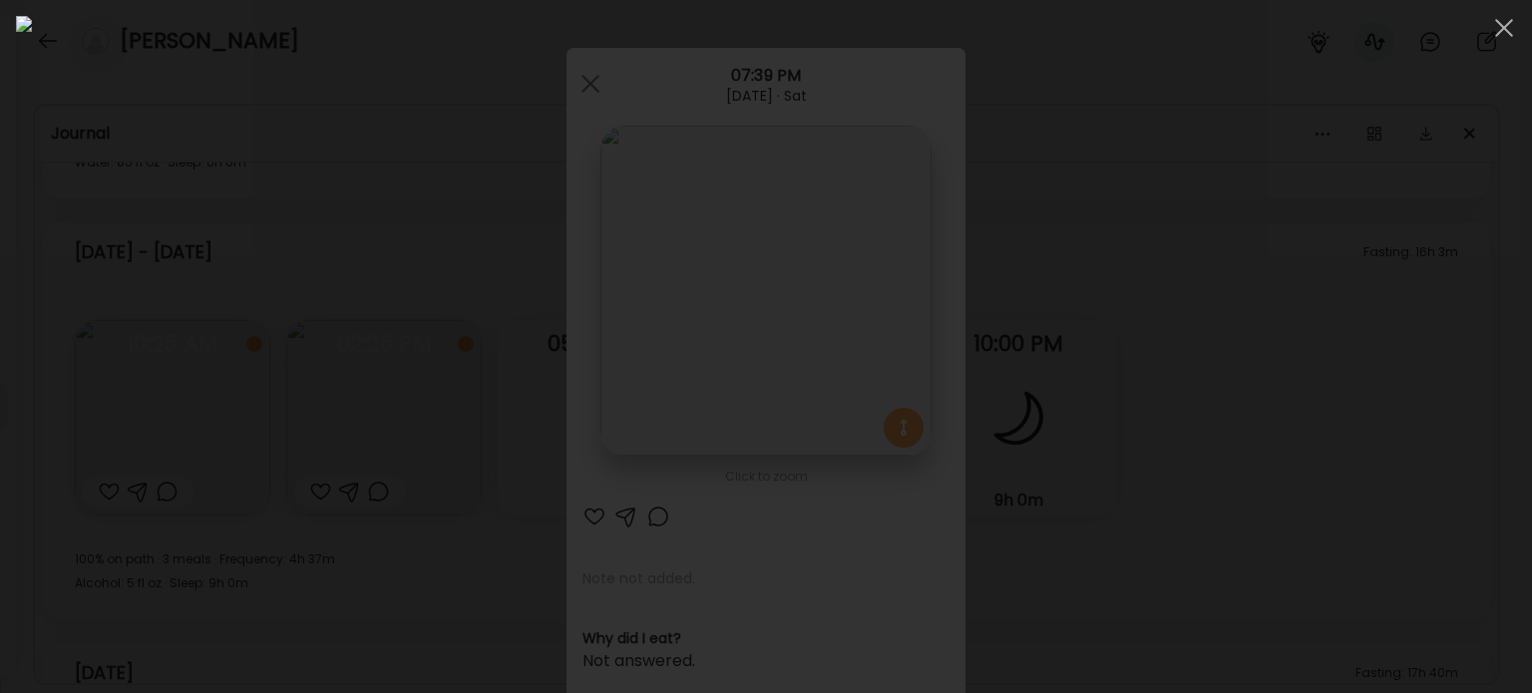
click at [747, 481] on img at bounding box center [766, 346] width 1500 height 661
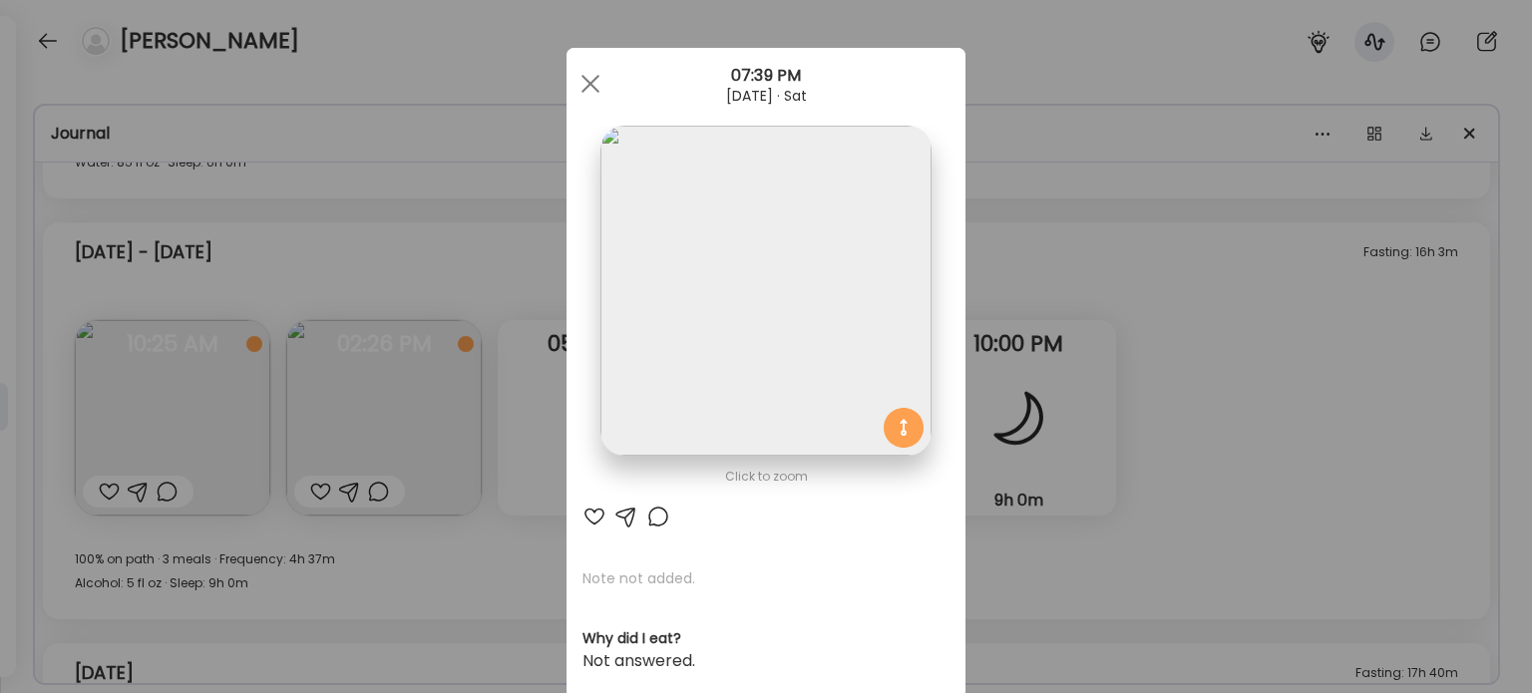
click at [585, 521] on div at bounding box center [594, 517] width 24 height 24
click at [545, 437] on div "Ate Coach Dashboard Wahoo! It’s official Take a moment to set up your Coach Pro…" at bounding box center [766, 346] width 1532 height 693
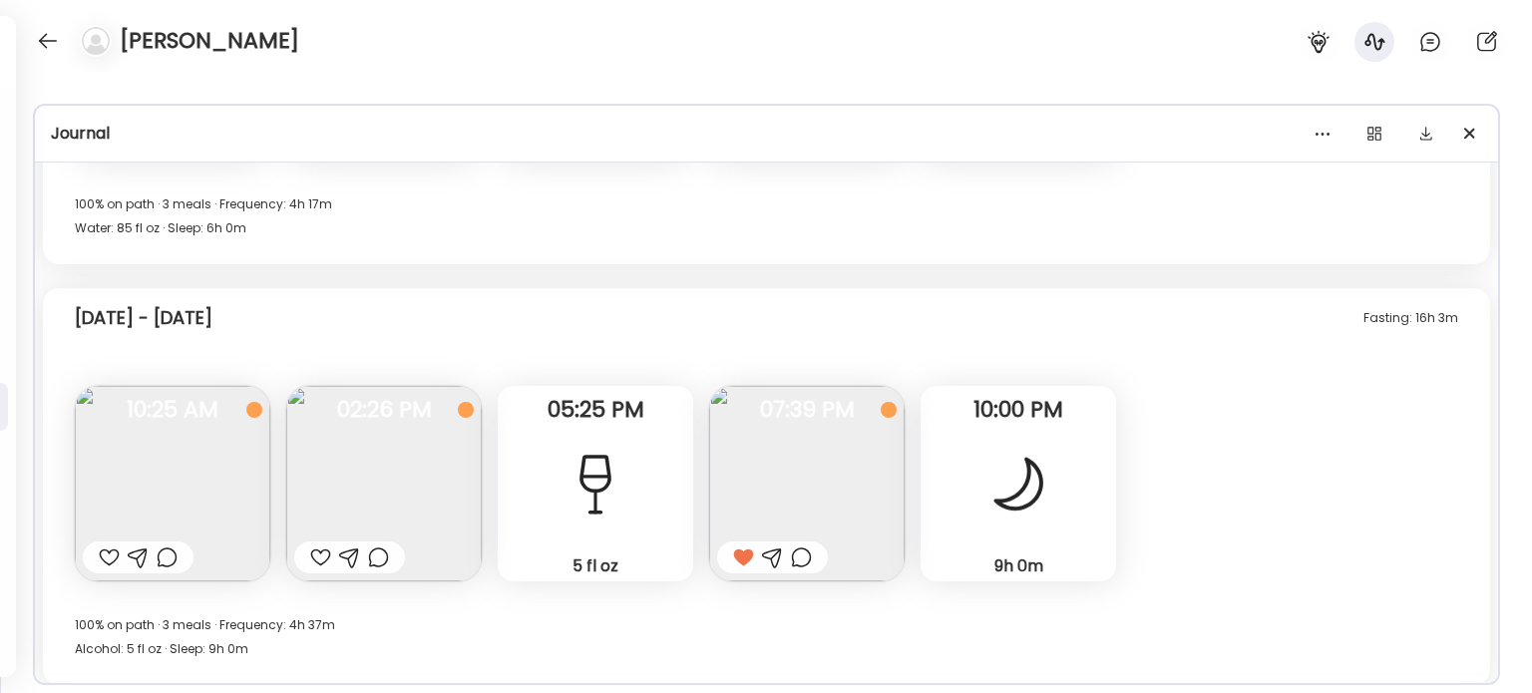
scroll to position [18068, 0]
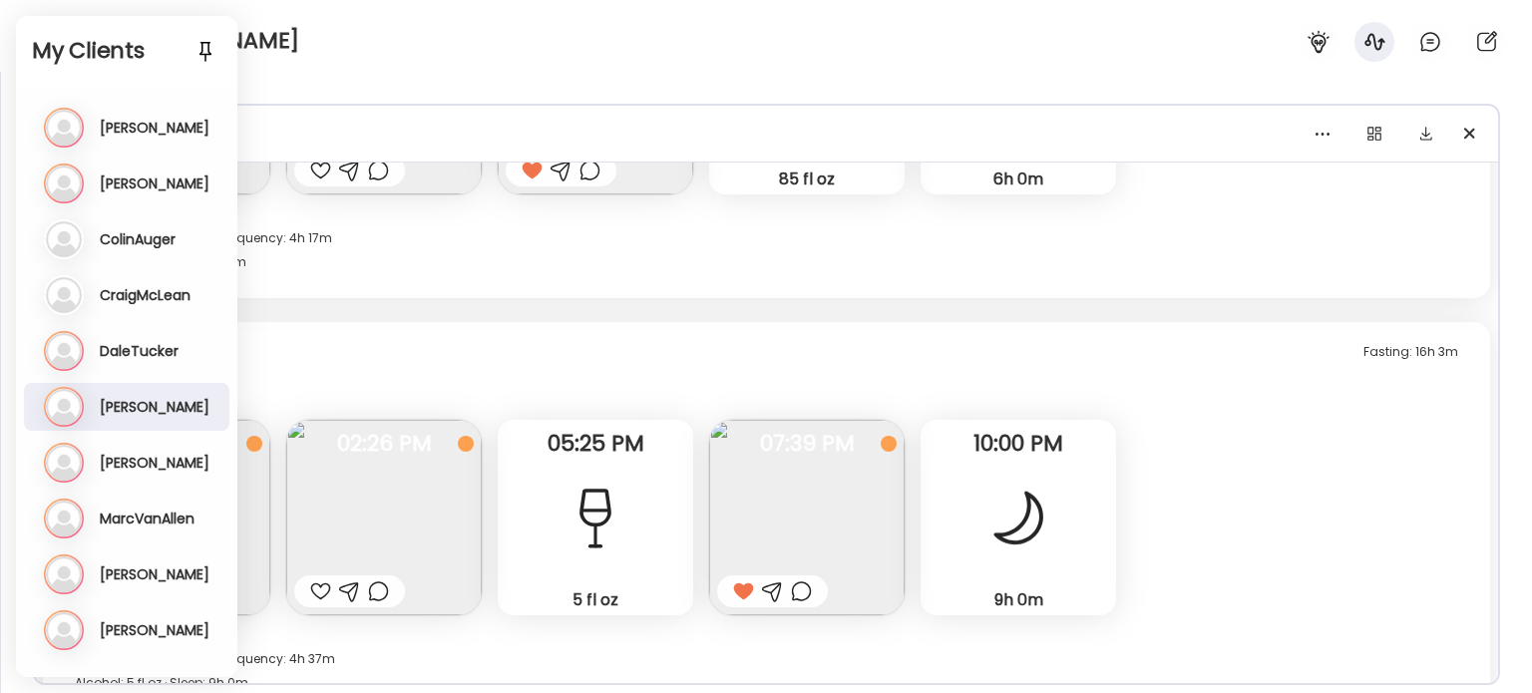
drag, startPoint x: 140, startPoint y: 131, endPoint x: 174, endPoint y: 173, distance: 53.9
click at [142, 134] on div "An [PERSON_NAME] Last meal: Just now" at bounding box center [129, 128] width 170 height 40
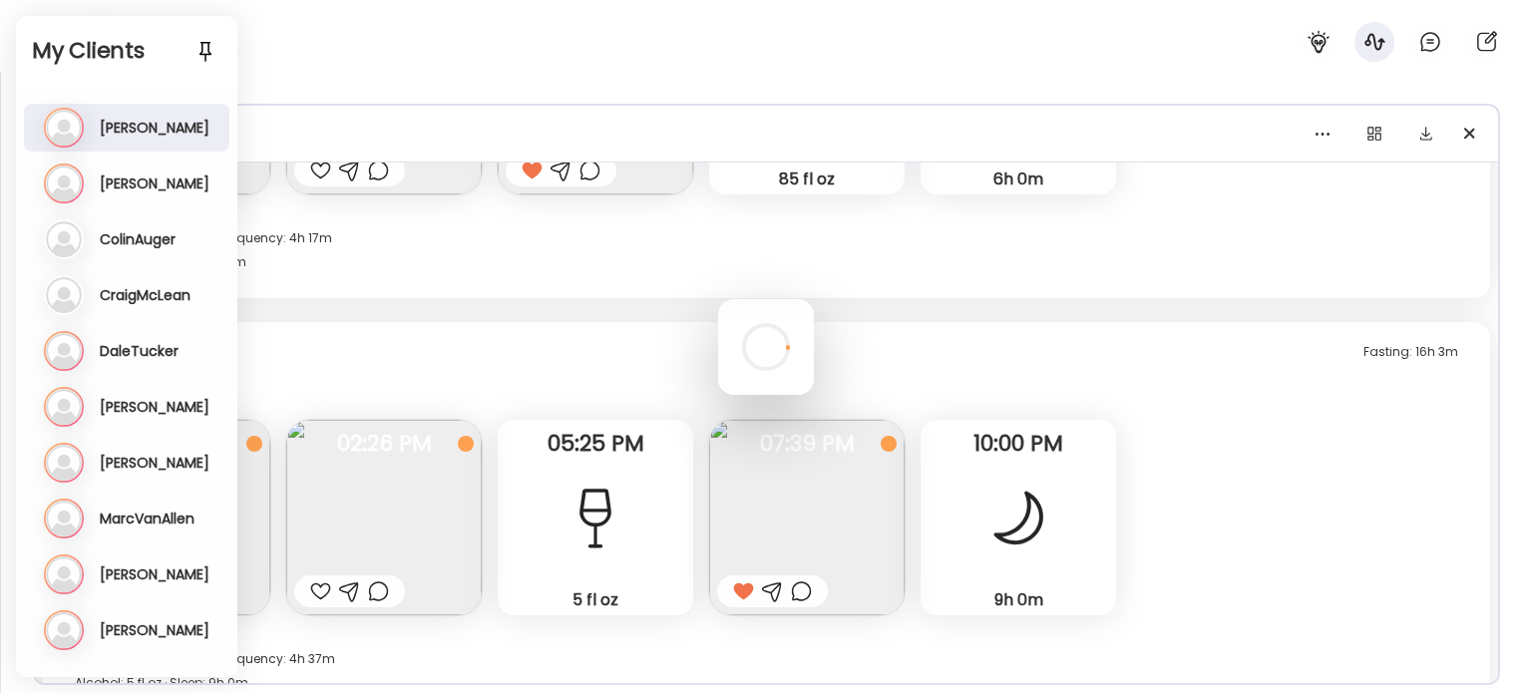
scroll to position [2006, 0]
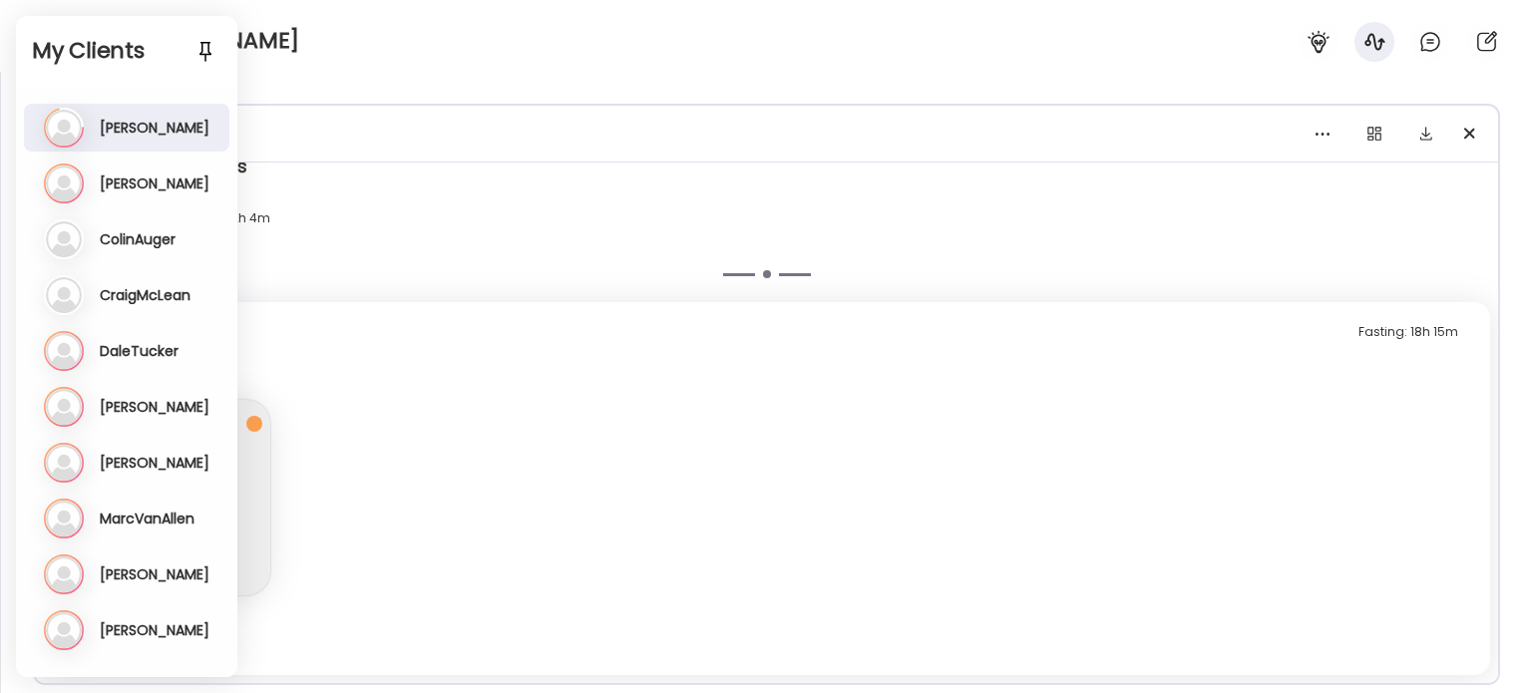
click at [415, 114] on div "Journal" at bounding box center [766, 134] width 1463 height 57
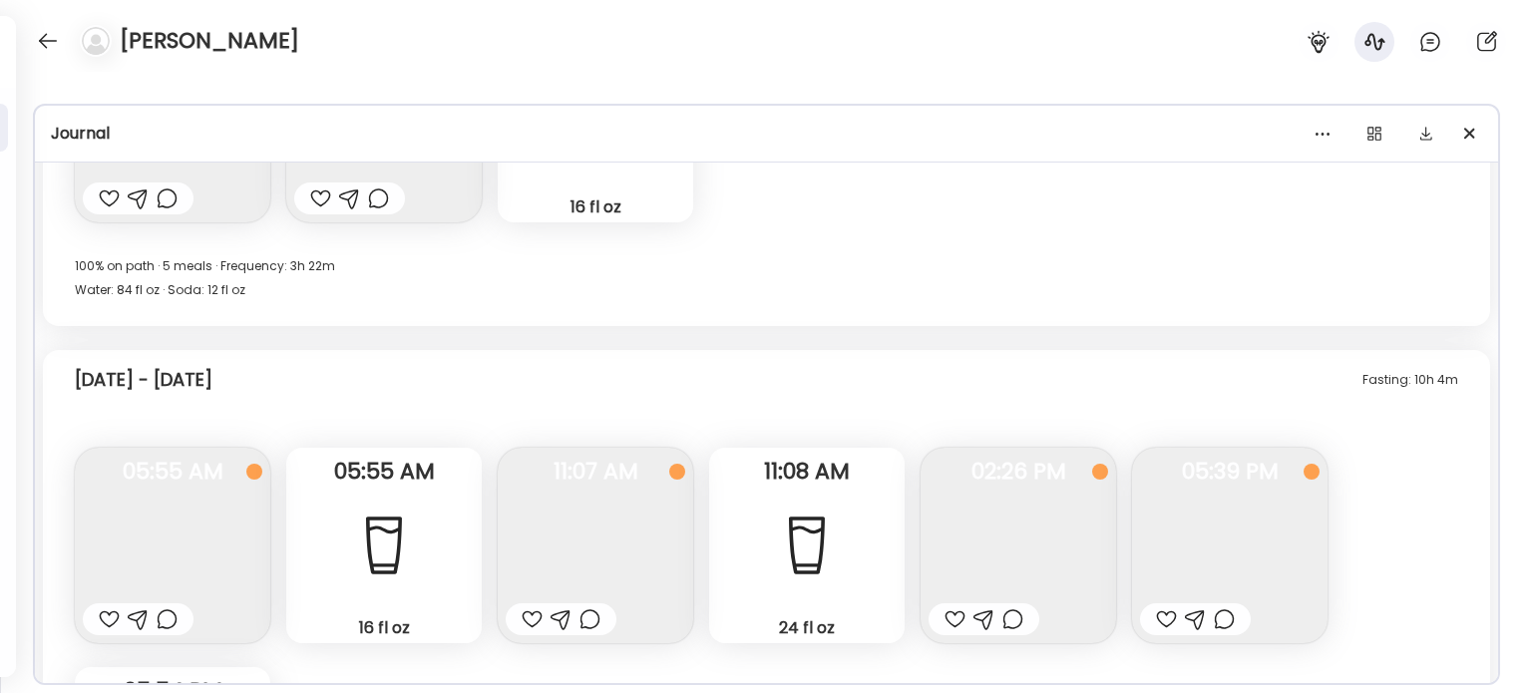
scroll to position [21519, 0]
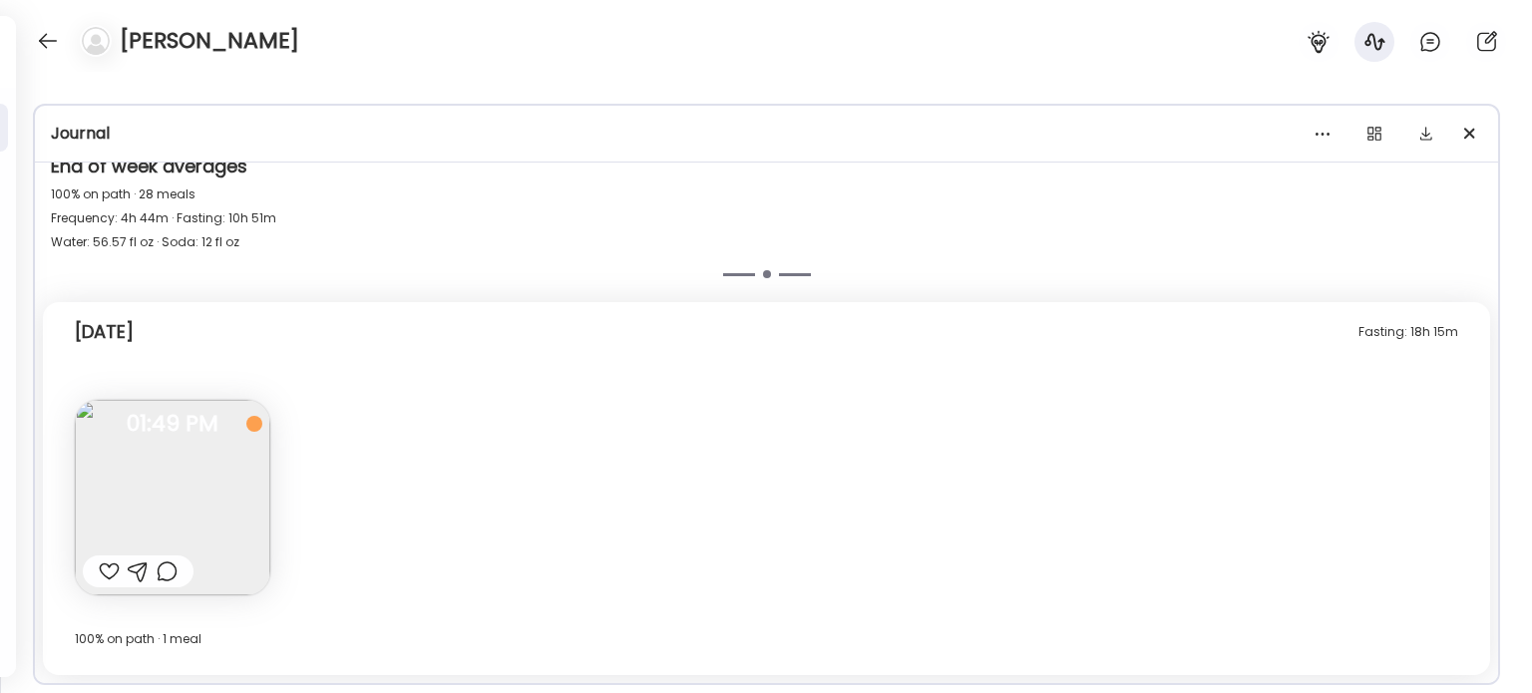
click at [547, 389] on div "Fasting: 18h 15m [DATE] Note not added Questions not answered 01:49 PM [DATE] 1…" at bounding box center [766, 488] width 1447 height 373
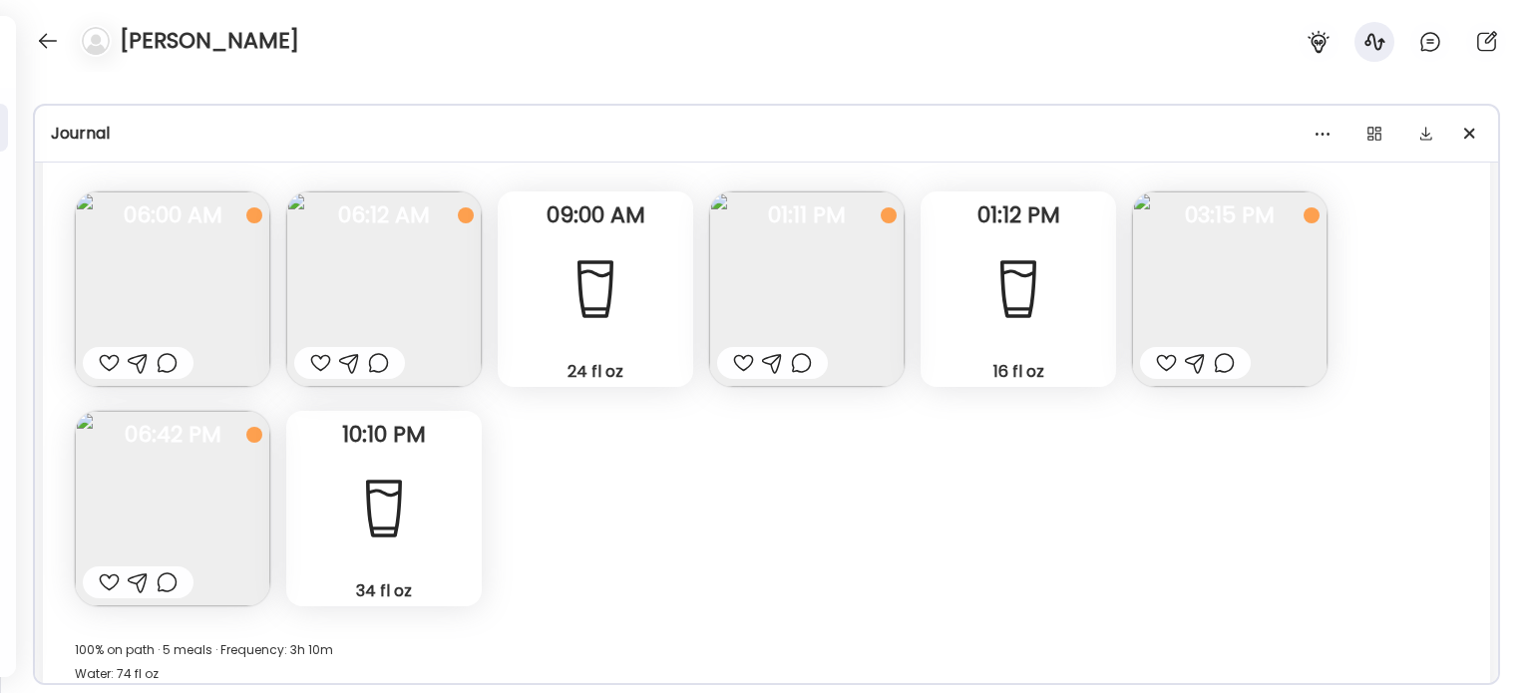
scroll to position [15037, 0]
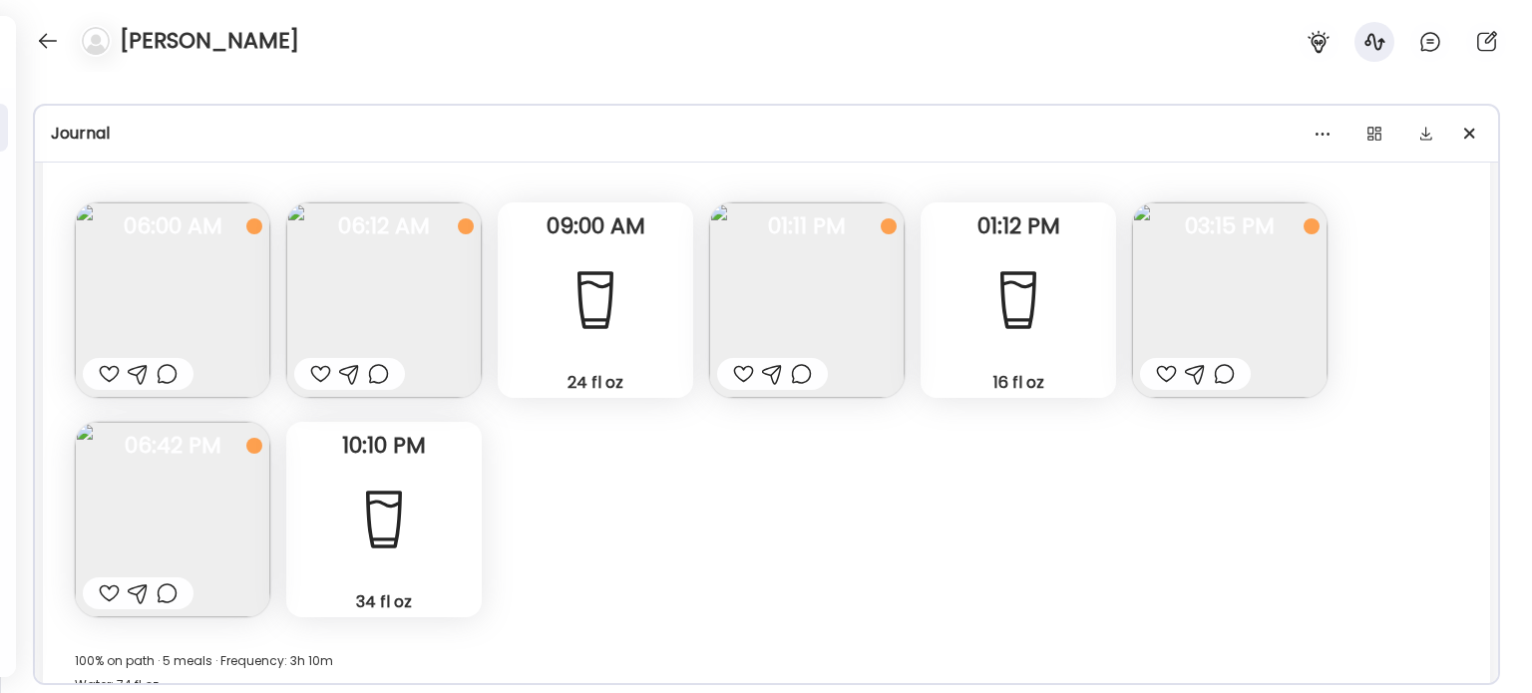
click at [413, 326] on img at bounding box center [383, 299] width 195 height 195
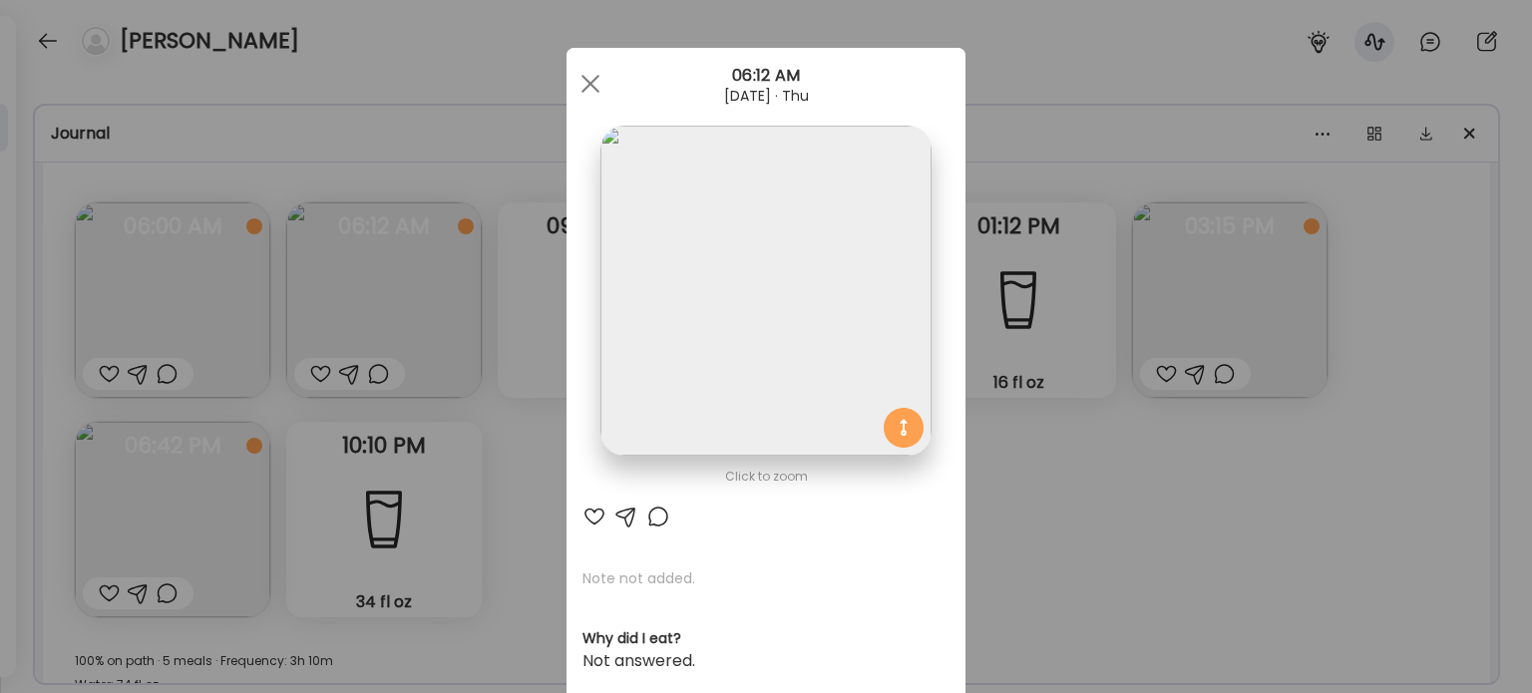
click at [740, 376] on img at bounding box center [765, 291] width 330 height 330
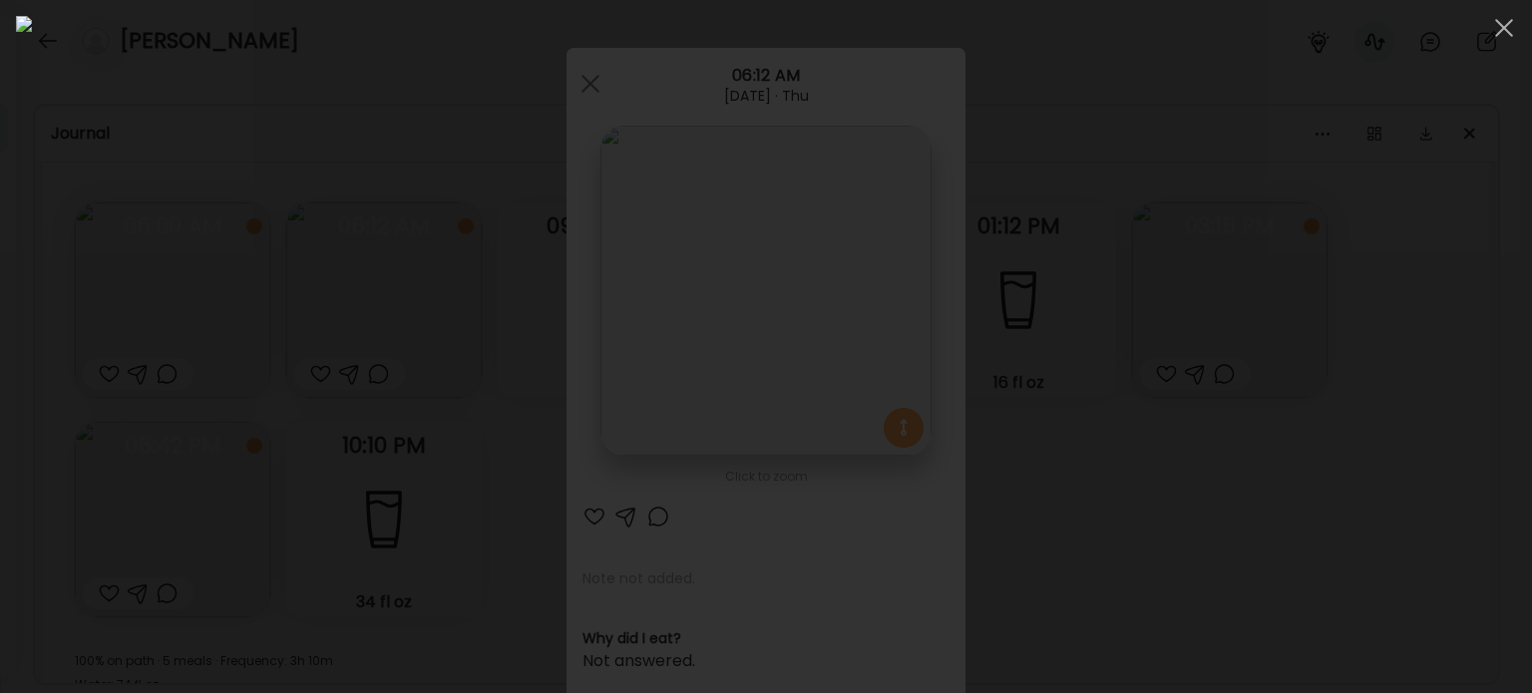
click at [1222, 313] on div at bounding box center [766, 346] width 1500 height 661
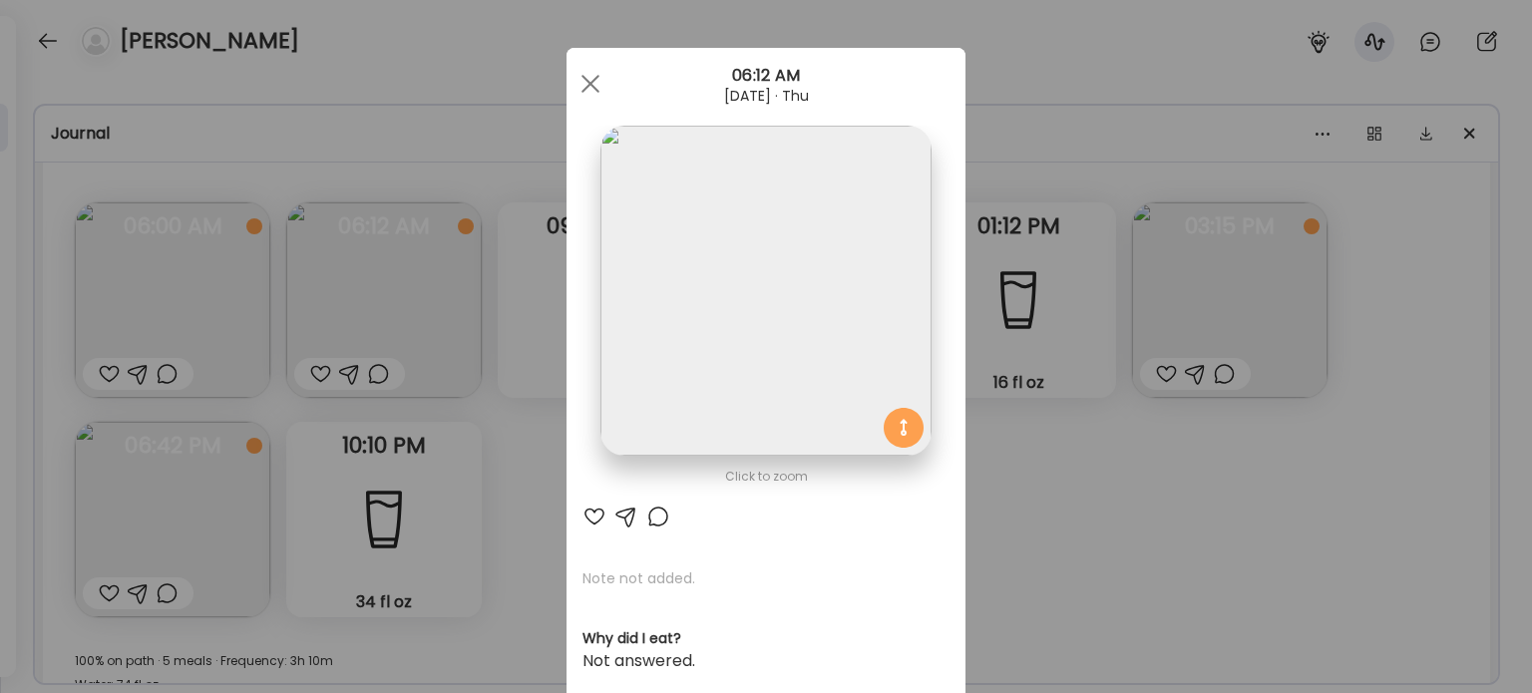
click at [1075, 560] on div "Ate Coach Dashboard Wahoo! It’s official Take a moment to set up your Coach Pro…" at bounding box center [766, 346] width 1532 height 693
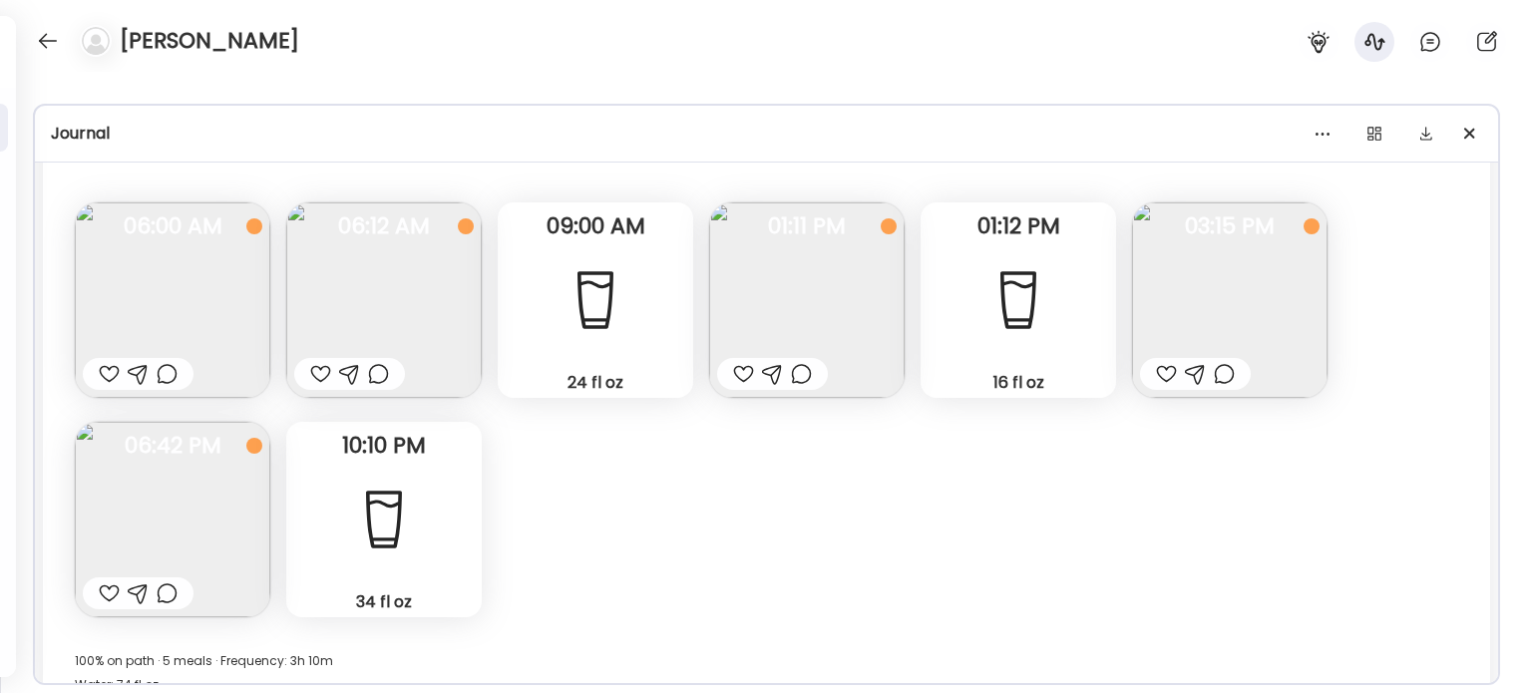
click at [900, 301] on img at bounding box center [806, 299] width 195 height 195
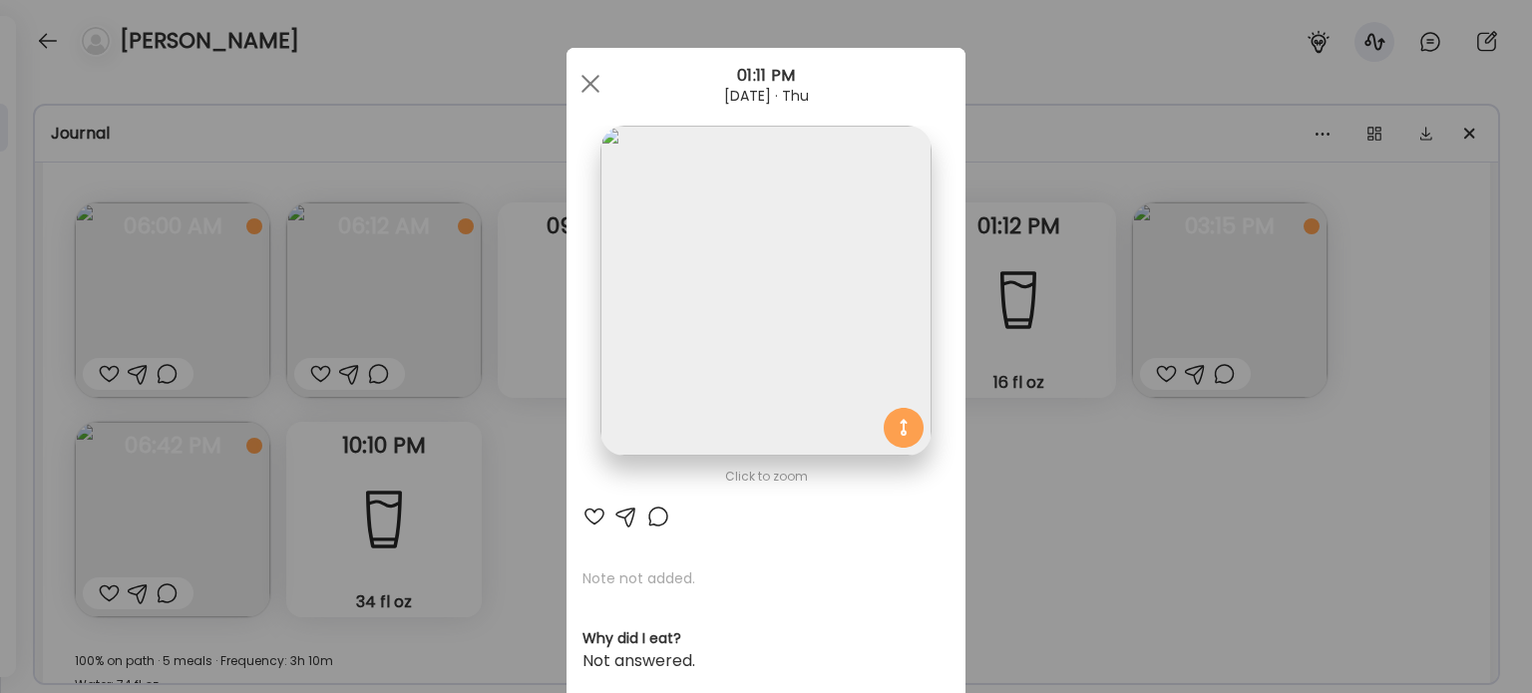
click at [826, 358] on img at bounding box center [765, 291] width 330 height 330
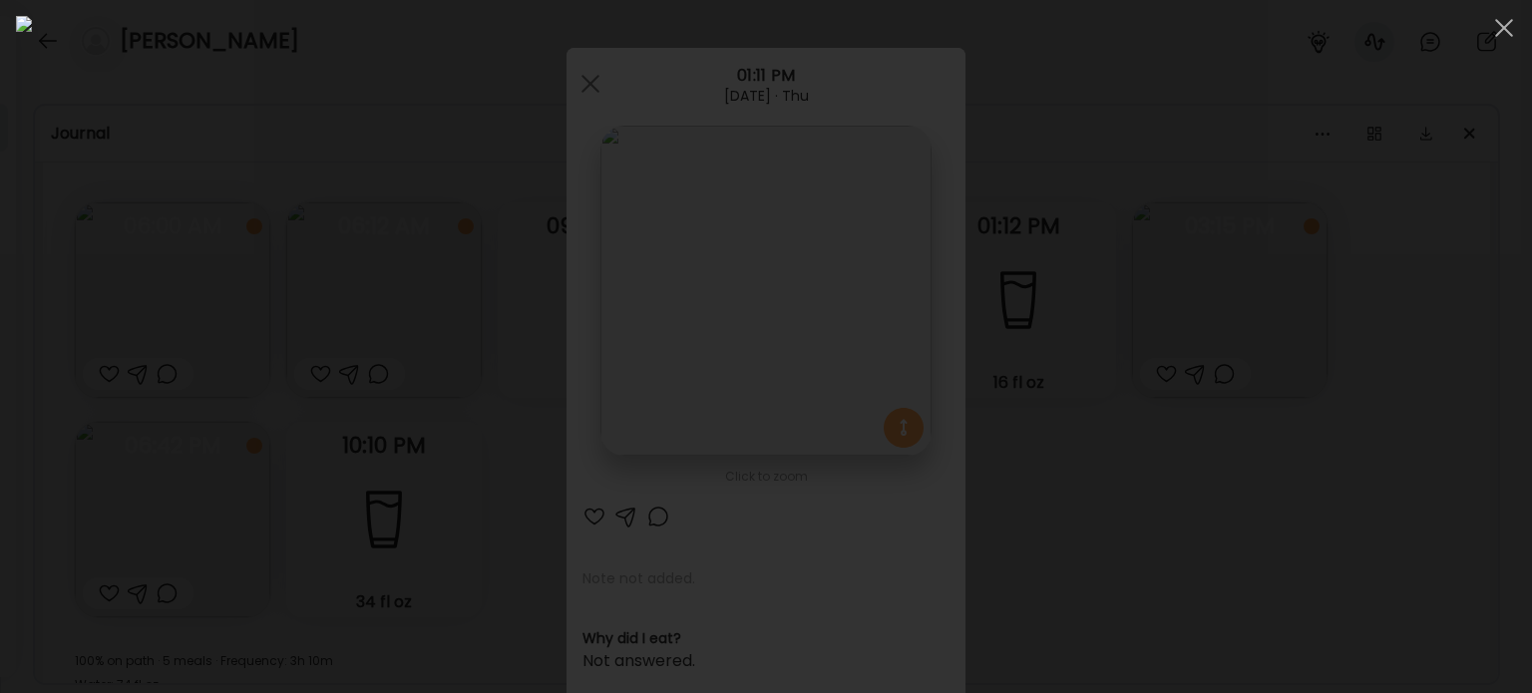
click at [1245, 328] on div at bounding box center [766, 346] width 1500 height 661
click at [1246, 334] on div "Ate Coach Dashboard Wahoo! It’s official Take a moment to set up your Coach Pro…" at bounding box center [766, 346] width 1532 height 693
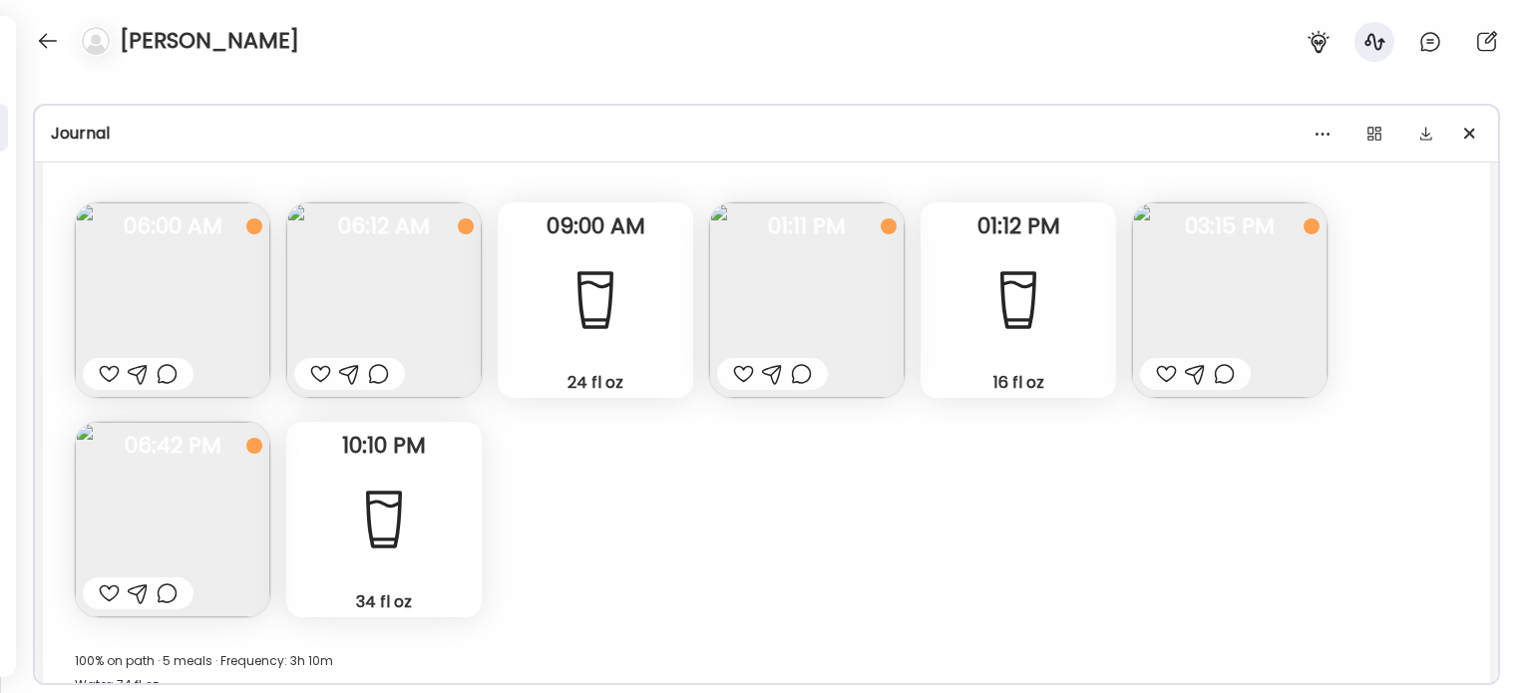
click at [1244, 338] on img at bounding box center [1229, 299] width 195 height 195
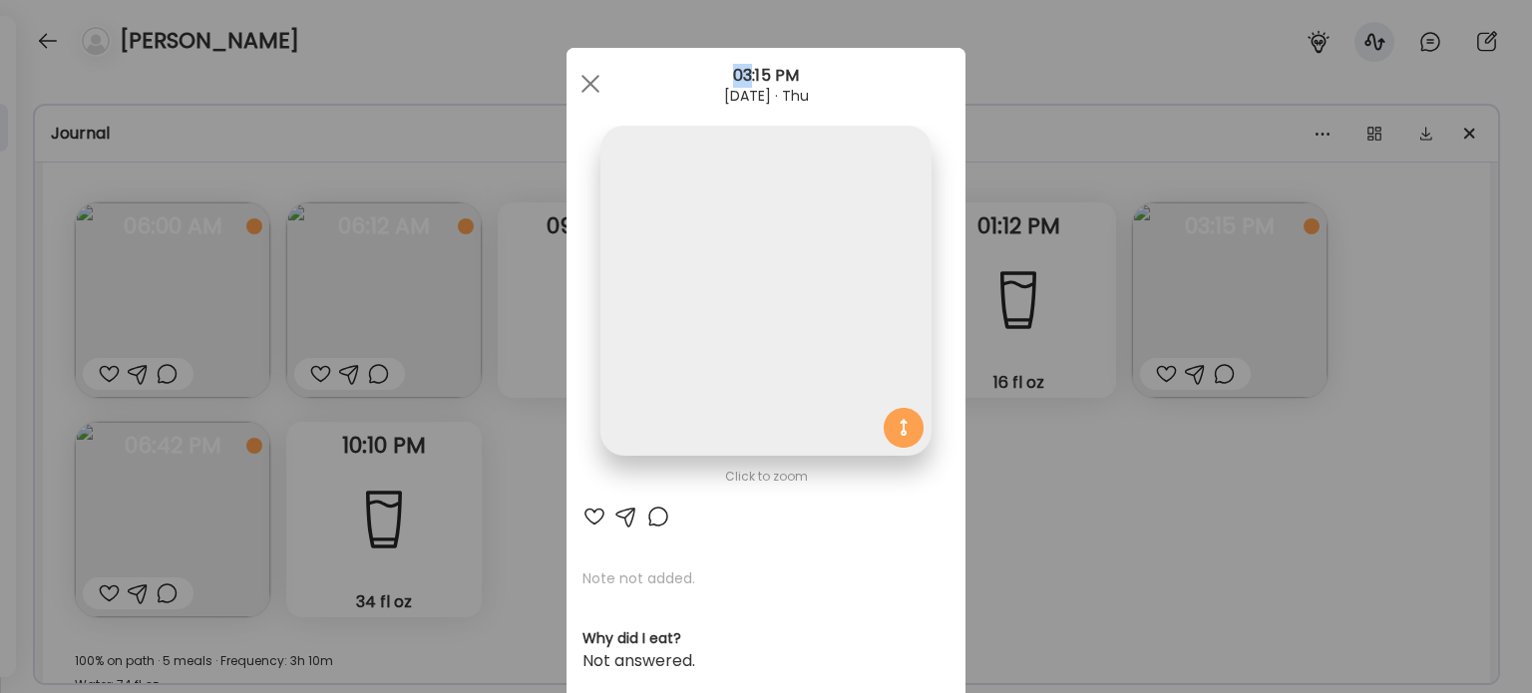
click at [1244, 338] on div "Ate Coach Dashboard Wahoo! It’s official Take a moment to set up your Coach Pro…" at bounding box center [766, 346] width 1532 height 693
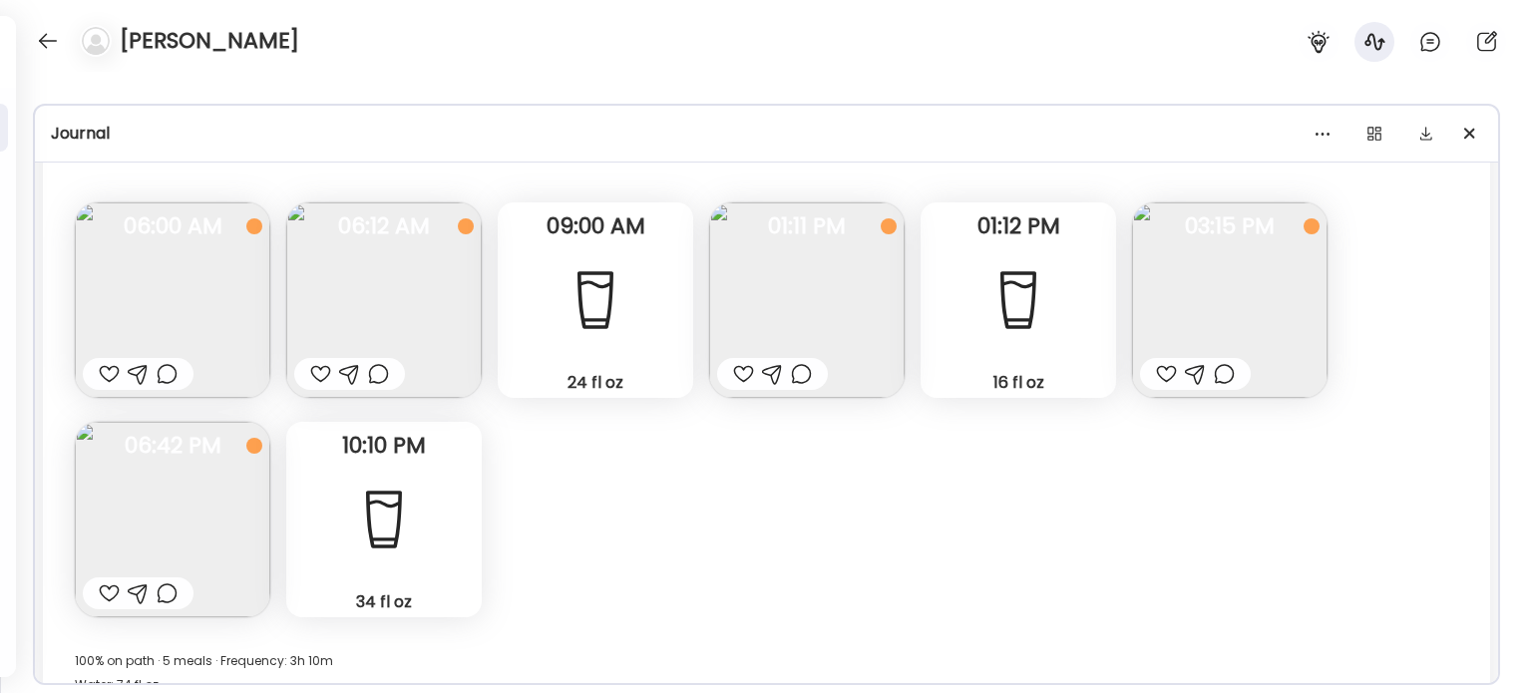
click at [1251, 332] on img at bounding box center [1229, 299] width 195 height 195
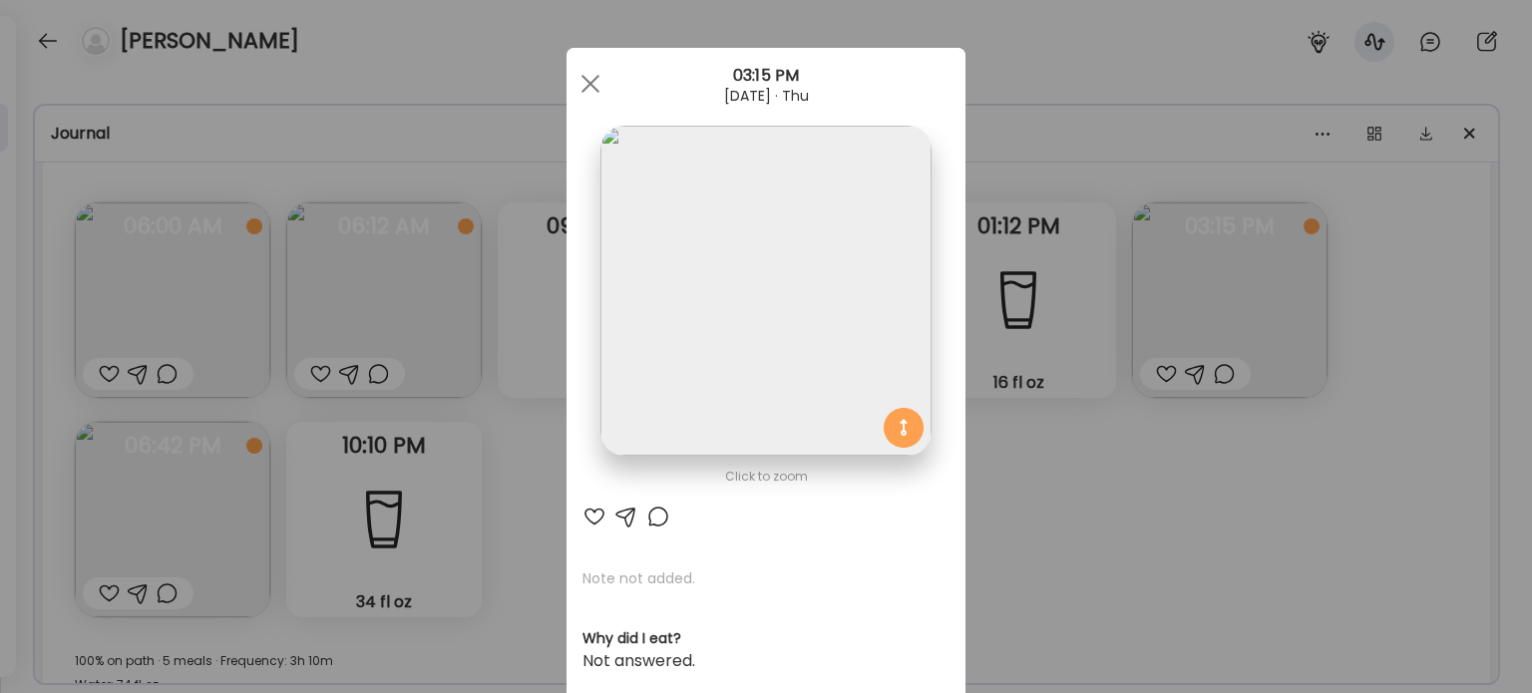
click at [1242, 338] on div "Ate Coach Dashboard Wahoo! It’s official Take a moment to set up your Coach Pro…" at bounding box center [766, 346] width 1532 height 693
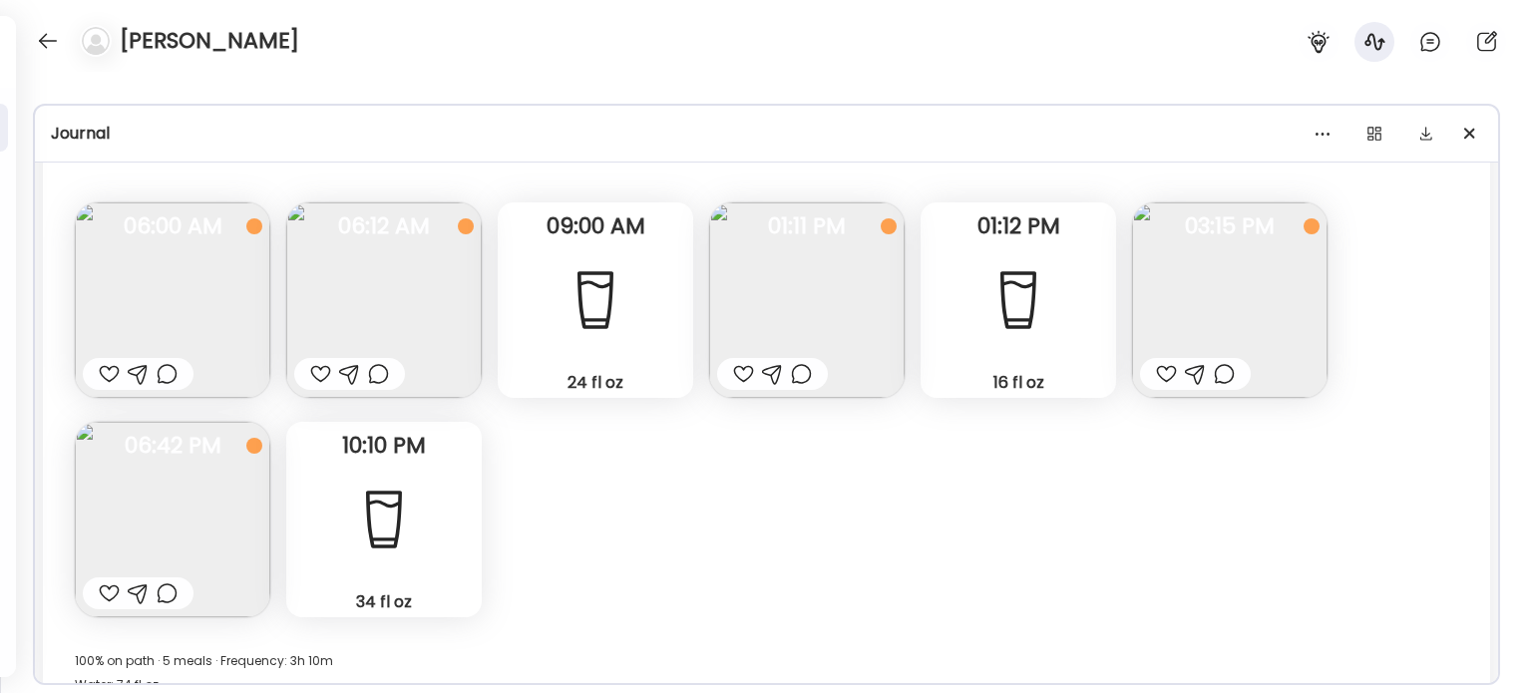
click at [203, 528] on img at bounding box center [172, 519] width 195 height 195
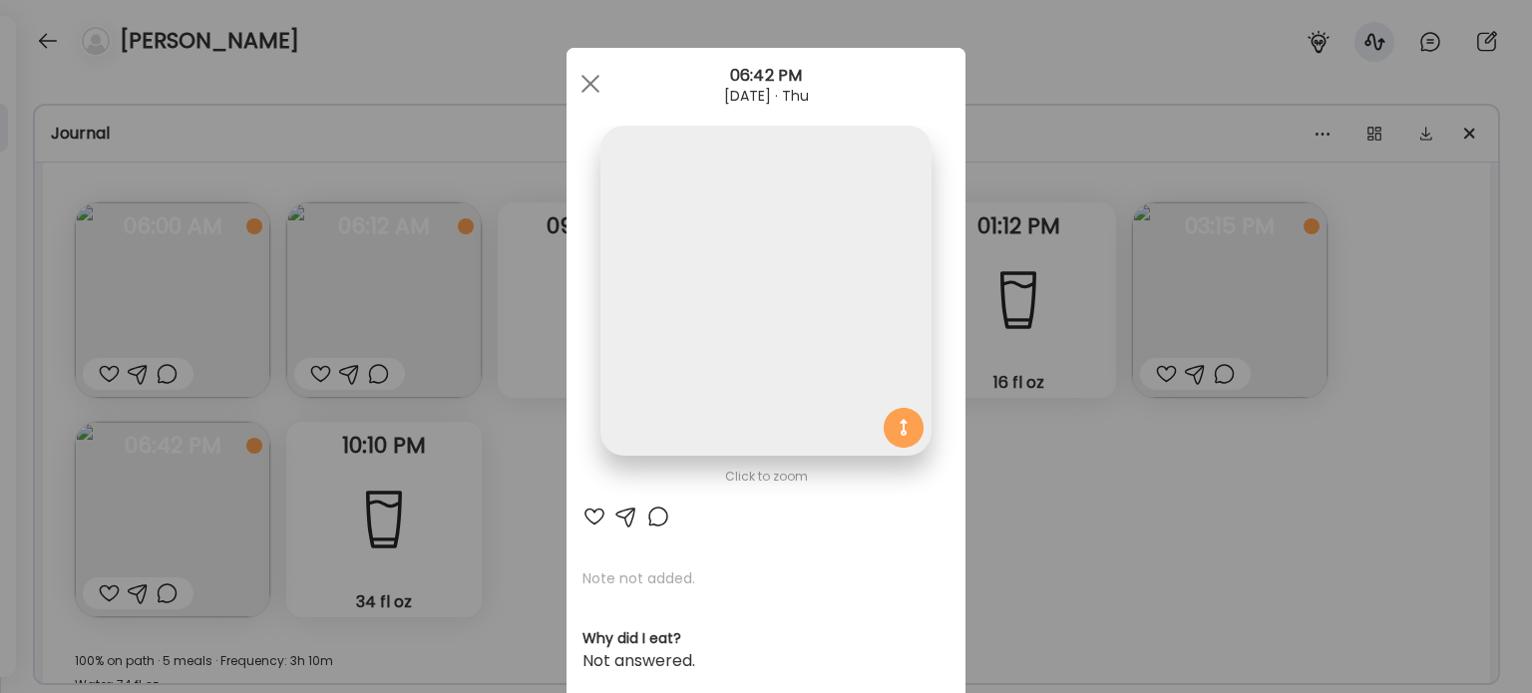
click at [697, 357] on img at bounding box center [765, 291] width 330 height 330
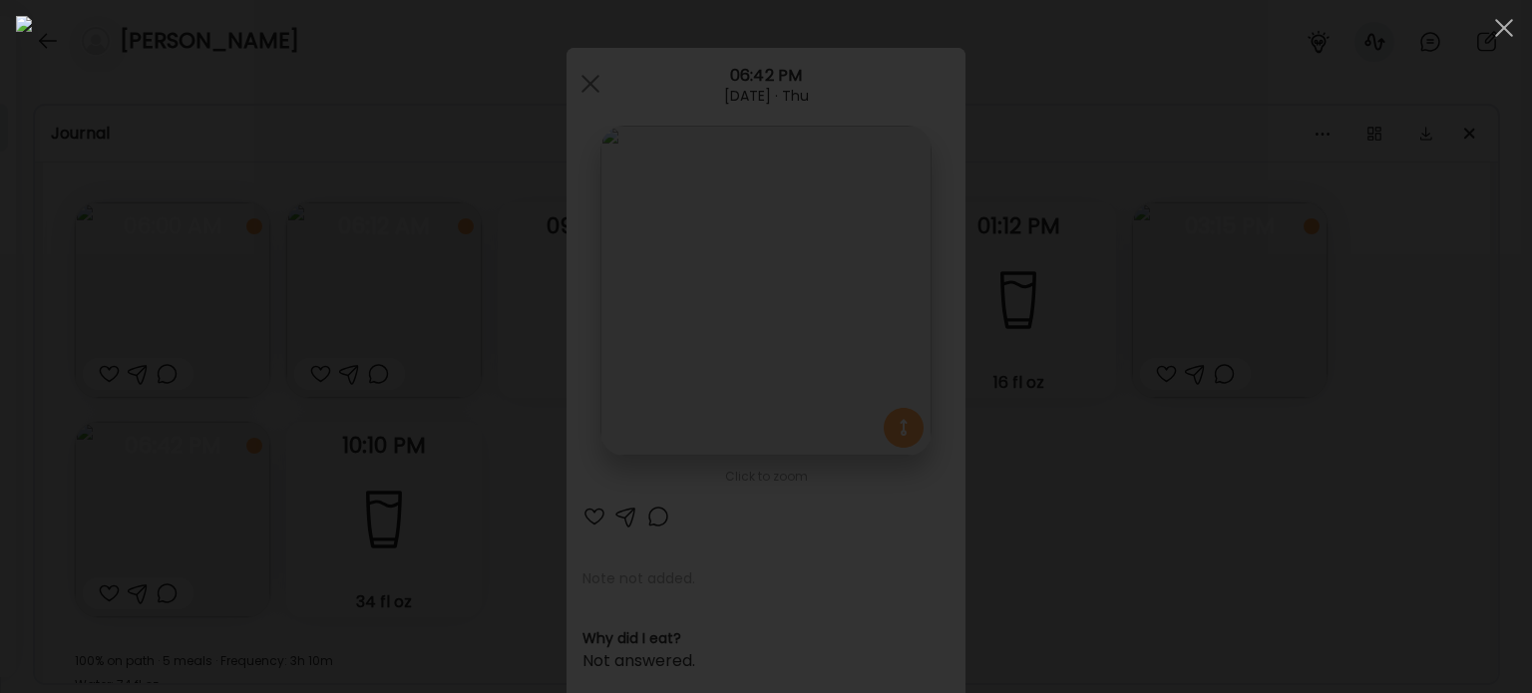
click at [795, 296] on img at bounding box center [766, 346] width 1500 height 661
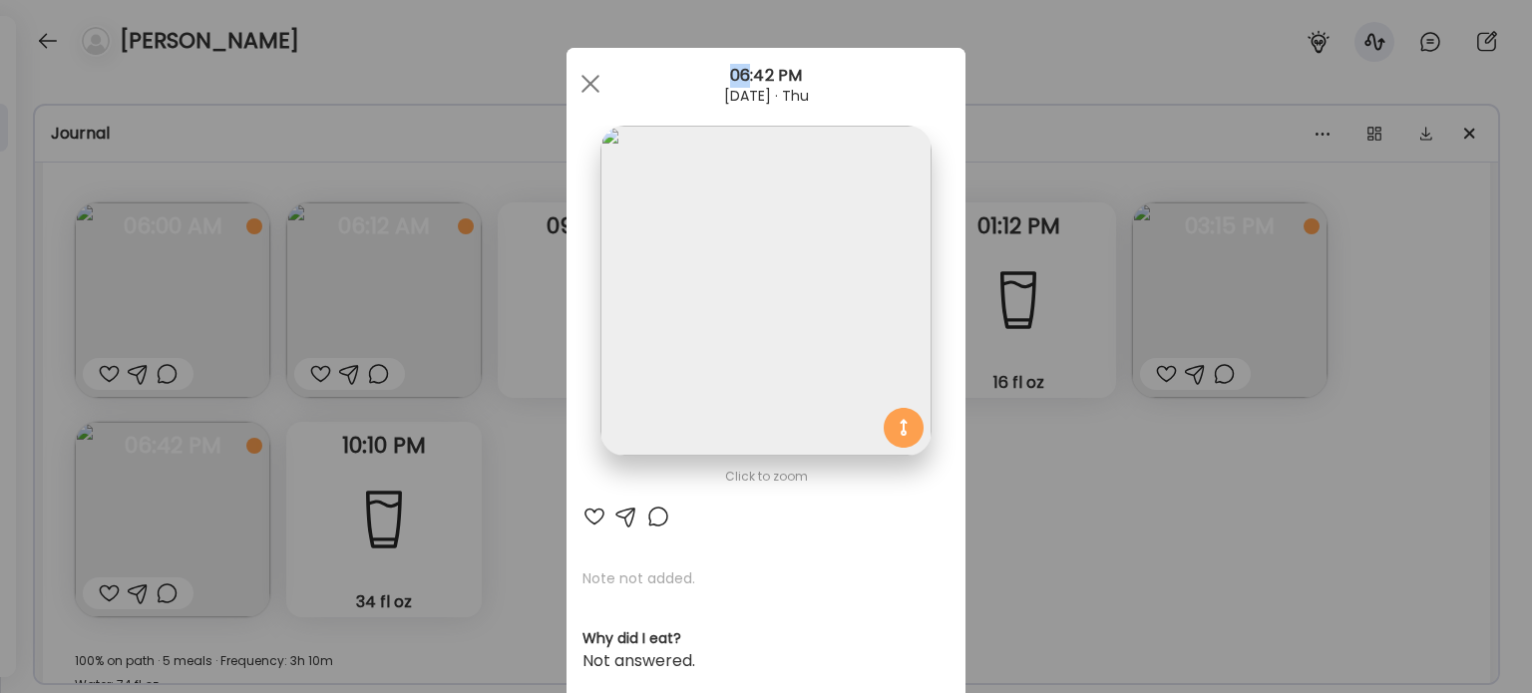
click at [1102, 448] on div "Ate Coach Dashboard Wahoo! It’s official Take a moment to set up your Coach Pro…" at bounding box center [766, 346] width 1532 height 693
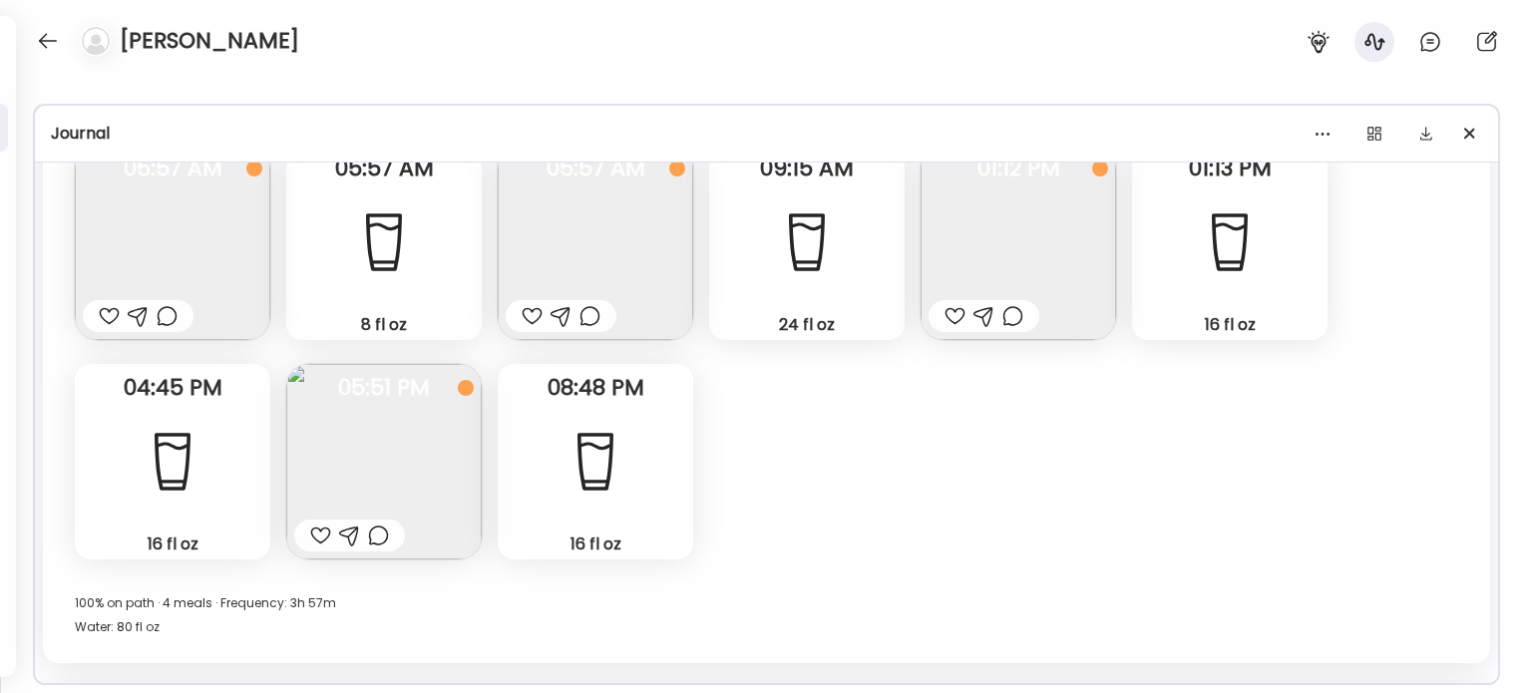
scroll to position [15635, 0]
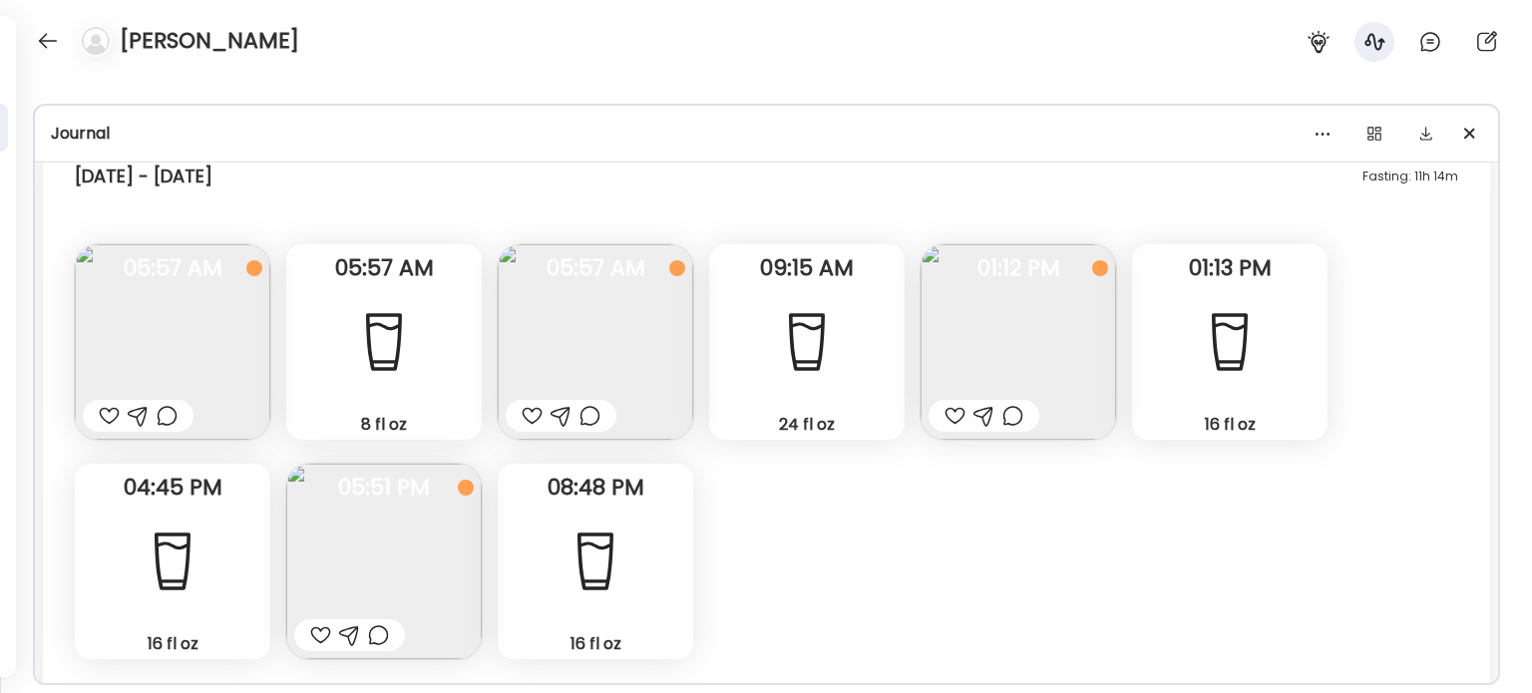
click at [401, 559] on img at bounding box center [383, 561] width 195 height 195
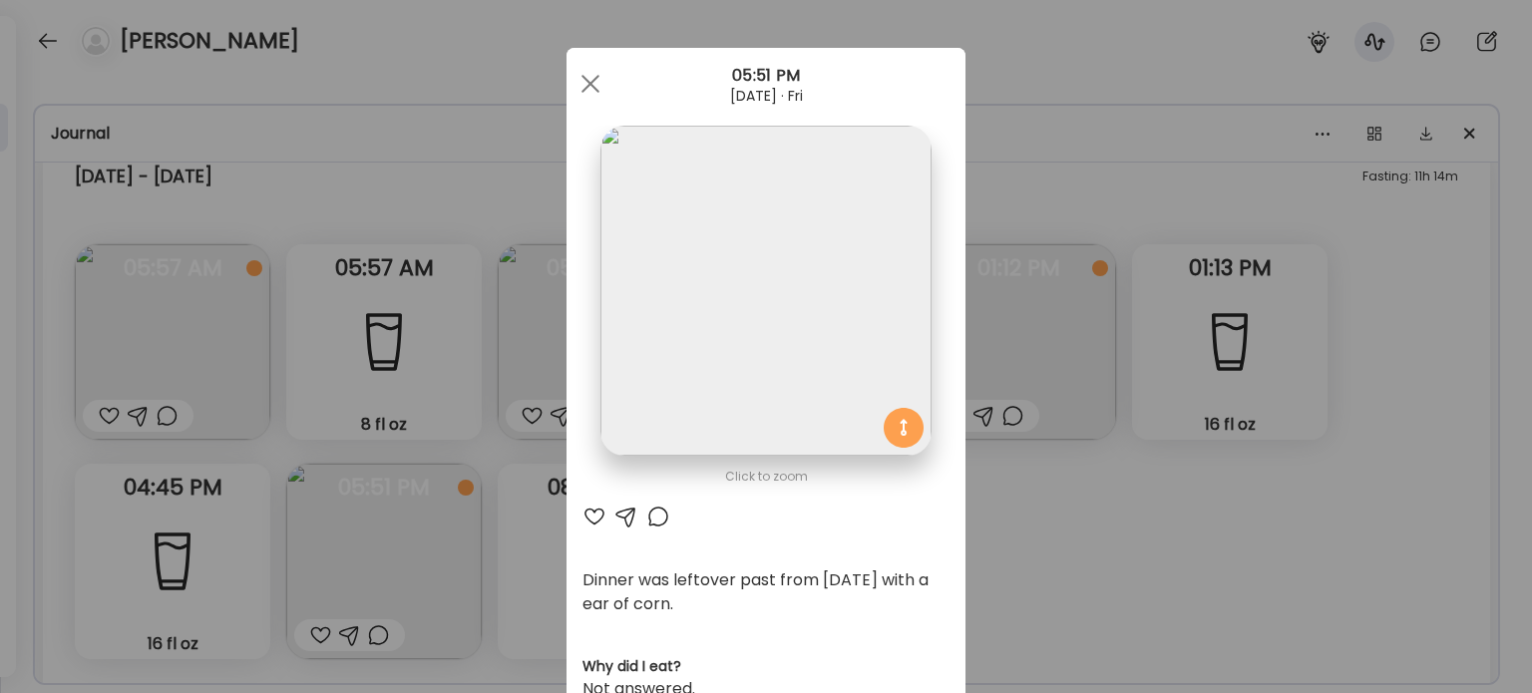
click at [1071, 579] on div "Ate Coach Dashboard Wahoo! It’s official Take a moment to set up your Coach Pro…" at bounding box center [766, 346] width 1532 height 693
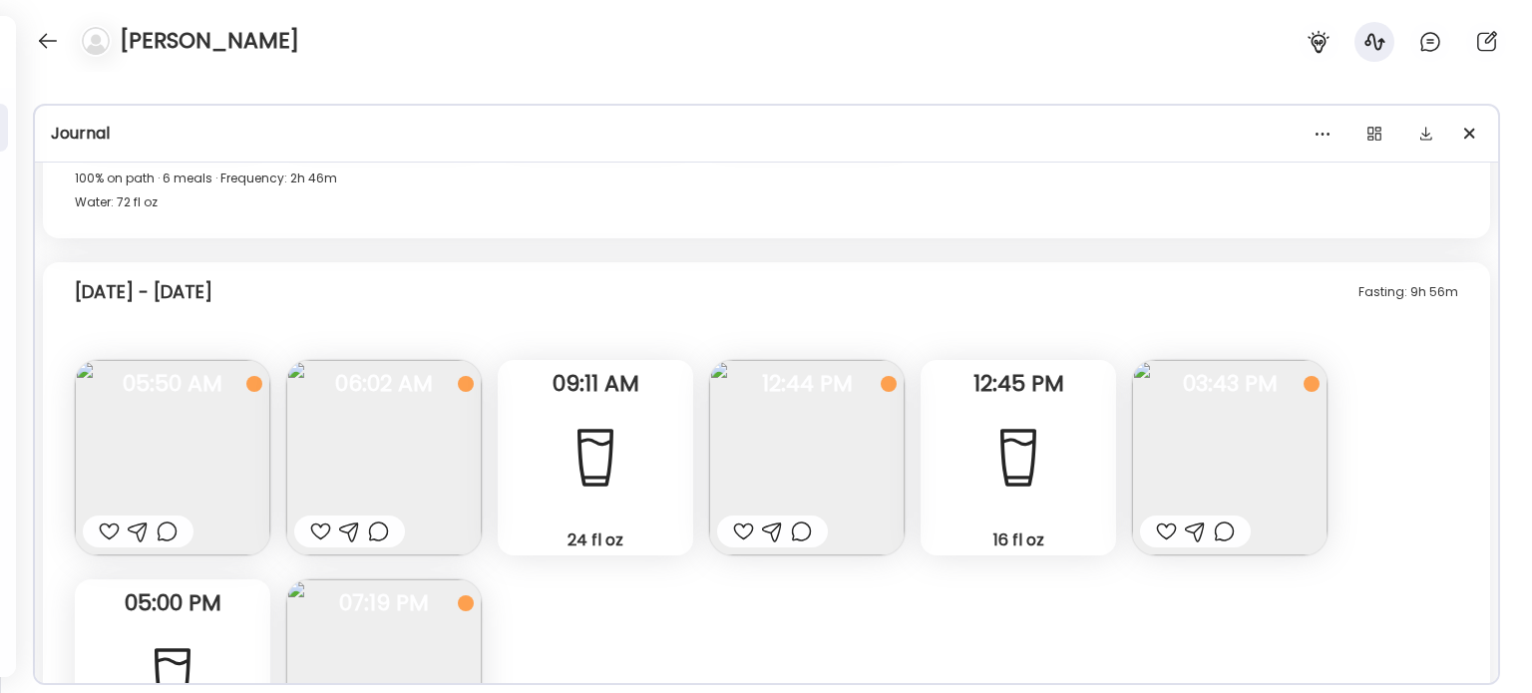
scroll to position [14438, 0]
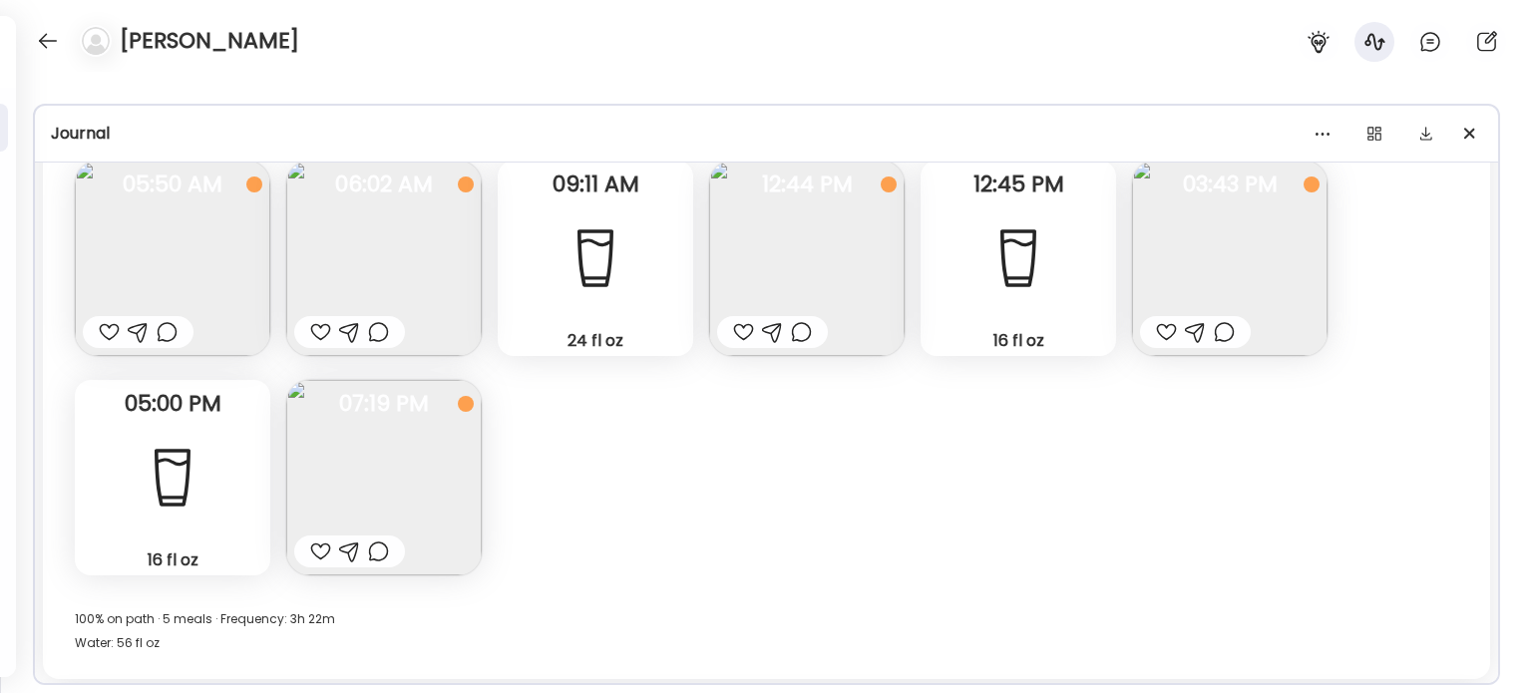
click at [389, 480] on img at bounding box center [383, 477] width 195 height 195
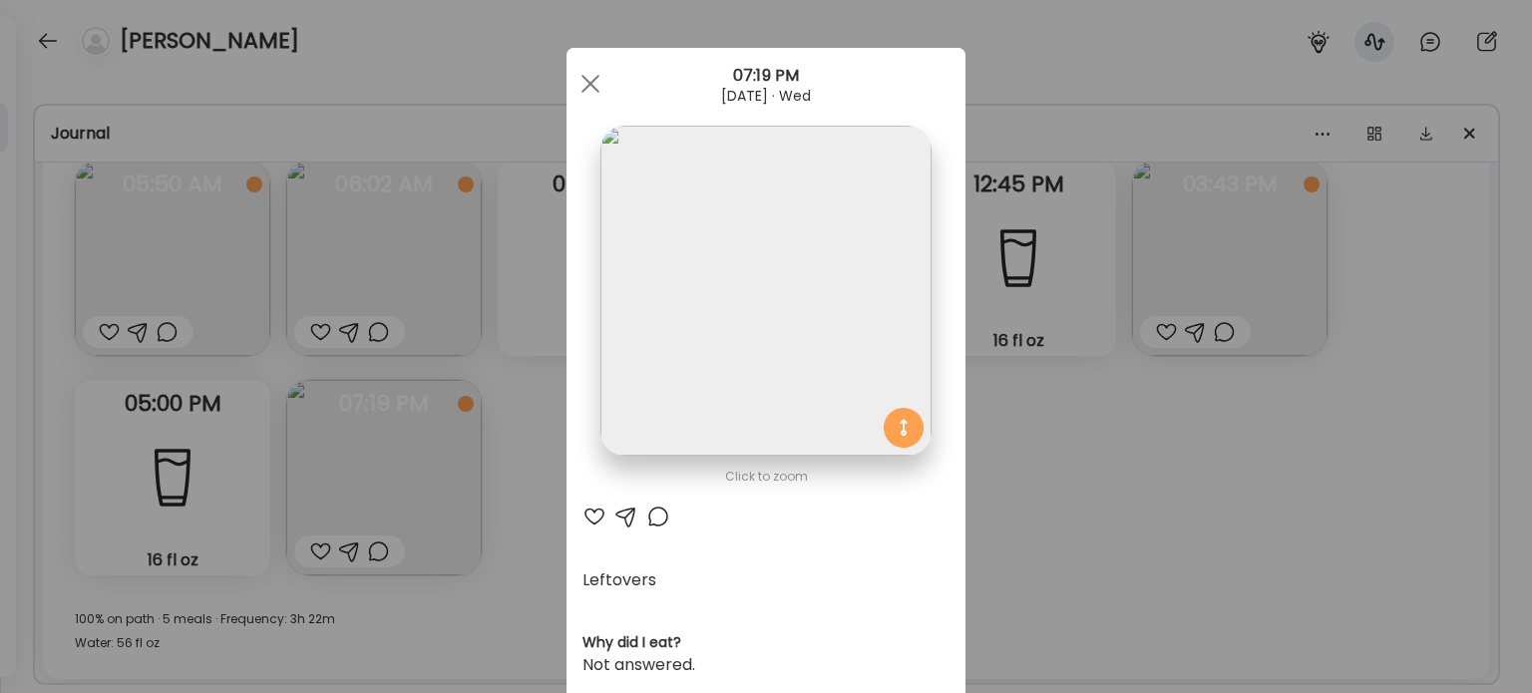
click at [744, 371] on img at bounding box center [765, 291] width 330 height 330
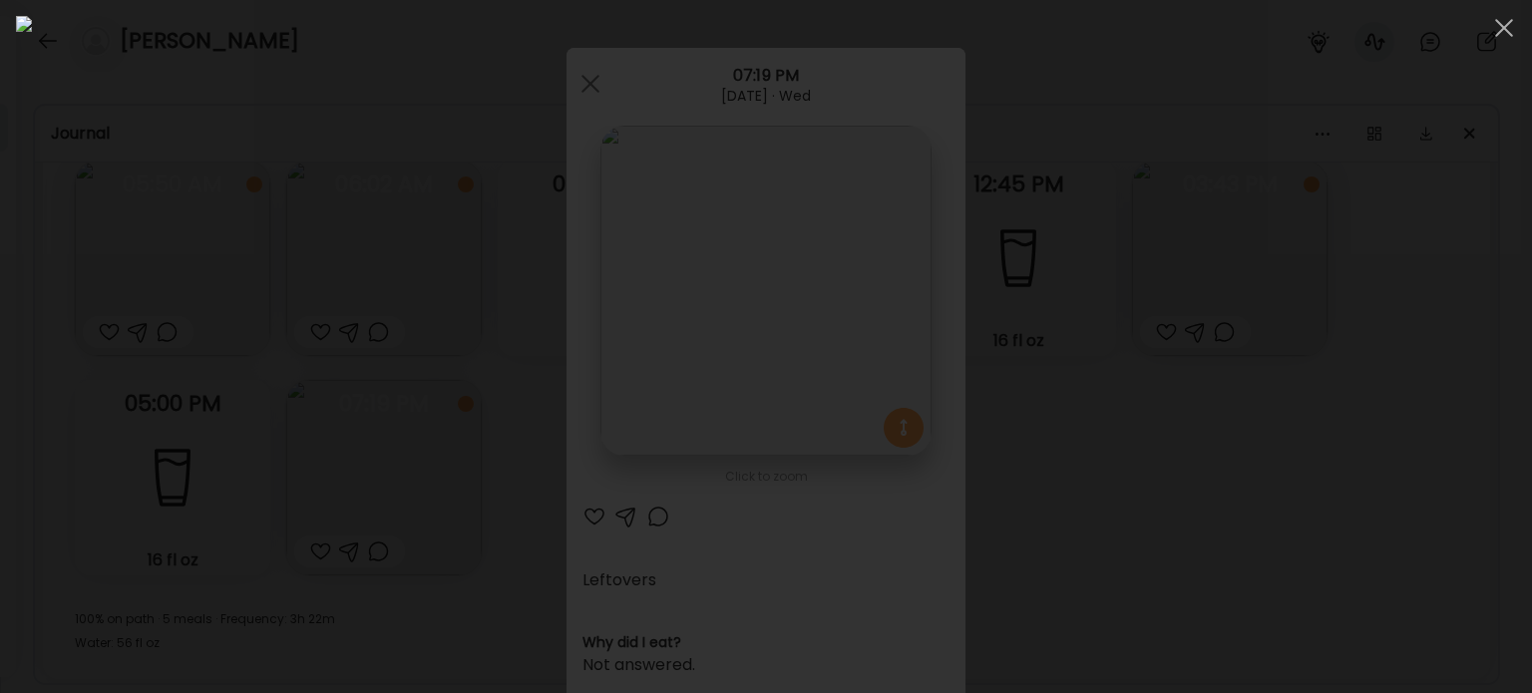
click at [1143, 380] on div at bounding box center [766, 346] width 1500 height 661
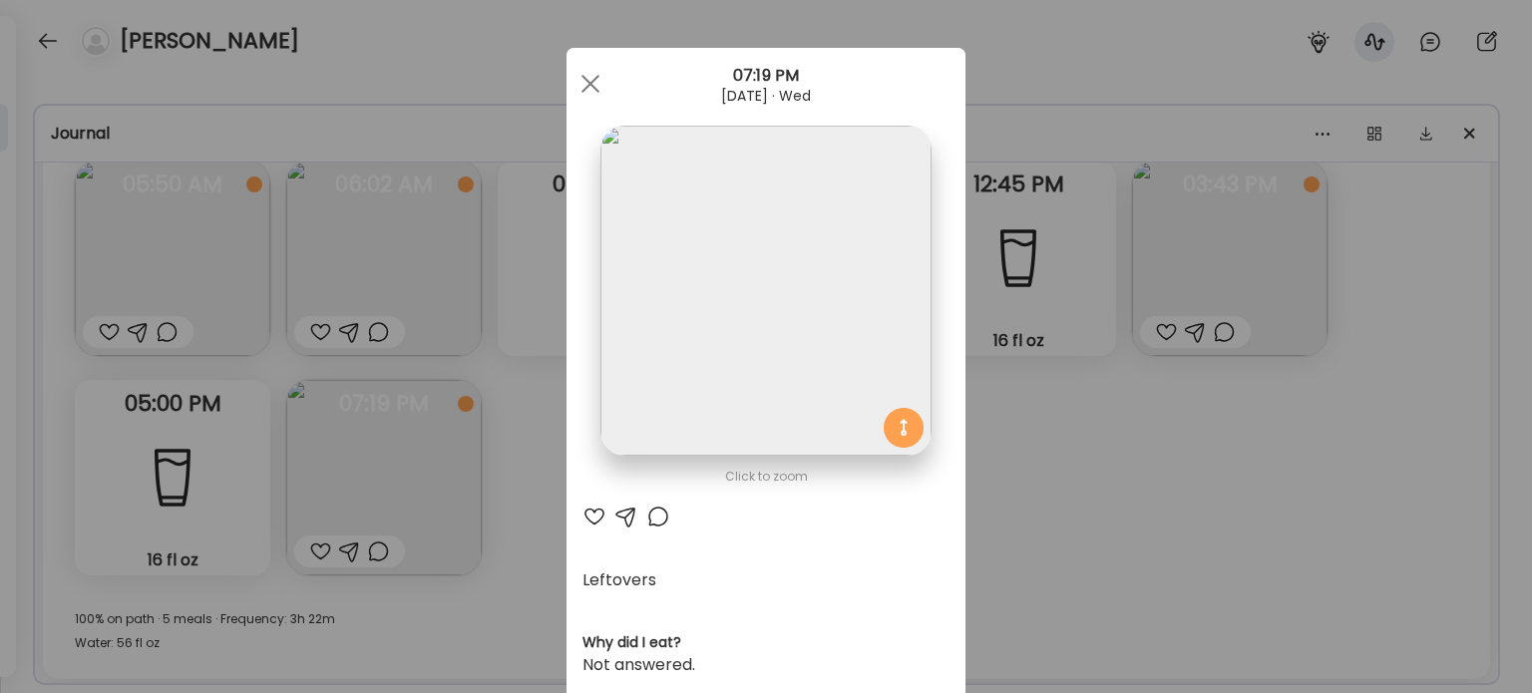
click at [1089, 534] on div "Ate Coach Dashboard Wahoo! It’s official Take a moment to set up your Coach Pro…" at bounding box center [766, 346] width 1532 height 693
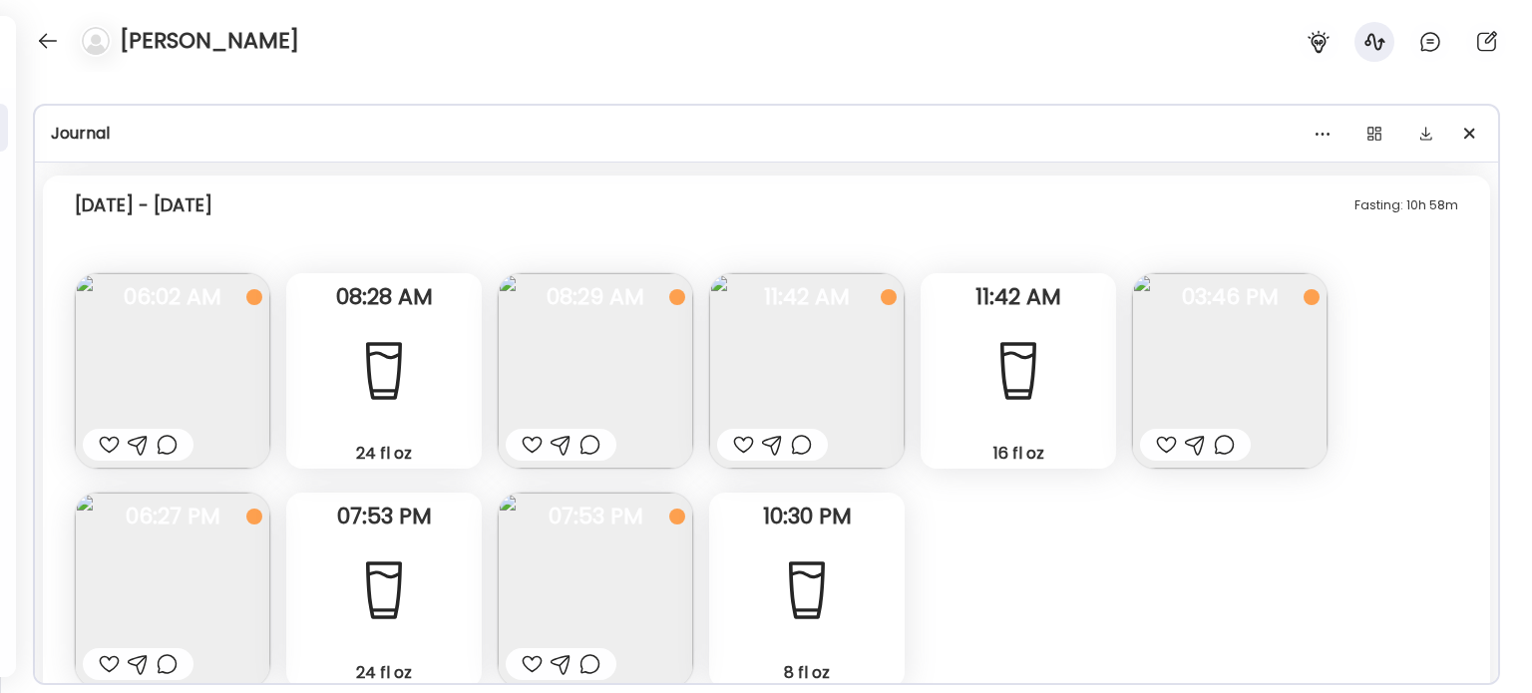
scroll to position [13641, 0]
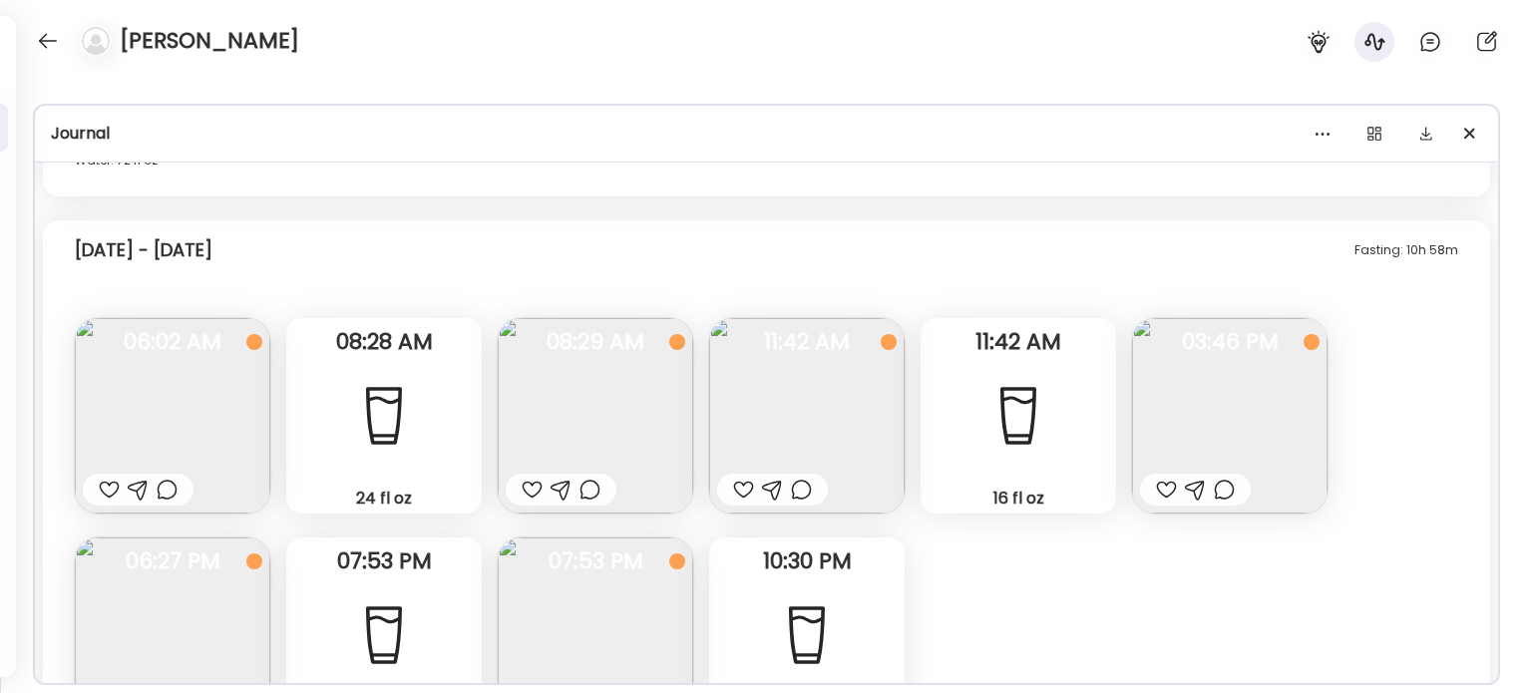
drag, startPoint x: 401, startPoint y: 488, endPoint x: 319, endPoint y: 252, distance: 249.2
click at [319, 252] on div "Fasting: 10h 58m [DATE] - [DATE]" at bounding box center [766, 254] width 1383 height 64
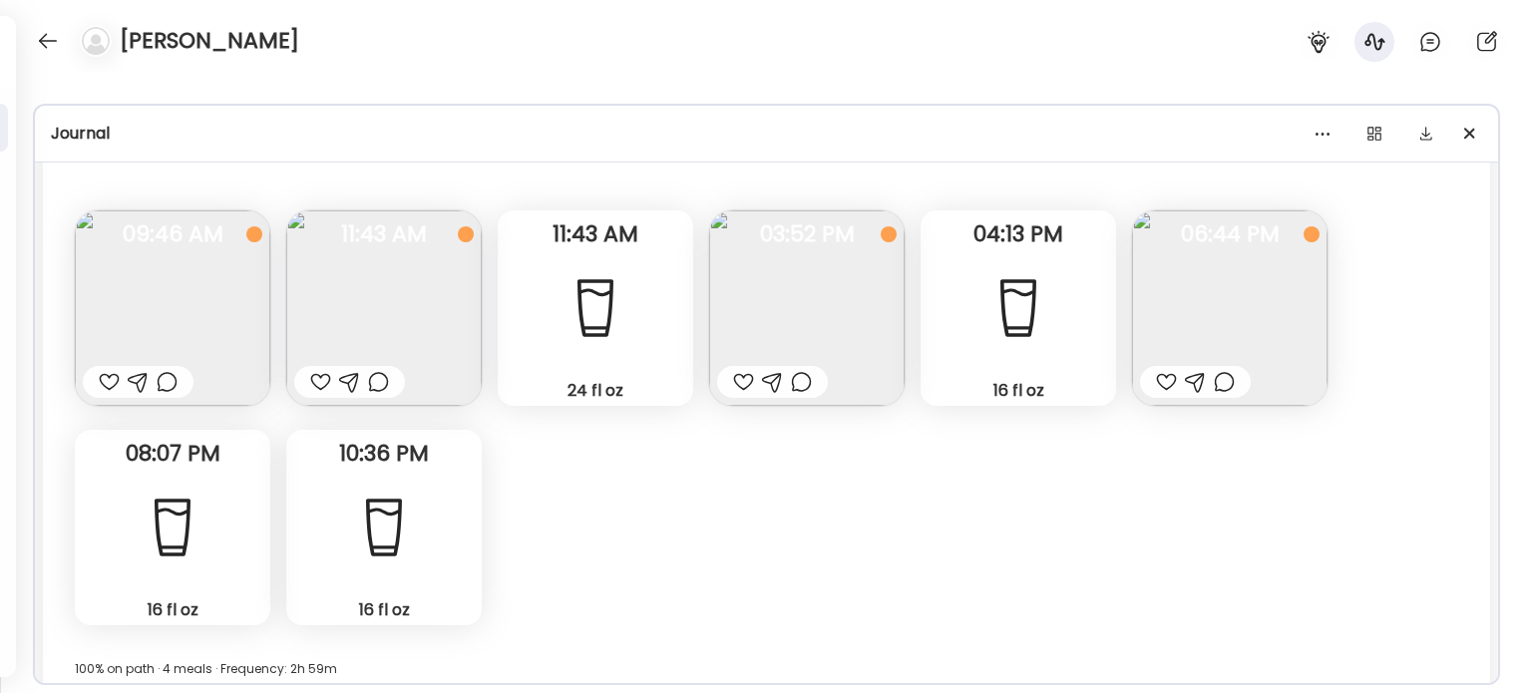
scroll to position [12344, 0]
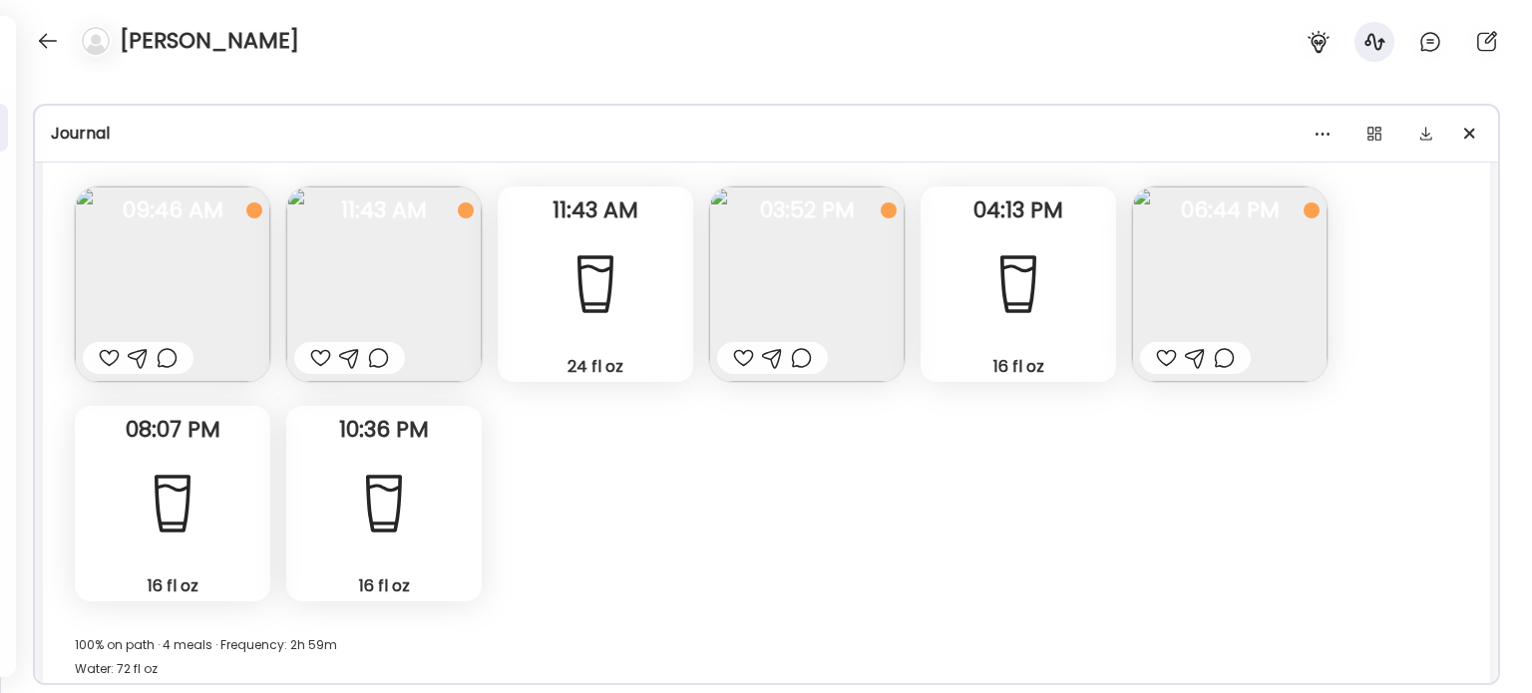
click at [1259, 288] on img at bounding box center [1229, 283] width 195 height 195
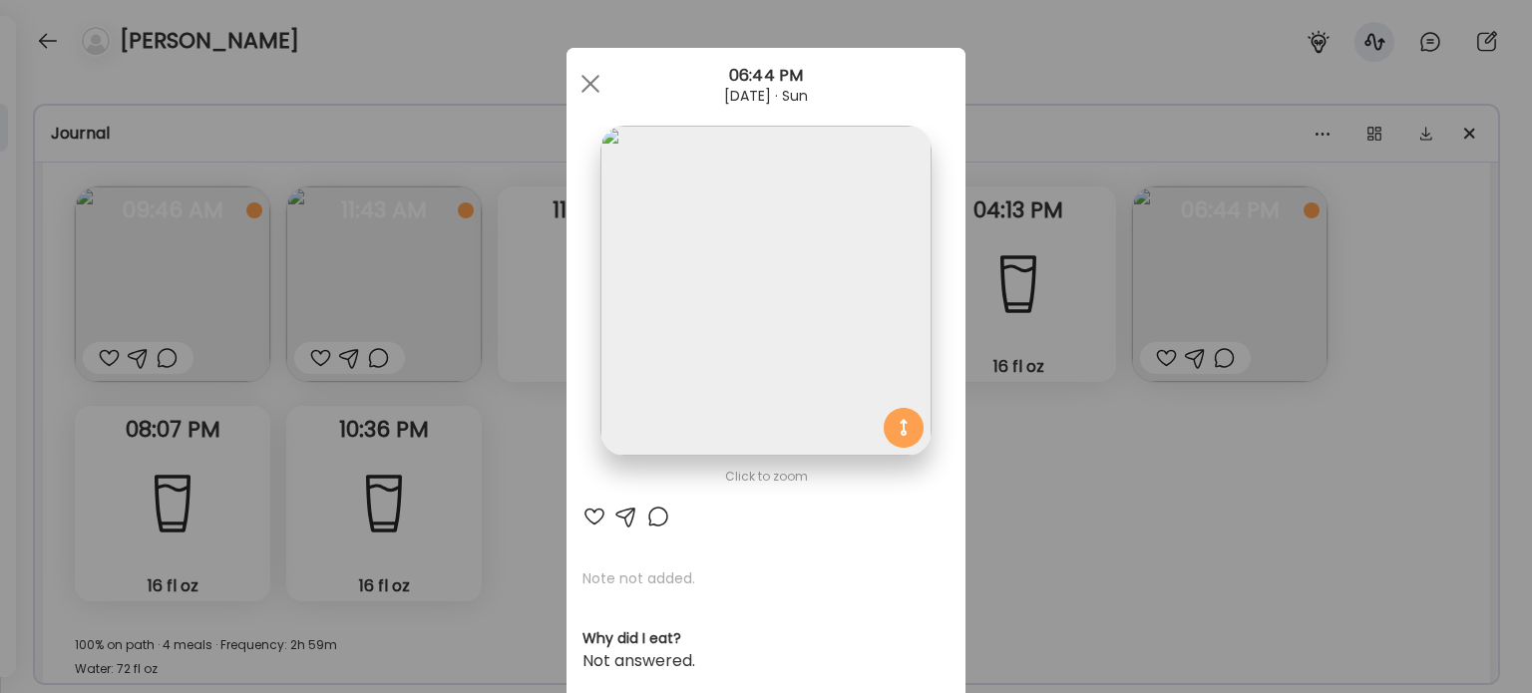
click at [1023, 602] on div "Ate Coach Dashboard Wahoo! It’s official Take a moment to set up your Coach Pro…" at bounding box center [766, 346] width 1532 height 693
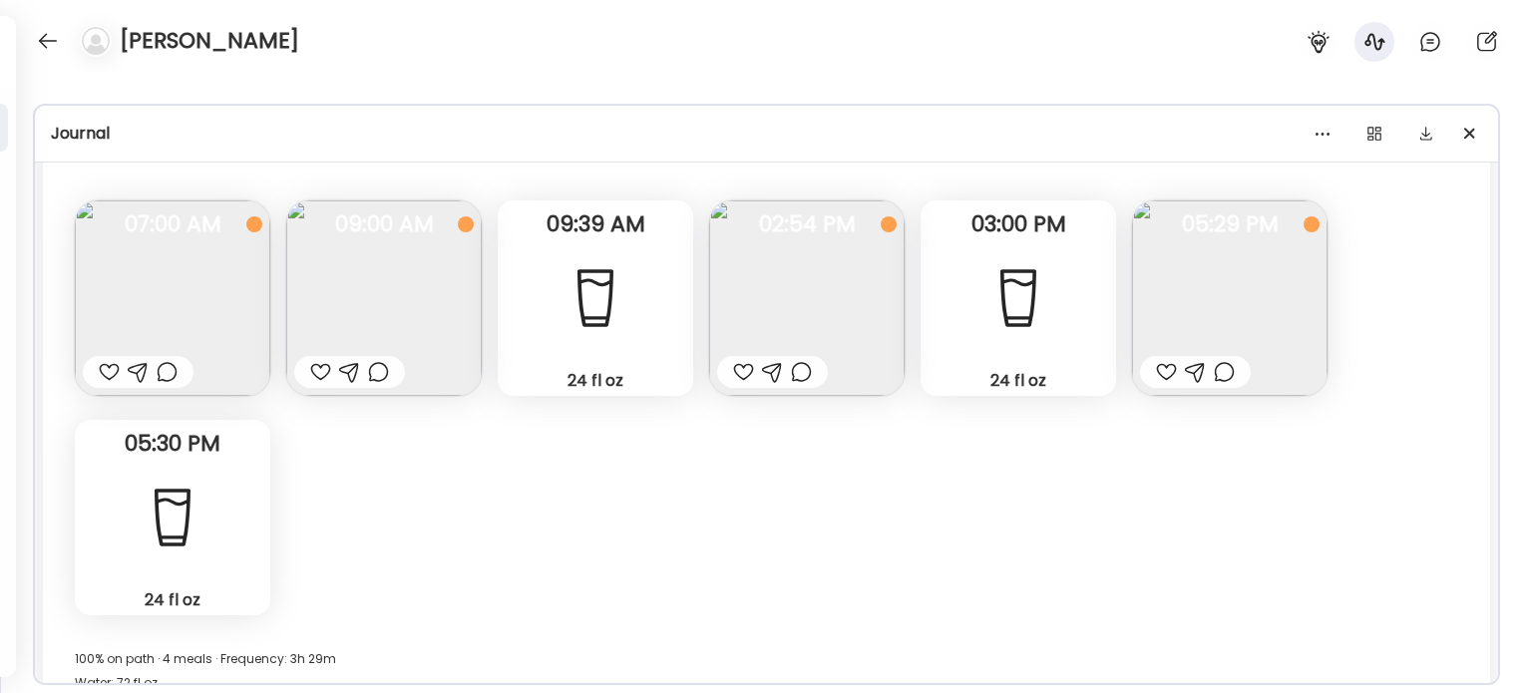
scroll to position [9751, 0]
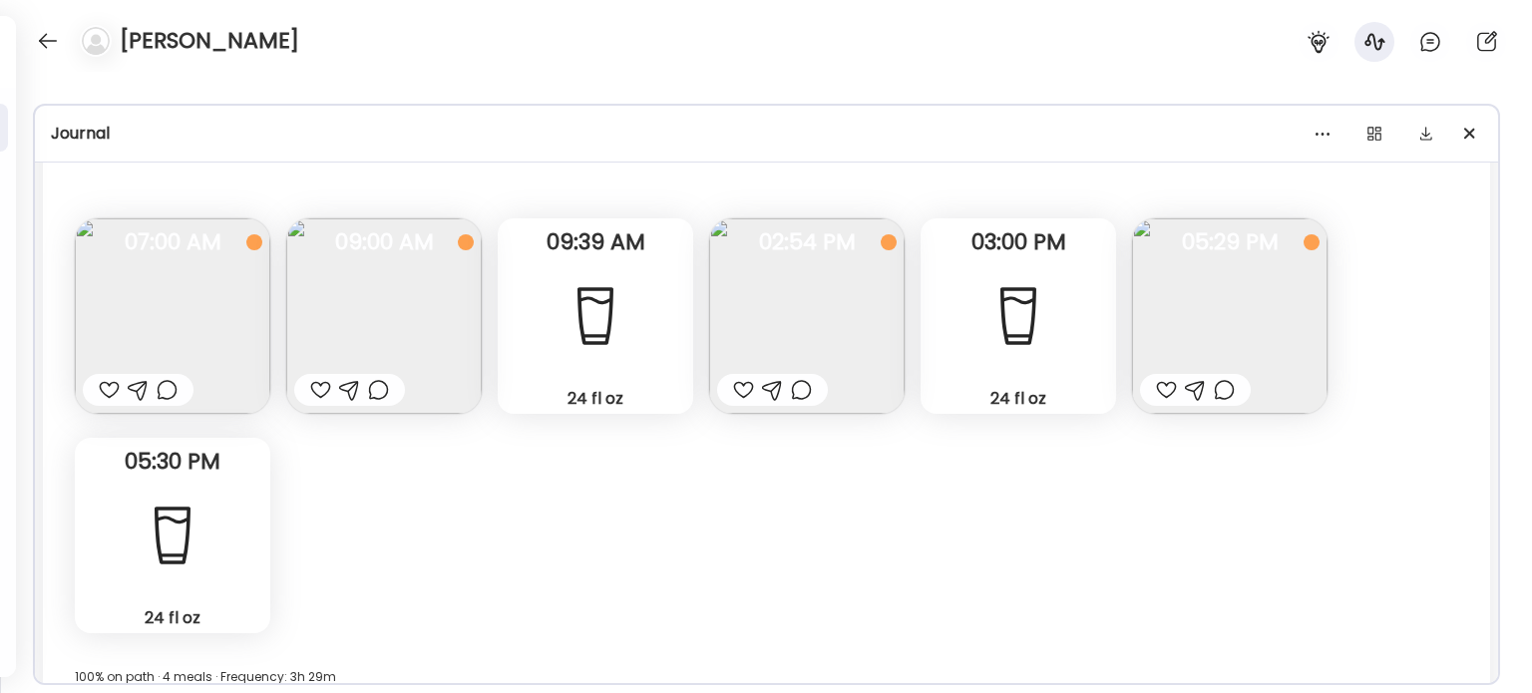
click at [1172, 388] on div at bounding box center [1166, 390] width 21 height 24
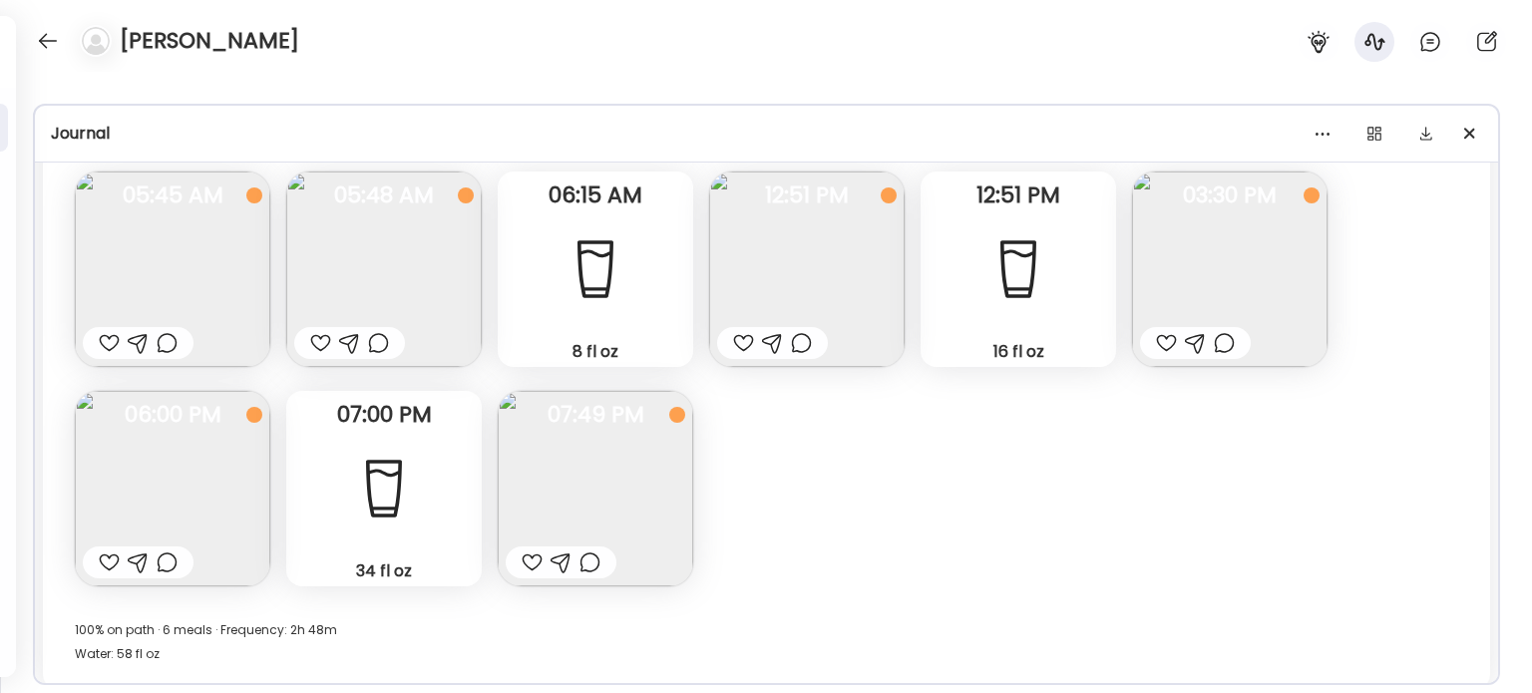
scroll to position [9153, 0]
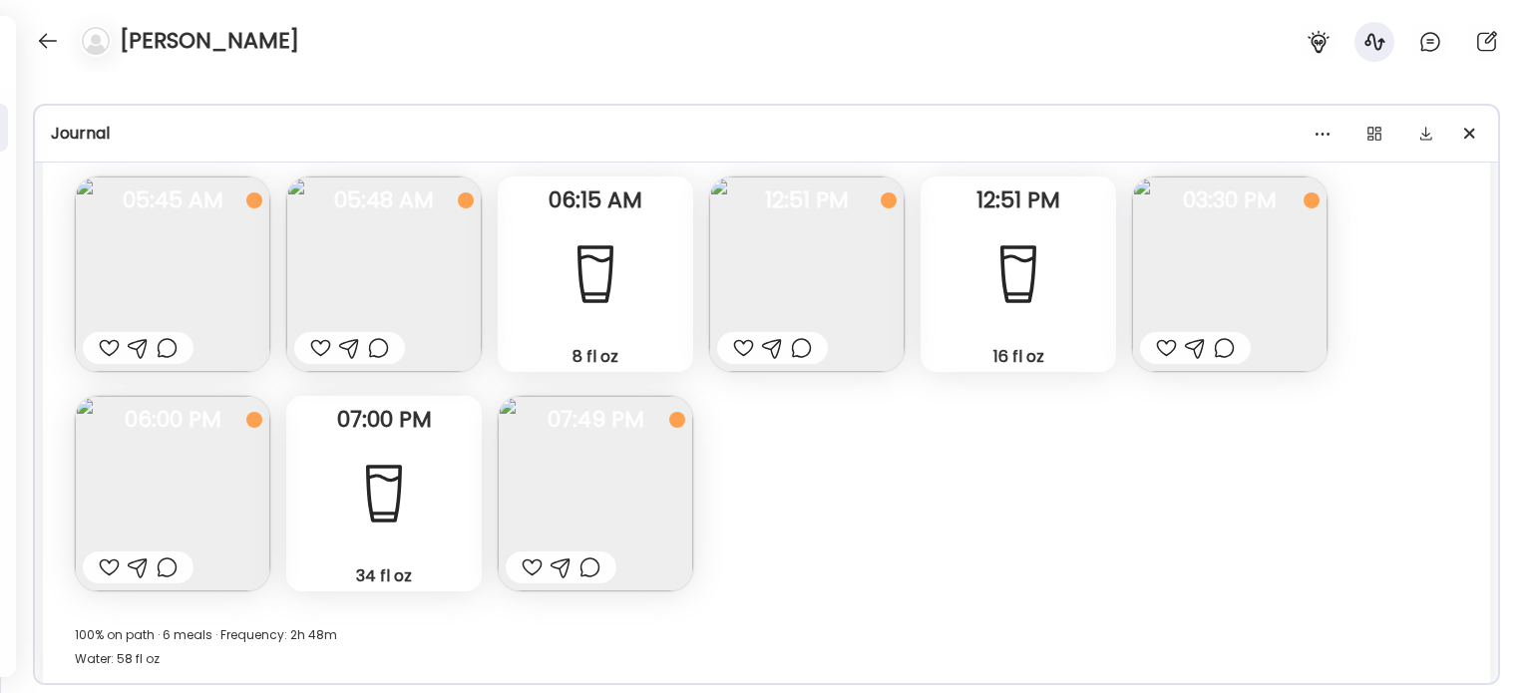
click at [738, 350] on div at bounding box center [743, 348] width 21 height 24
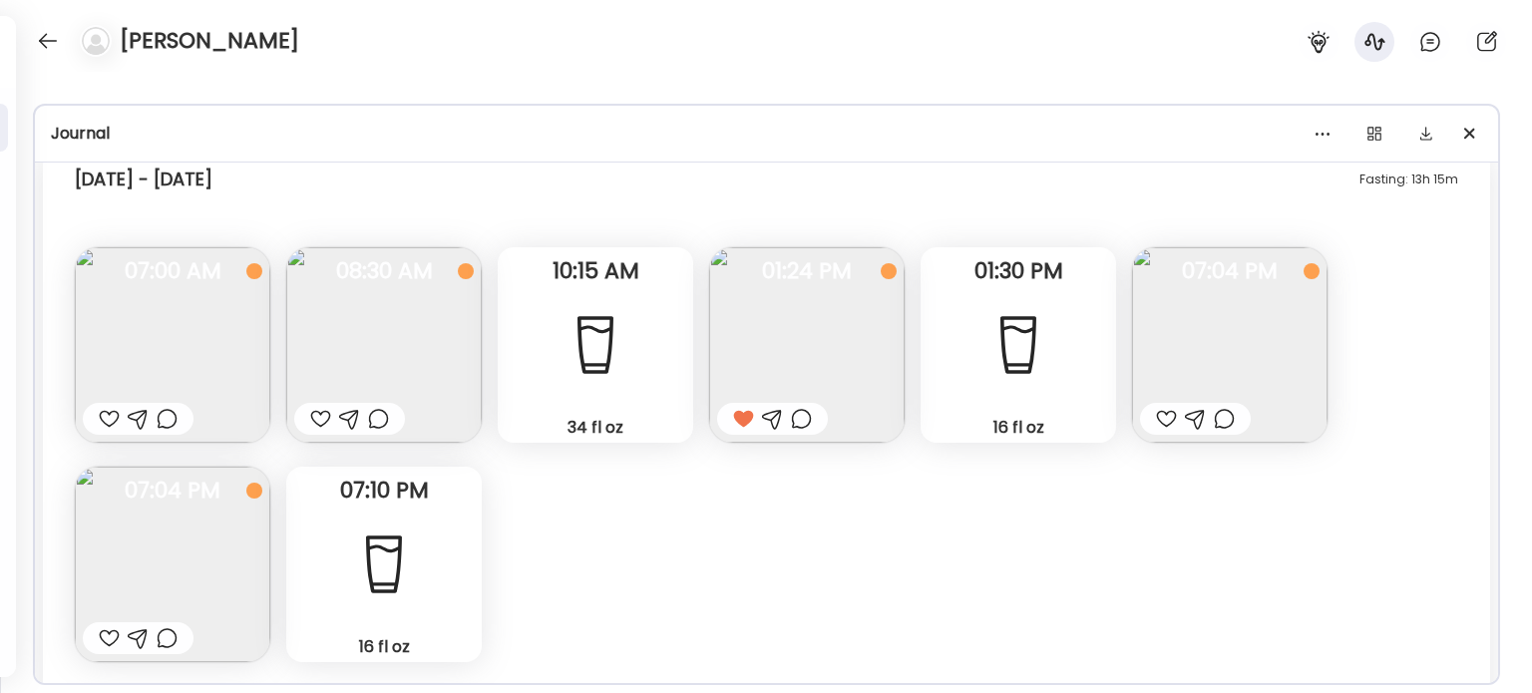
scroll to position [8455, 0]
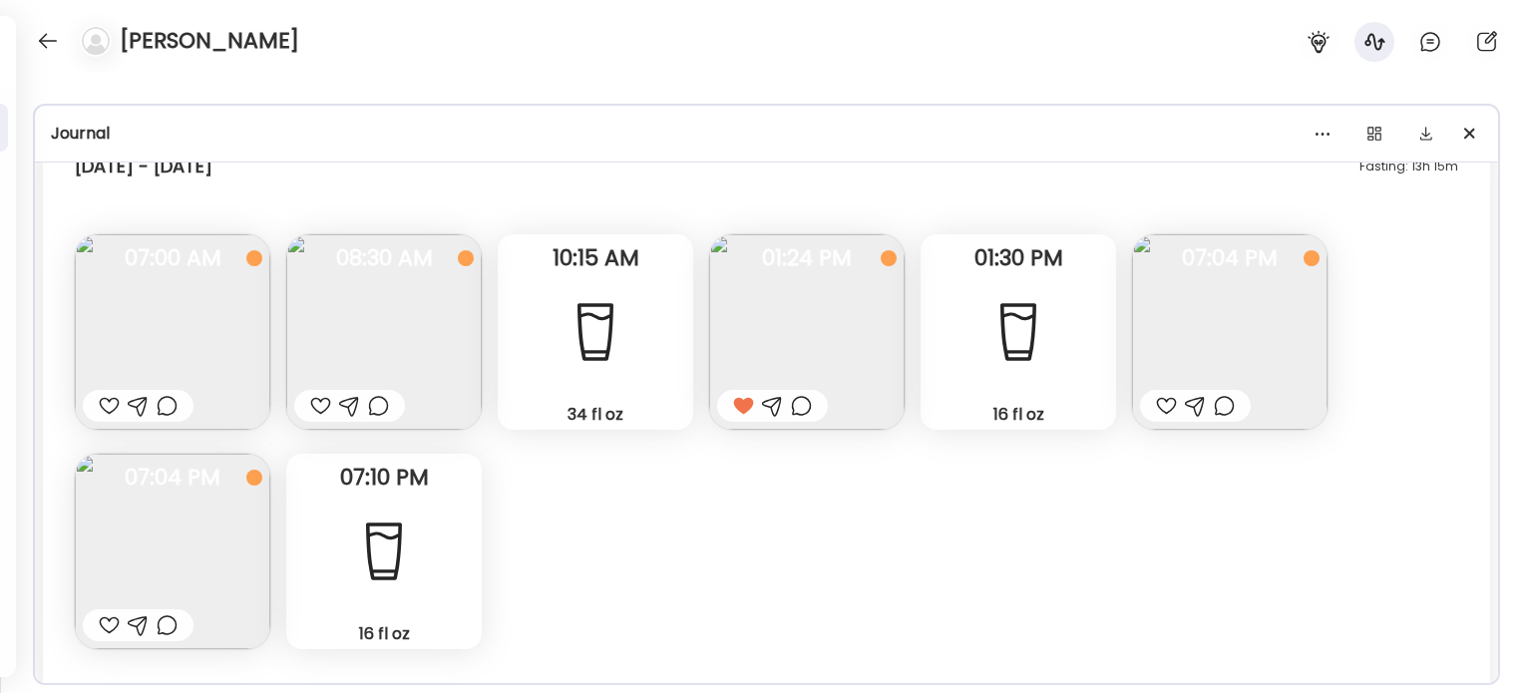
click at [1287, 363] on img at bounding box center [1229, 331] width 195 height 195
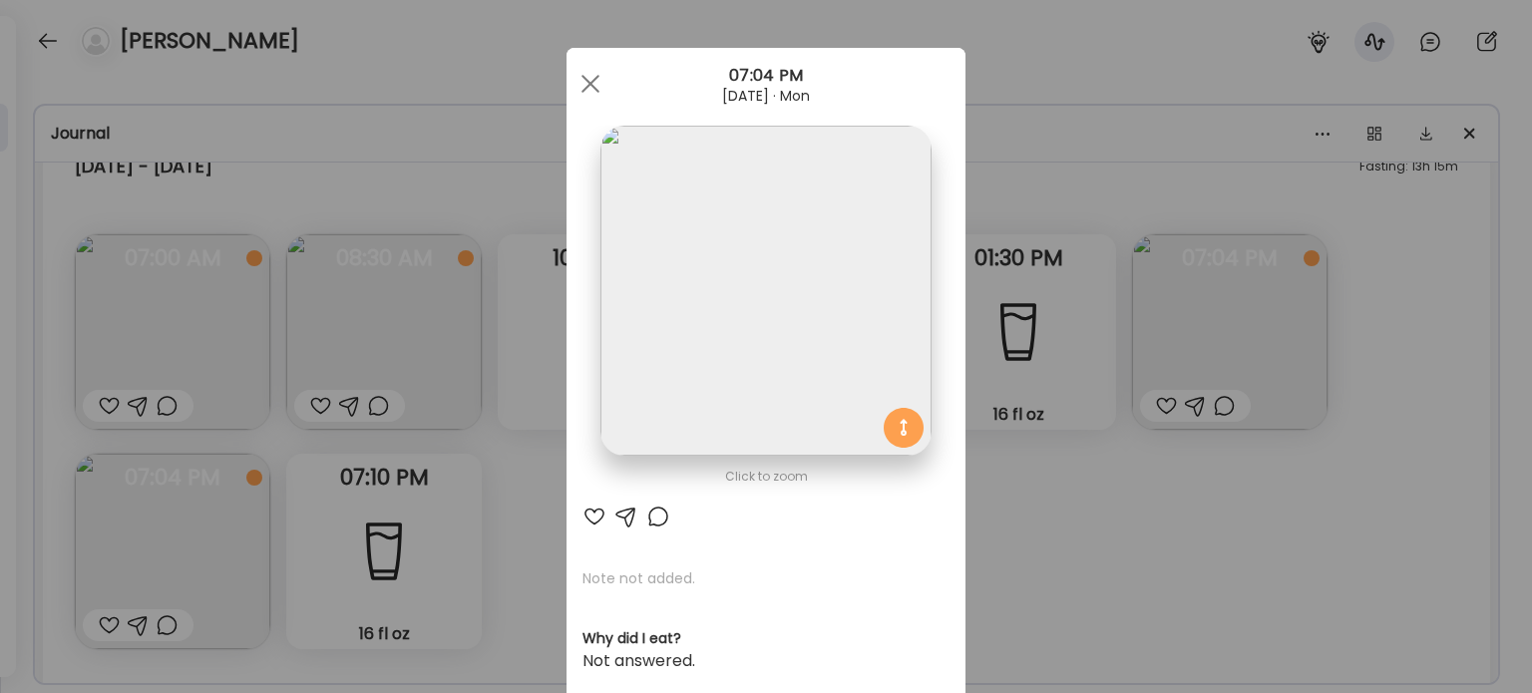
click at [762, 282] on img at bounding box center [765, 291] width 330 height 330
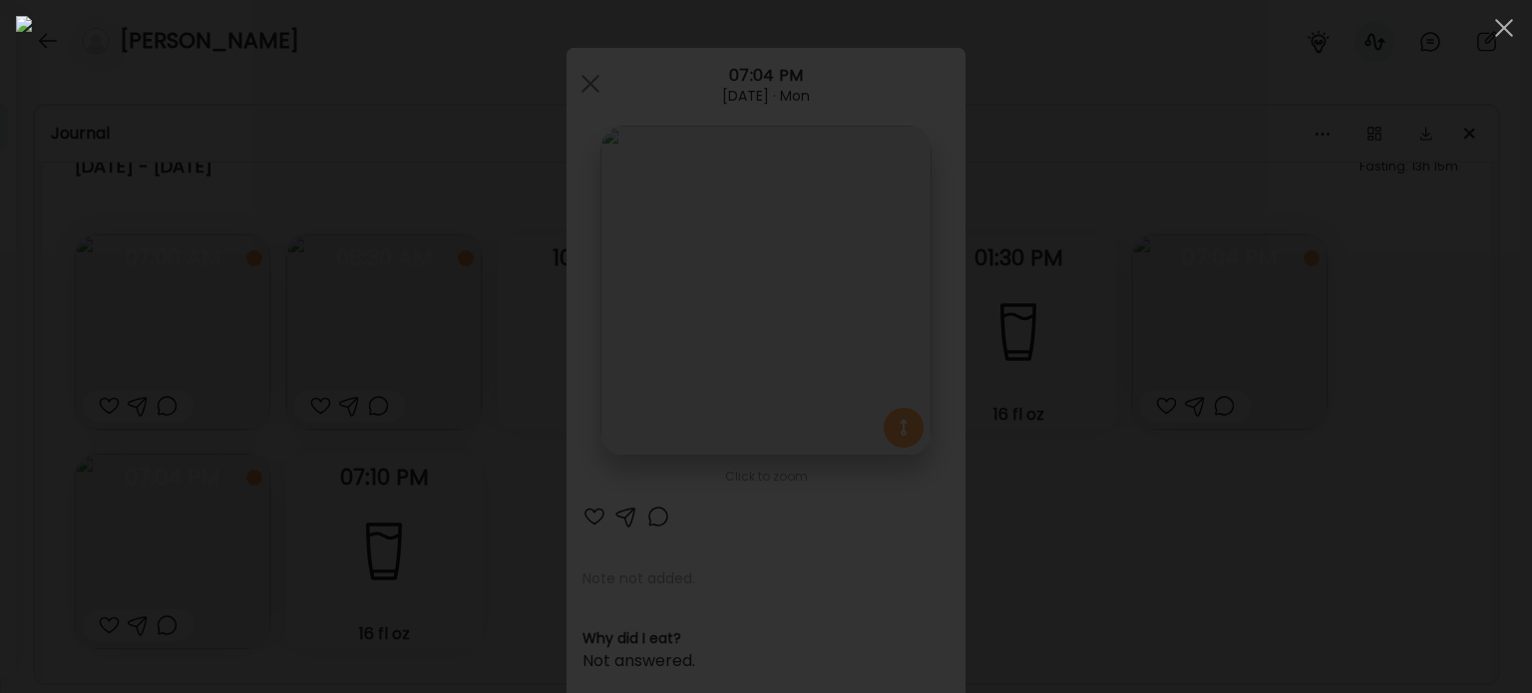
click at [1350, 362] on div at bounding box center [766, 346] width 1500 height 661
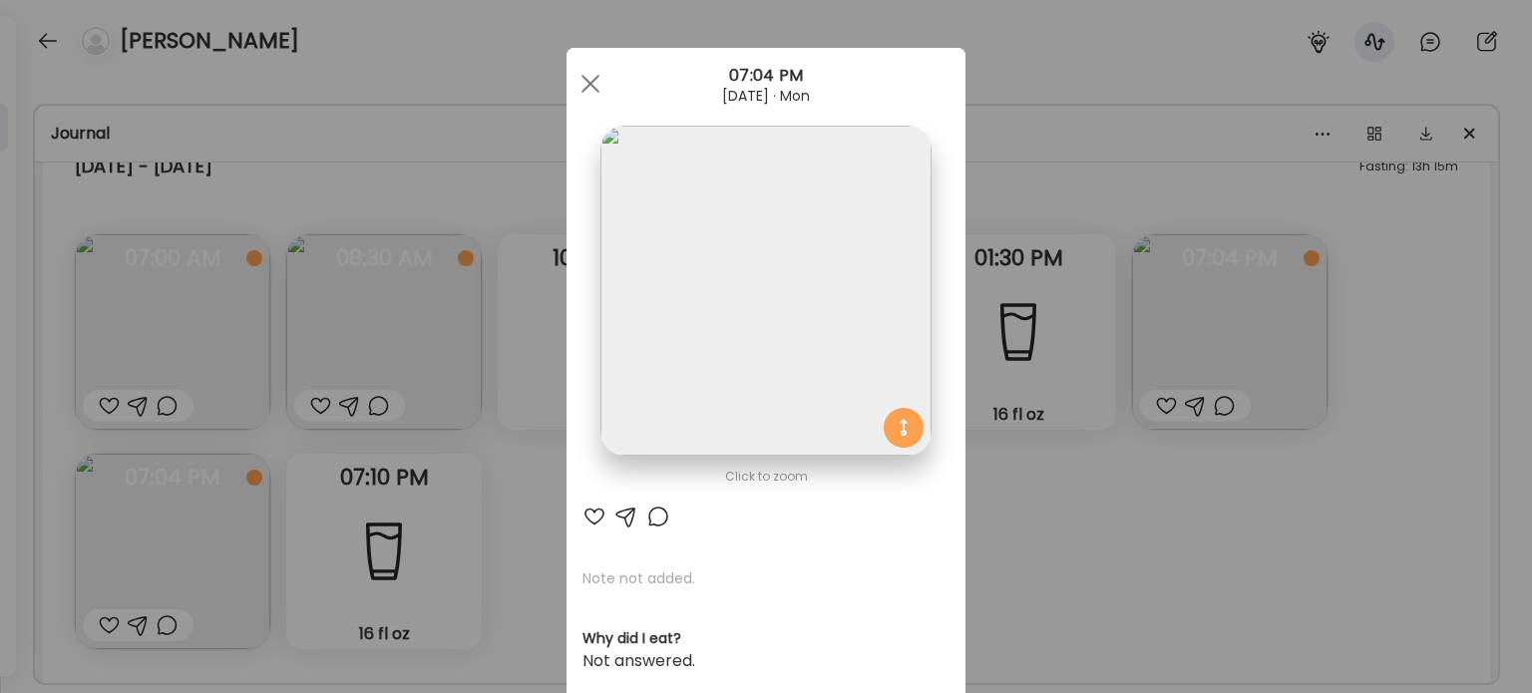
click at [585, 515] on div at bounding box center [594, 517] width 24 height 24
click at [512, 465] on div "Ate Coach Dashboard Wahoo! It’s official Take a moment to set up your Coach Pro…" at bounding box center [766, 346] width 1532 height 693
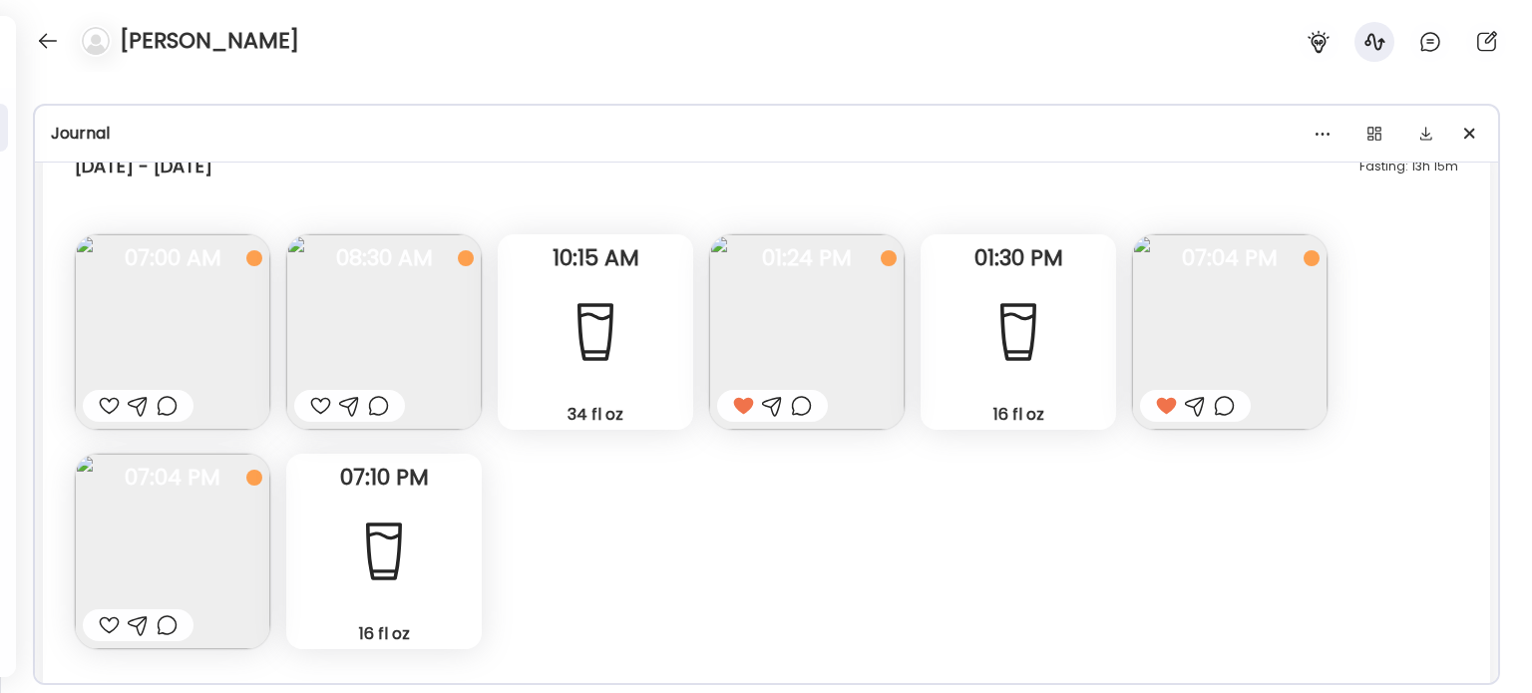
click at [753, 319] on img at bounding box center [806, 331] width 195 height 195
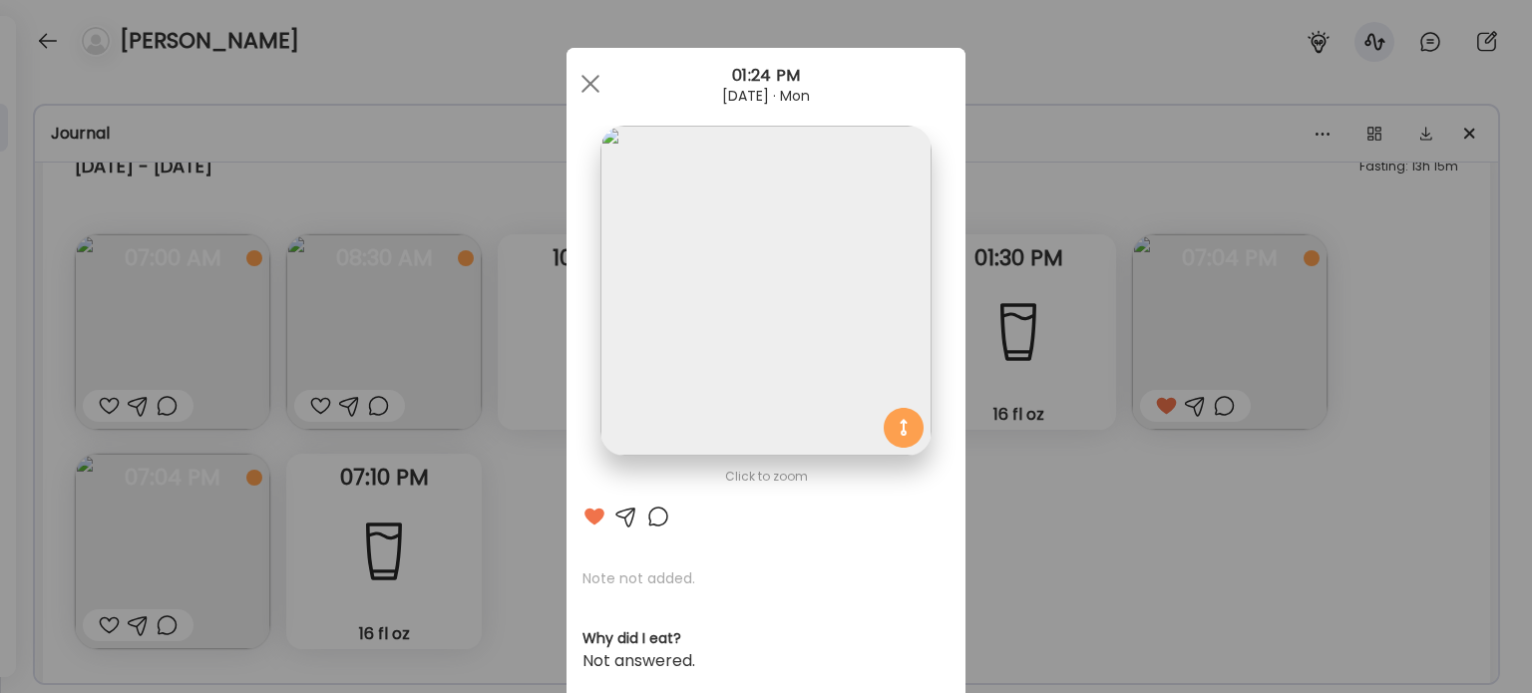
click at [822, 328] on img at bounding box center [765, 291] width 330 height 330
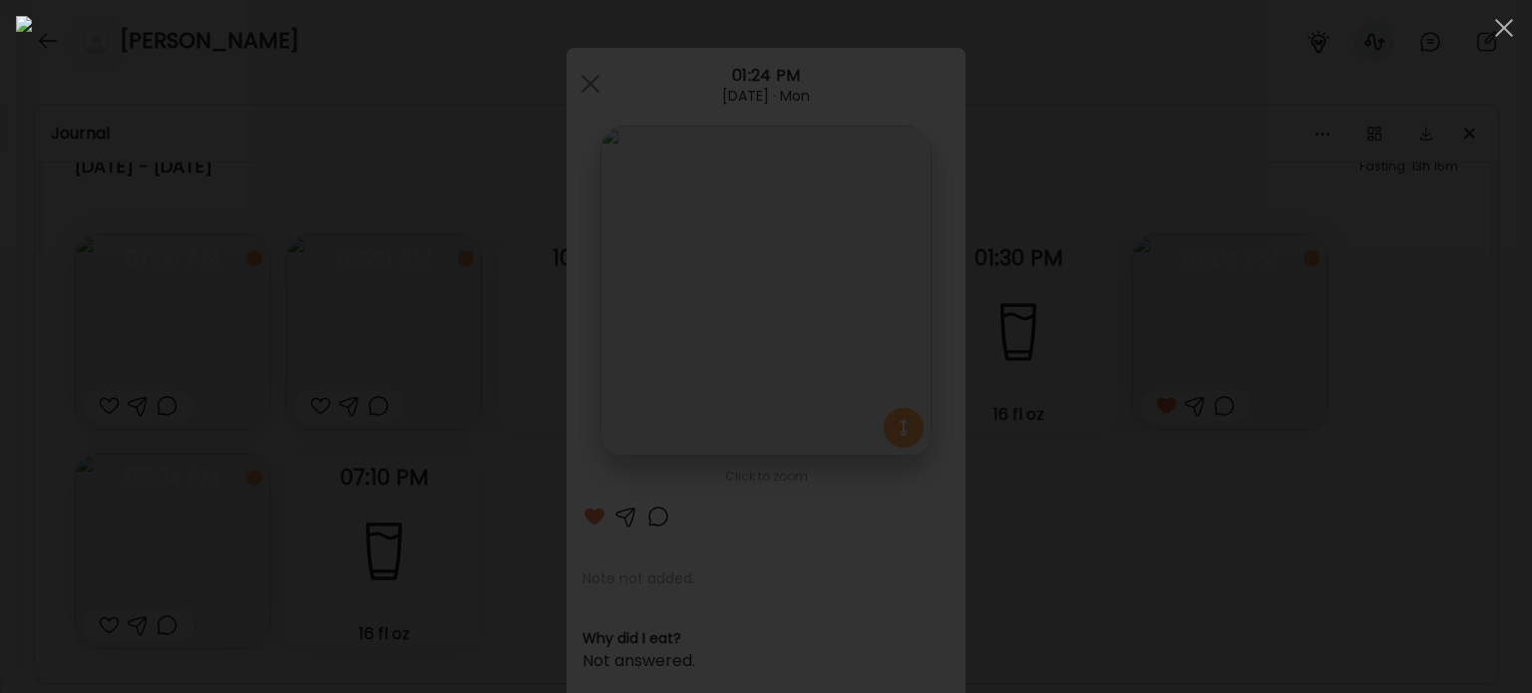
click at [1027, 551] on img at bounding box center [766, 346] width 1500 height 661
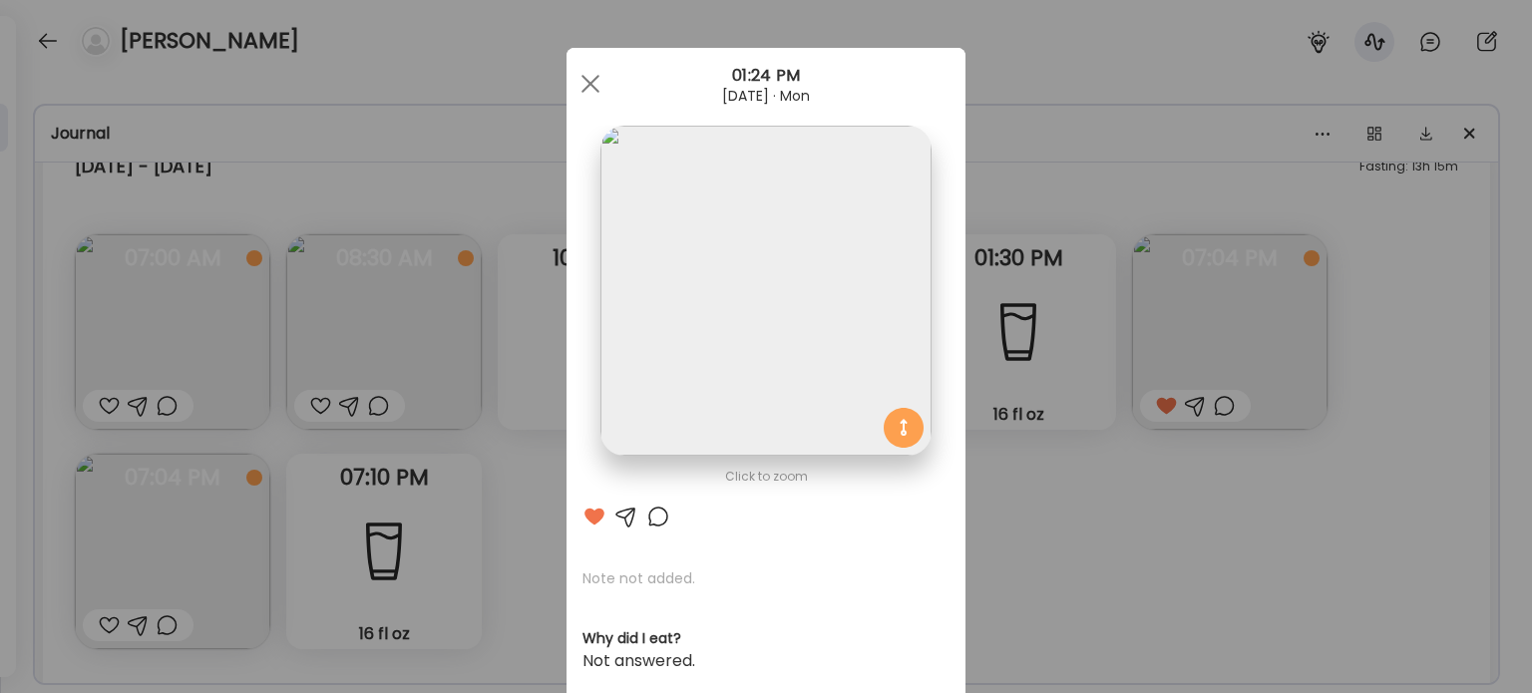
click at [1019, 538] on div "Ate Coach Dashboard Wahoo! It’s official Take a moment to set up your Coach Pro…" at bounding box center [766, 346] width 1532 height 693
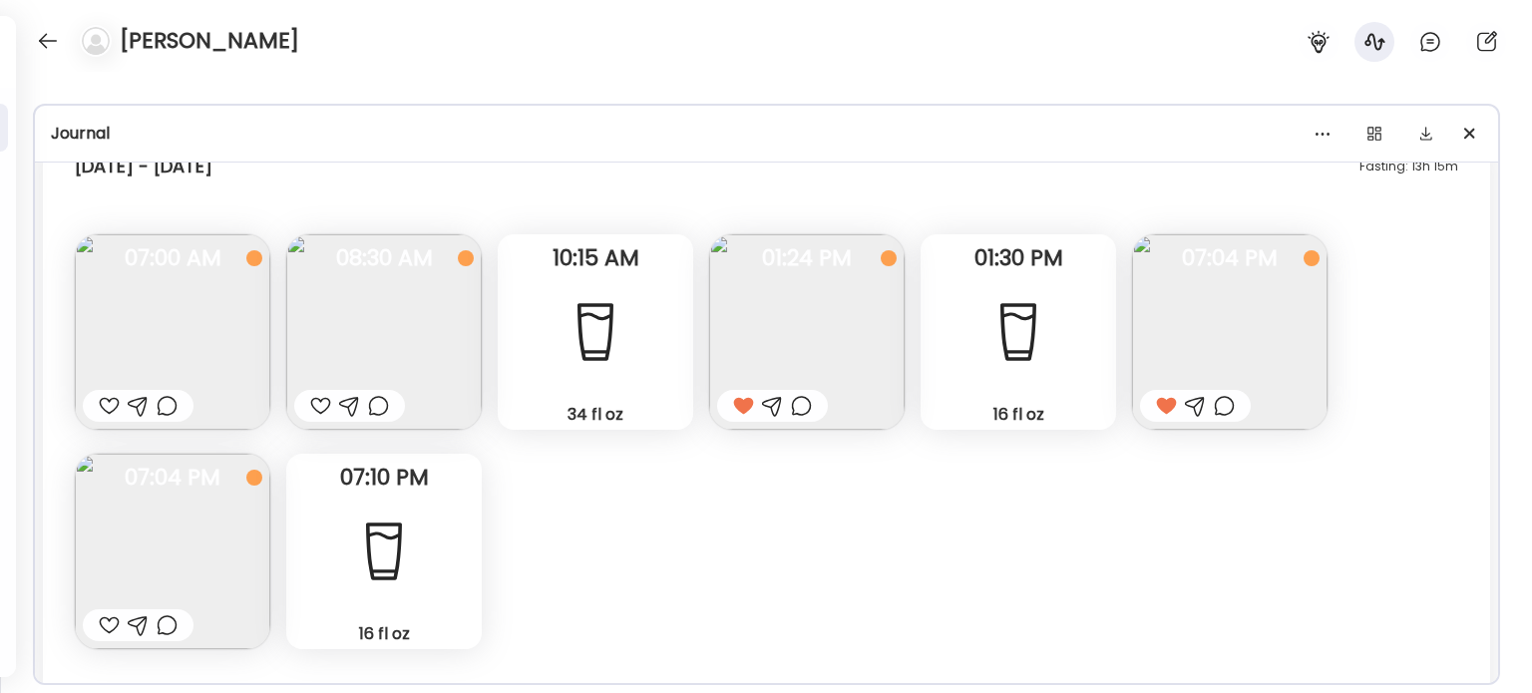
drag, startPoint x: 740, startPoint y: 405, endPoint x: 737, endPoint y: 420, distance: 15.3
click at [740, 406] on div at bounding box center [743, 406] width 21 height 24
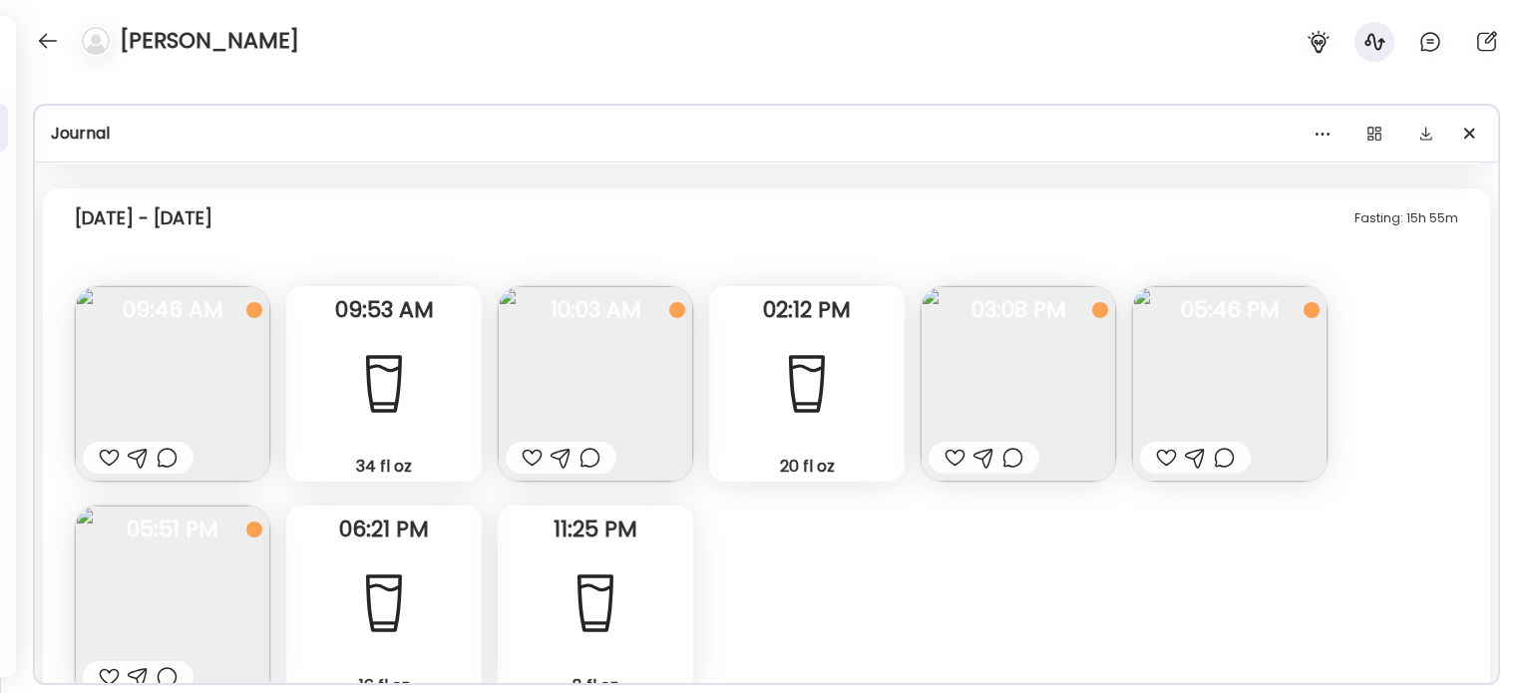
scroll to position [16333, 0]
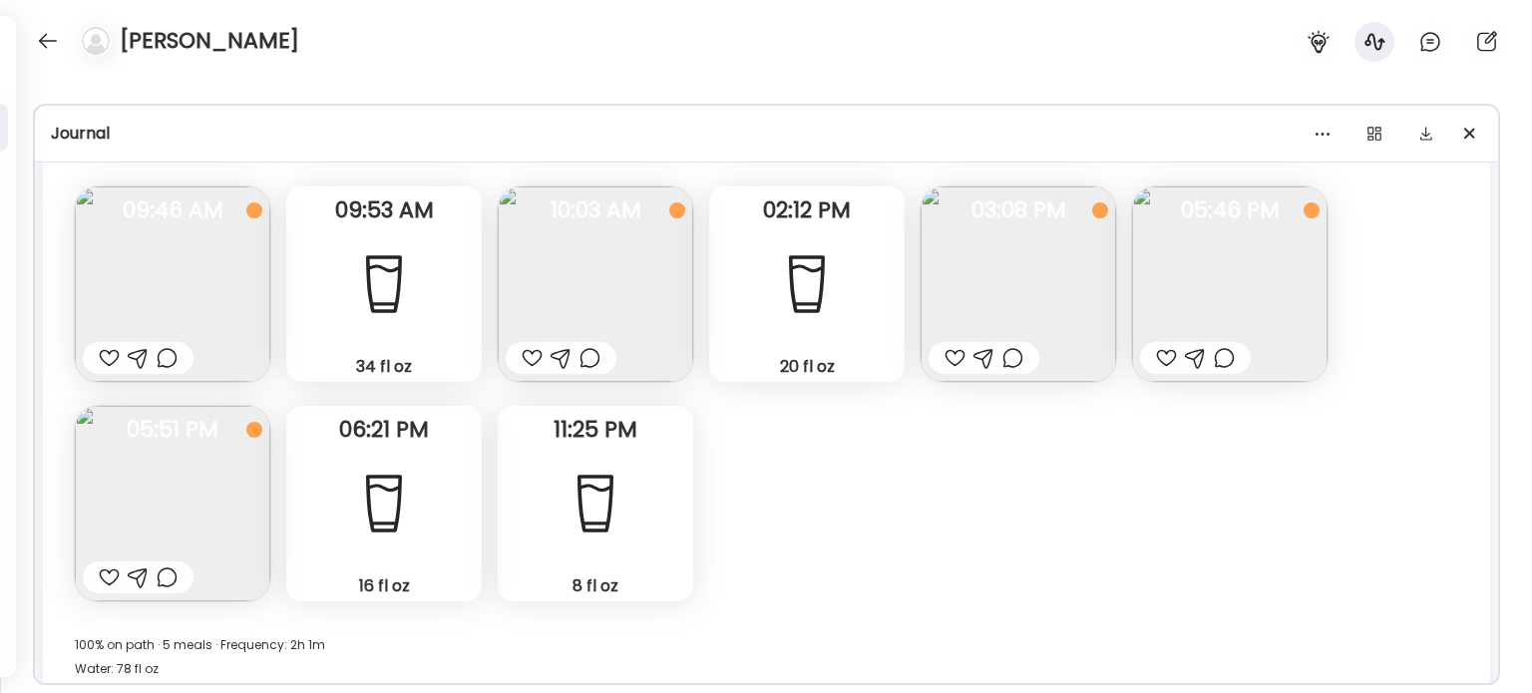
click at [1286, 278] on img at bounding box center [1229, 283] width 195 height 195
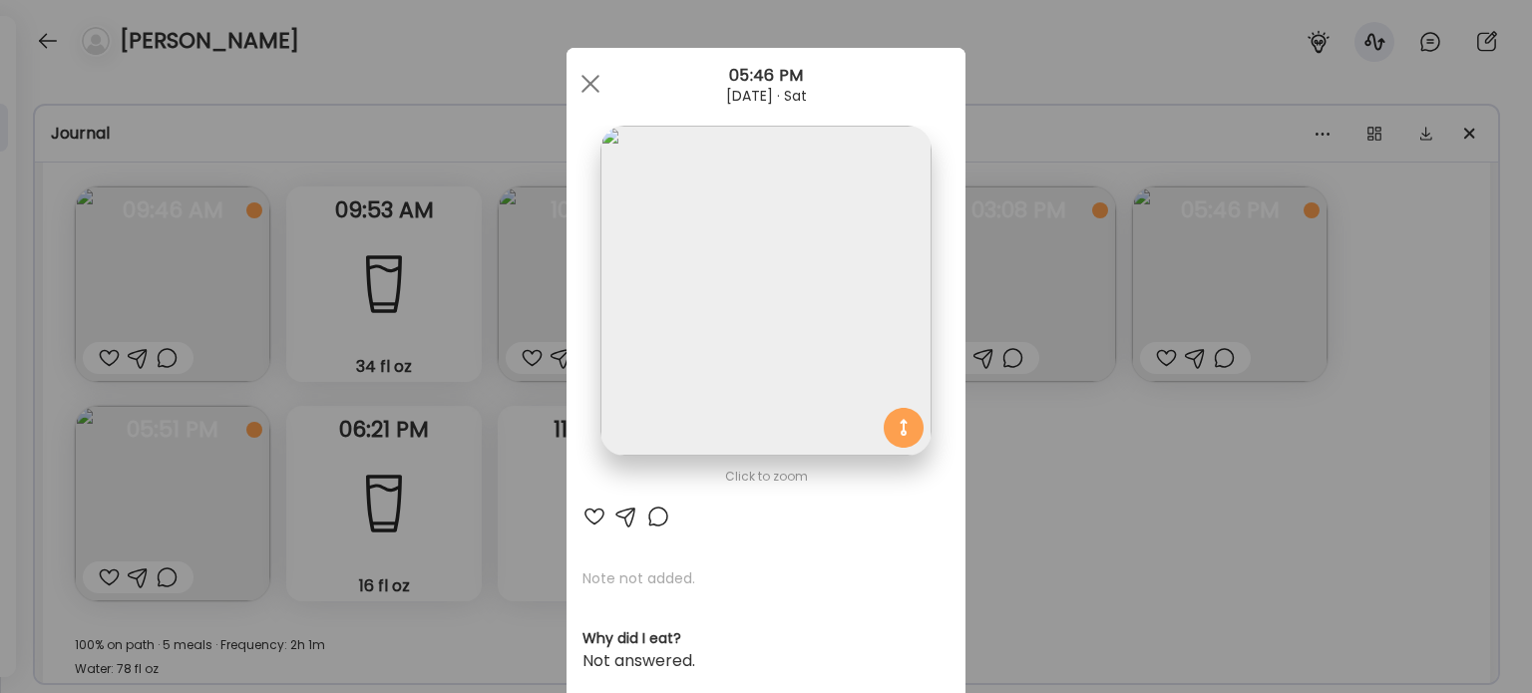
click at [694, 346] on img at bounding box center [765, 291] width 330 height 330
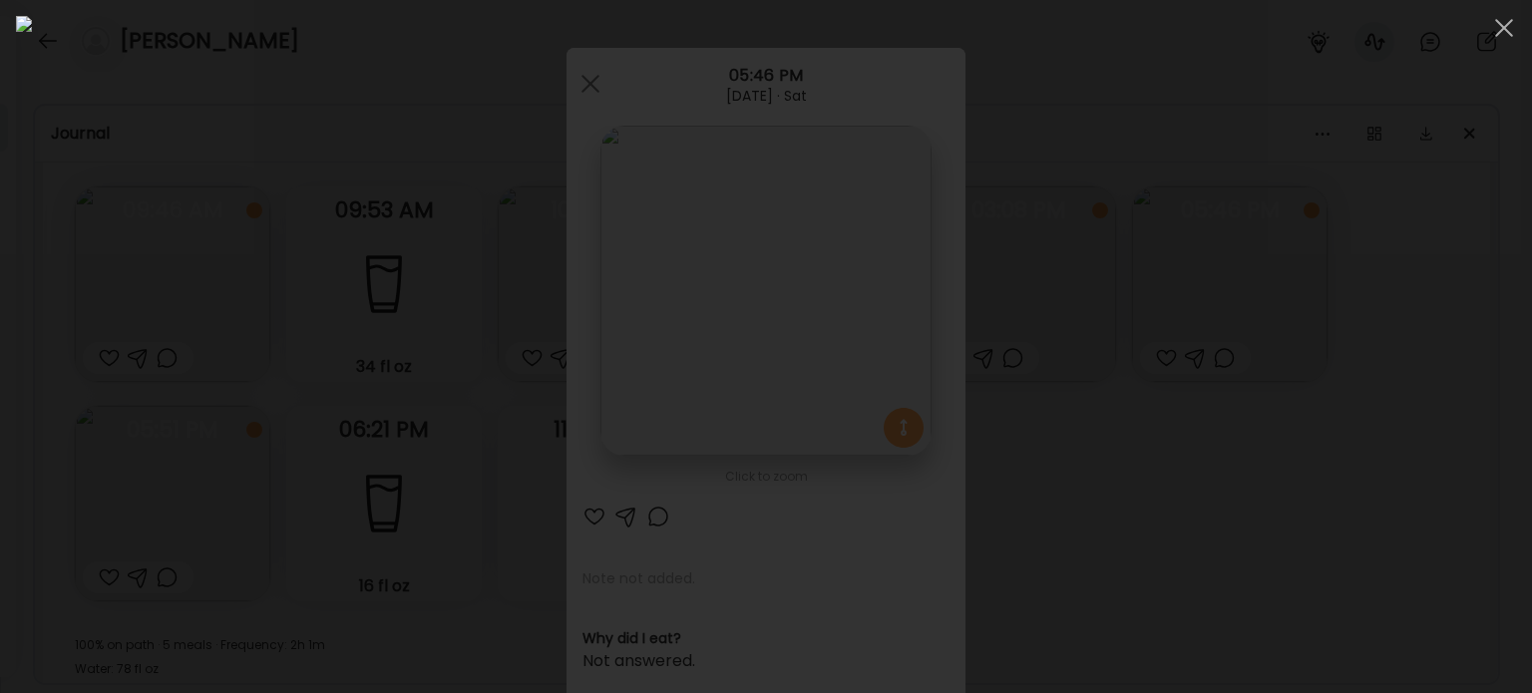
click at [1307, 452] on div at bounding box center [766, 346] width 1500 height 661
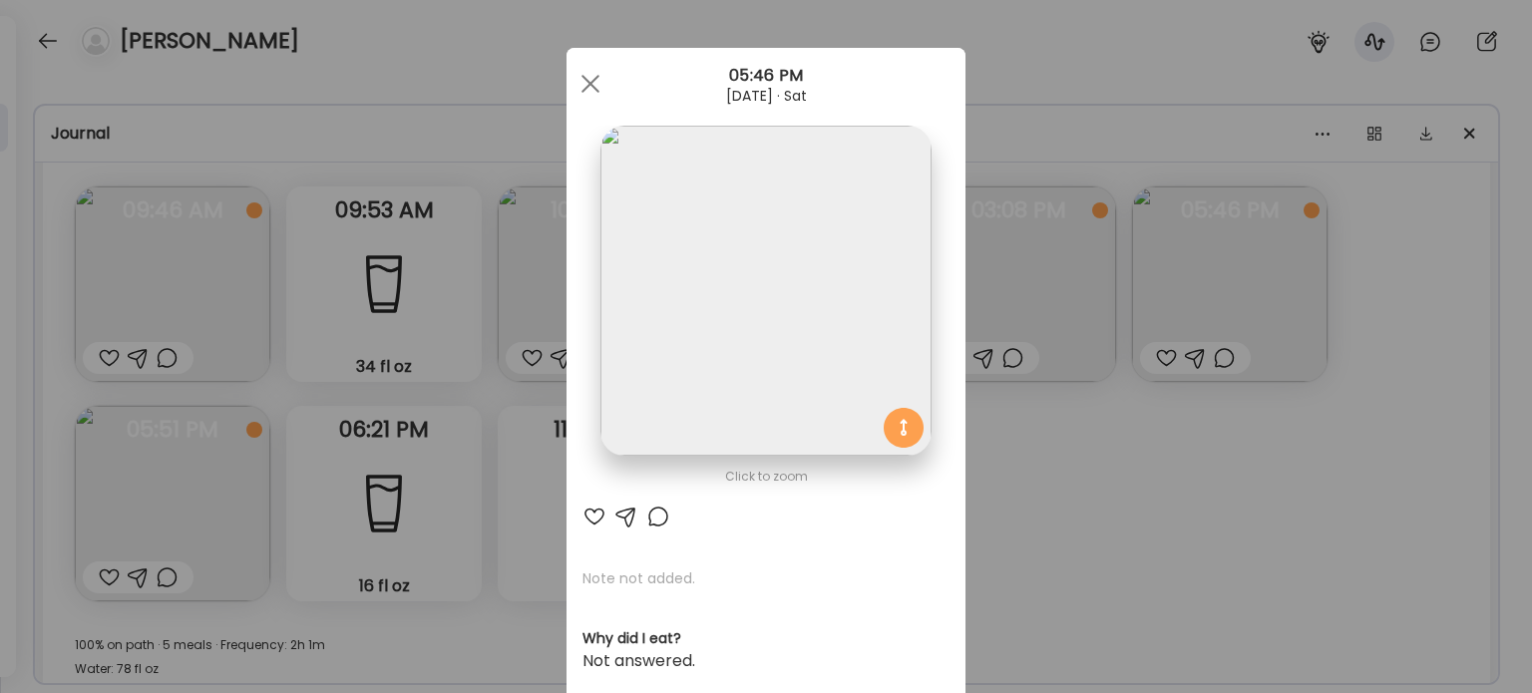
click at [1309, 448] on div "Ate Coach Dashboard Wahoo! It’s official Take a moment to set up your Coach Pro…" at bounding box center [766, 346] width 1532 height 693
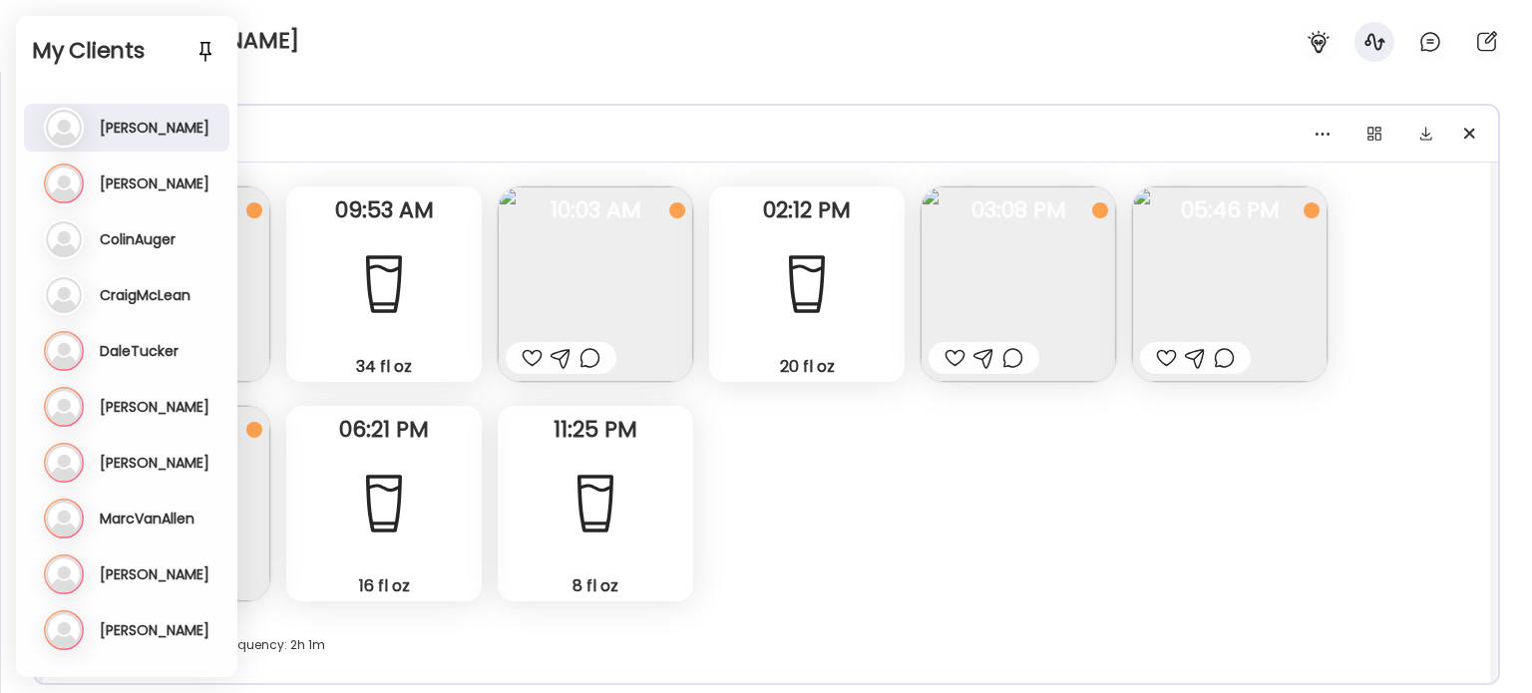
click at [783, 511] on div "Fasting: 15h 55m [DATE] - [DATE] Sleep 8 hours Questions not answered 09:46 AM …" at bounding box center [766, 397] width 1447 height 616
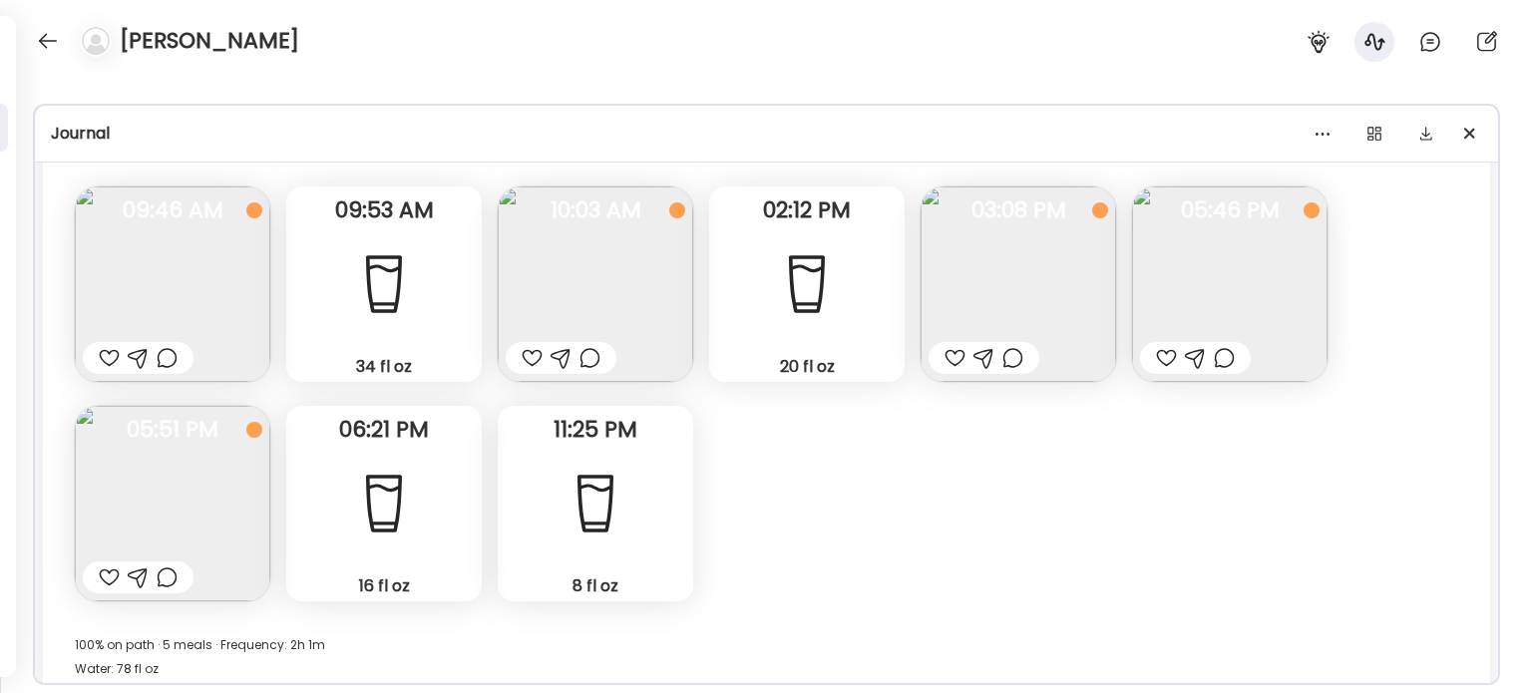
click at [657, 304] on img at bounding box center [595, 283] width 195 height 195
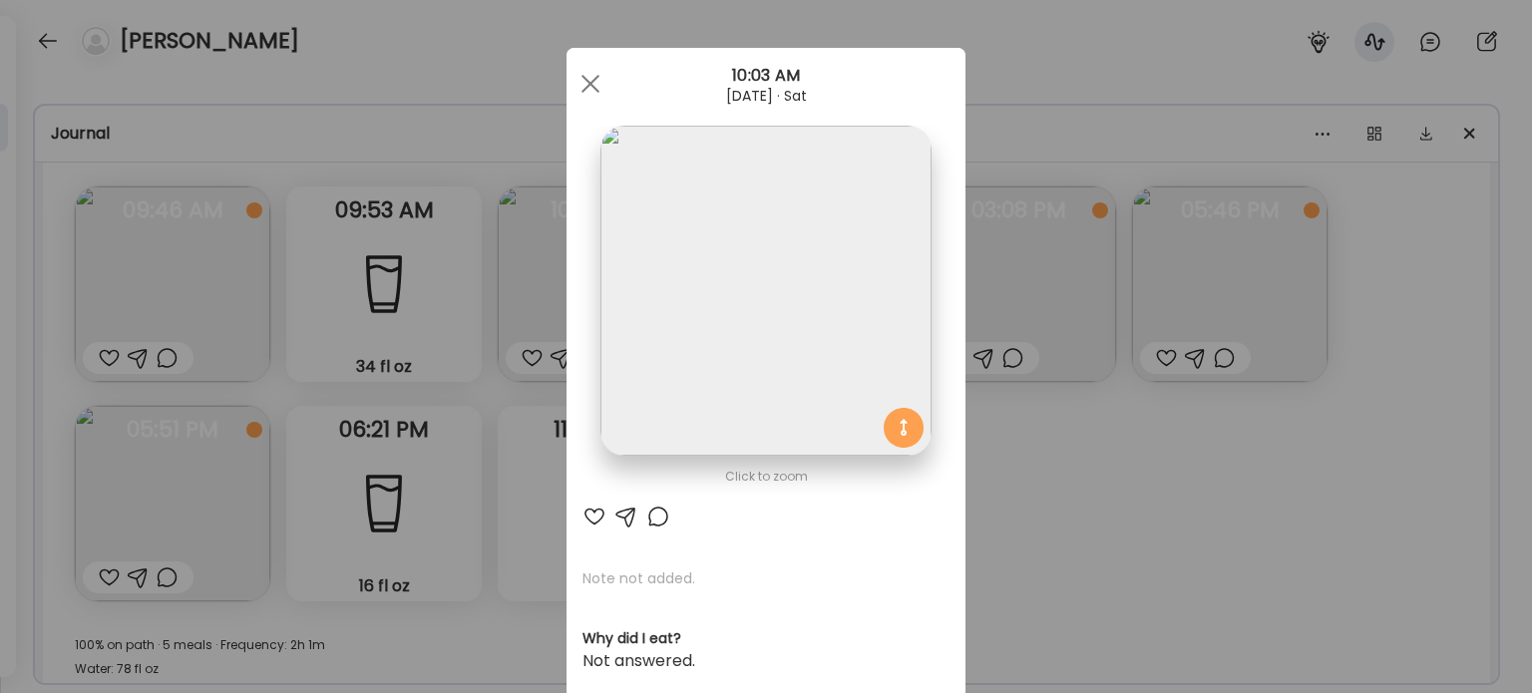
click at [817, 314] on img at bounding box center [765, 291] width 330 height 330
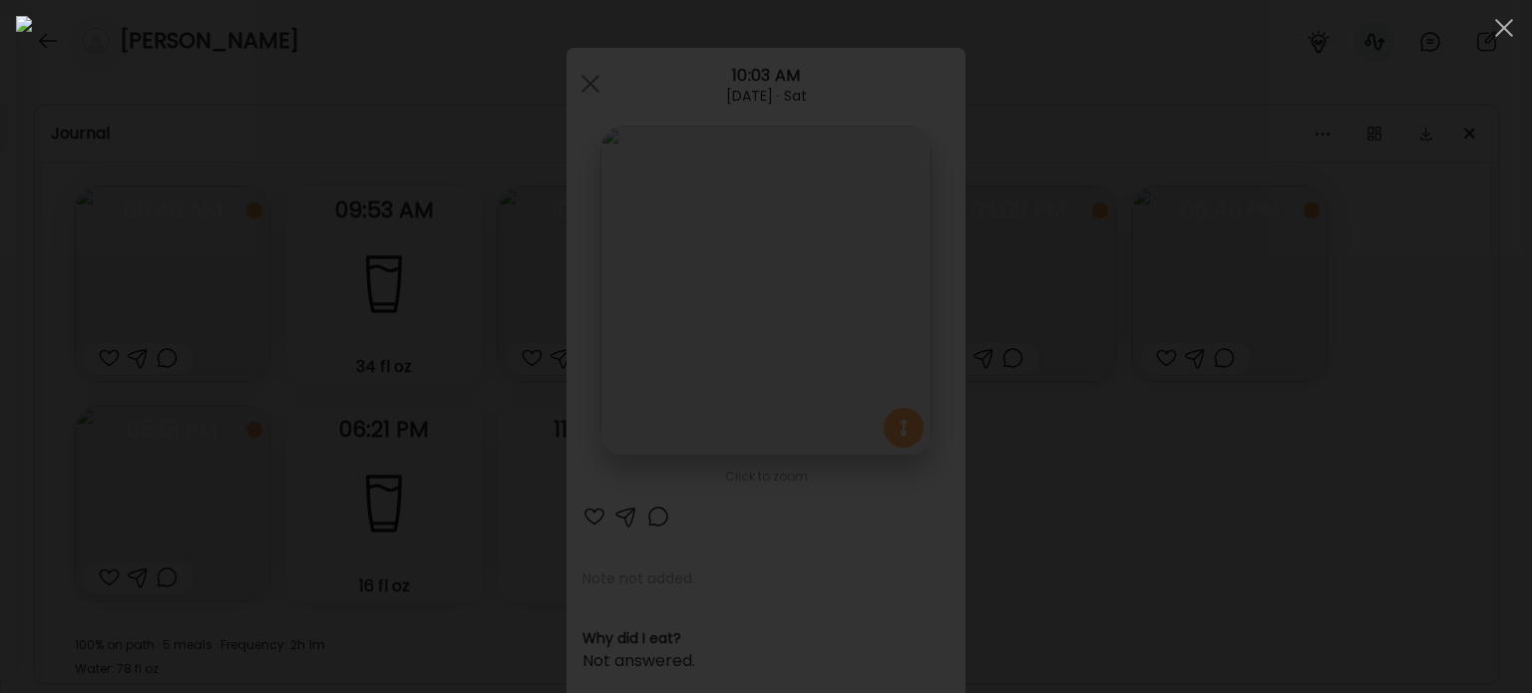
drag, startPoint x: 1249, startPoint y: 442, endPoint x: 1245, endPoint y: 454, distance: 12.6
click at [1246, 450] on div at bounding box center [766, 346] width 1500 height 661
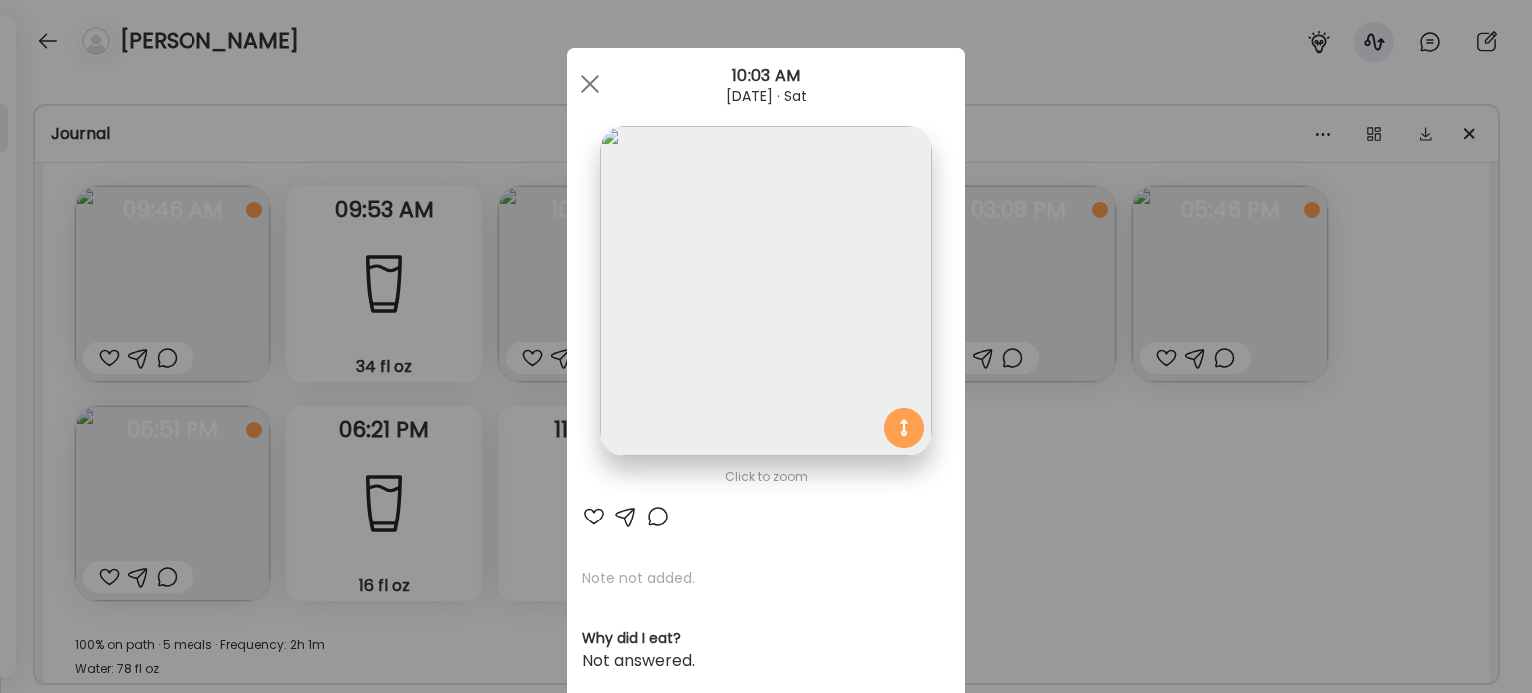
drag, startPoint x: 1173, startPoint y: 575, endPoint x: 1114, endPoint y: 557, distance: 61.5
click at [1173, 573] on div "Ate Coach Dashboard Wahoo! It’s official Take a moment to set up your Coach Pro…" at bounding box center [766, 346] width 1532 height 693
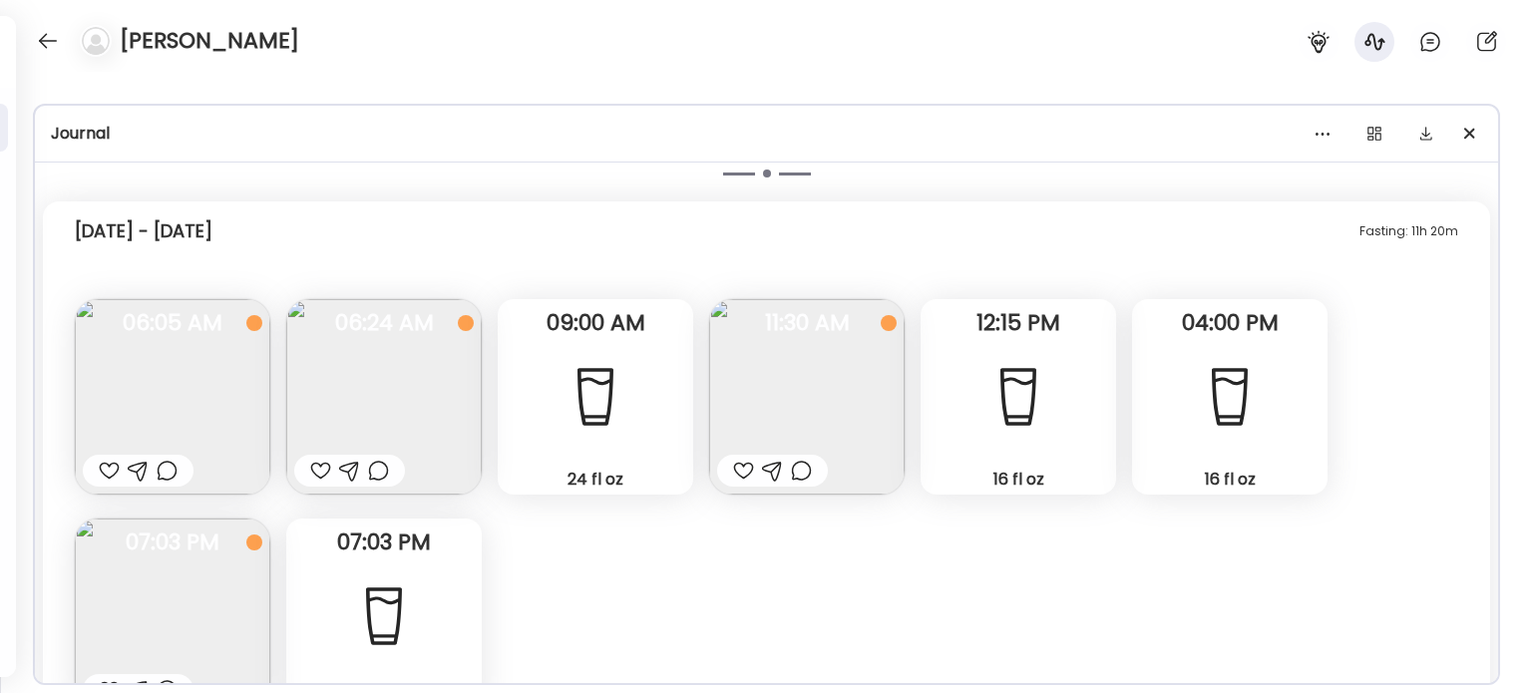
scroll to position [13042, 0]
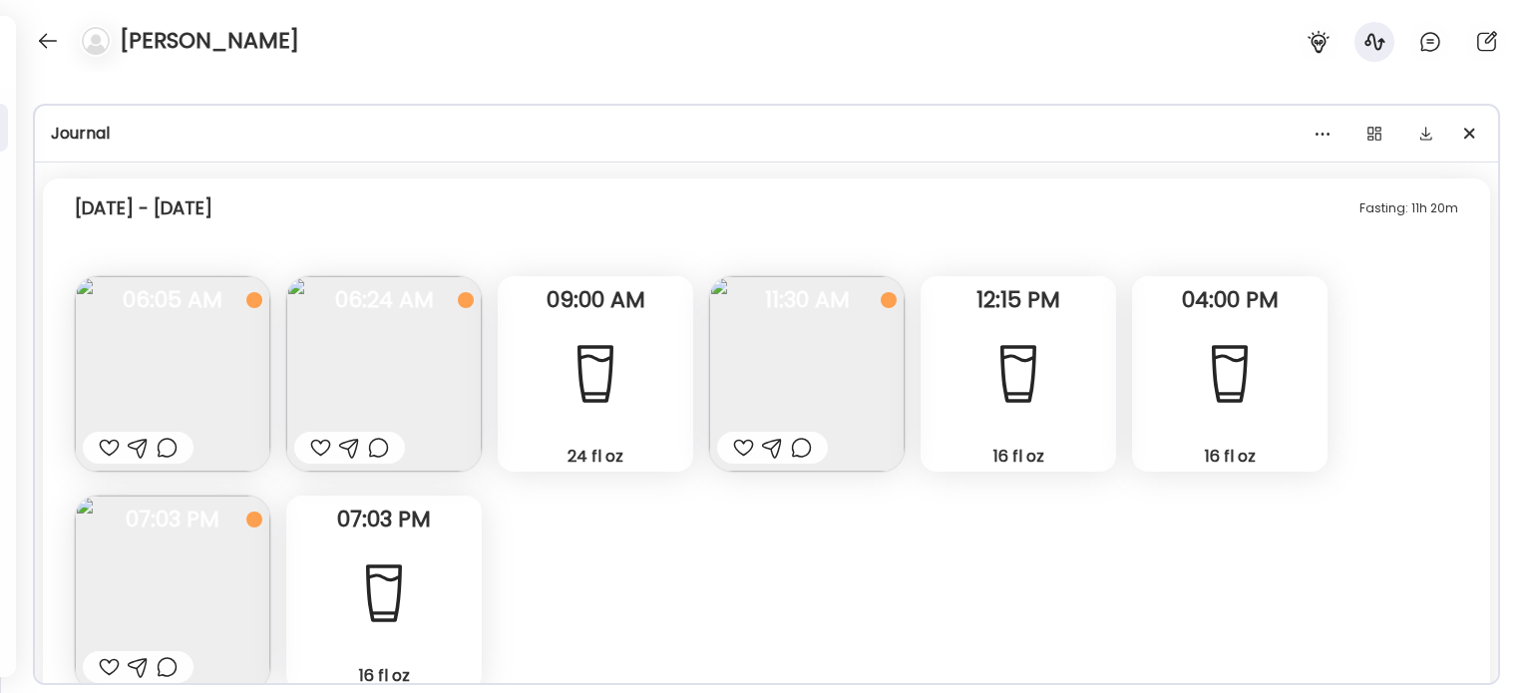
click at [391, 396] on img at bounding box center [383, 373] width 195 height 195
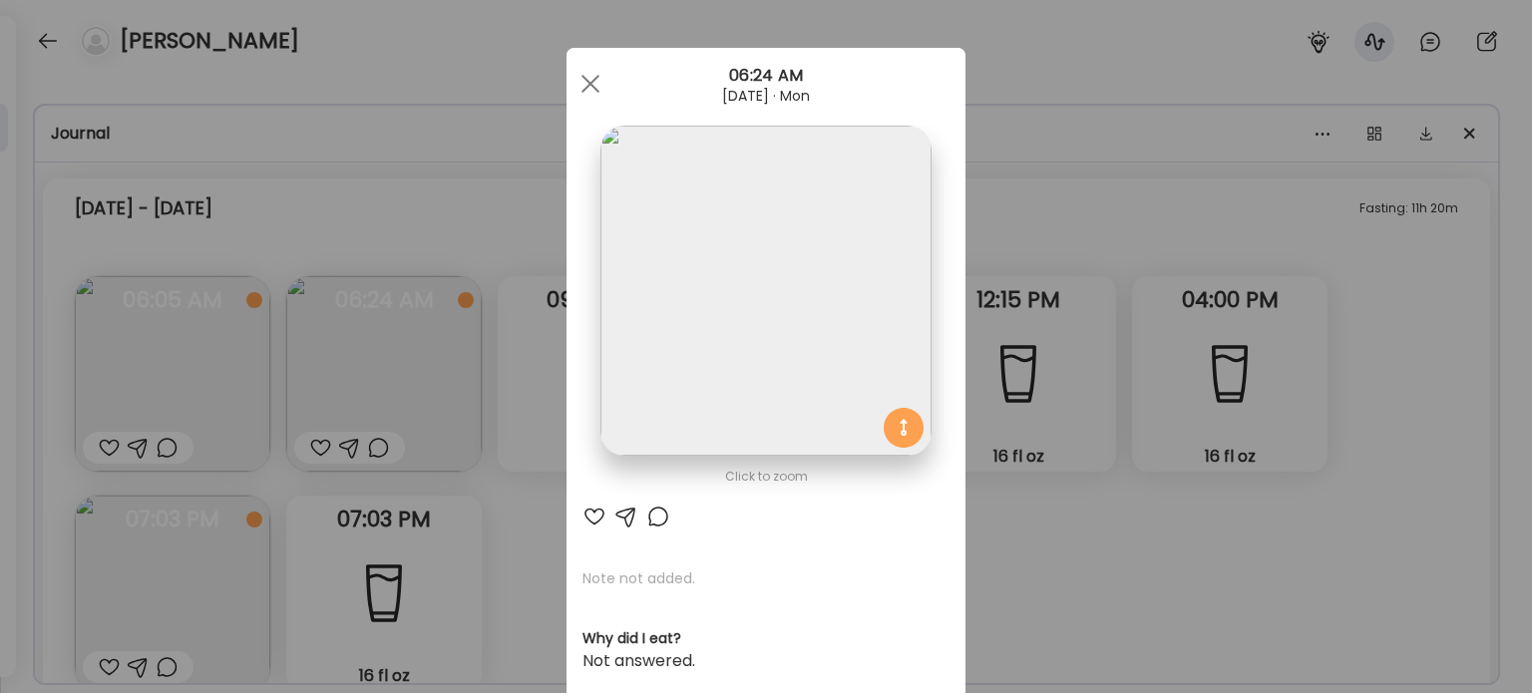
click at [470, 173] on div "Ate Coach Dashboard Wahoo! It’s official Take a moment to set up your Coach Pro…" at bounding box center [766, 346] width 1532 height 693
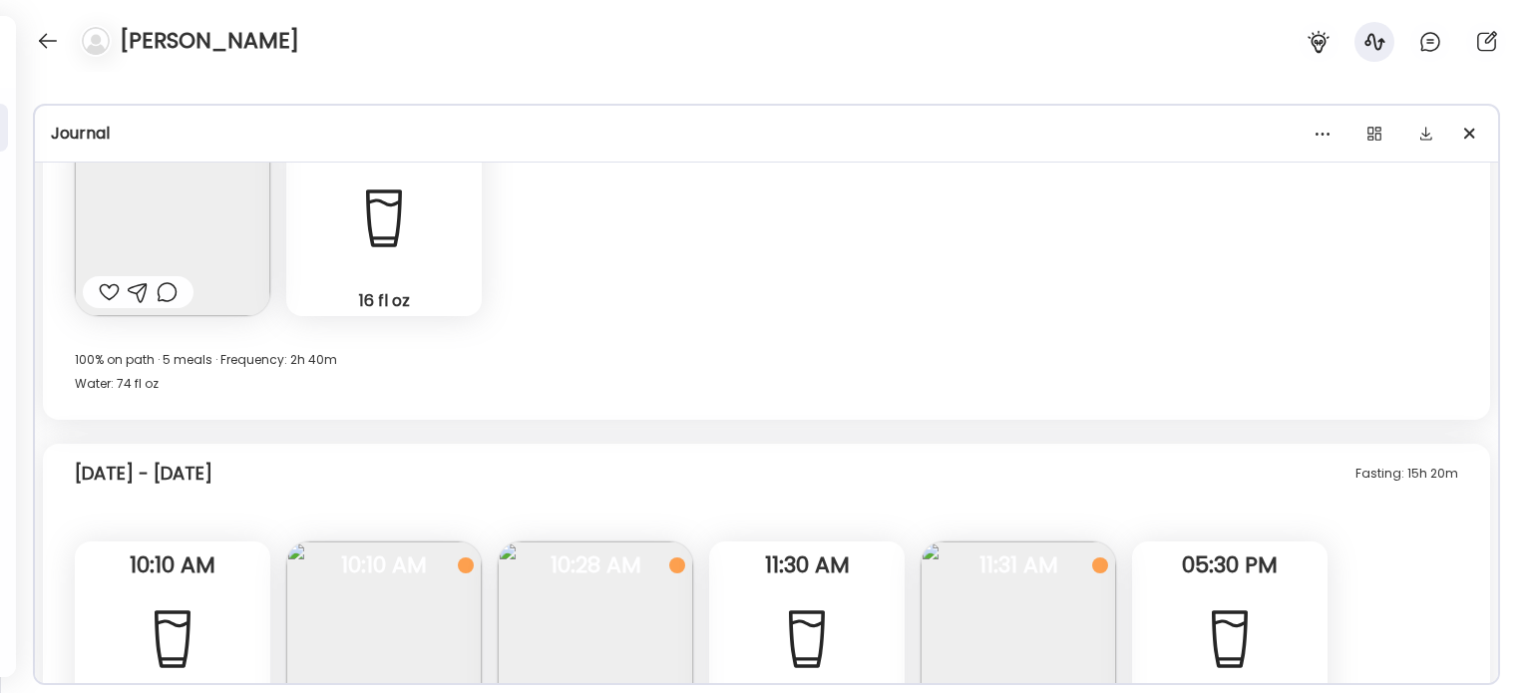
scroll to position [7657, 0]
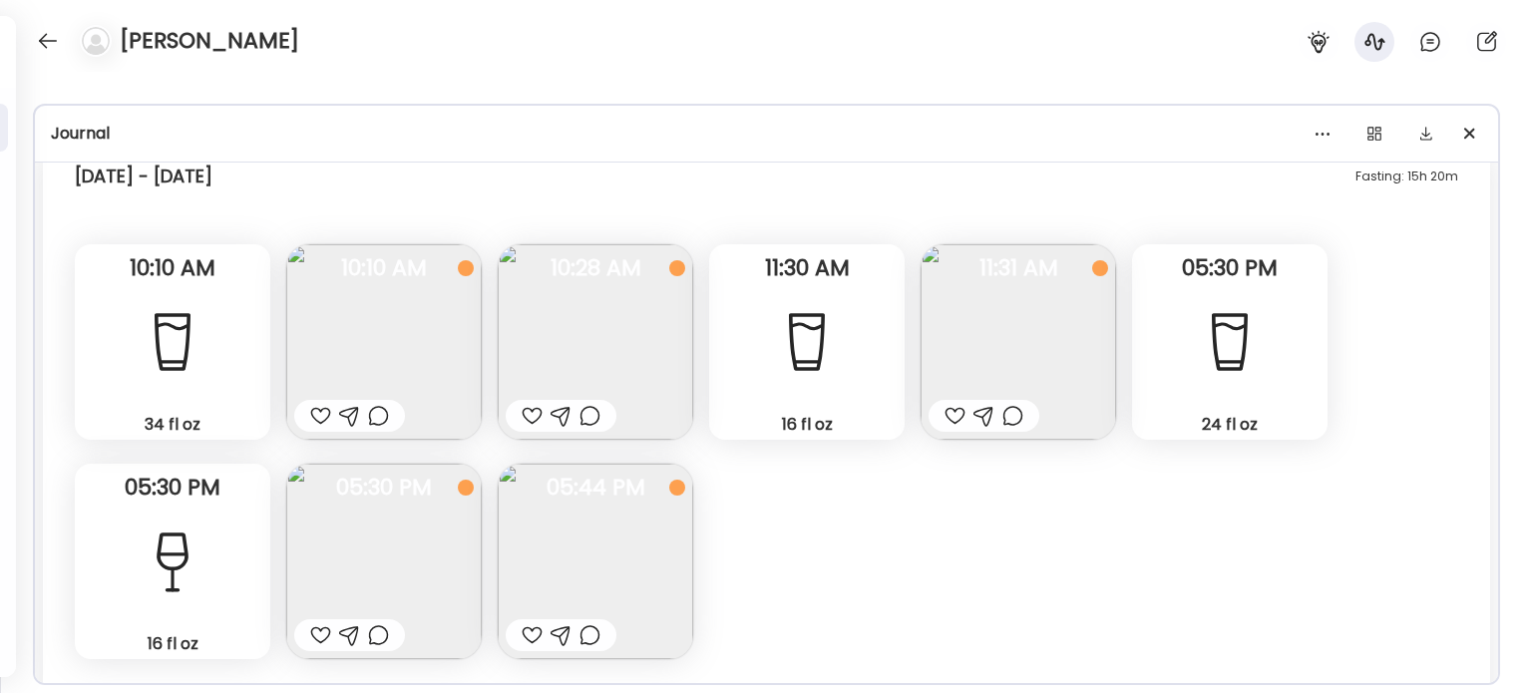
click at [182, 391] on div "34 fl oz Water" at bounding box center [172, 341] width 195 height 195
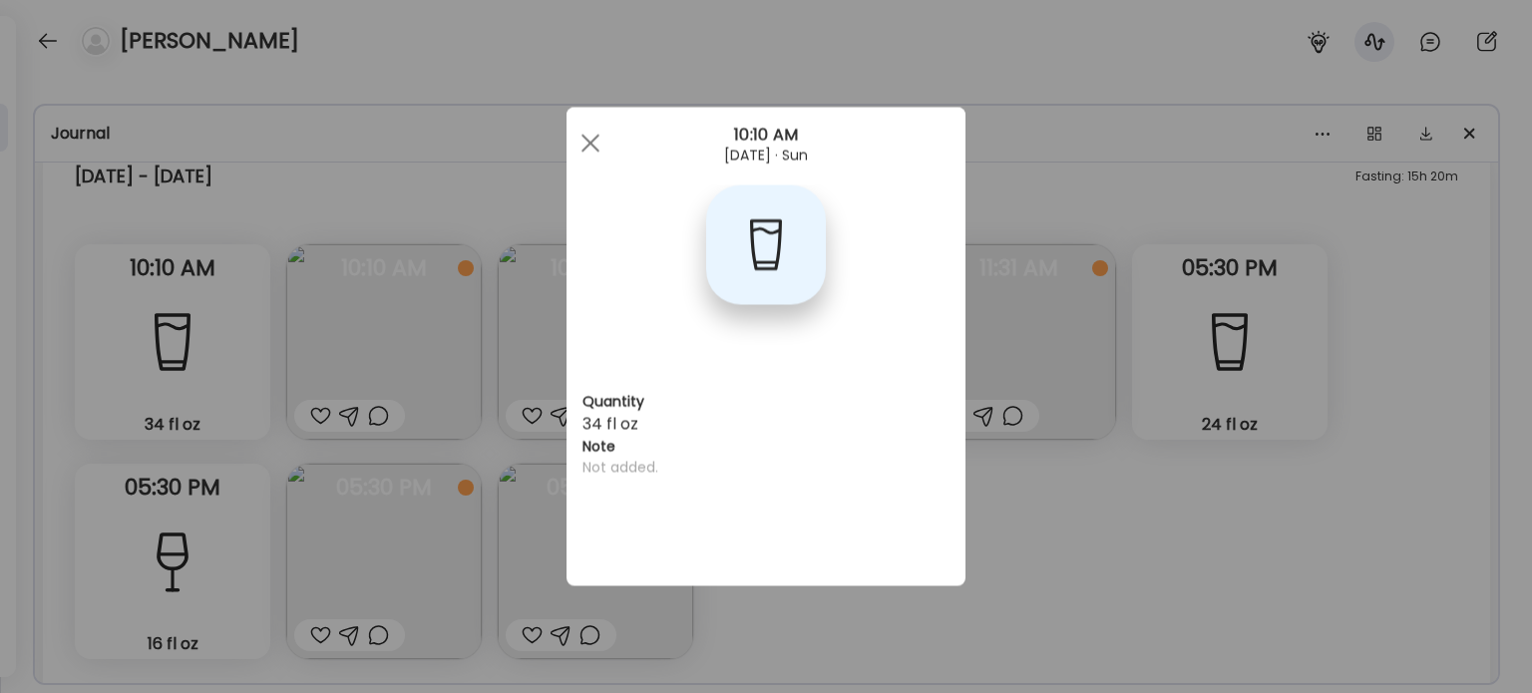
drag, startPoint x: 260, startPoint y: 258, endPoint x: 255, endPoint y: 267, distance: 10.3
click at [258, 258] on div "Ate Coach Dashboard Wahoo! It’s official Take a moment to set up your Coach Pro…" at bounding box center [766, 346] width 1532 height 693
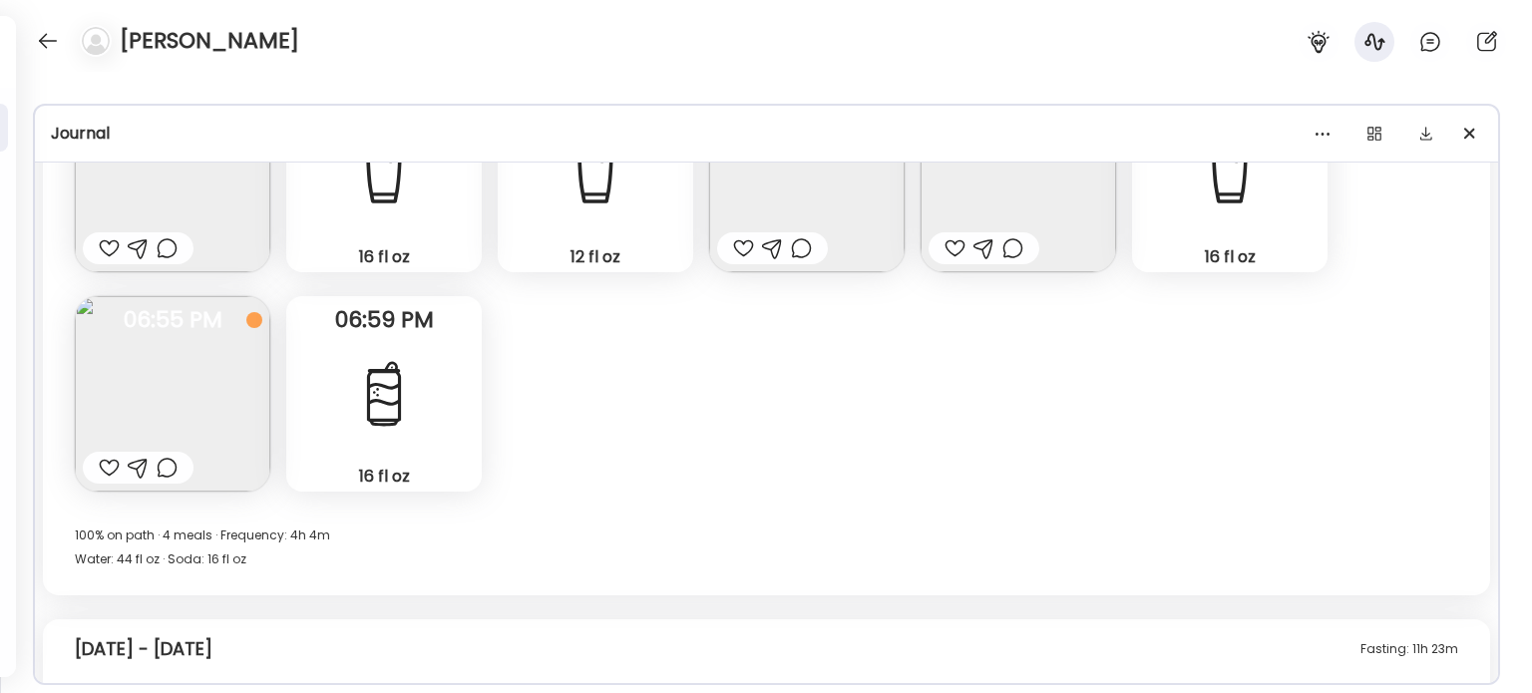
scroll to position [5064, 0]
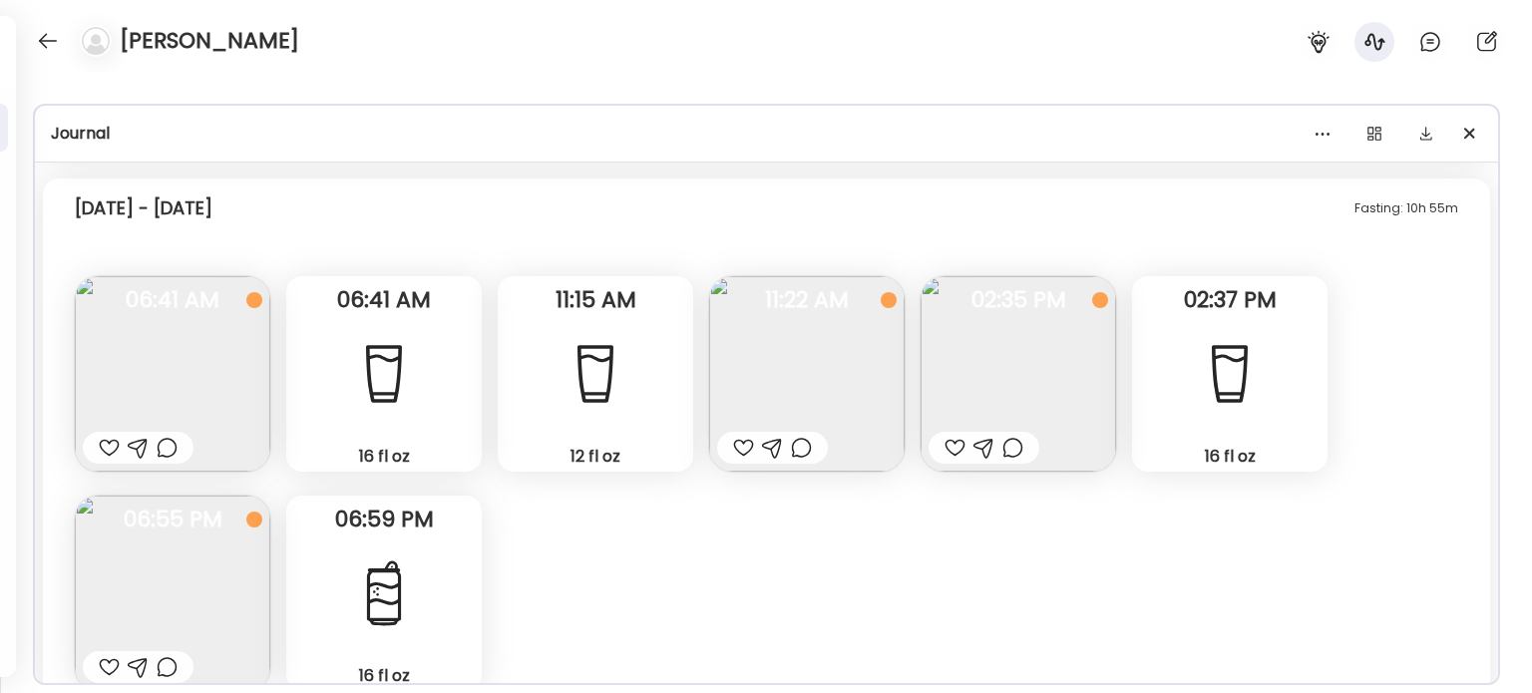
click at [217, 369] on img at bounding box center [172, 373] width 195 height 195
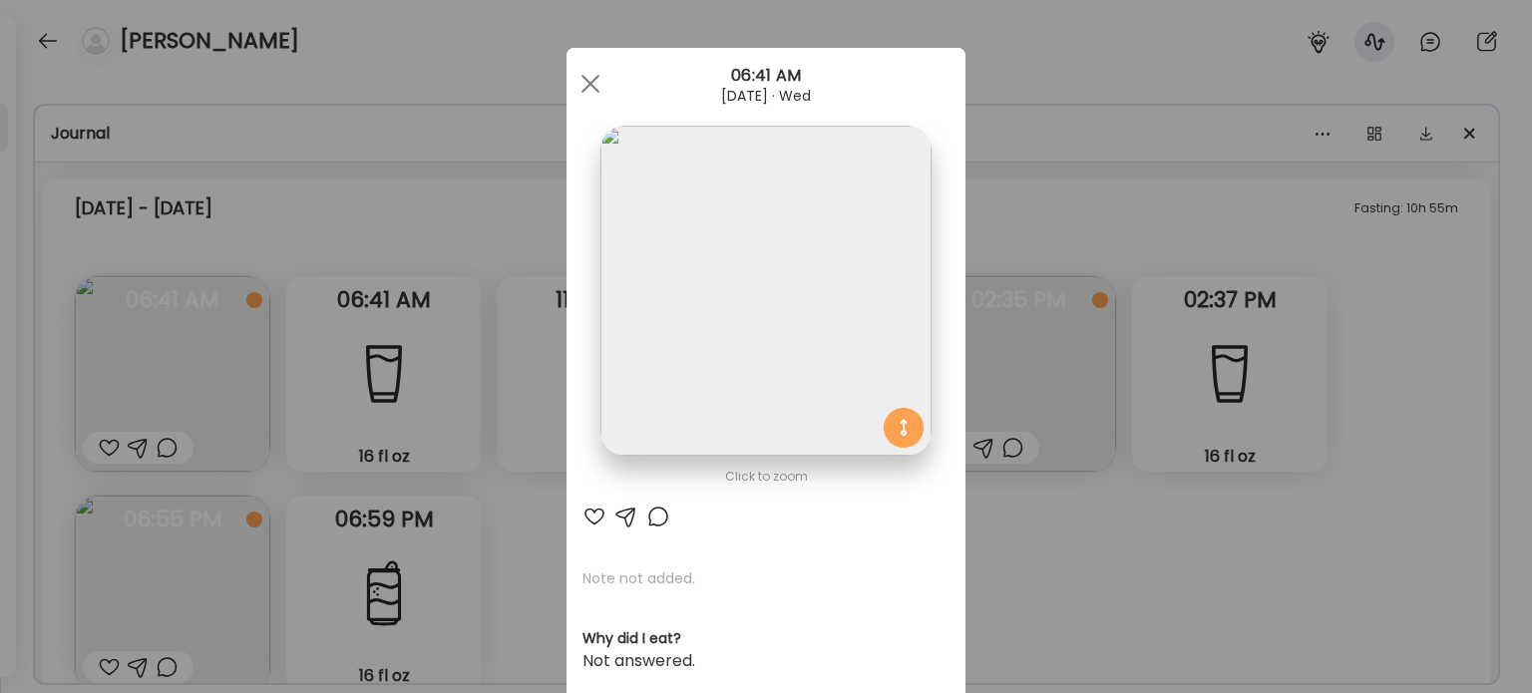
click at [507, 229] on div "Ate Coach Dashboard Wahoo! It’s official Take a moment to set up your Coach Pro…" at bounding box center [766, 346] width 1532 height 693
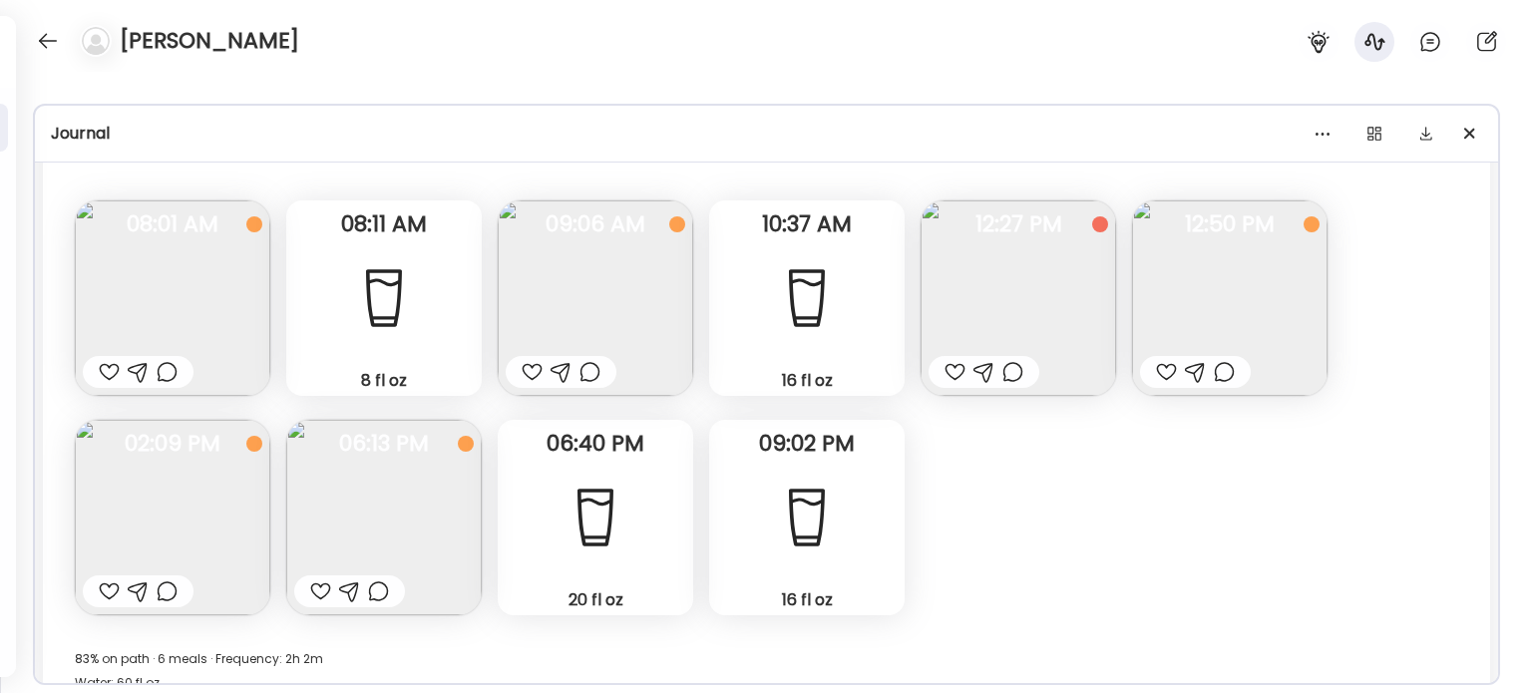
scroll to position [16932, 0]
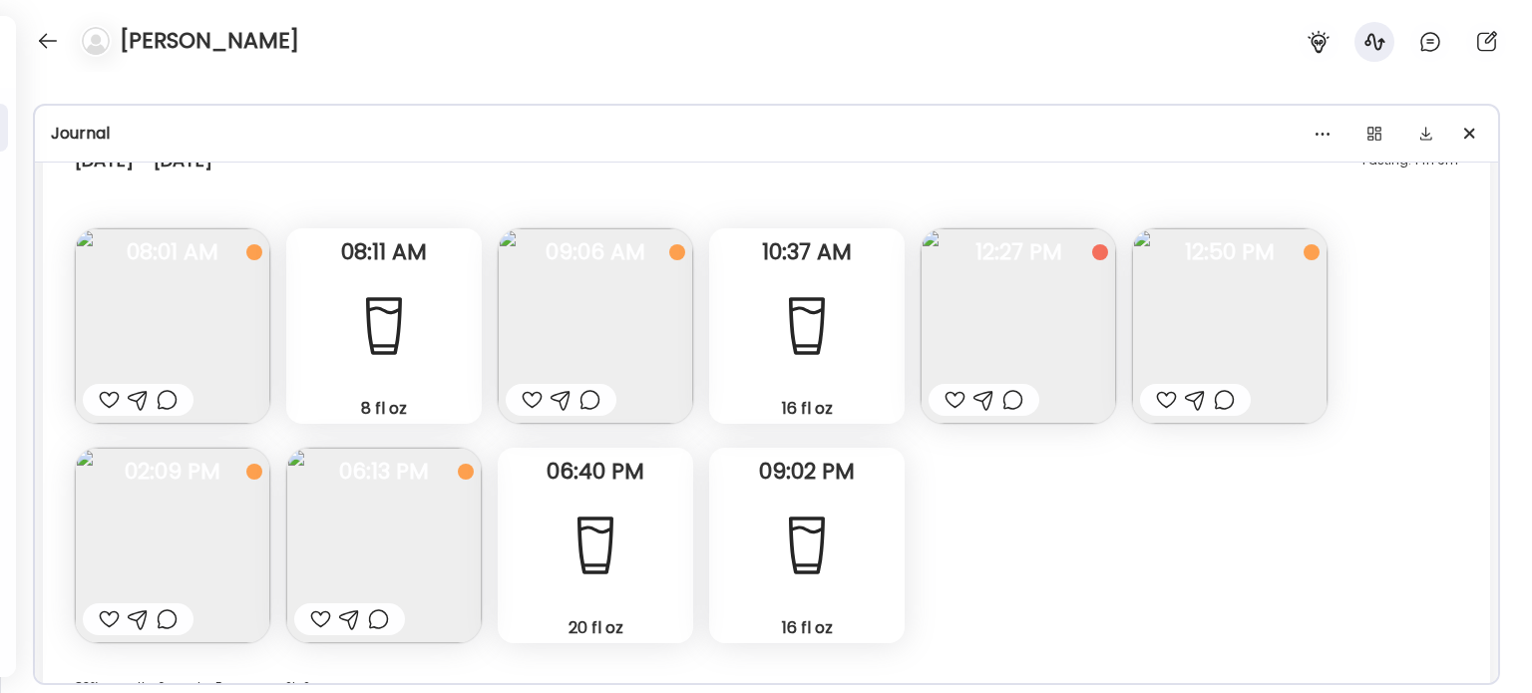
drag, startPoint x: 136, startPoint y: 560, endPoint x: 127, endPoint y: 565, distance: 10.3
click at [128, 565] on img at bounding box center [172, 545] width 195 height 195
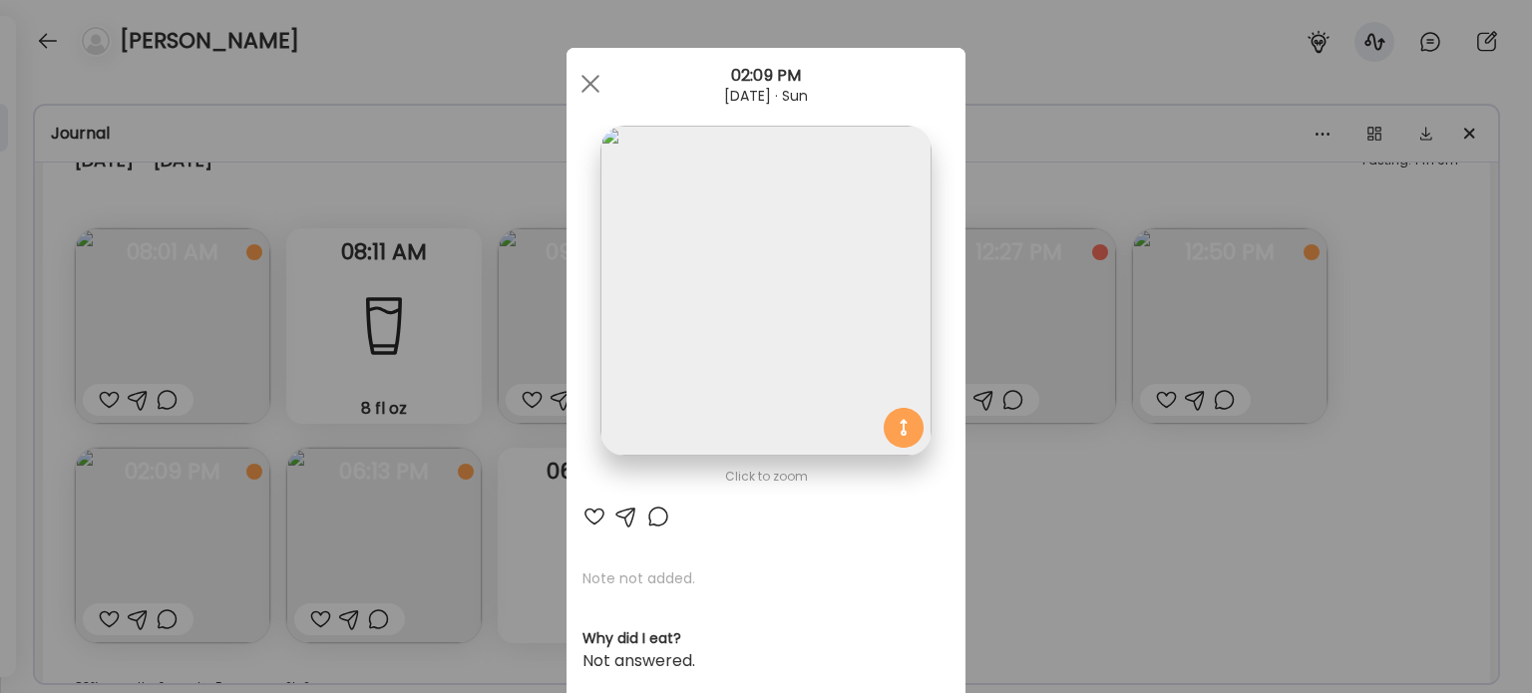
click at [800, 338] on img at bounding box center [765, 291] width 330 height 330
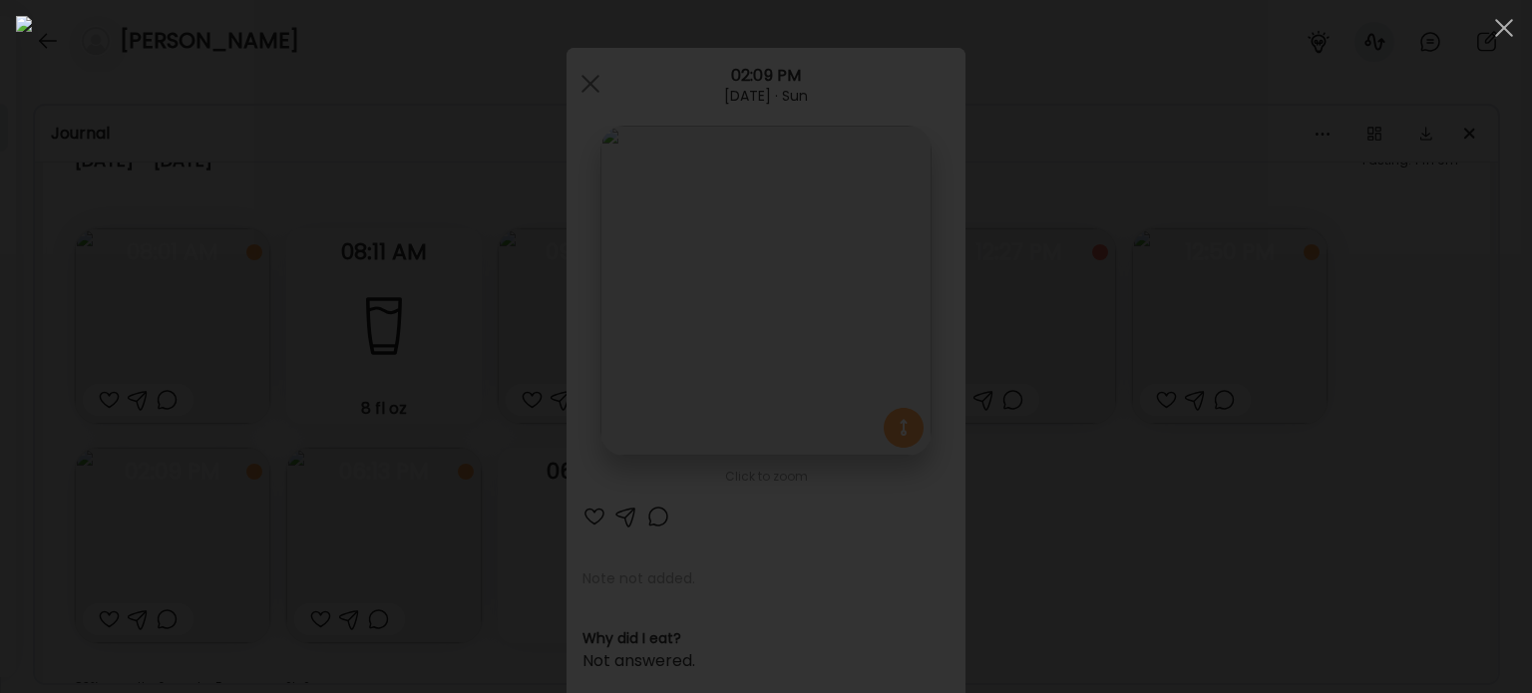
click at [798, 339] on img at bounding box center [766, 346] width 1500 height 661
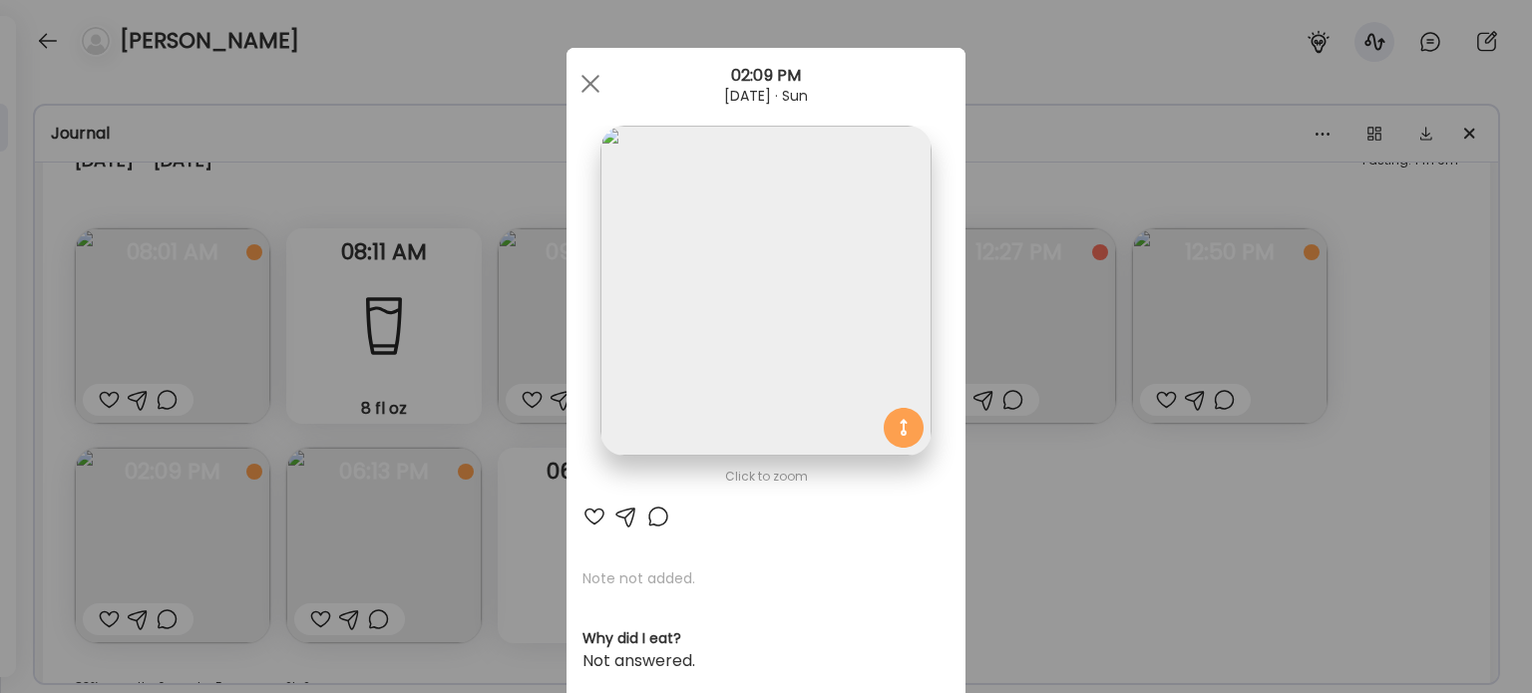
click at [359, 532] on div "Ate Coach Dashboard Wahoo! It’s official Take a moment to set up your Coach Pro…" at bounding box center [766, 346] width 1532 height 693
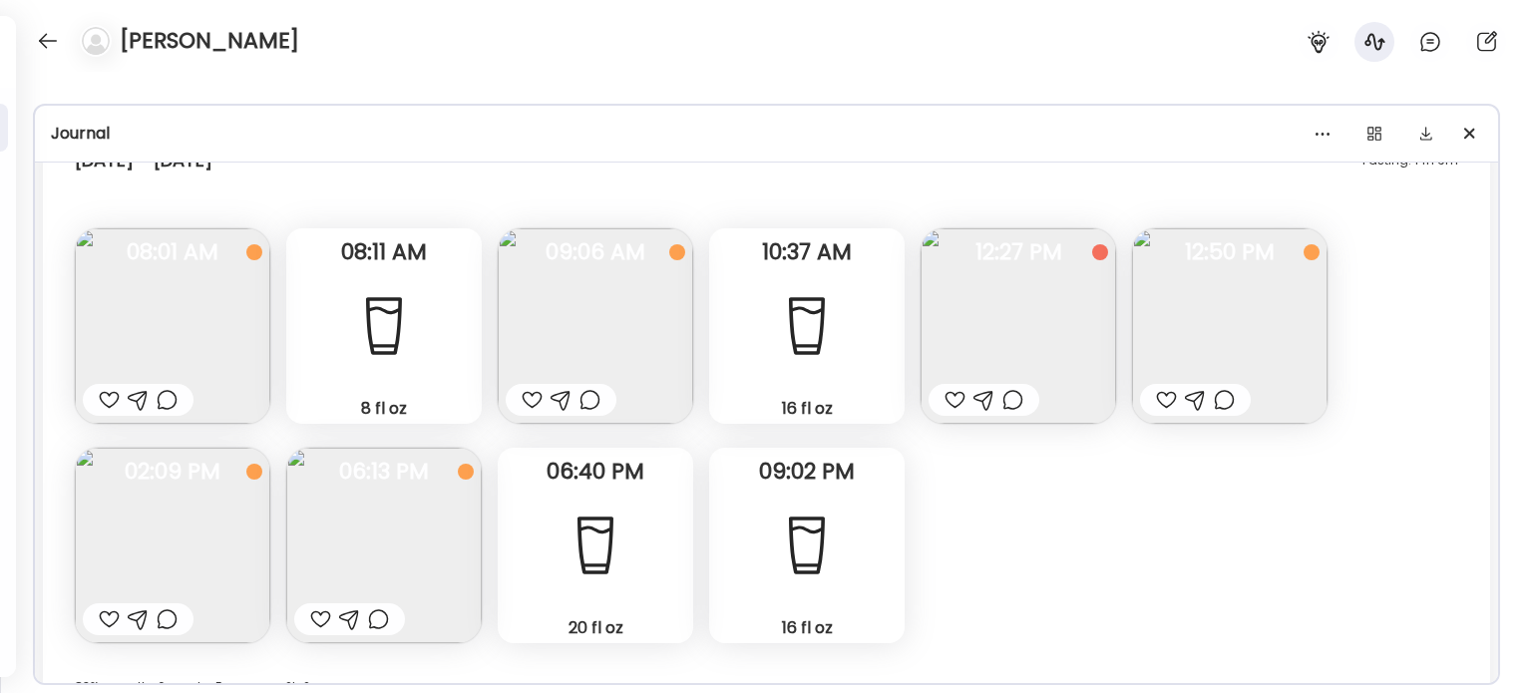
click at [423, 579] on img at bounding box center [383, 545] width 195 height 195
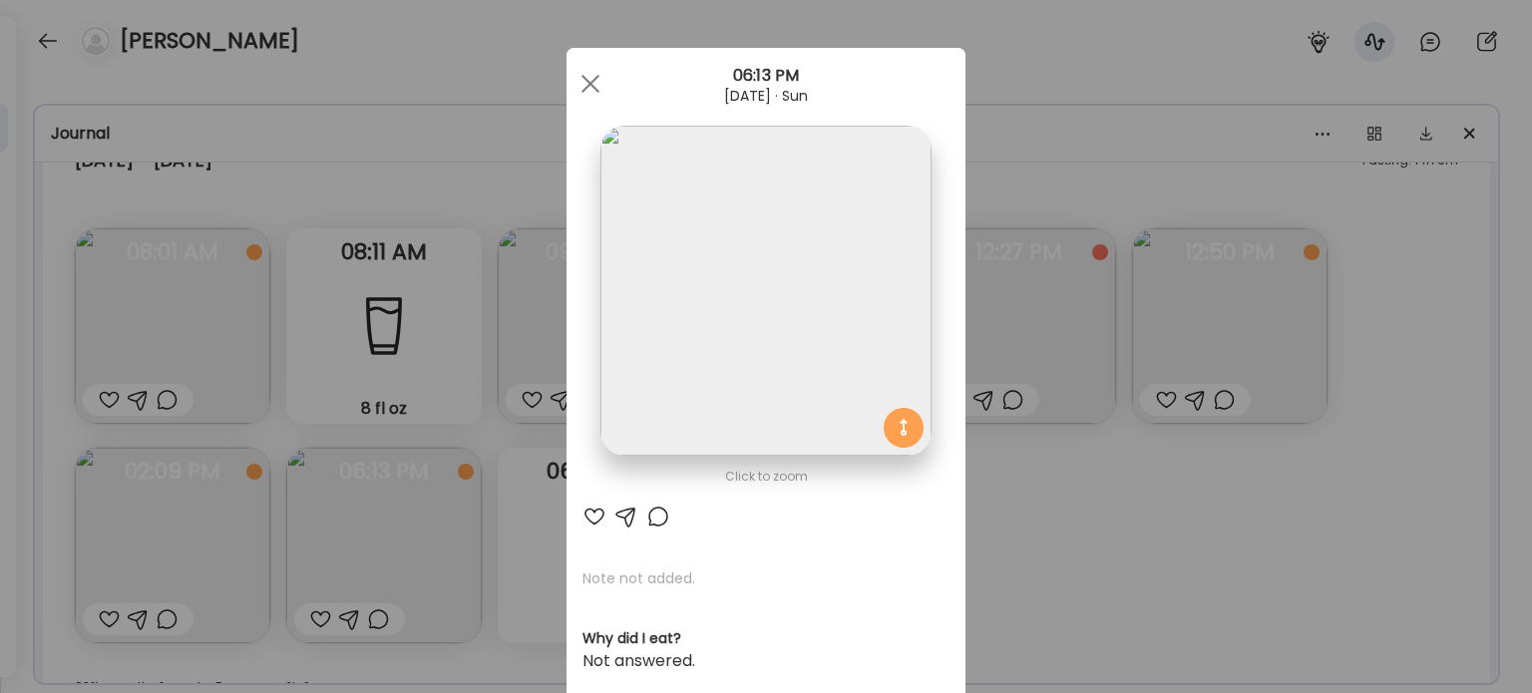
click at [766, 374] on img at bounding box center [765, 291] width 330 height 330
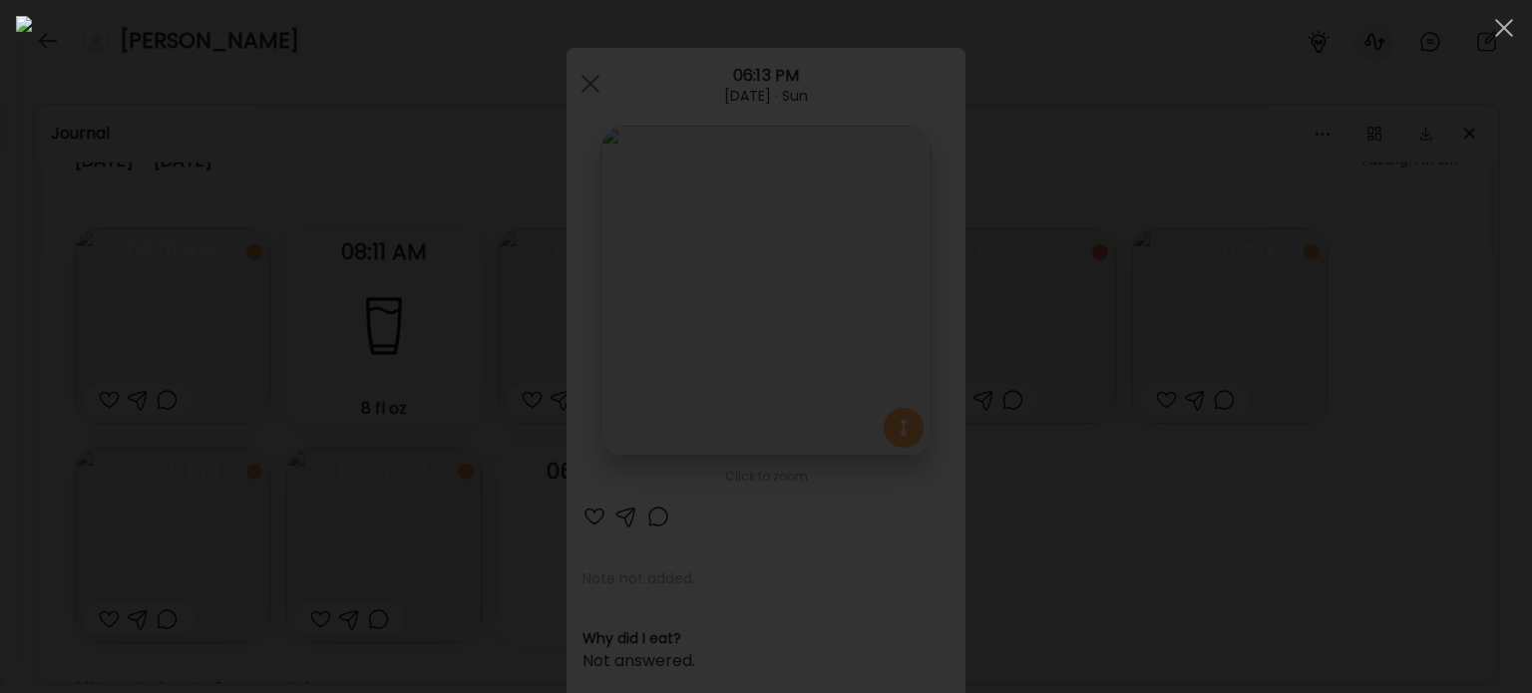
drag, startPoint x: 285, startPoint y: 366, endPoint x: 300, endPoint y: 375, distance: 17.4
click at [289, 368] on div at bounding box center [766, 346] width 1500 height 661
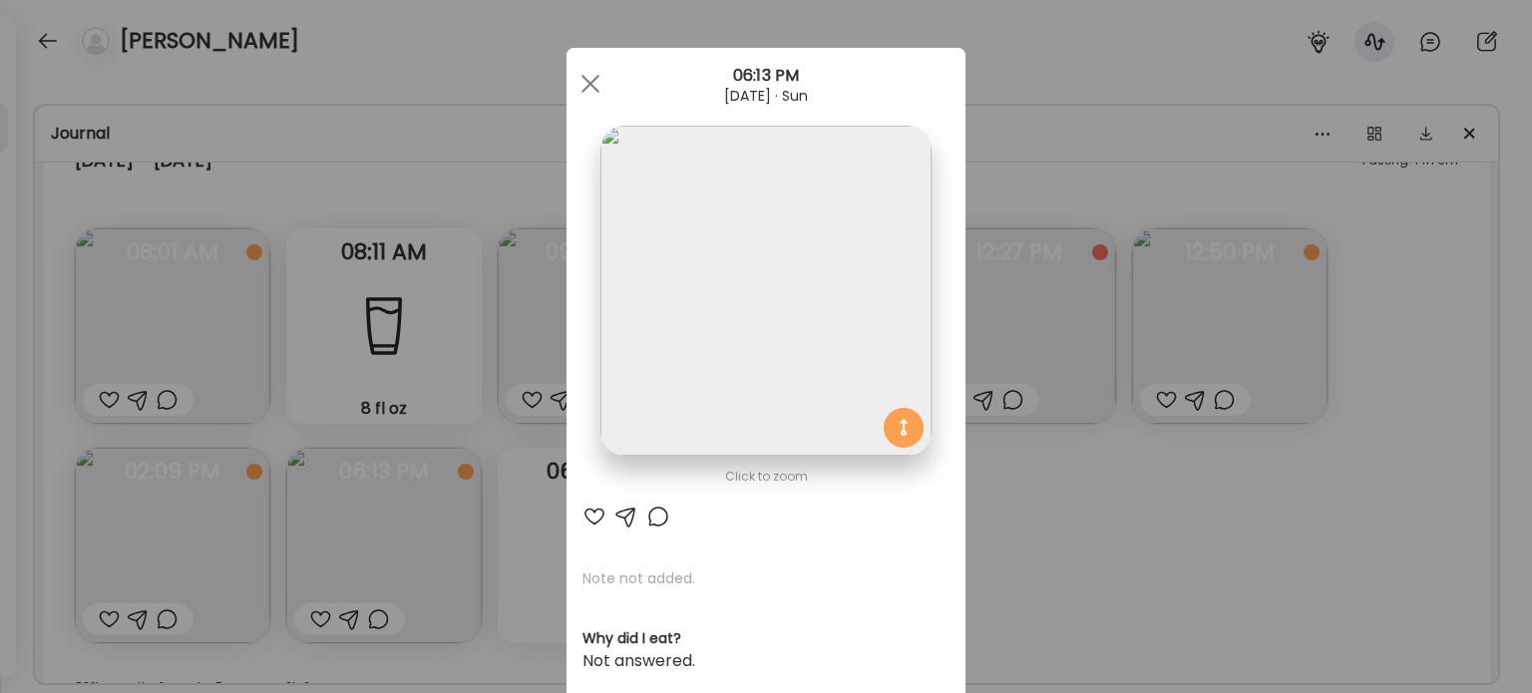
drag, startPoint x: 300, startPoint y: 375, endPoint x: 755, endPoint y: 413, distance: 456.3
click at [303, 376] on div "Ate Coach Dashboard Wahoo! It’s official Take a moment to set up your Coach Pro…" at bounding box center [766, 346] width 1532 height 693
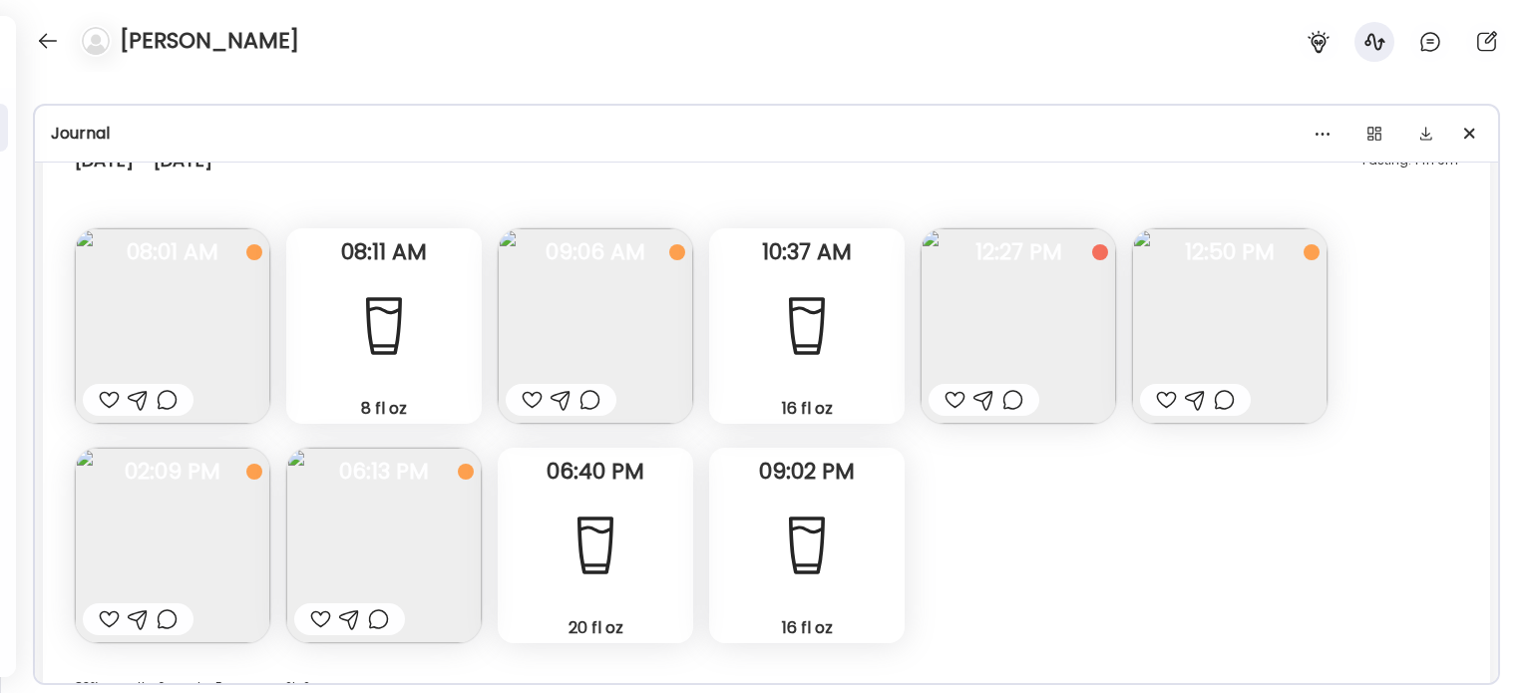
click at [1000, 349] on img at bounding box center [1017, 325] width 195 height 195
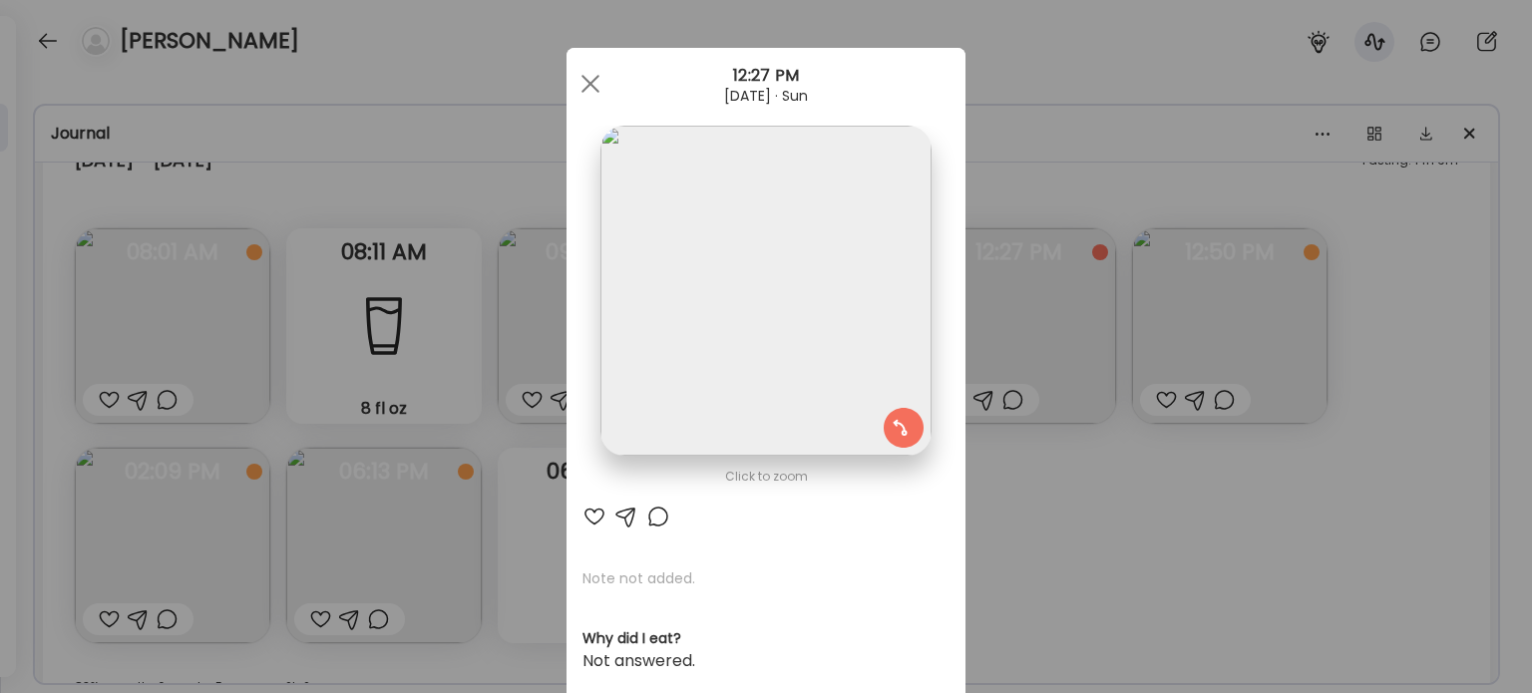
click at [796, 286] on img at bounding box center [765, 291] width 330 height 330
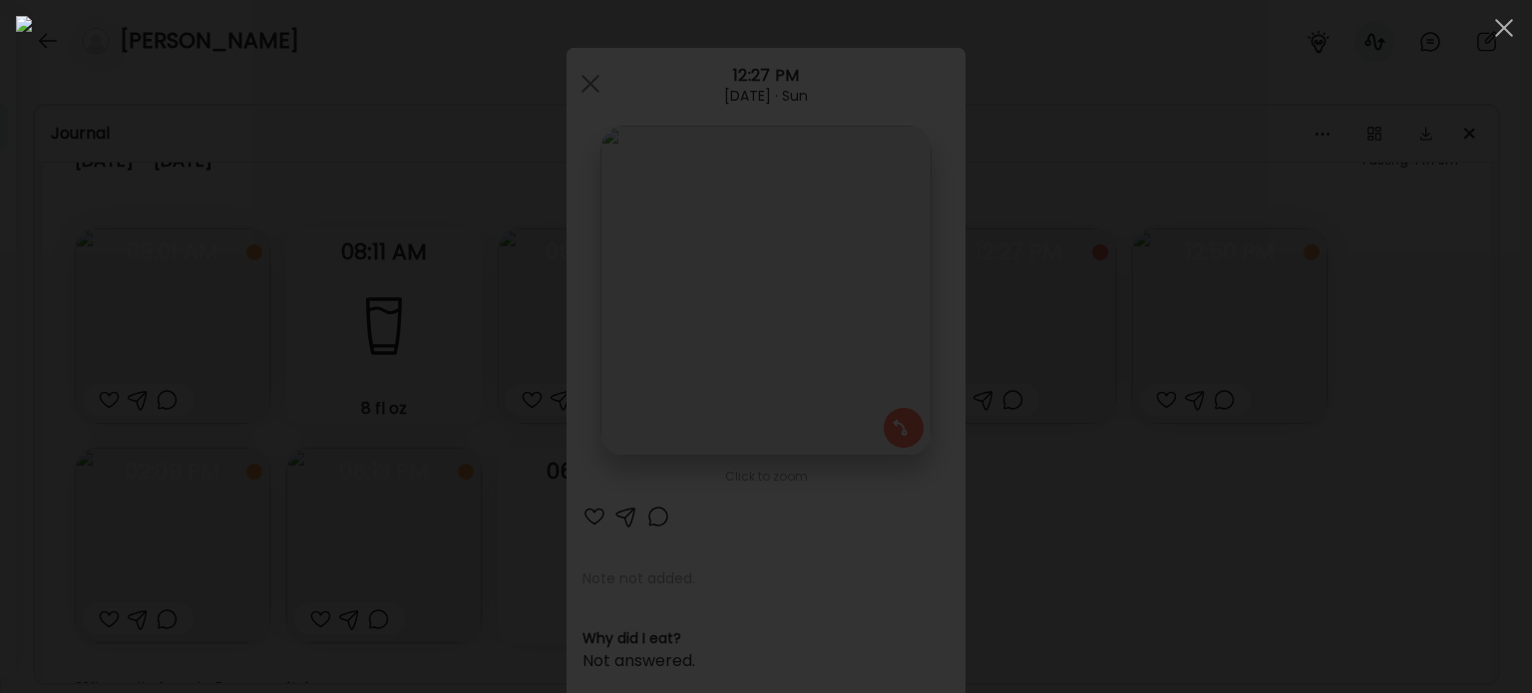
click at [797, 288] on img at bounding box center [766, 346] width 1500 height 661
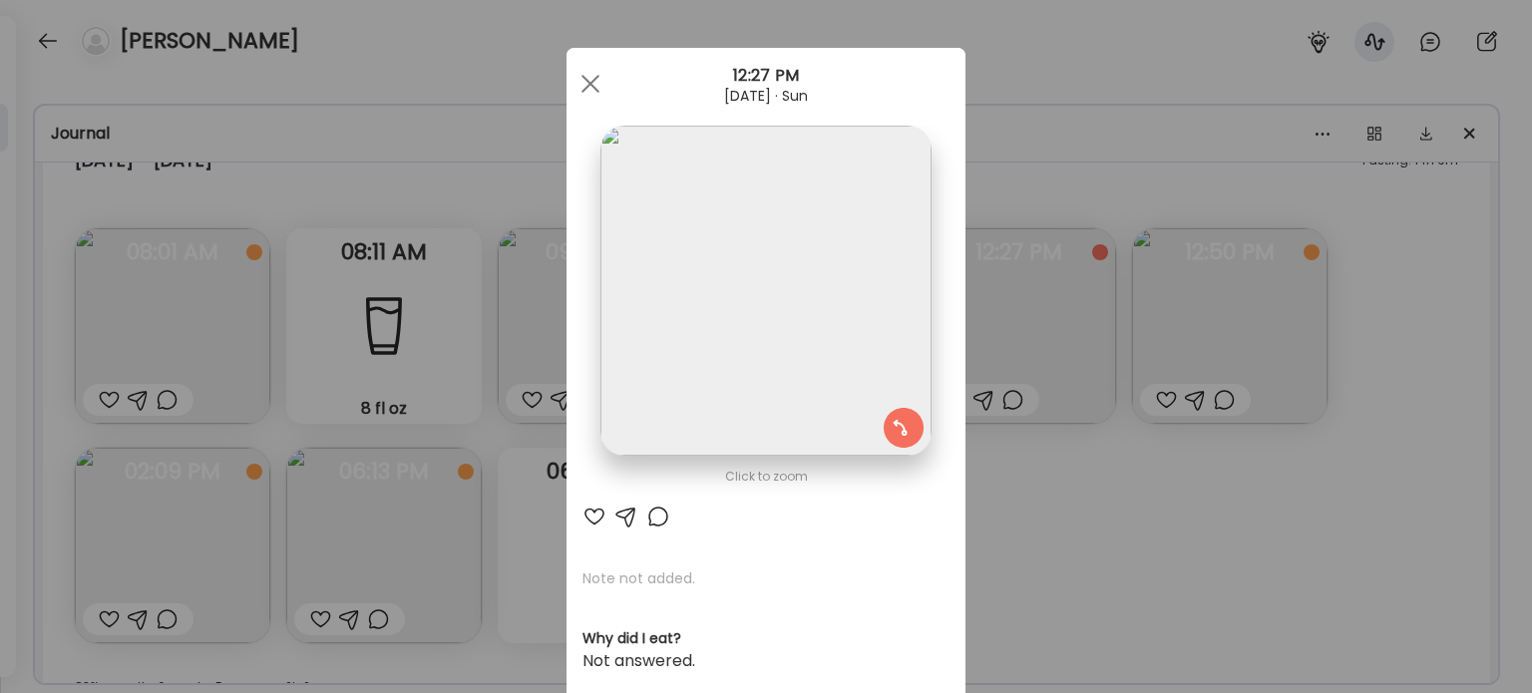
click at [1158, 532] on div "Ate Coach Dashboard Wahoo! It’s official Take a moment to set up your Coach Pro…" at bounding box center [766, 346] width 1532 height 693
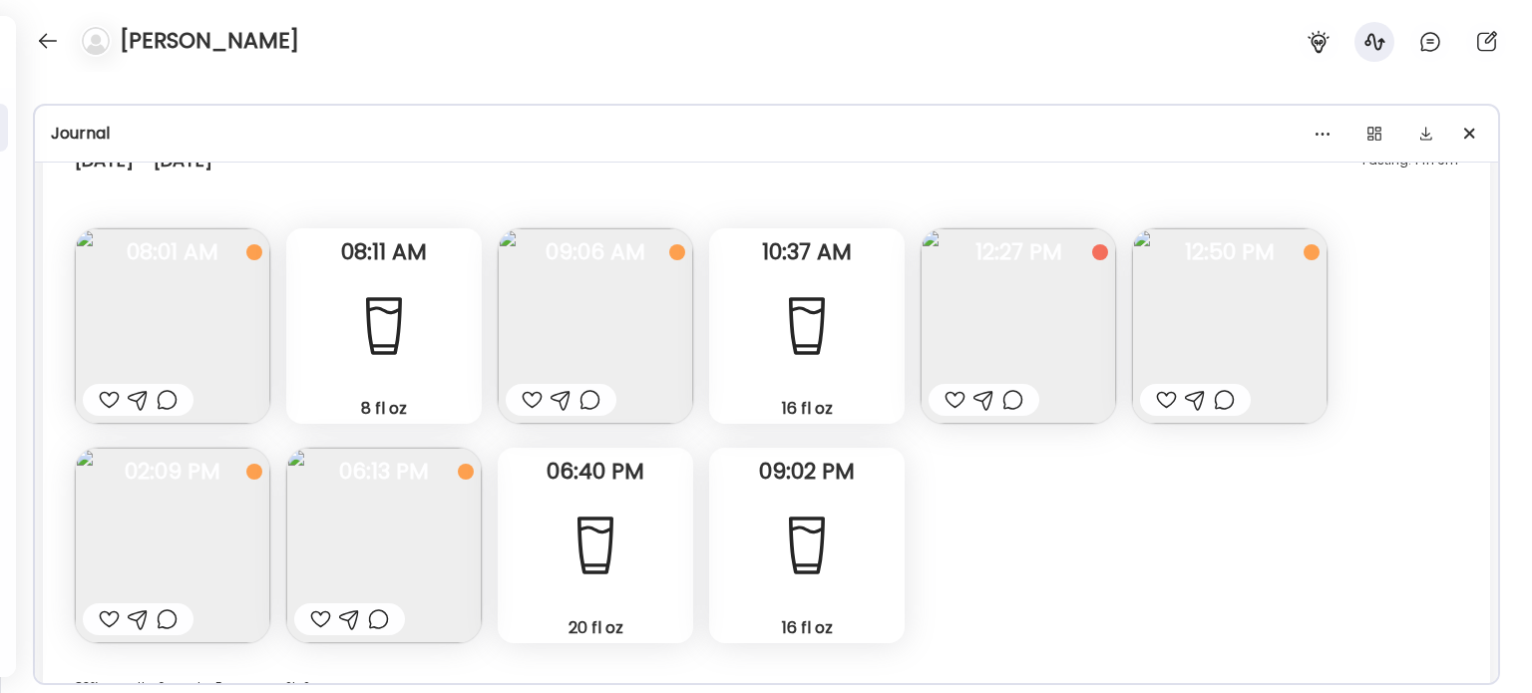
click at [1253, 365] on img at bounding box center [1229, 325] width 195 height 195
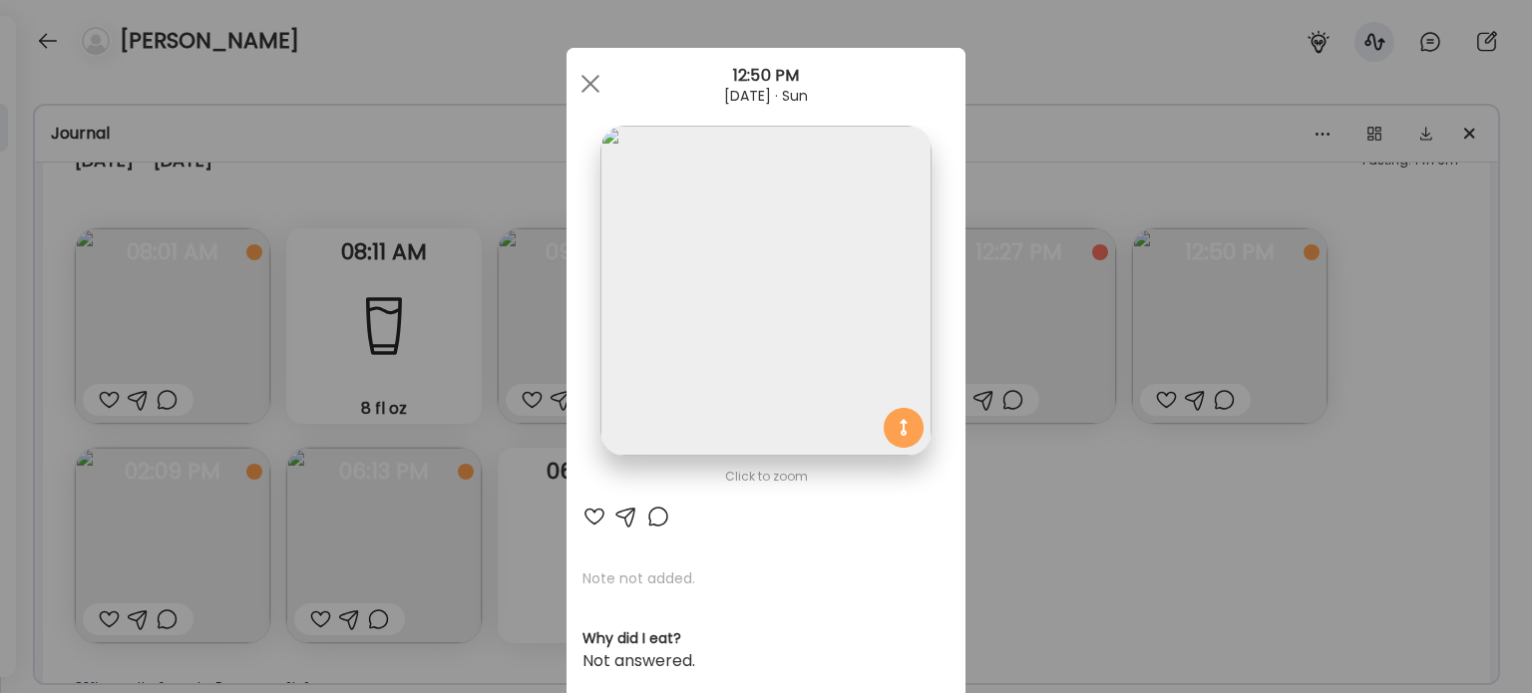
click at [820, 306] on img at bounding box center [765, 291] width 330 height 330
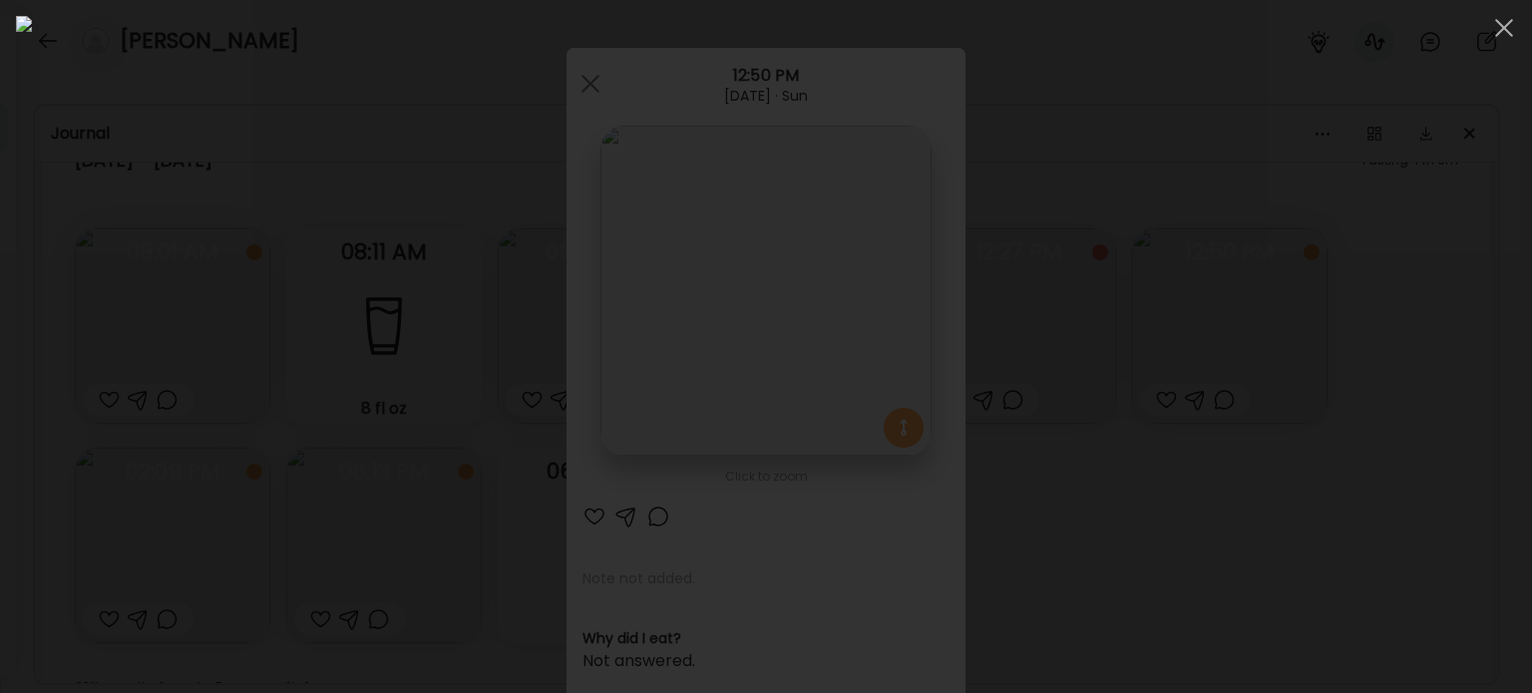
click at [1324, 486] on div at bounding box center [766, 346] width 1500 height 661
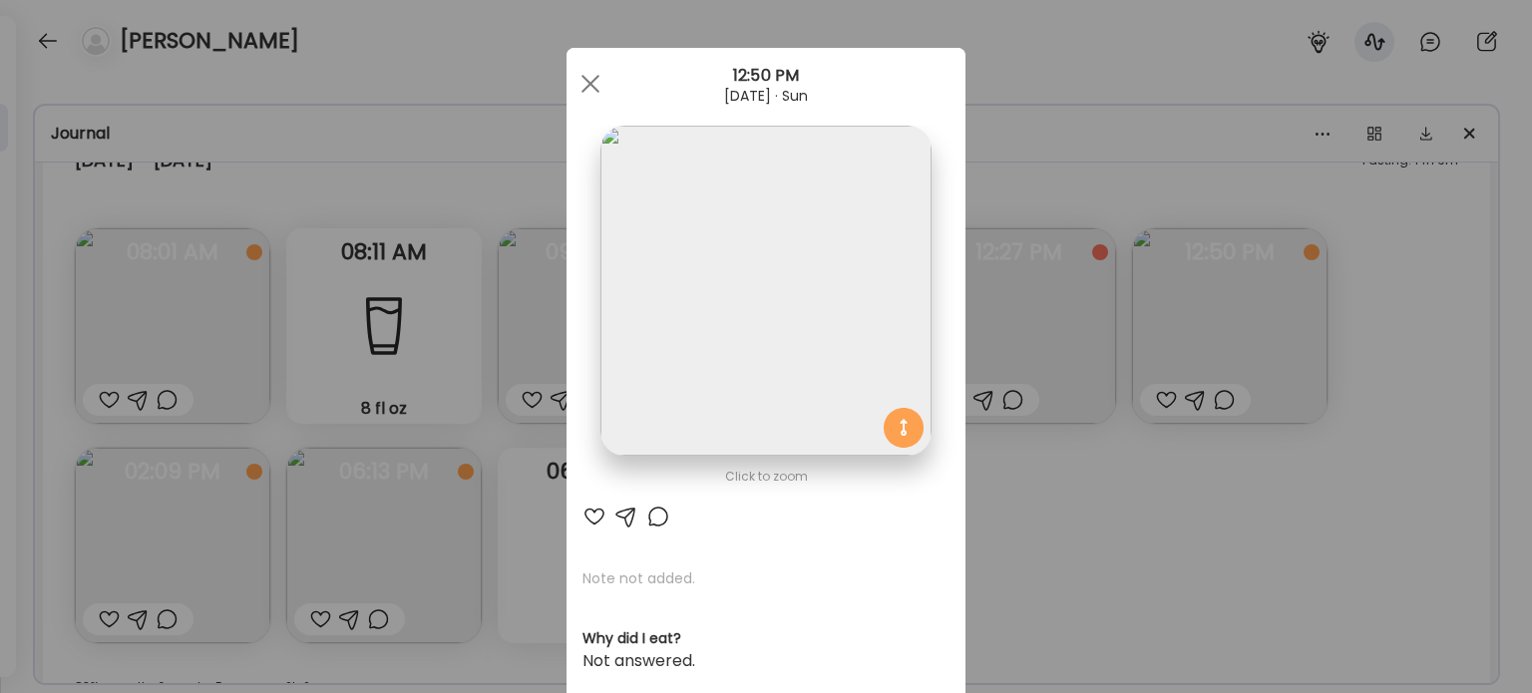
click at [1322, 482] on div "Ate Coach Dashboard Wahoo! It’s official Take a moment to set up your Coach Pro…" at bounding box center [766, 346] width 1532 height 693
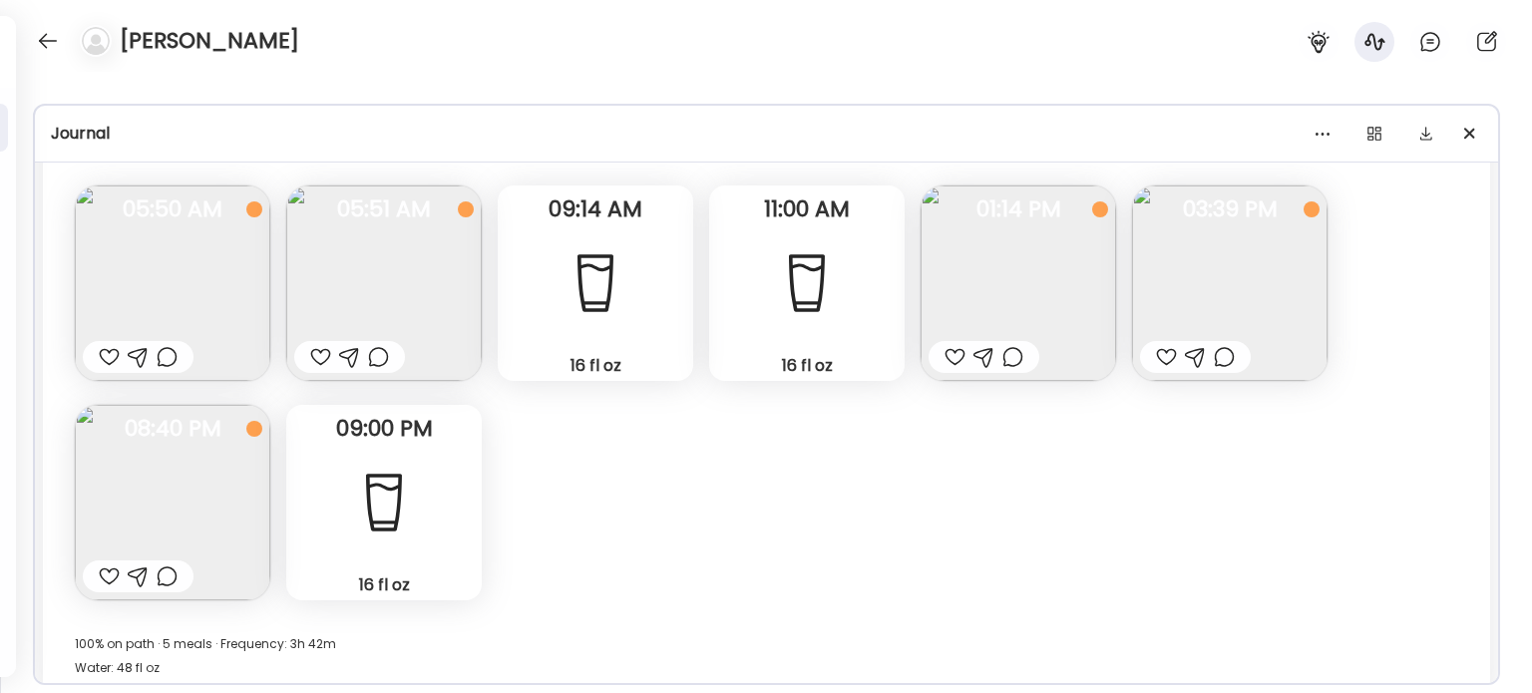
scroll to position [18427, 0]
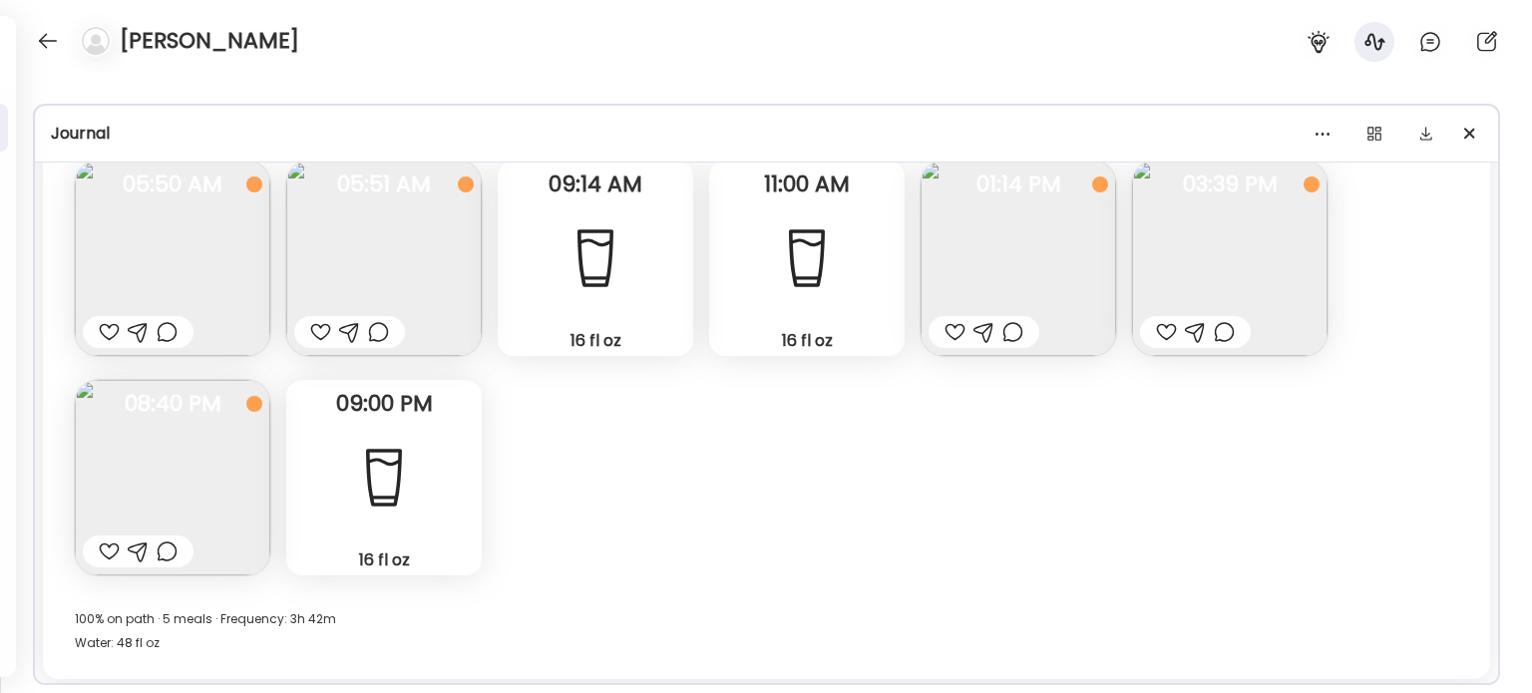
click at [950, 328] on div at bounding box center [954, 332] width 21 height 24
click at [104, 332] on div at bounding box center [109, 332] width 21 height 24
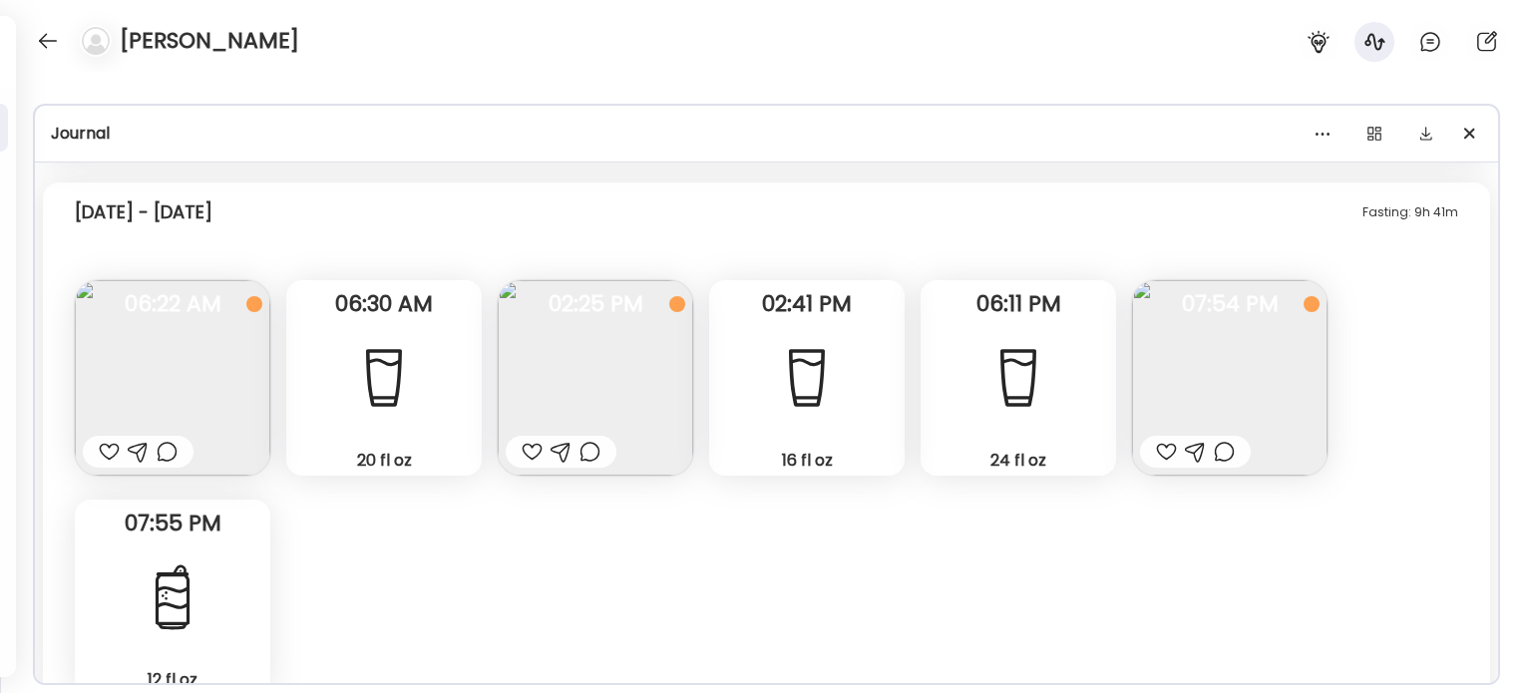
scroll to position [18926, 0]
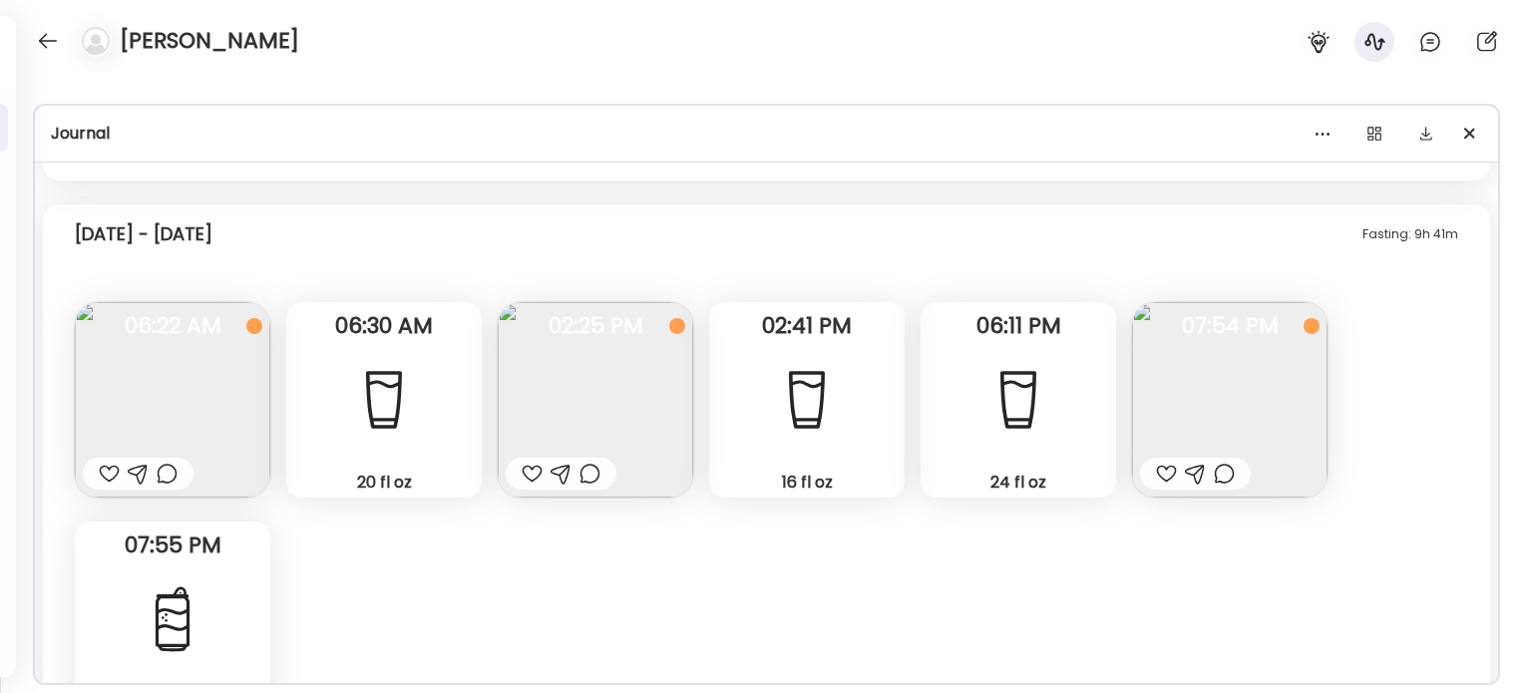
click at [1268, 410] on img at bounding box center [1229, 399] width 195 height 195
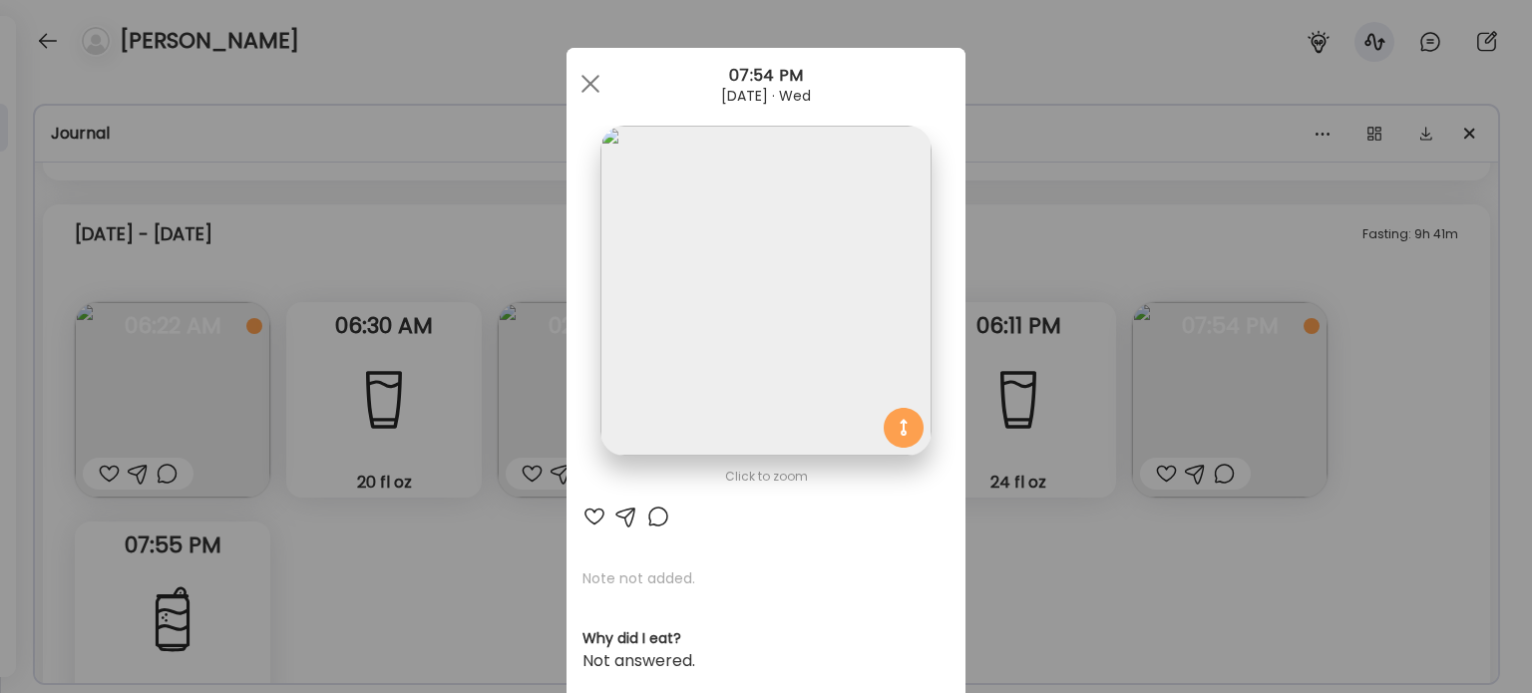
click at [1242, 237] on div "Ate Coach Dashboard Wahoo! It’s official Take a moment to set up your Coach Pro…" at bounding box center [766, 346] width 1532 height 693
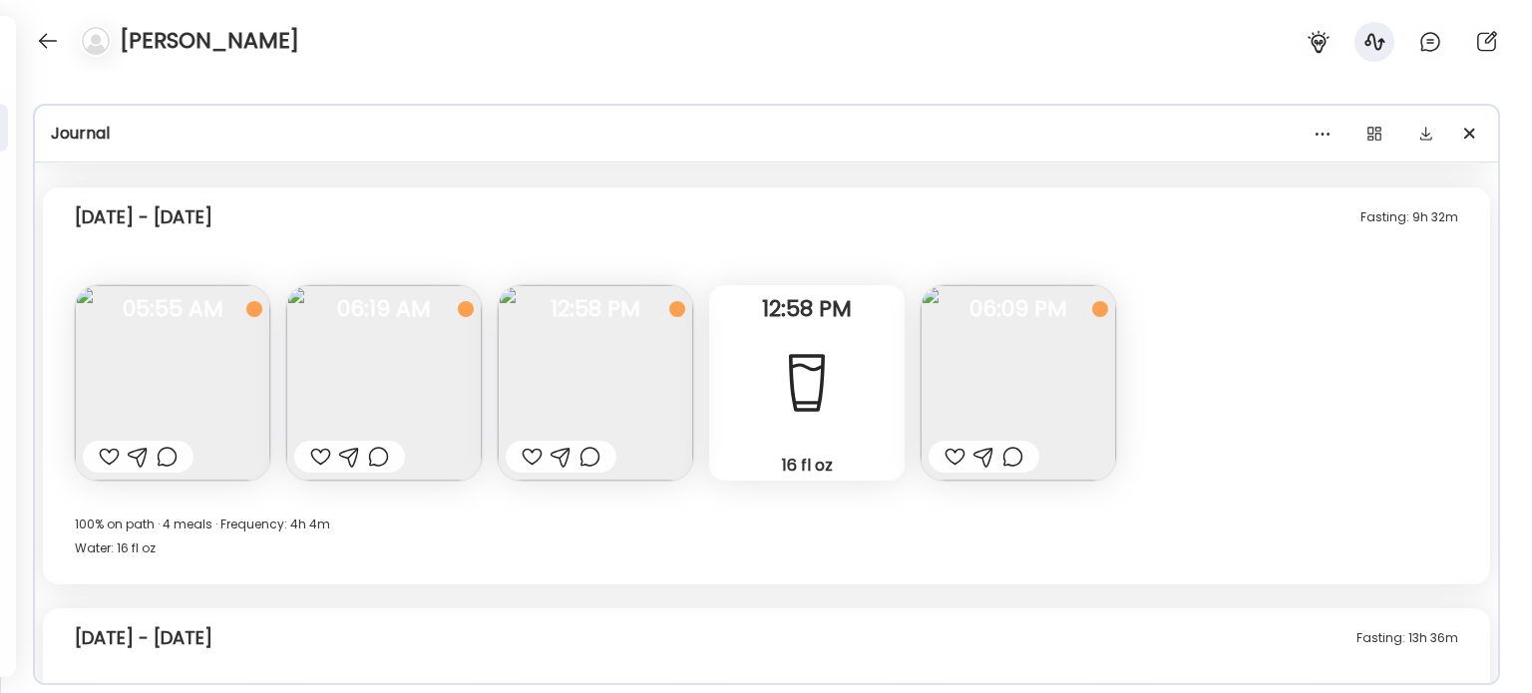
scroll to position [20222, 0]
click at [531, 451] on div at bounding box center [532, 459] width 21 height 24
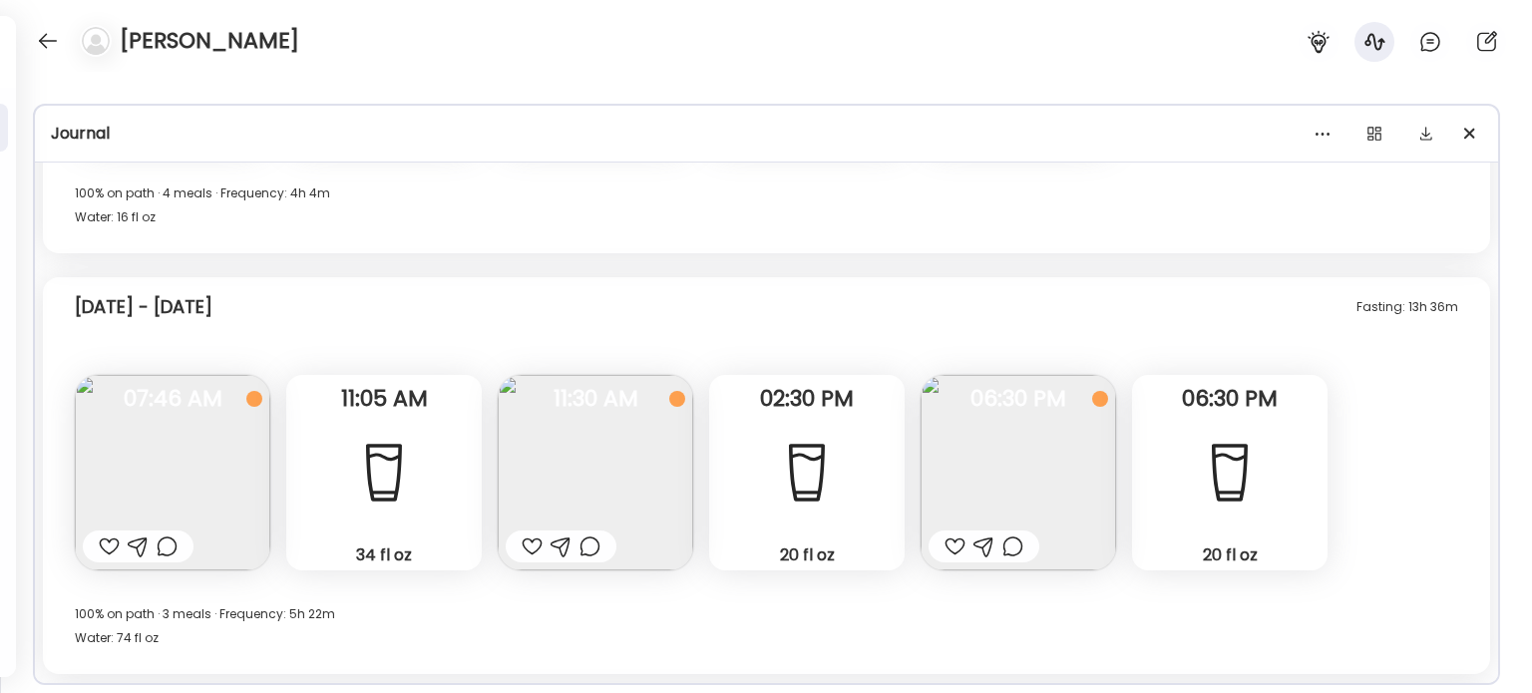
scroll to position [20620, 0]
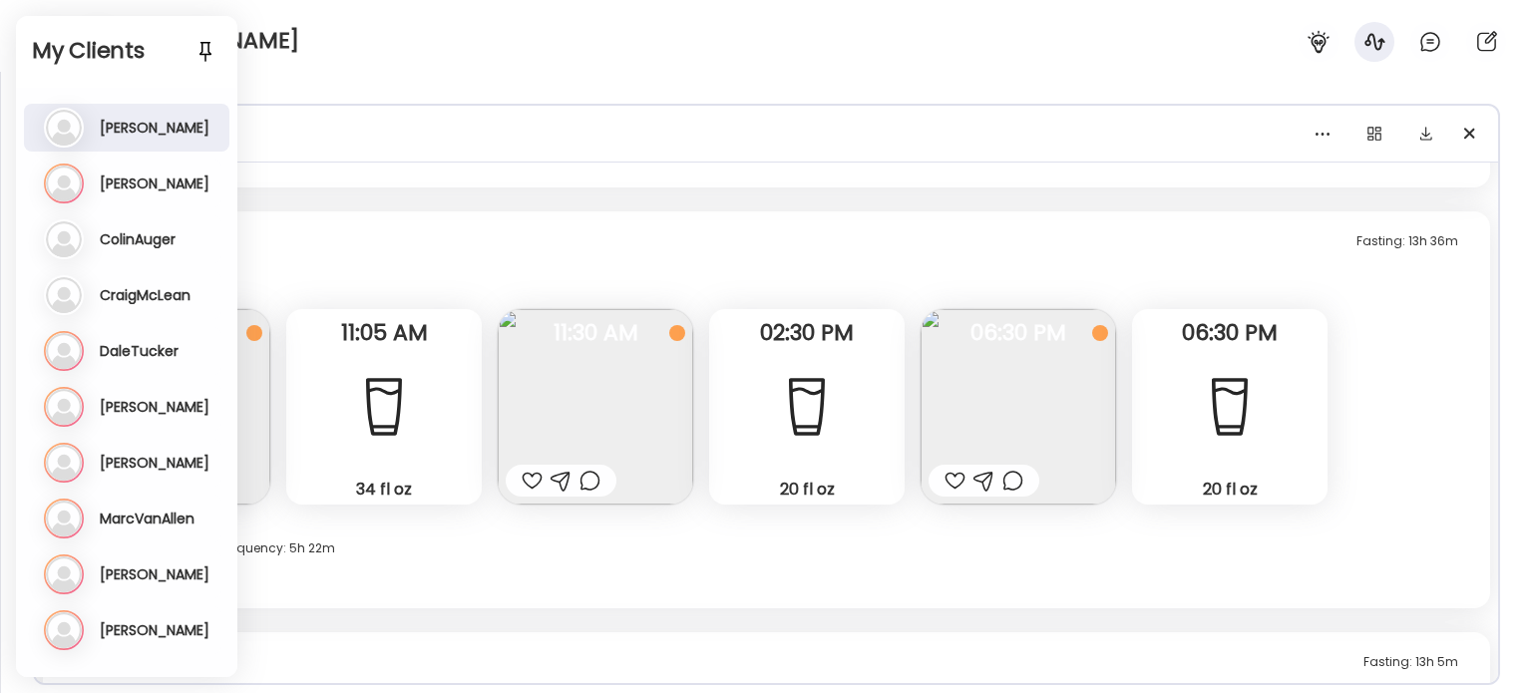
click at [642, 554] on div "100% on path · 3 meals · Frequency: 5h 22m Water: 74 fl oz" at bounding box center [766, 561] width 1383 height 48
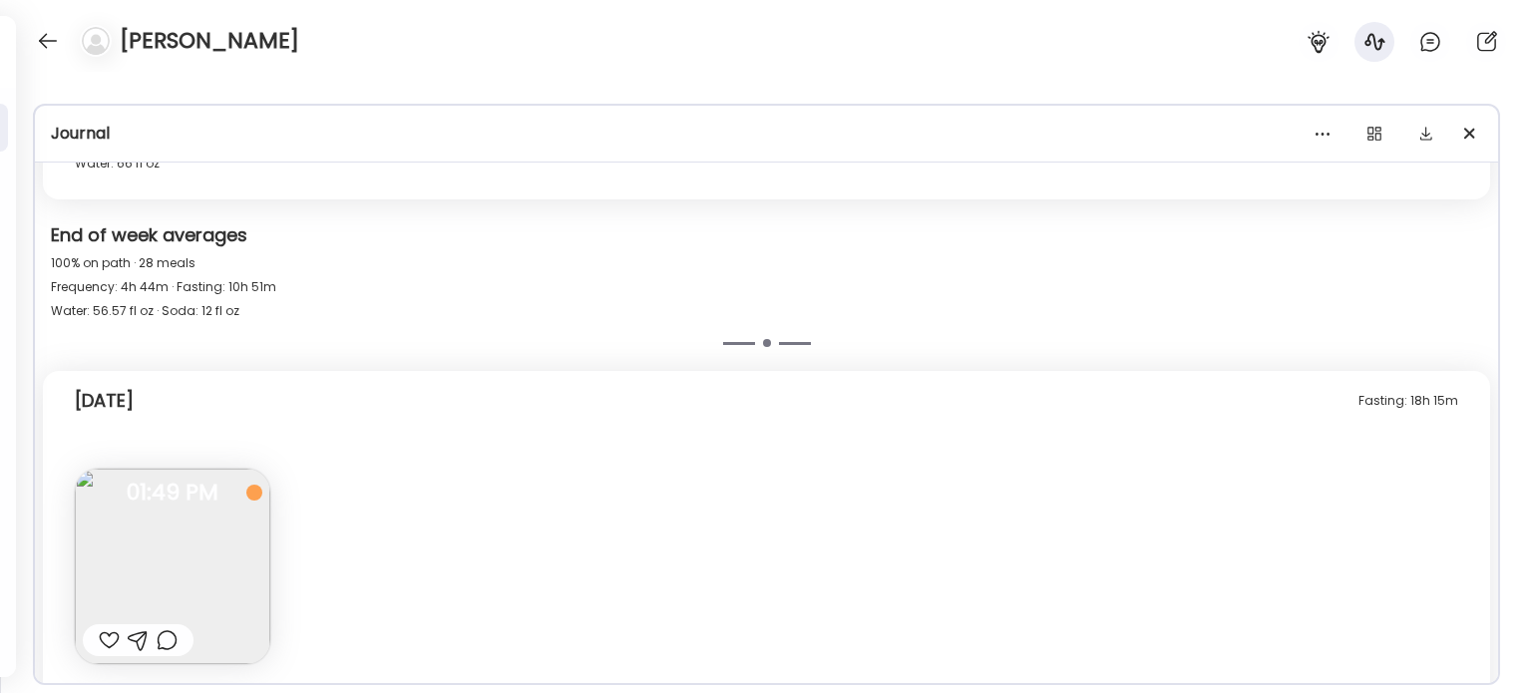
scroll to position [21518, 0]
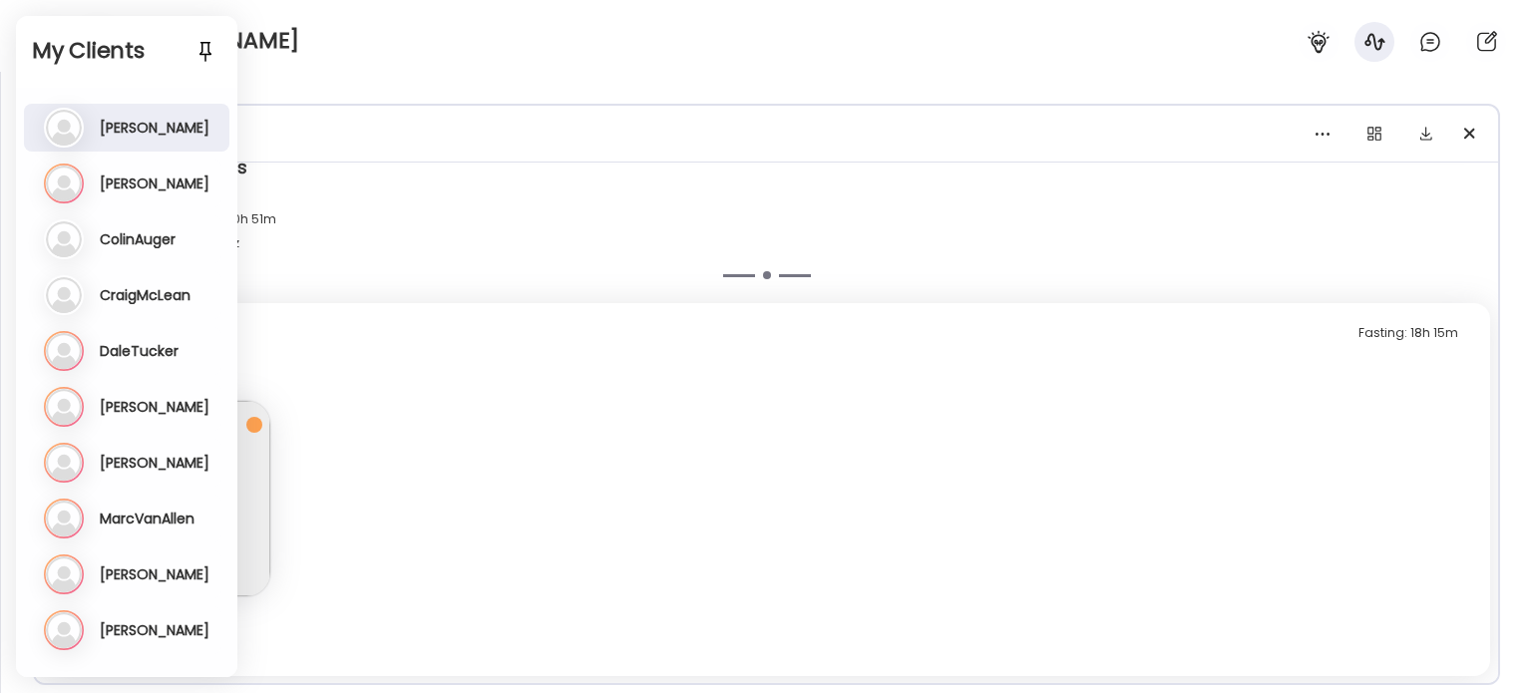
click at [999, 182] on div "End of week averages" at bounding box center [766, 170] width 1431 height 28
